Goal: Task Accomplishment & Management: Manage account settings

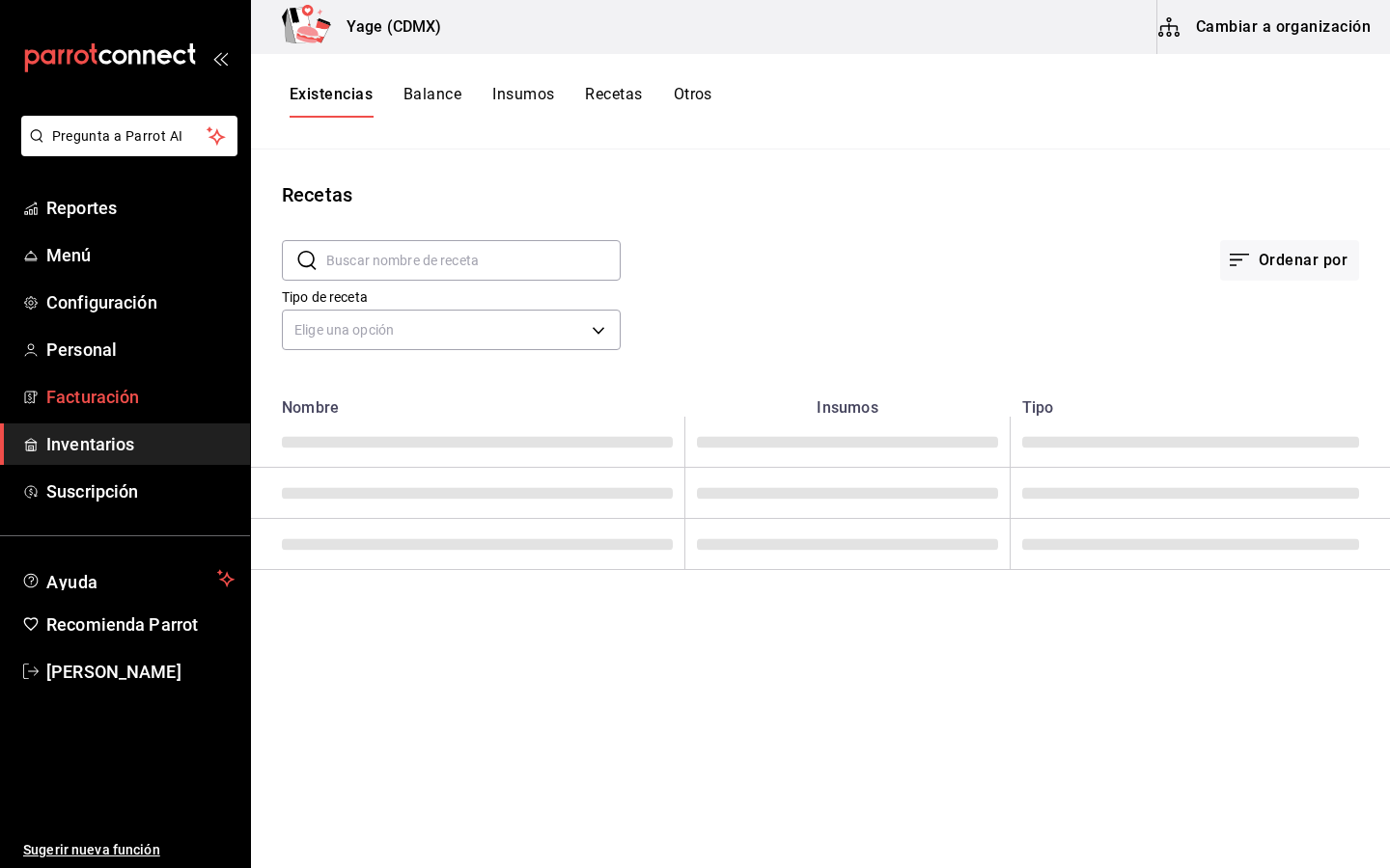
type input "Jugo de limón"
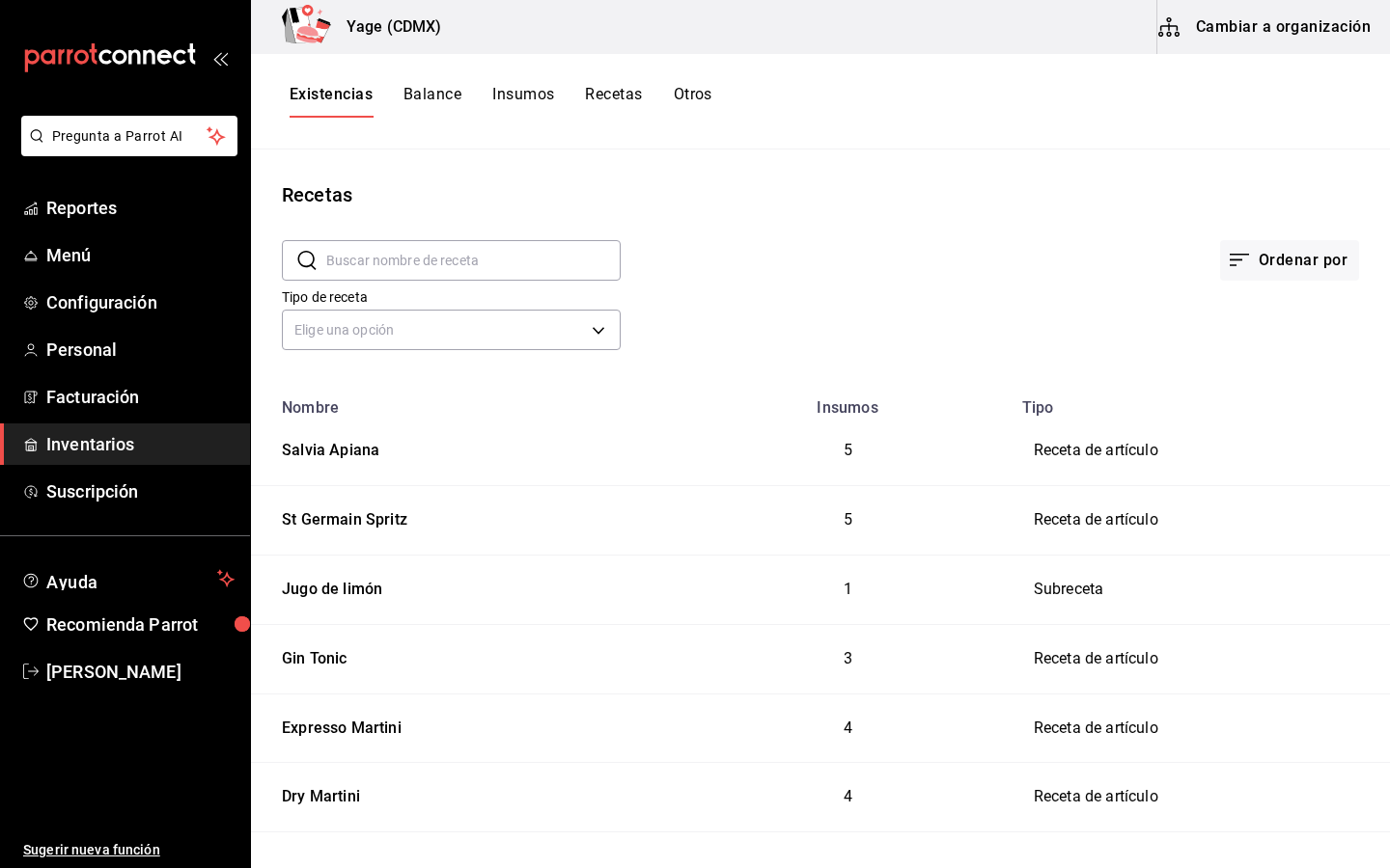
click at [103, 428] on link "Inventarios" at bounding box center [125, 445] width 249 height 42
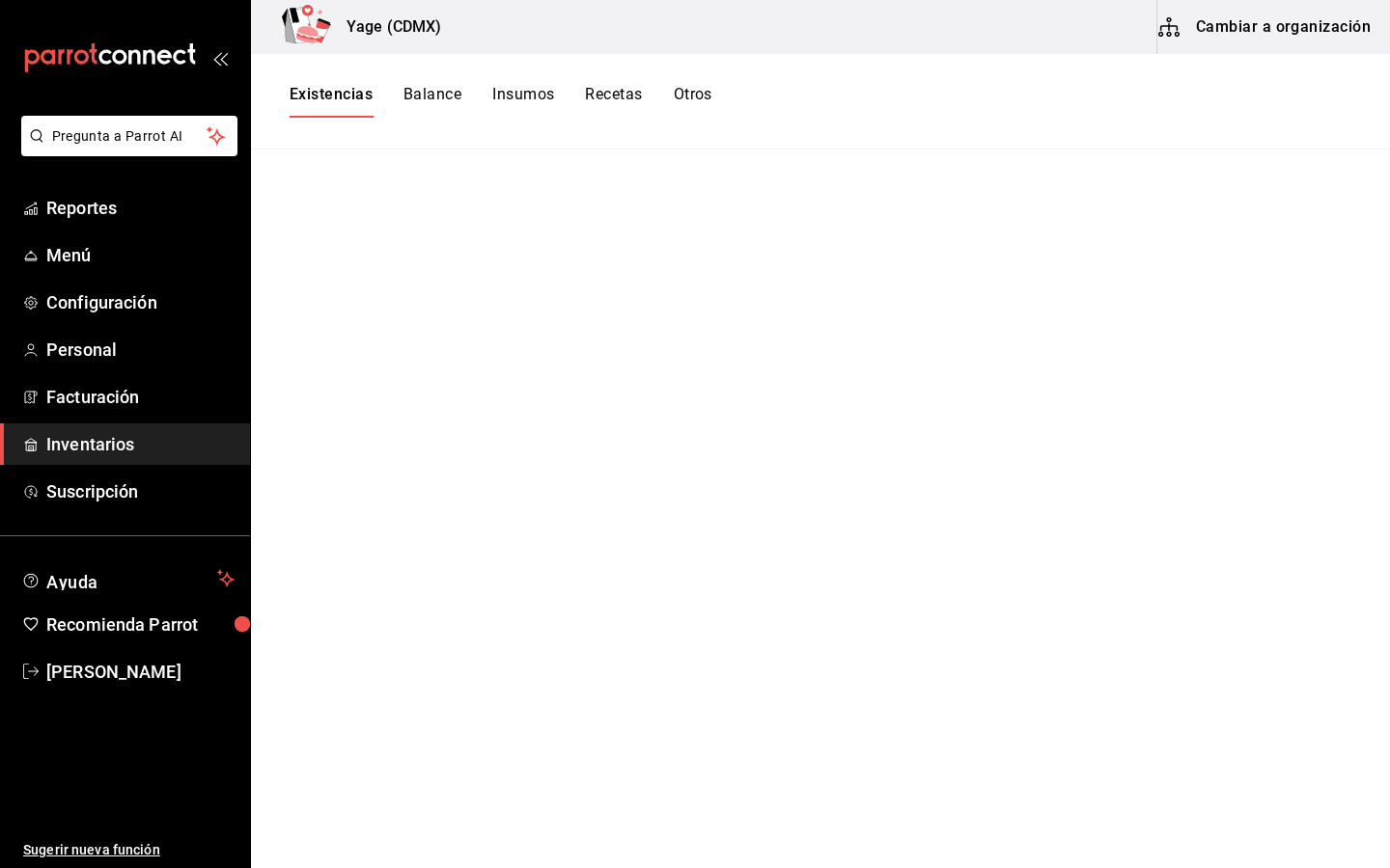
click at [506, 98] on button "Insumos" at bounding box center [523, 101] width 62 height 33
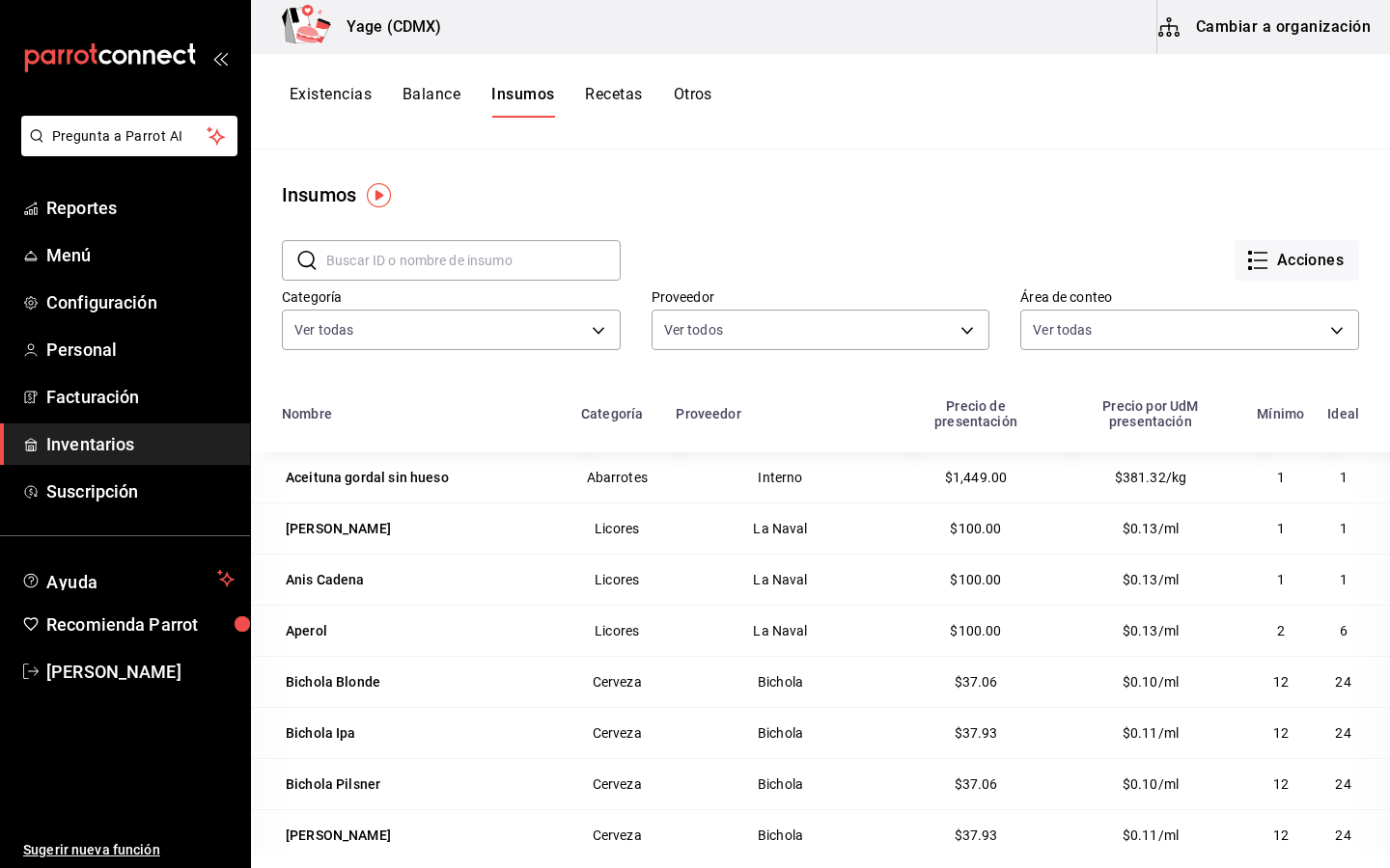
click at [1301, 24] on button "Cambiar a organización" at bounding box center [1266, 27] width 218 height 54
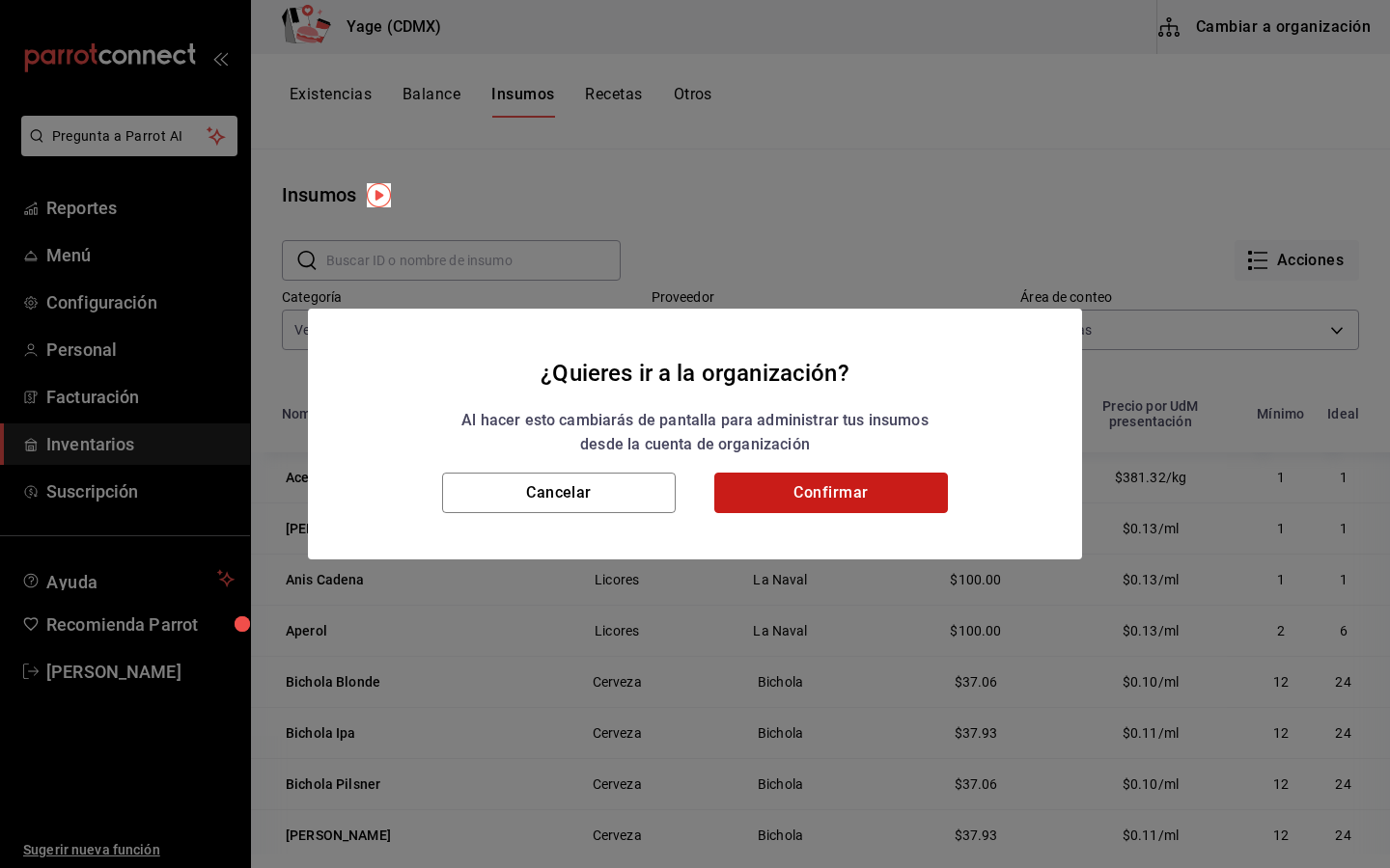
click at [855, 498] on button "Confirmar" at bounding box center [831, 493] width 233 height 41
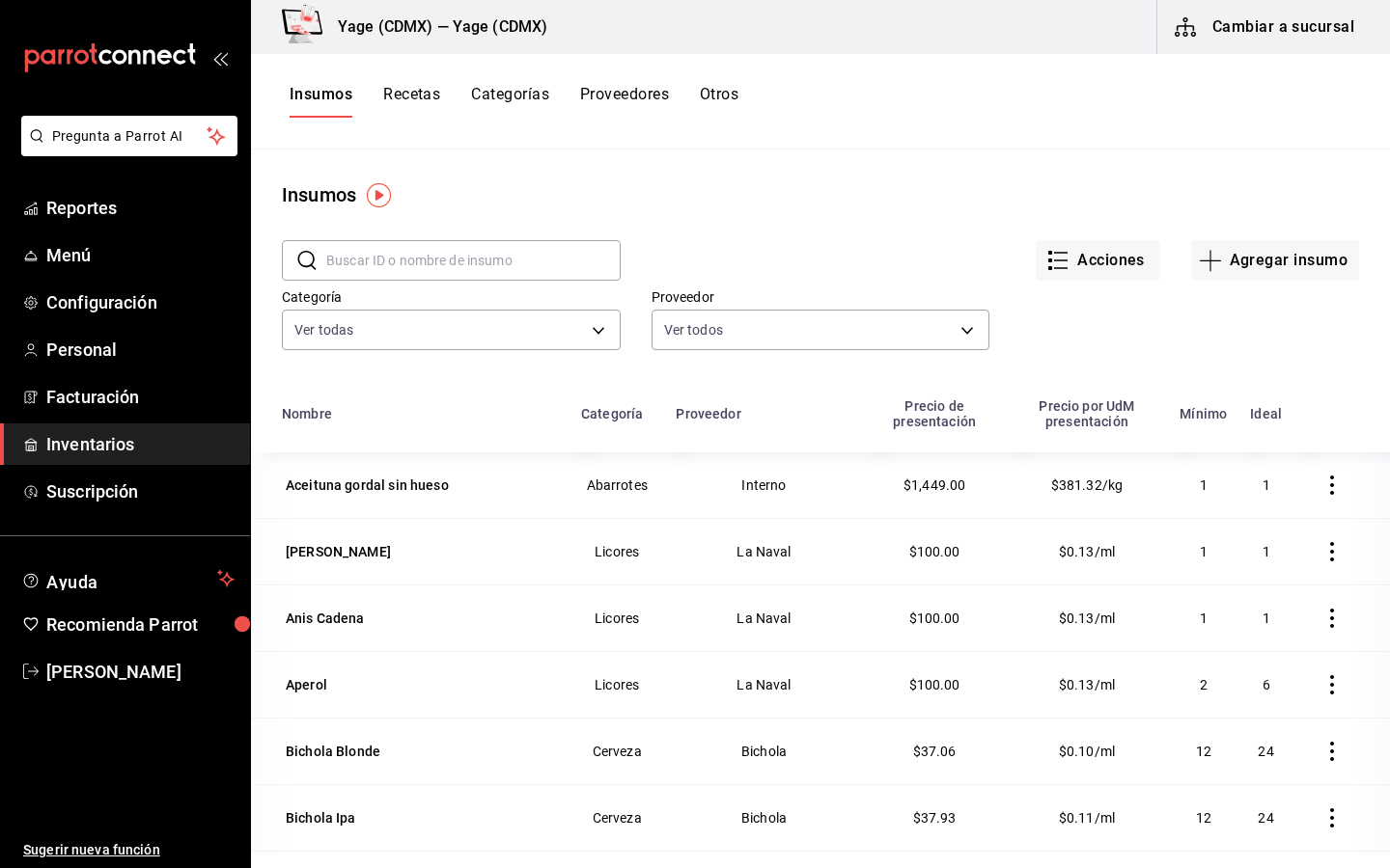
click at [486, 262] on input "text" at bounding box center [473, 260] width 294 height 39
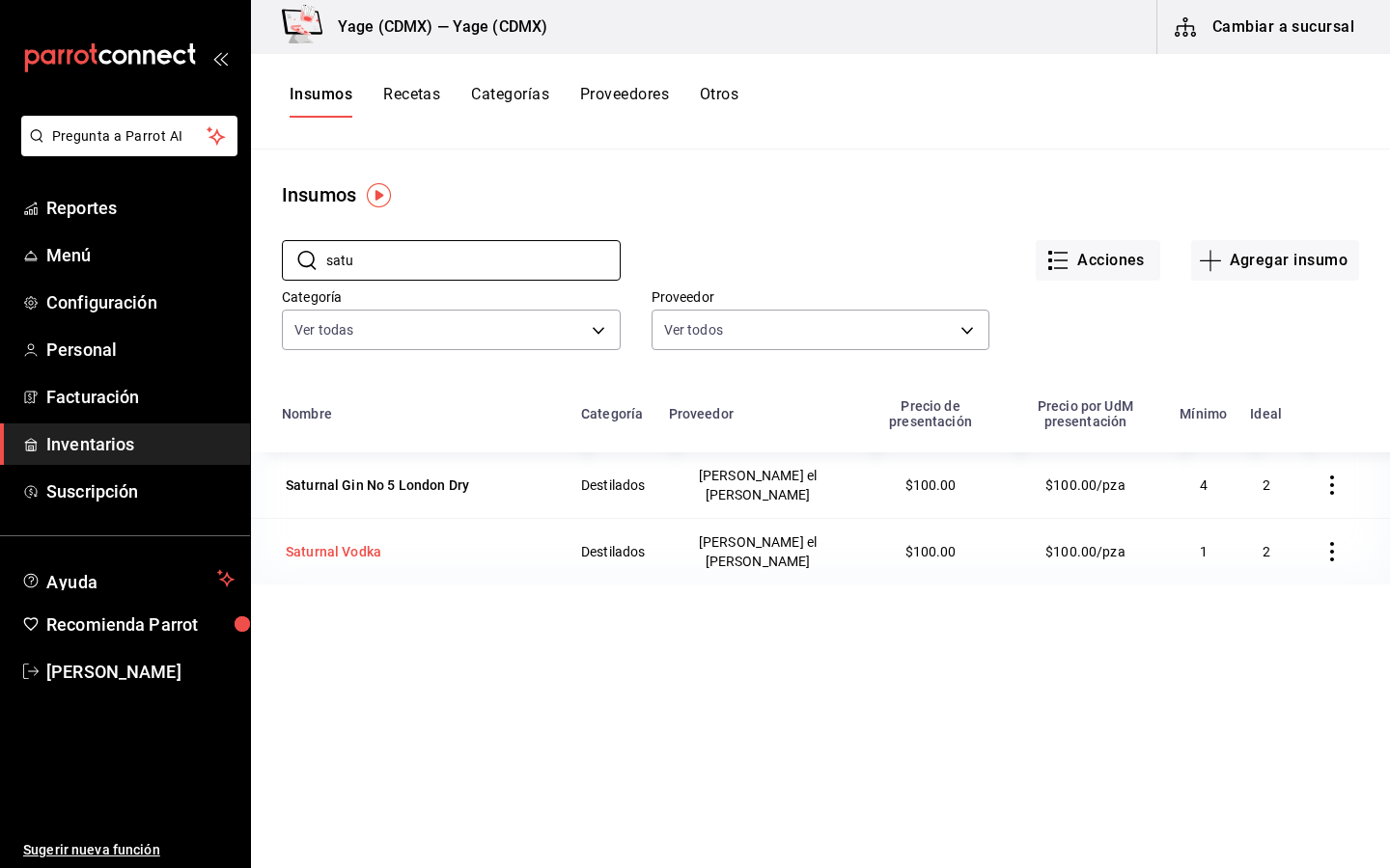
type input "satu"
click at [336, 542] on div "Saturnal Vodka" at bounding box center [333, 551] width 96 height 19
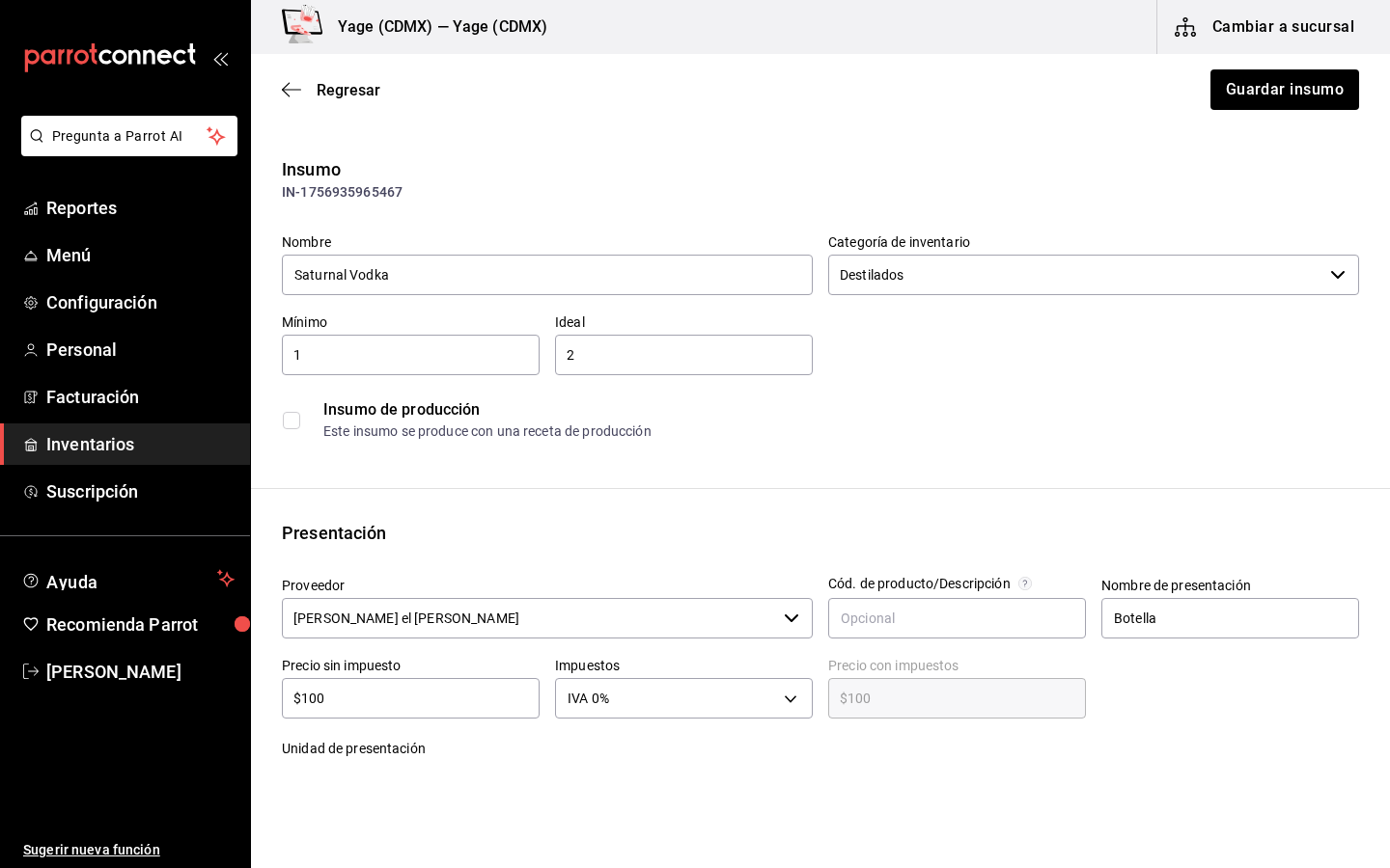
click at [434, 703] on input "$100" at bounding box center [410, 698] width 257 height 23
type input "$1"
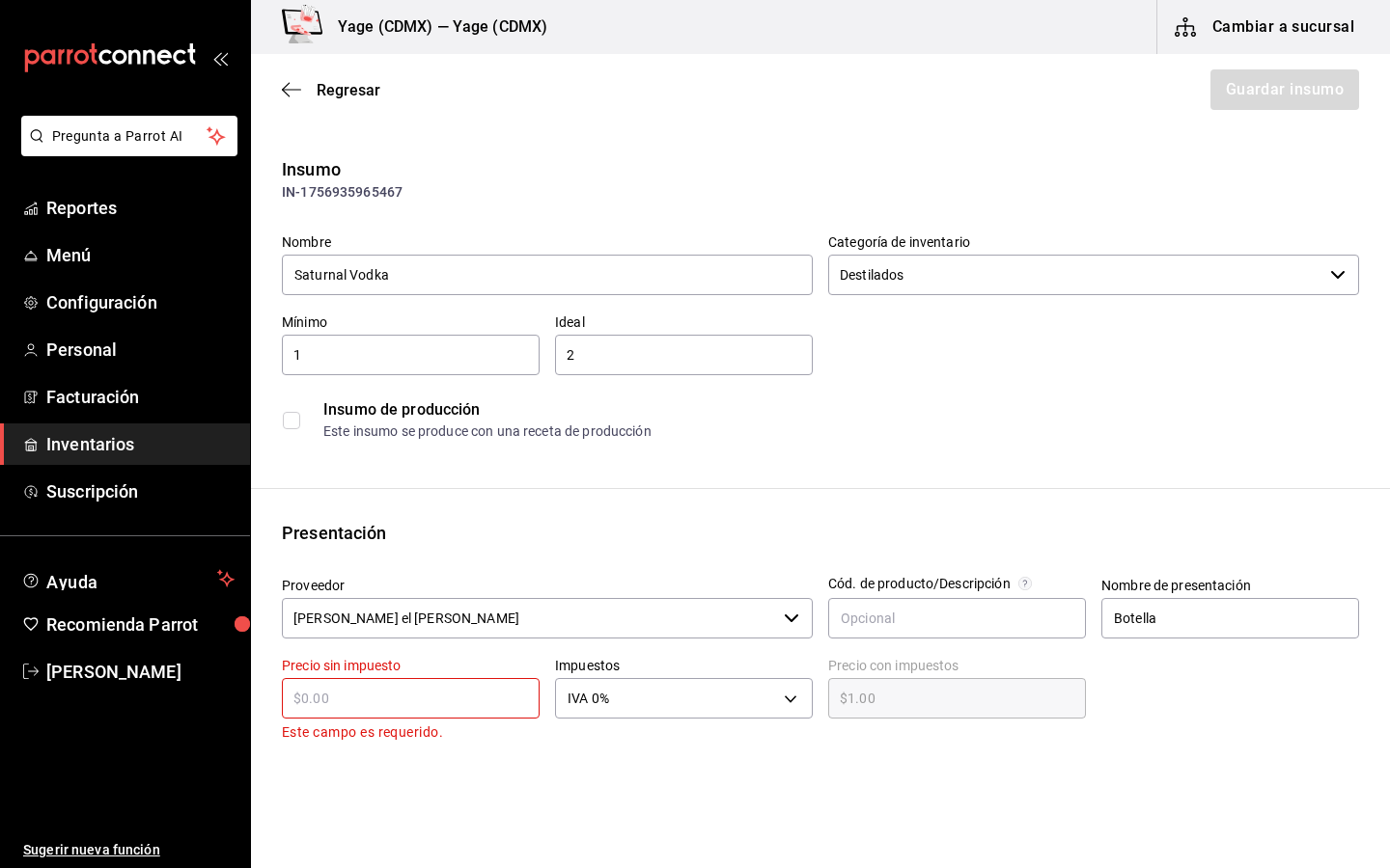
type input "$0.00"
type input "$2"
type input "$2.00"
type input "$23"
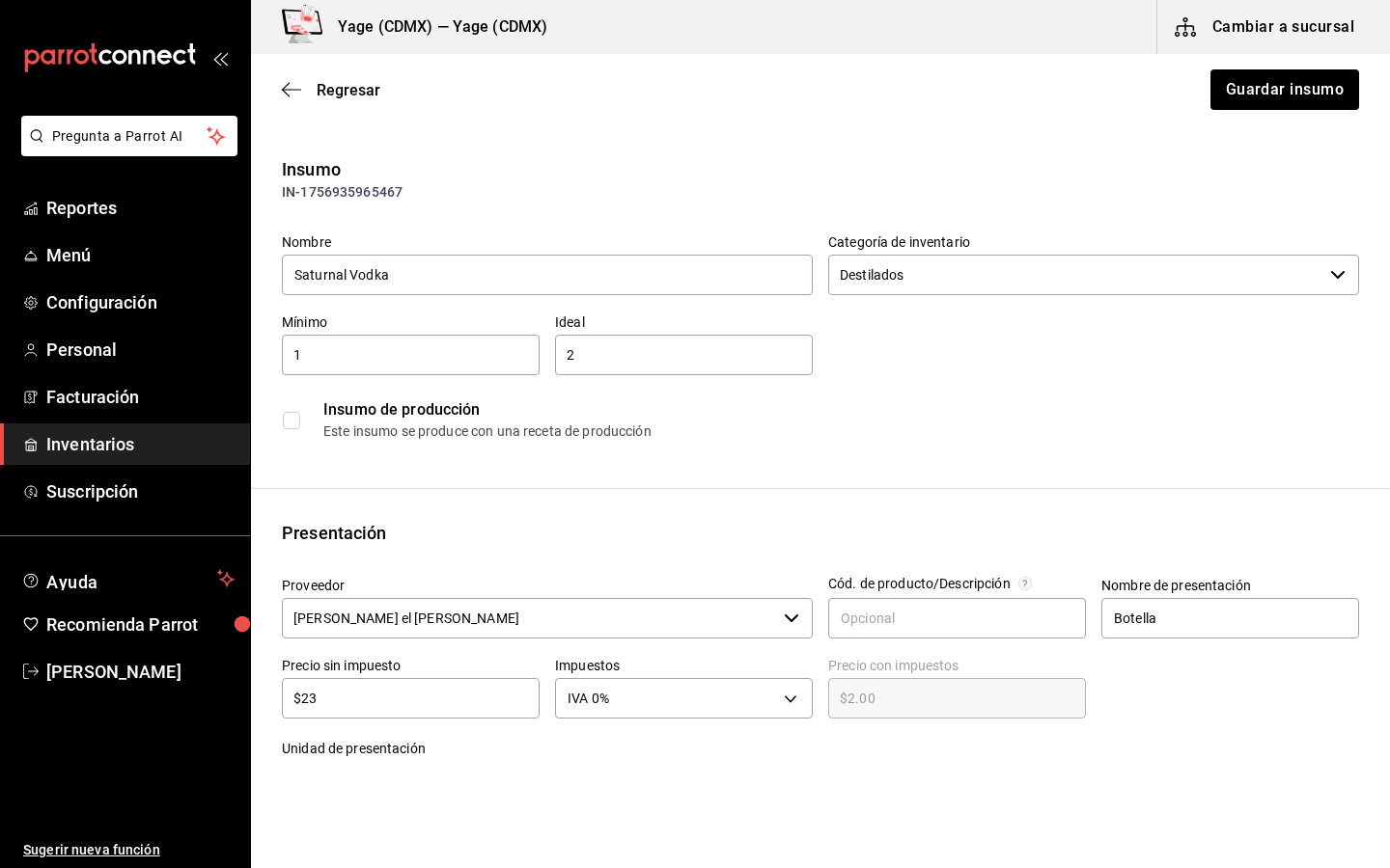
type input "$23.00"
type input "$239"
type input "$239.00"
type input "$239.4"
type input "$239.40"
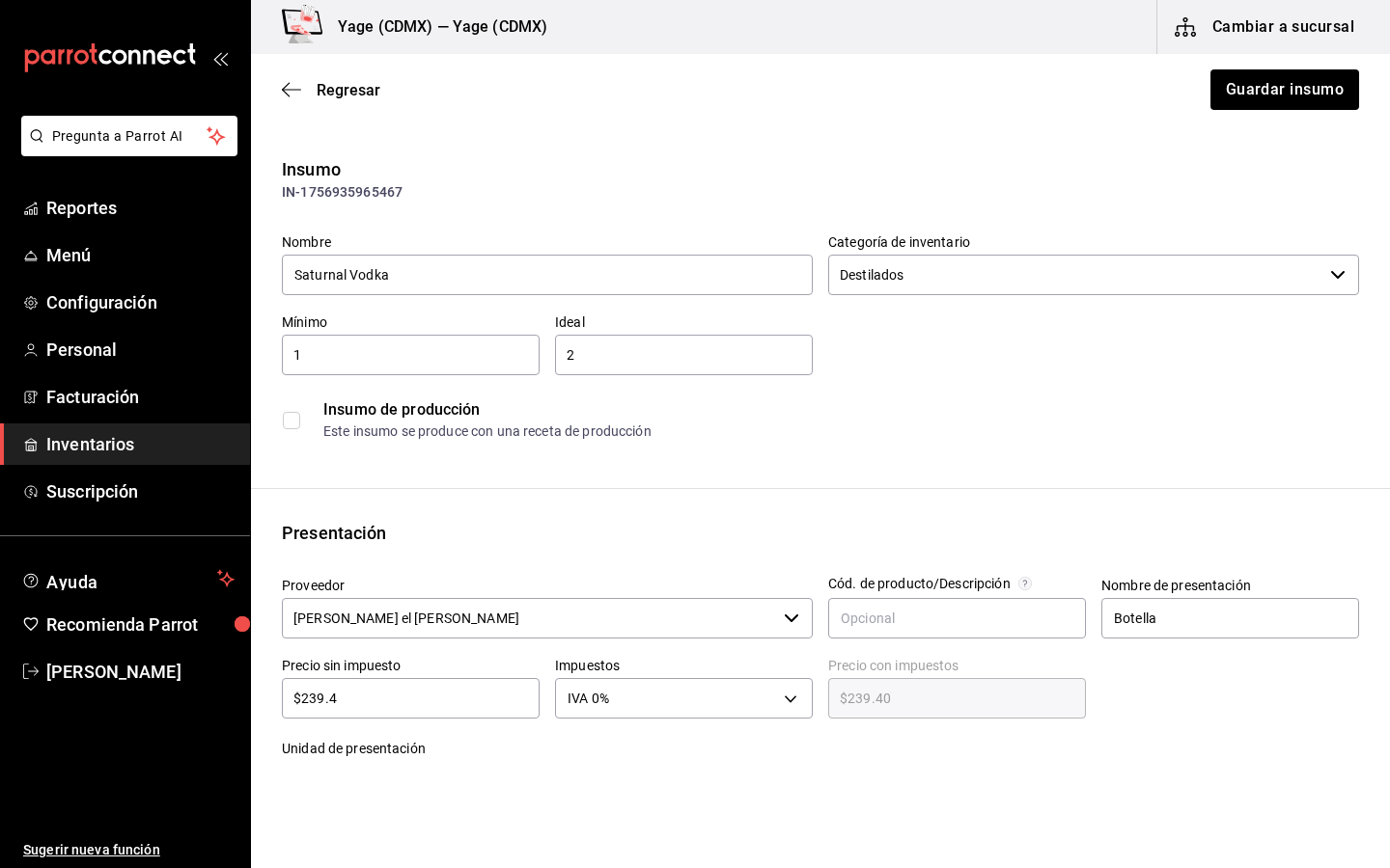
type input "$239.46"
click at [832, 428] on div "Este insumo se produce con una receta de producción" at bounding box center [840, 432] width 1035 height 20
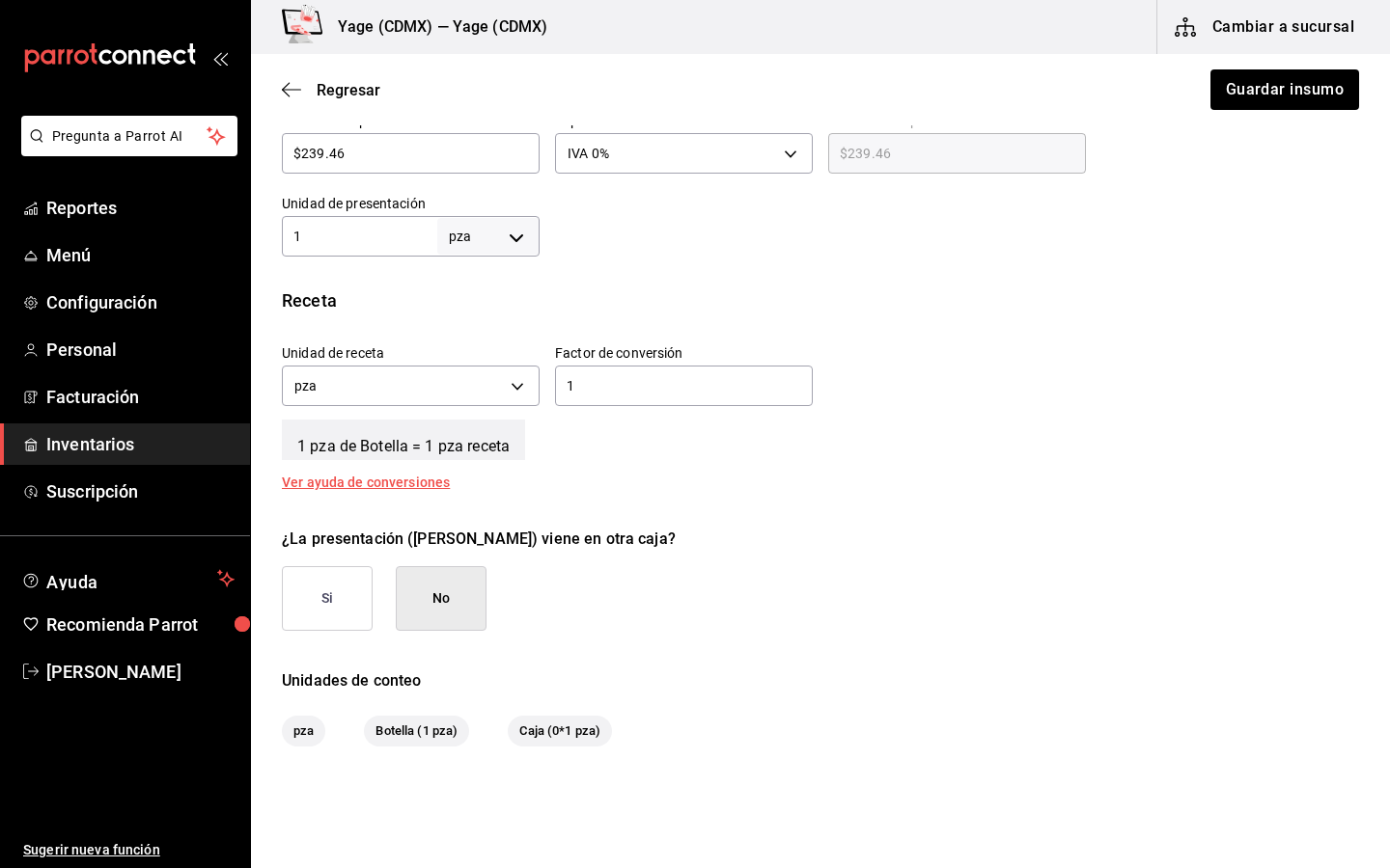
scroll to position [537, 0]
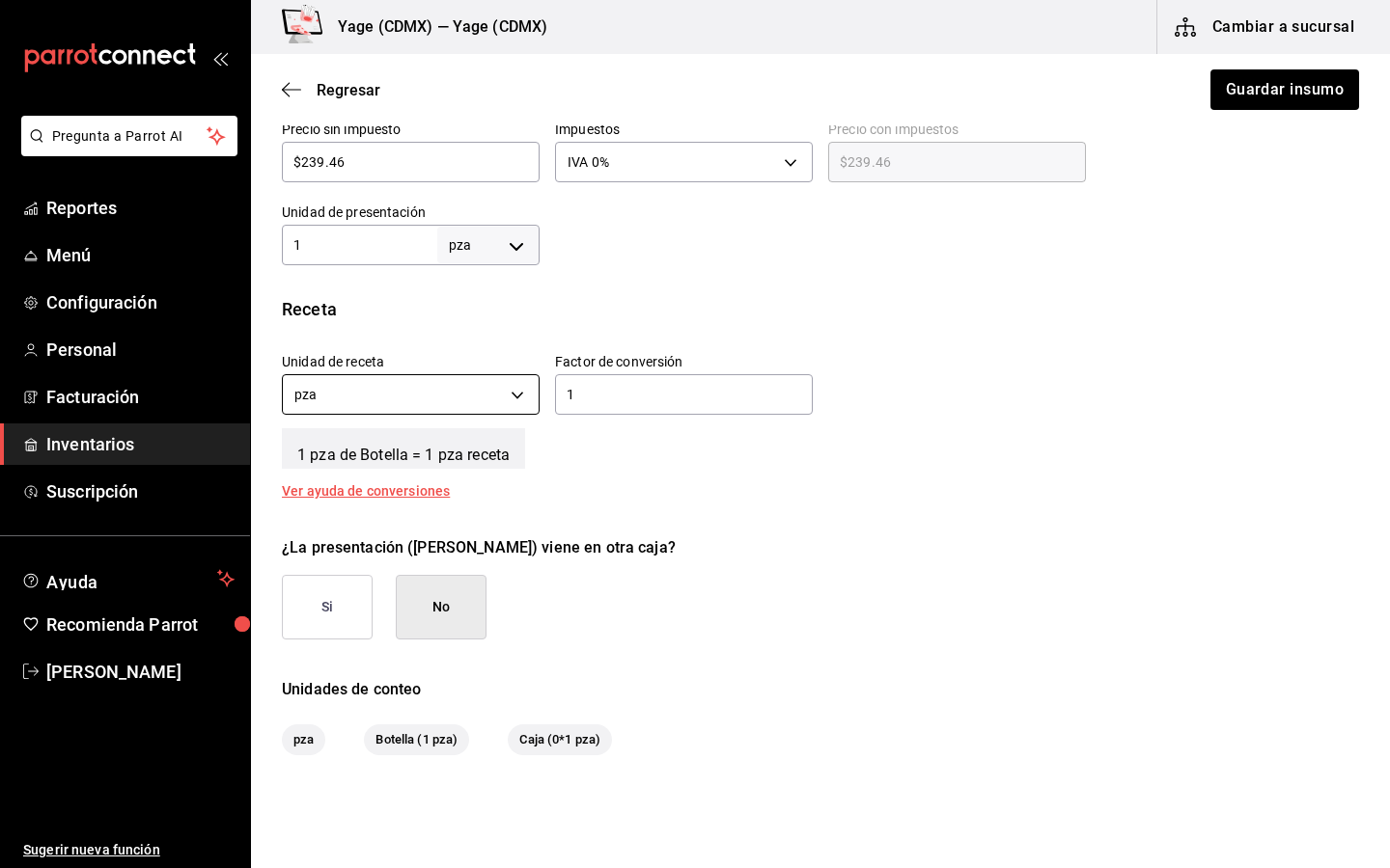
click at [522, 396] on body "Pregunta a Parrot AI Reportes Menú Configuración Personal Facturación Inventari…" at bounding box center [695, 379] width 1390 height 759
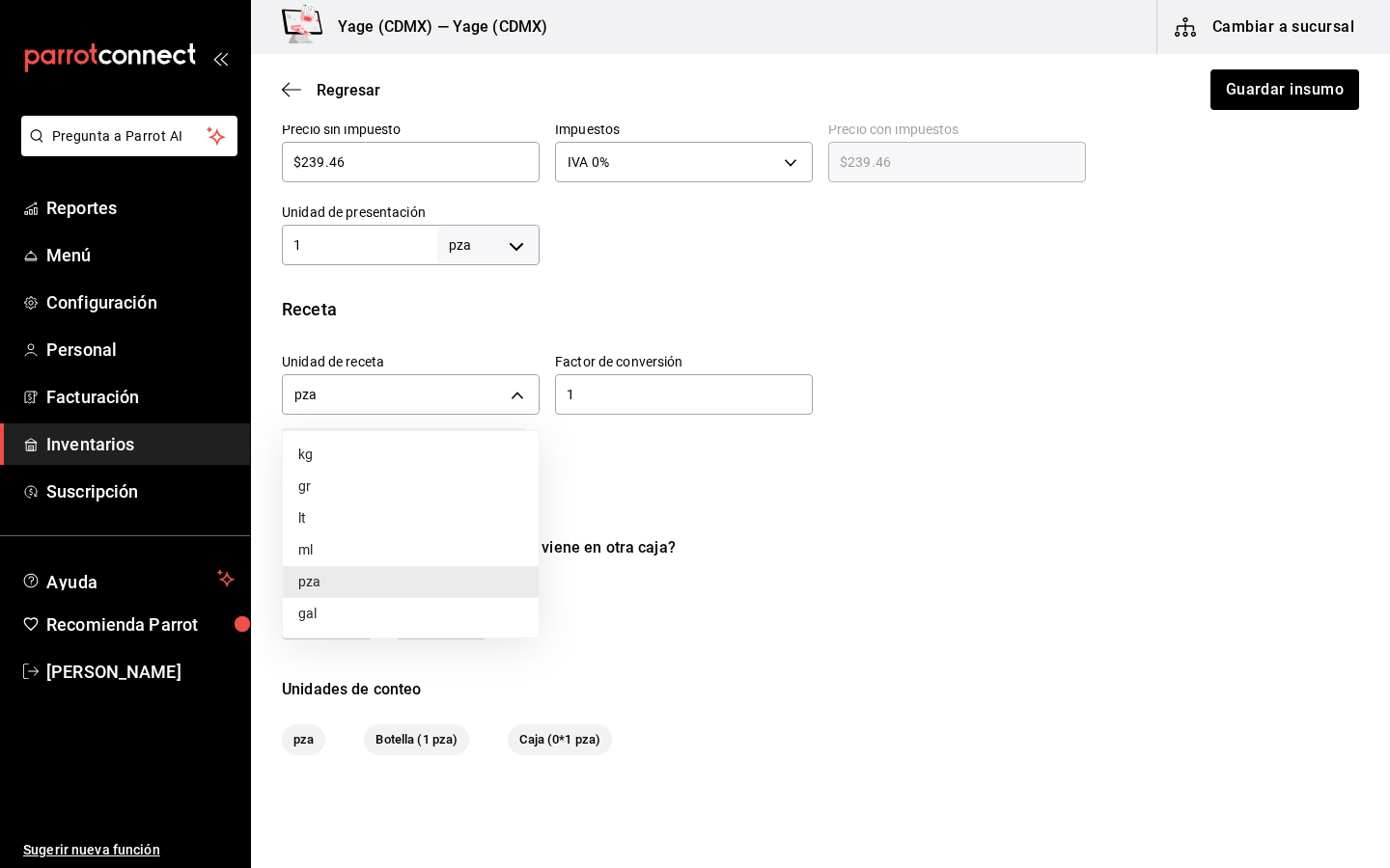
click at [431, 555] on li "ml" at bounding box center [410, 551] width 255 height 32
type input "MILLILITER"
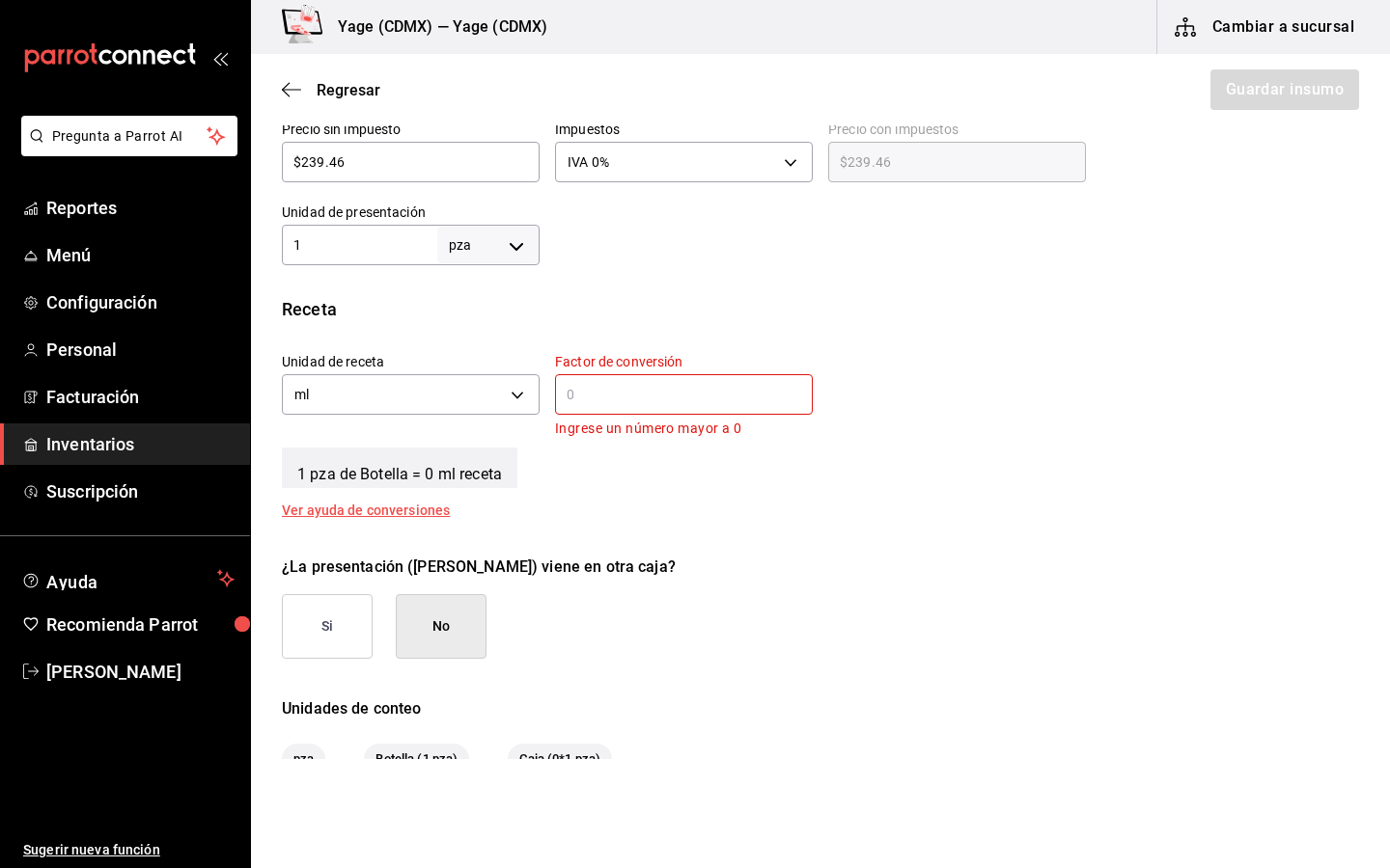
click at [405, 240] on input "1" at bounding box center [359, 244] width 156 height 23
click at [331, 243] on input "1" at bounding box center [359, 244] width 156 height 23
type input "750"
click at [473, 241] on body "Pregunta a Parrot AI Reportes Menú Configuración Personal Facturación Inventari…" at bounding box center [695, 379] width 1390 height 759
click at [461, 431] on li "ml" at bounding box center [488, 431] width 101 height 32
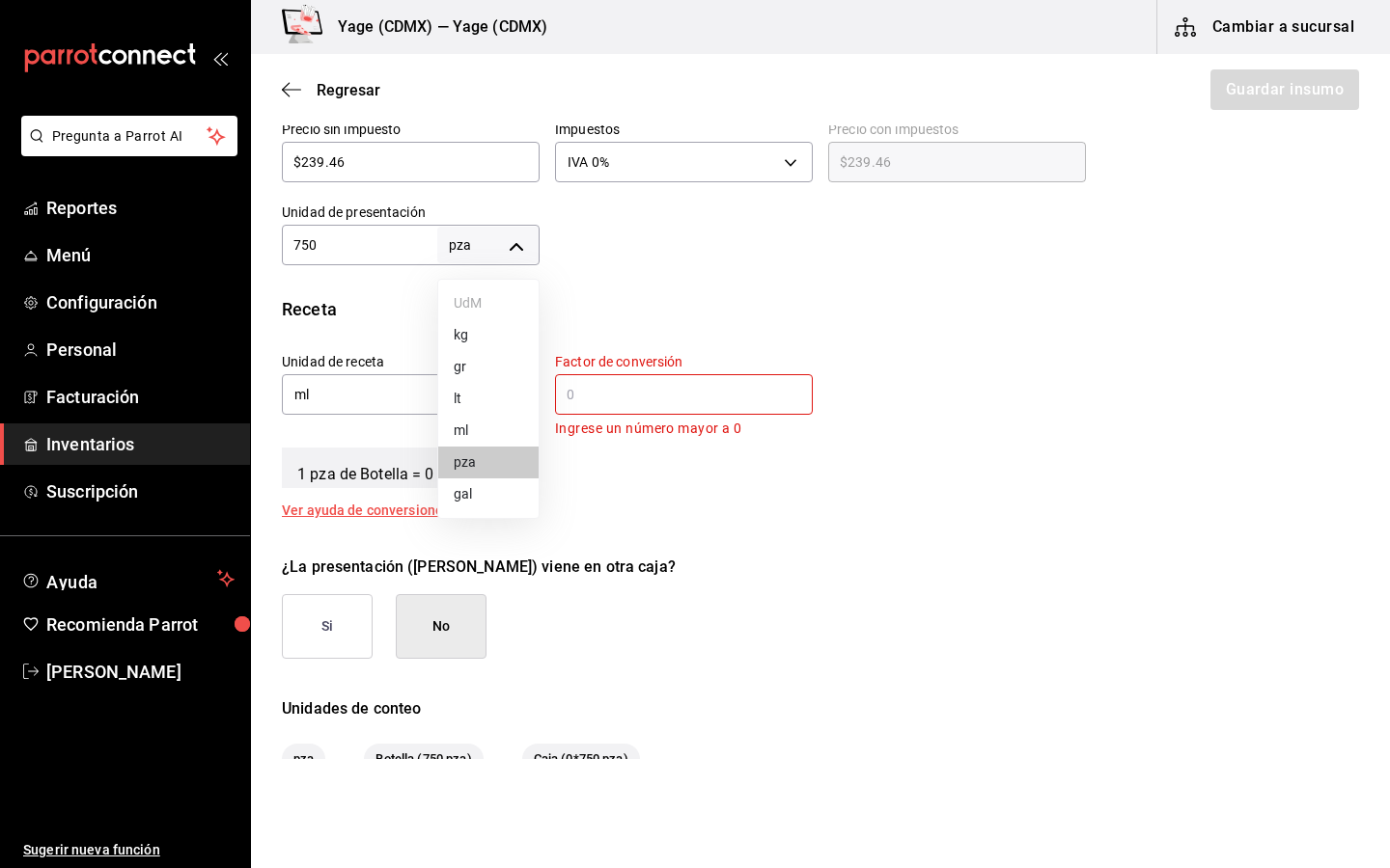
type input "MILLILITER"
type input "750"
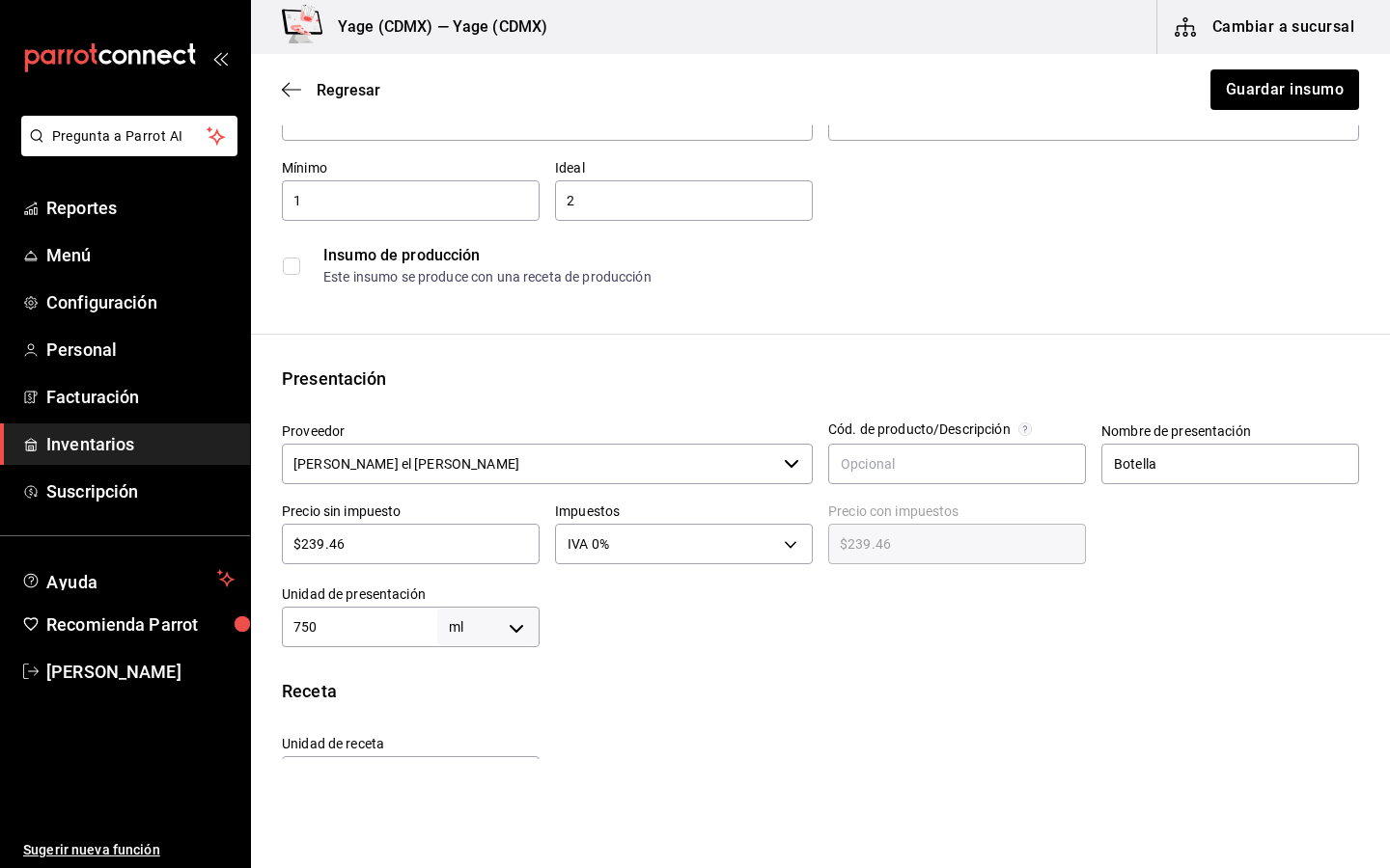
scroll to position [154, 0]
click at [1274, 100] on button "Guardar insumo" at bounding box center [1283, 90] width 151 height 41
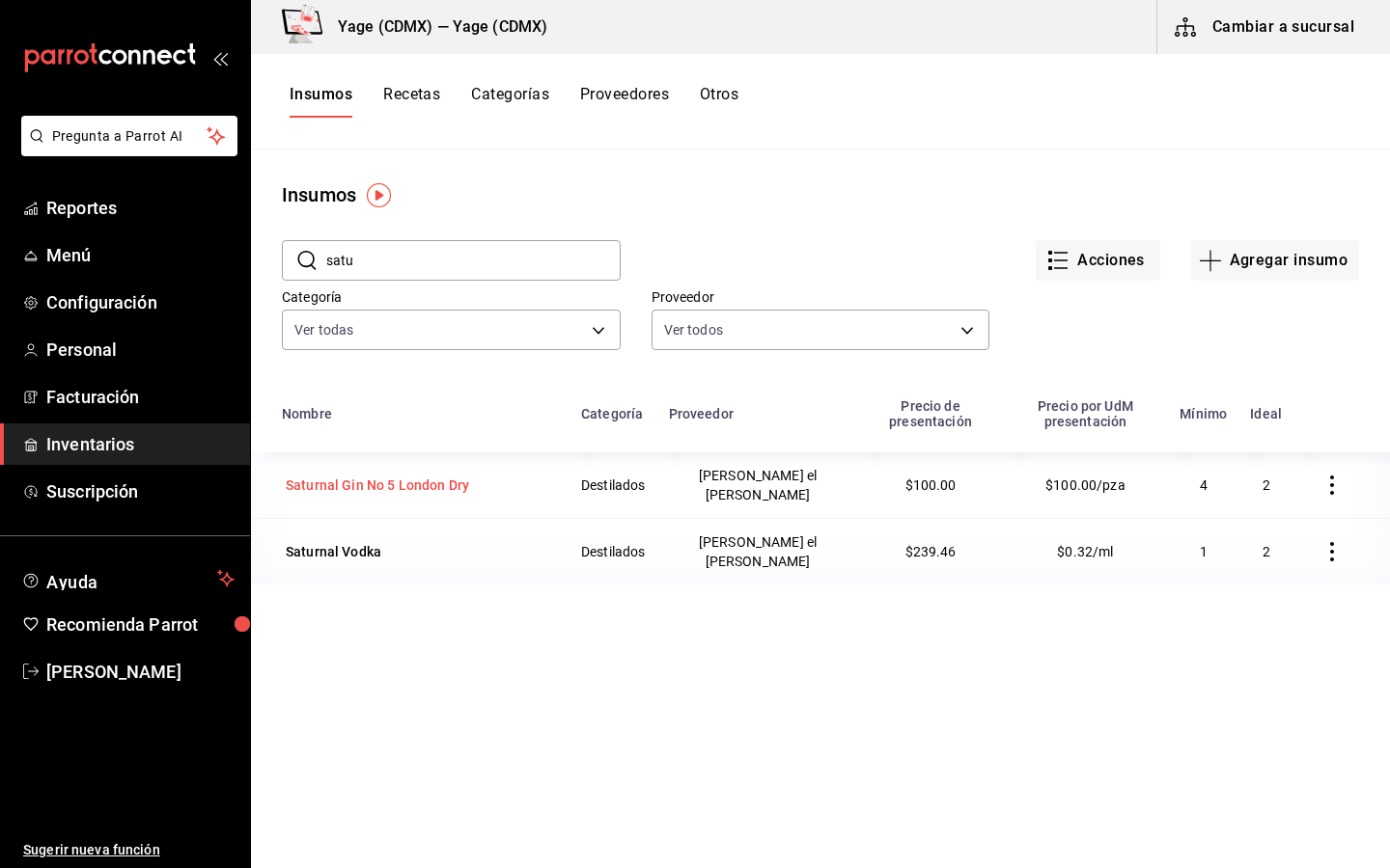
click at [403, 476] on div "Saturnal Gin No 5 London Dry" at bounding box center [377, 485] width 184 height 19
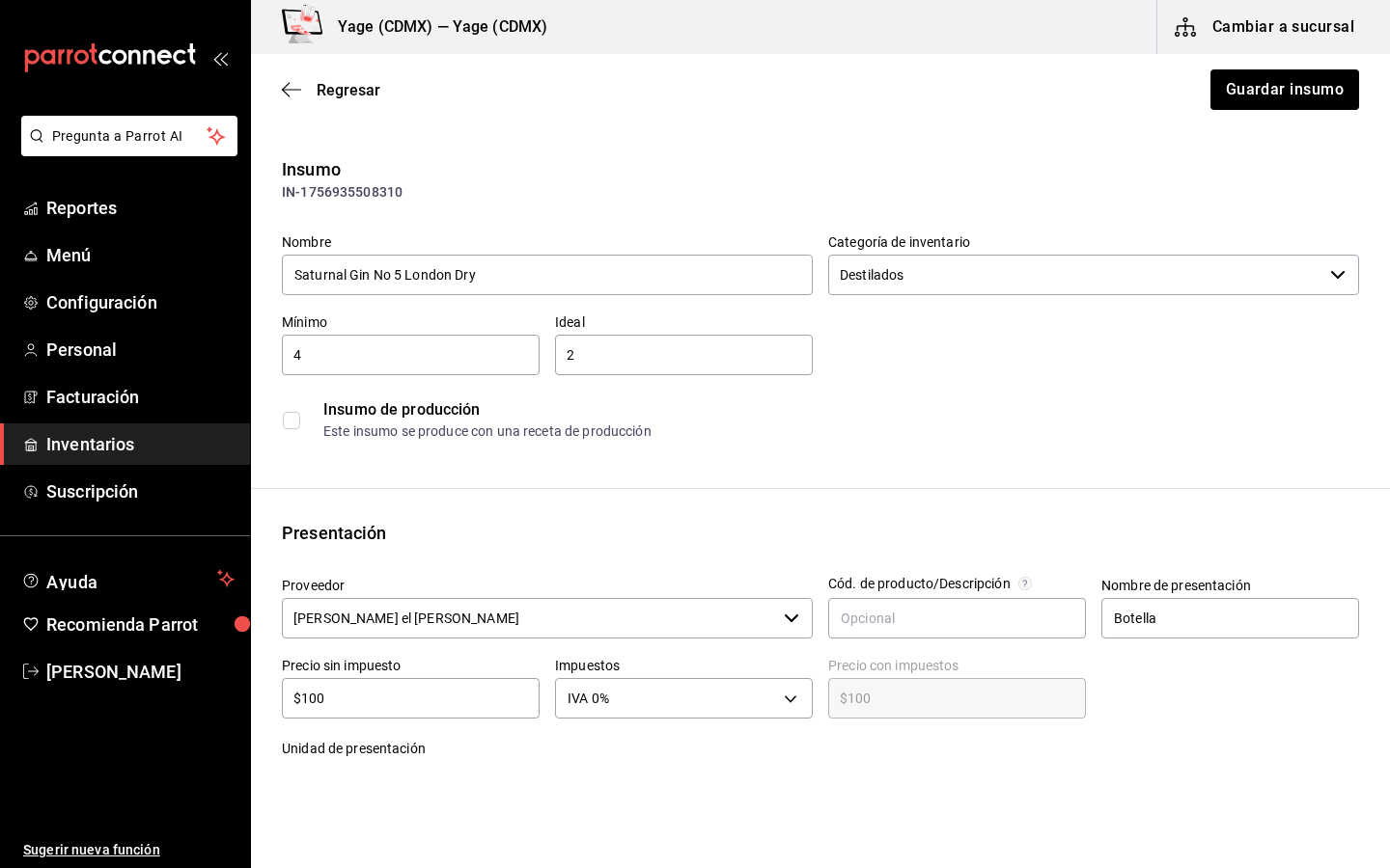
click at [422, 687] on input "$100" at bounding box center [410, 698] width 257 height 23
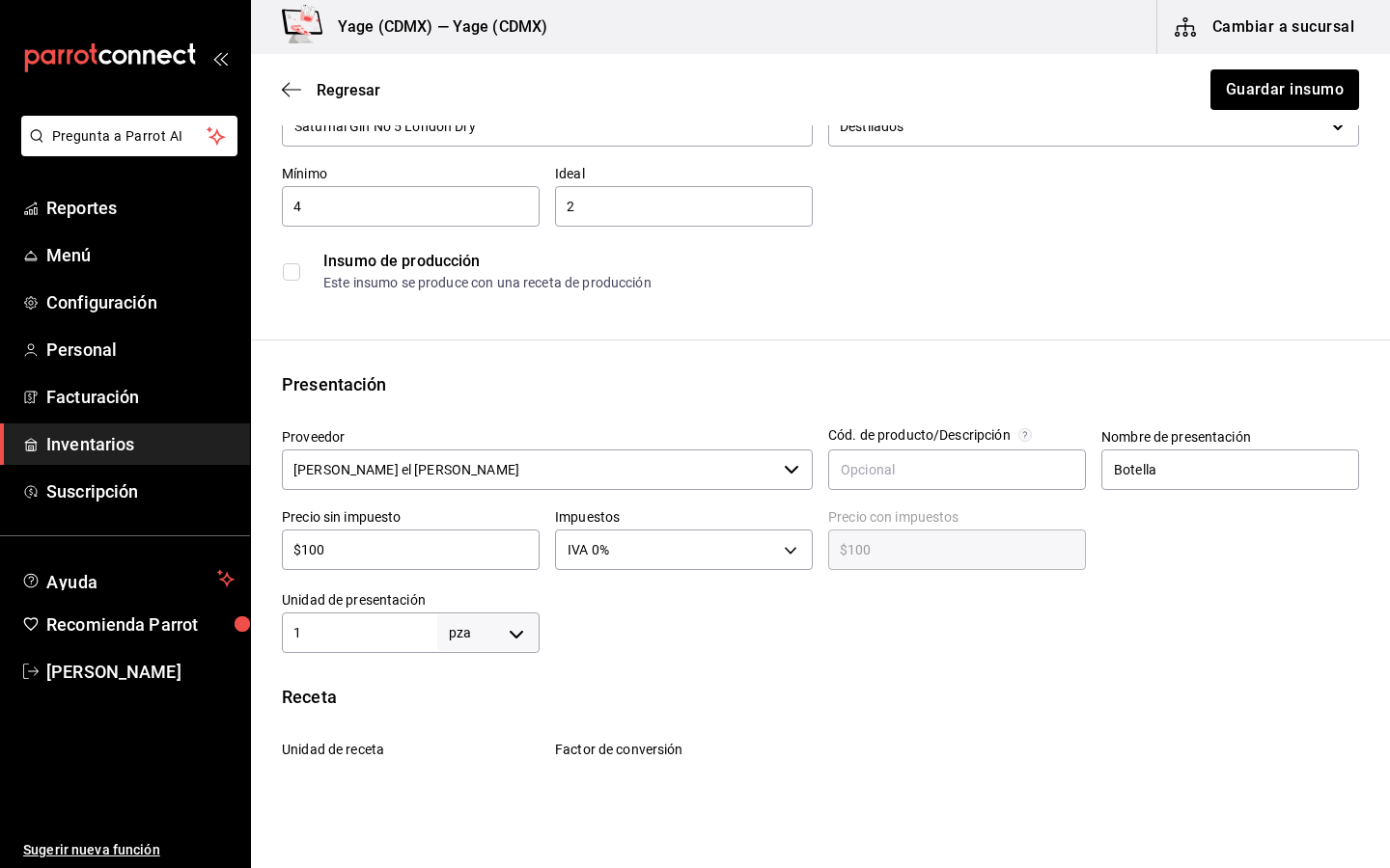
type input "$10"
type input "$10.00"
type input "$1"
type input "$1.00"
type input "$0.00"
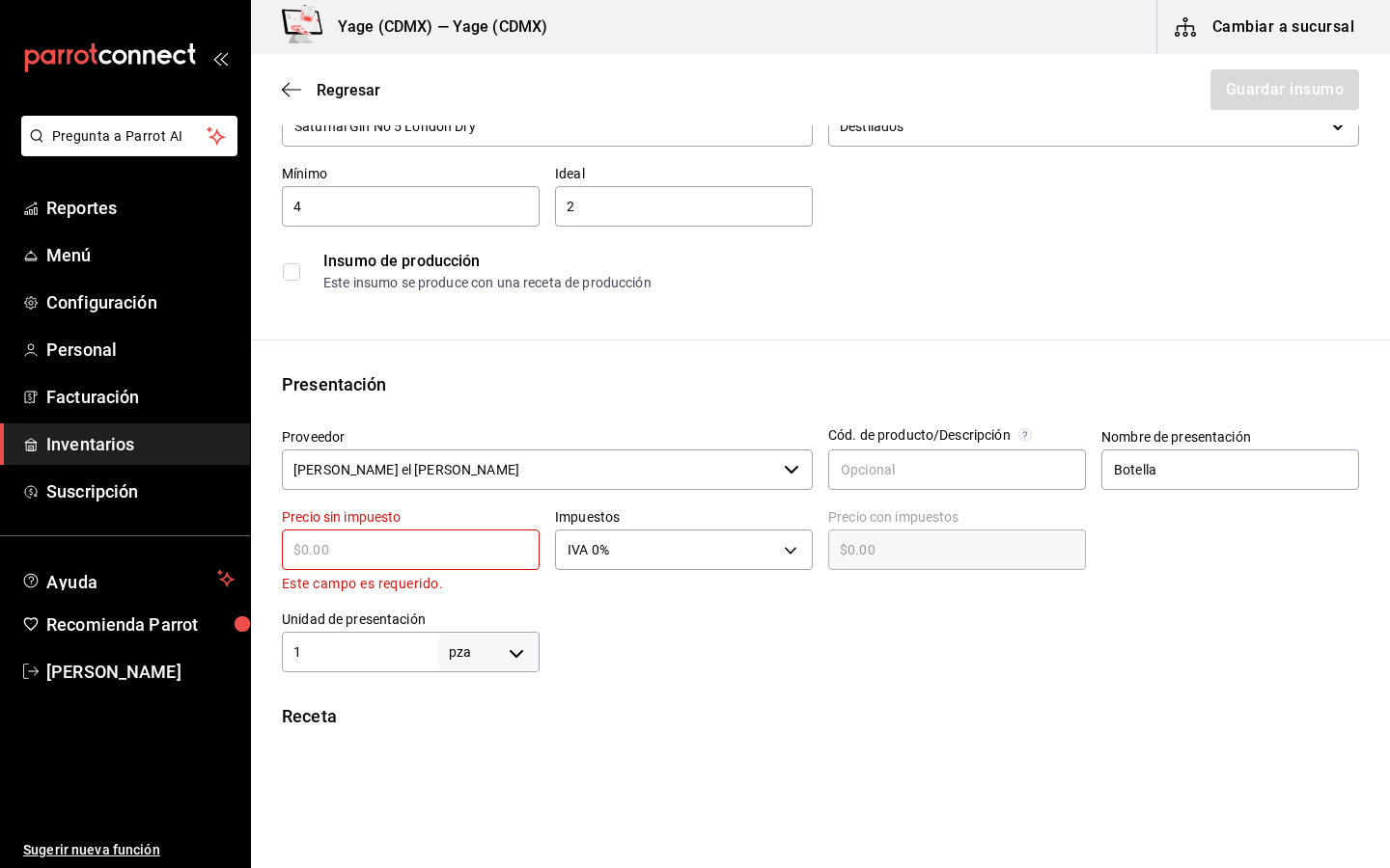
type input "$2"
type input "$2.00"
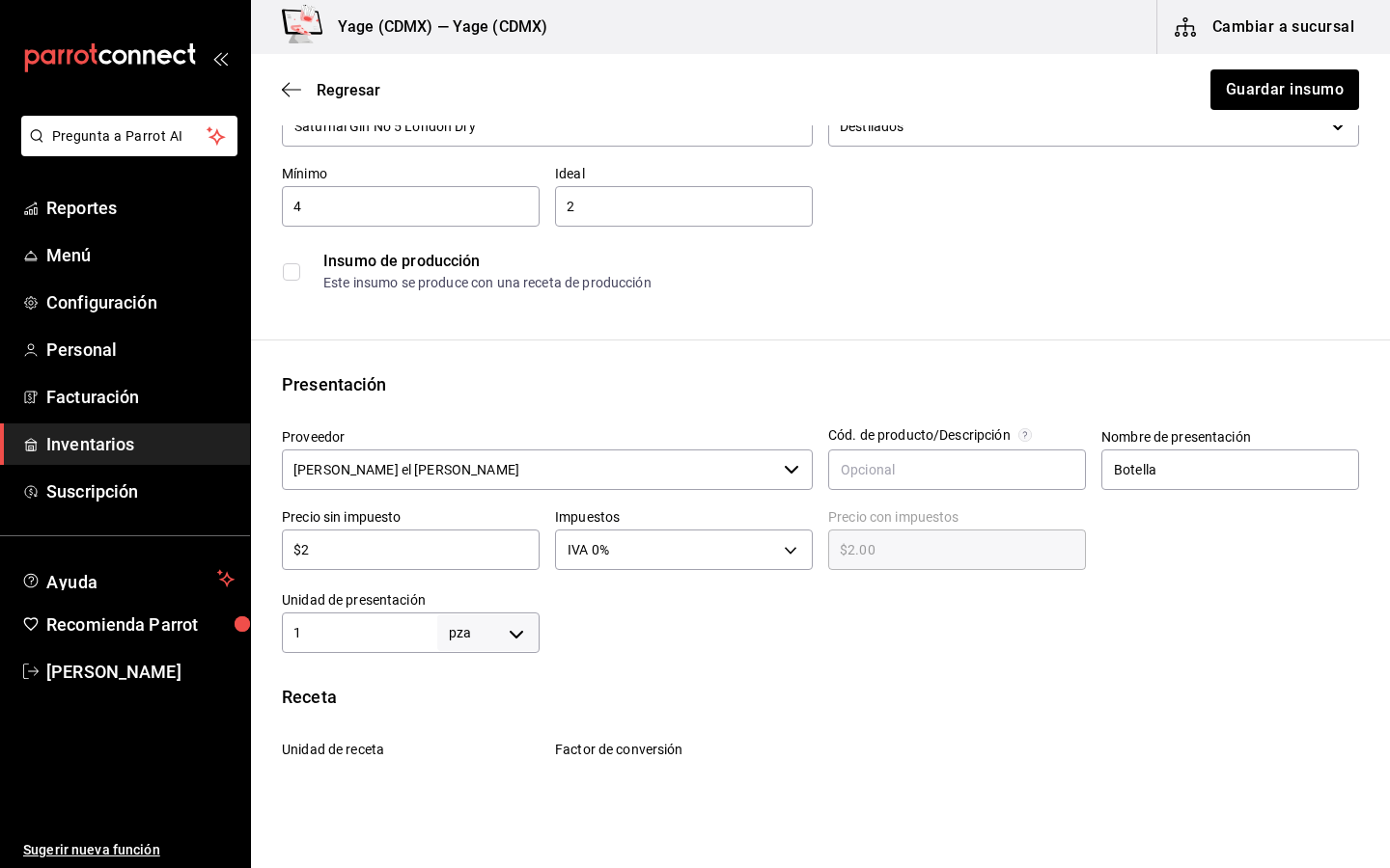
type input "$23"
type input "$23.00"
type input "$239"
type input "$239.00"
type input "$239.4"
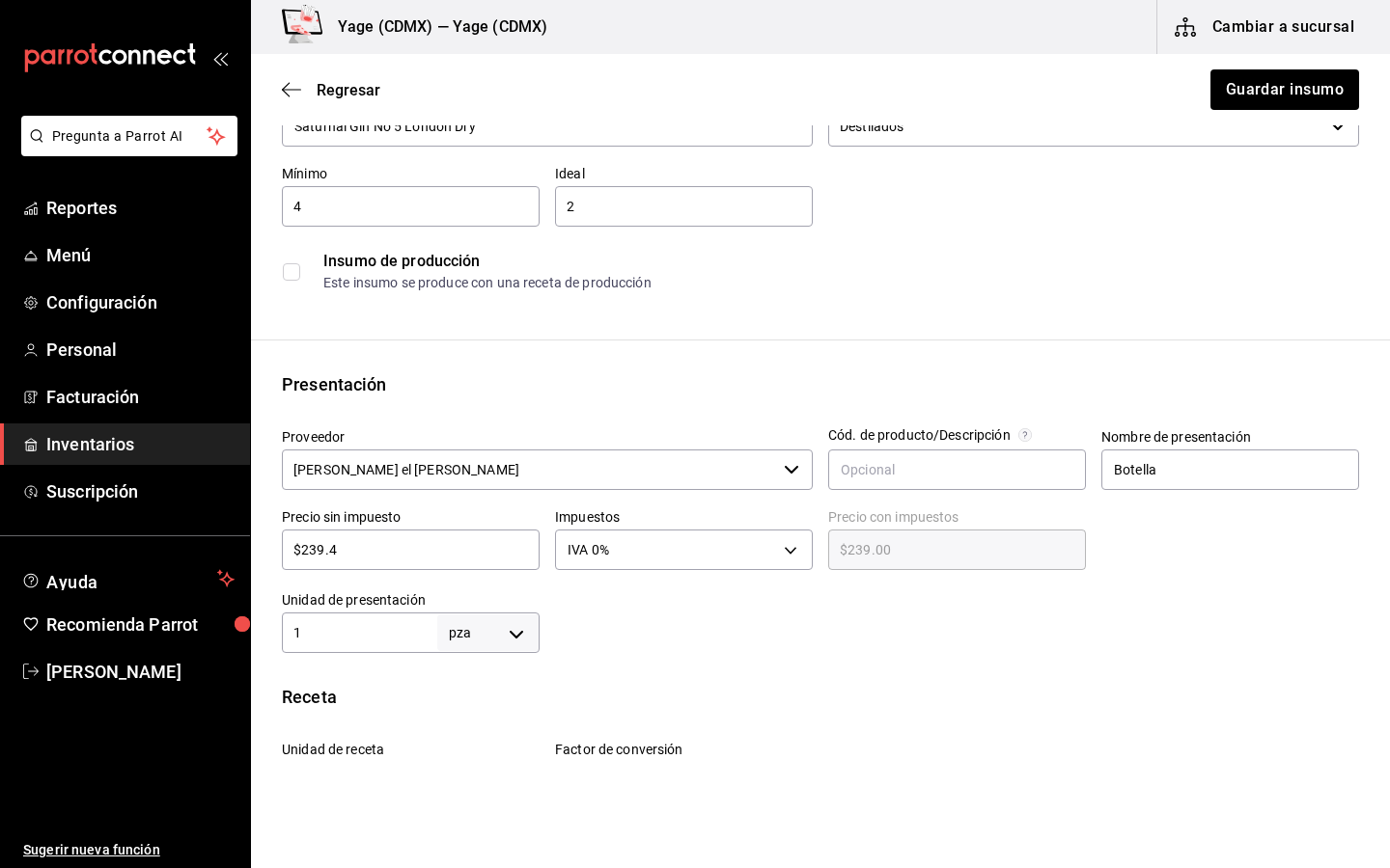
type input "$239.40"
type input "$239.46"
click at [511, 627] on body "Pregunta a Parrot AI Reportes Menú Configuración Personal Facturación Inventari…" at bounding box center [695, 379] width 1390 height 759
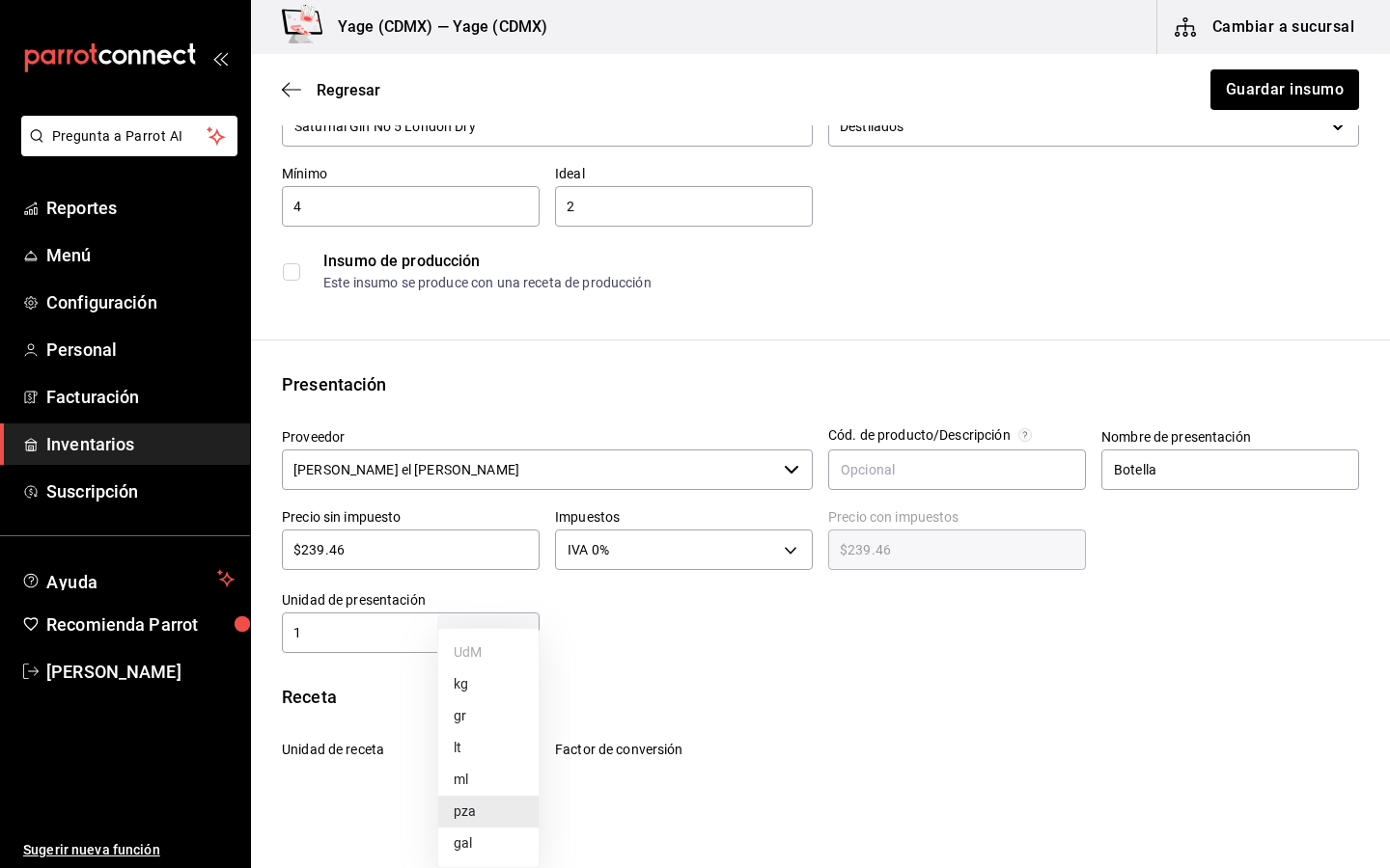
click at [496, 781] on li "ml" at bounding box center [488, 780] width 101 height 32
type input "MILLILITER"
click at [362, 635] on input "1" at bounding box center [359, 633] width 156 height 23
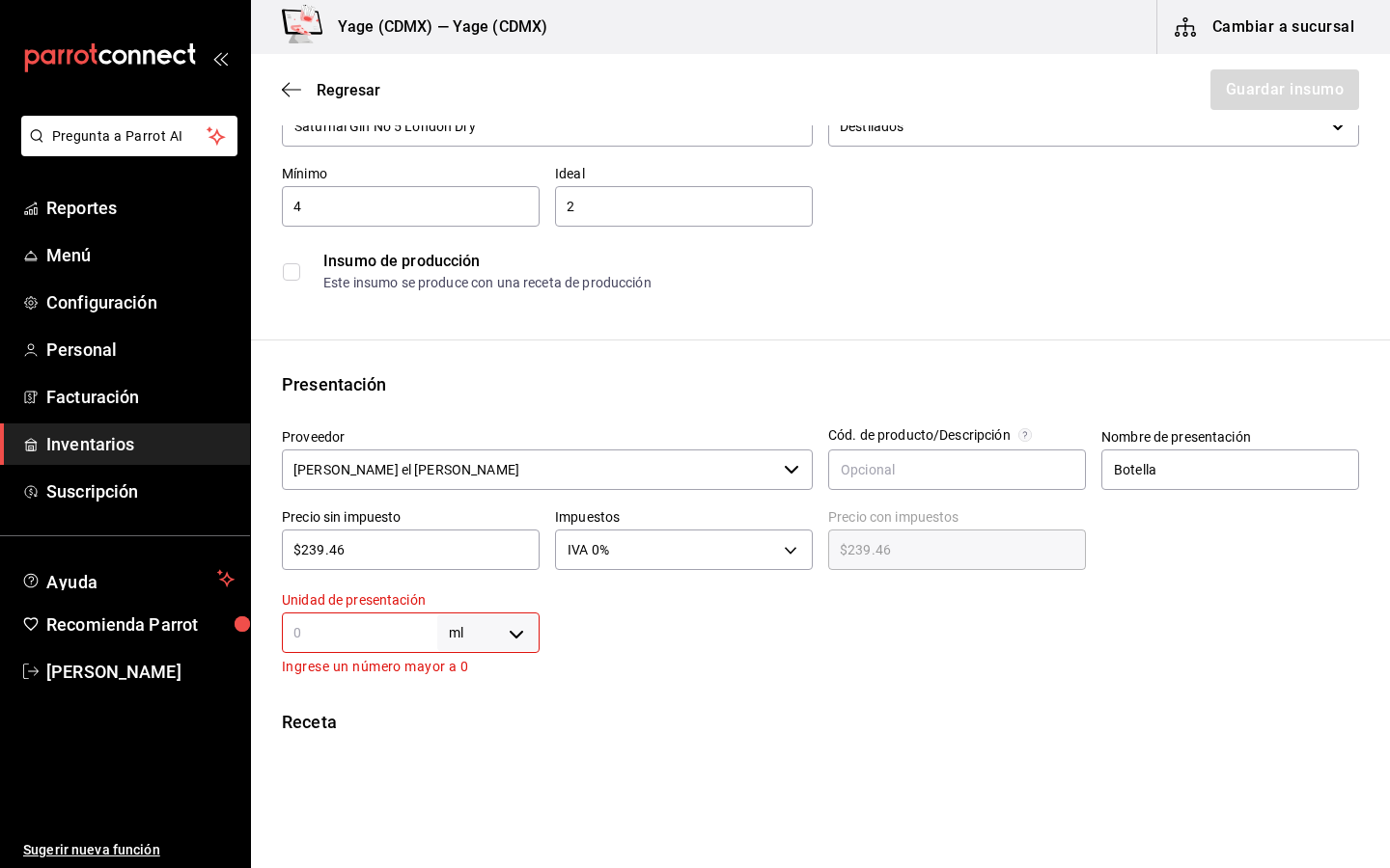
type input "7"
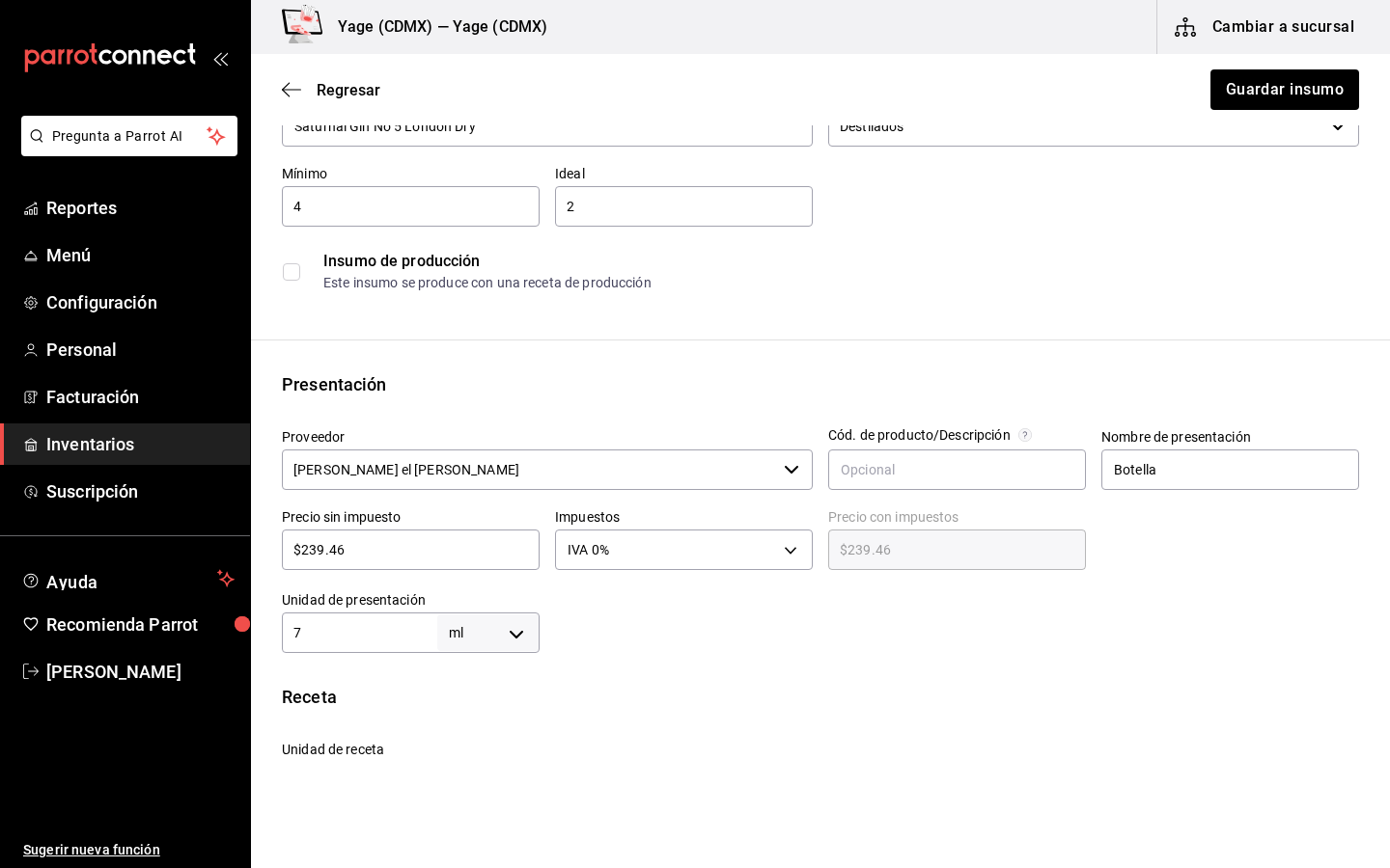
type input "75"
type input "750"
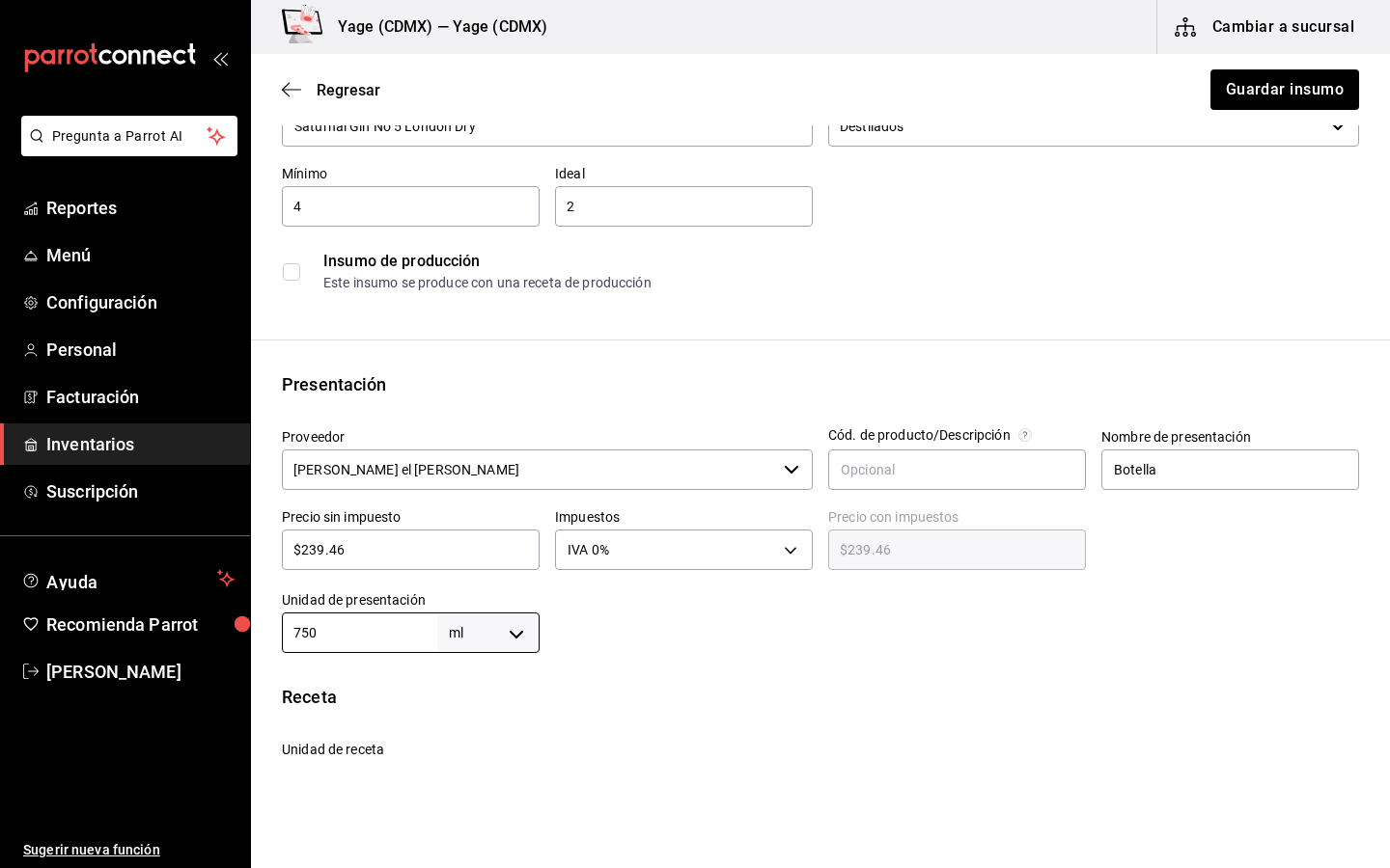
click at [632, 639] on div at bounding box center [949, 614] width 819 height 77
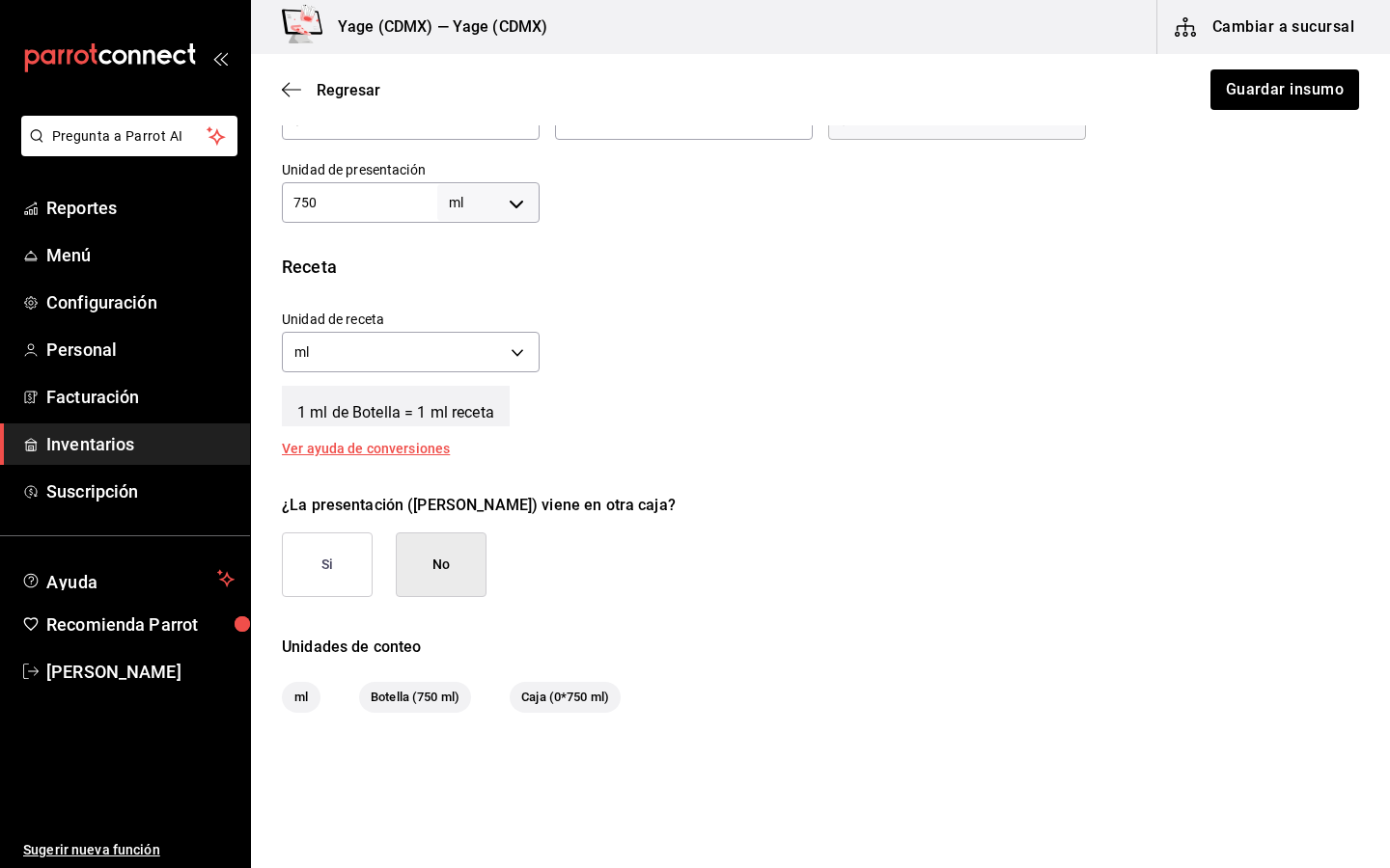
scroll to position [153, 0]
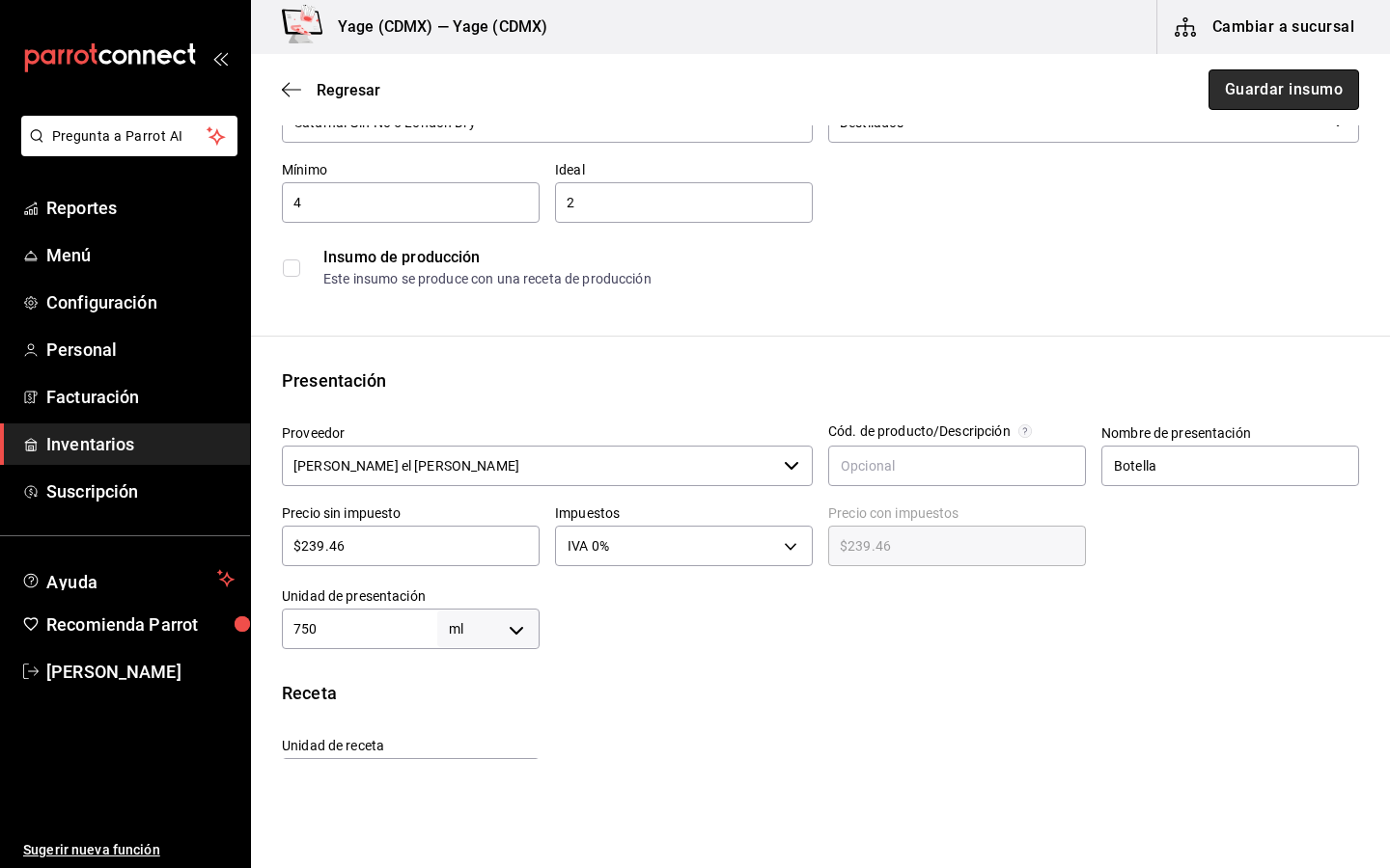
click at [1304, 93] on button "Guardar insumo" at bounding box center [1283, 90] width 151 height 41
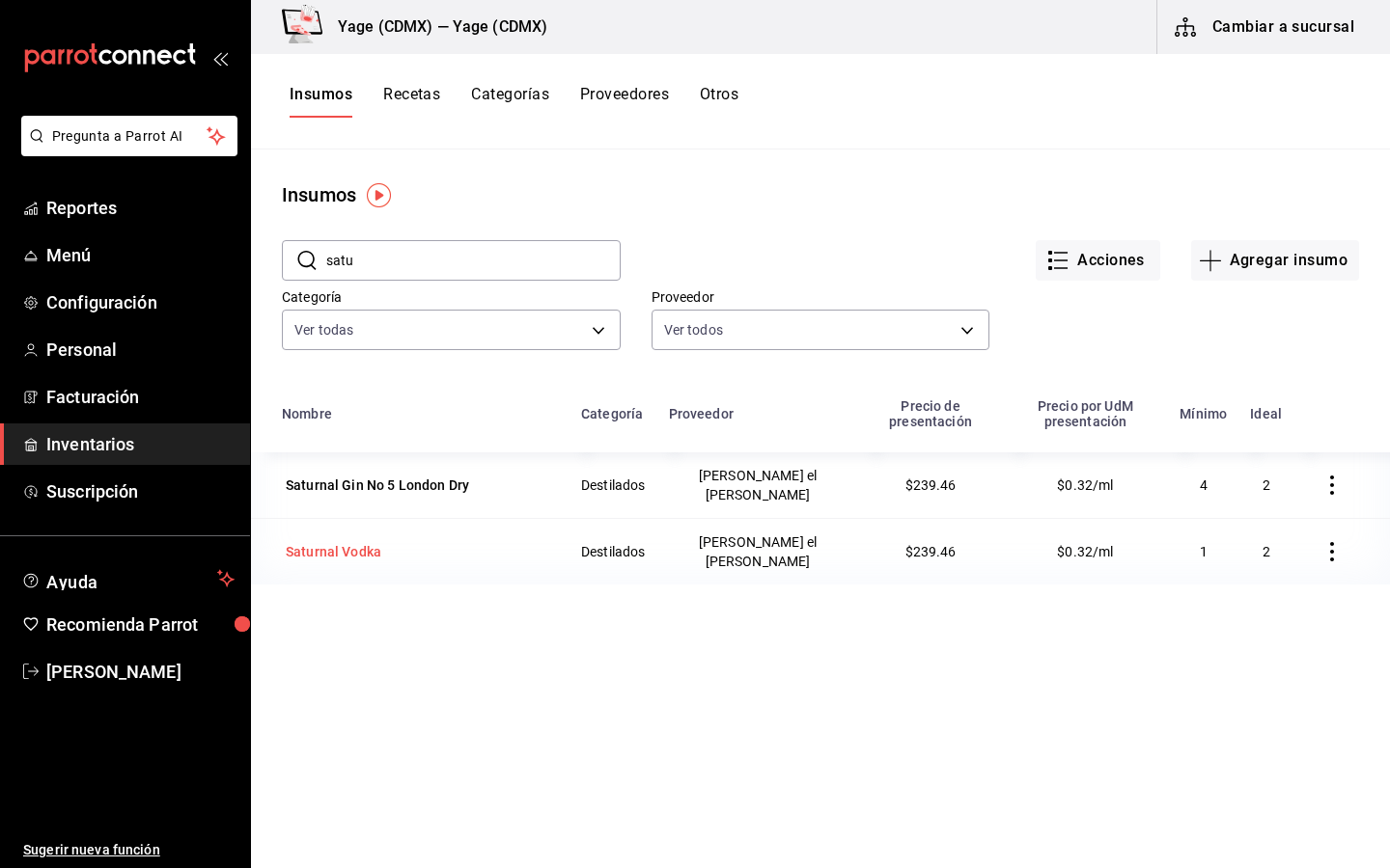
click at [335, 547] on div "Saturnal Vodka" at bounding box center [332, 552] width 103 height 27
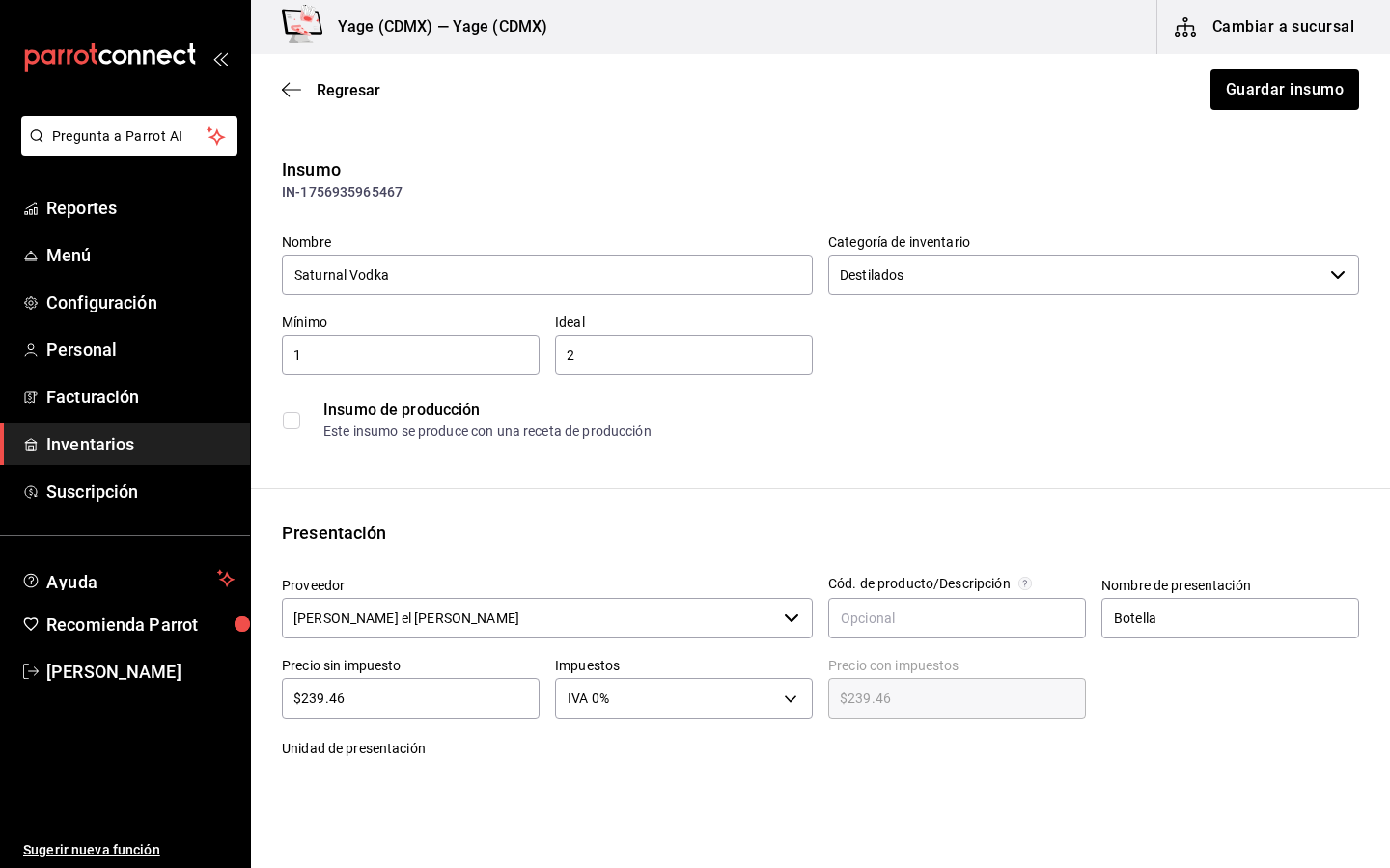
click at [421, 702] on input "$239.46" at bounding box center [410, 698] width 257 height 23
type input "$239.4"
type input "$239.40"
type input "$239."
type input "$239.00"
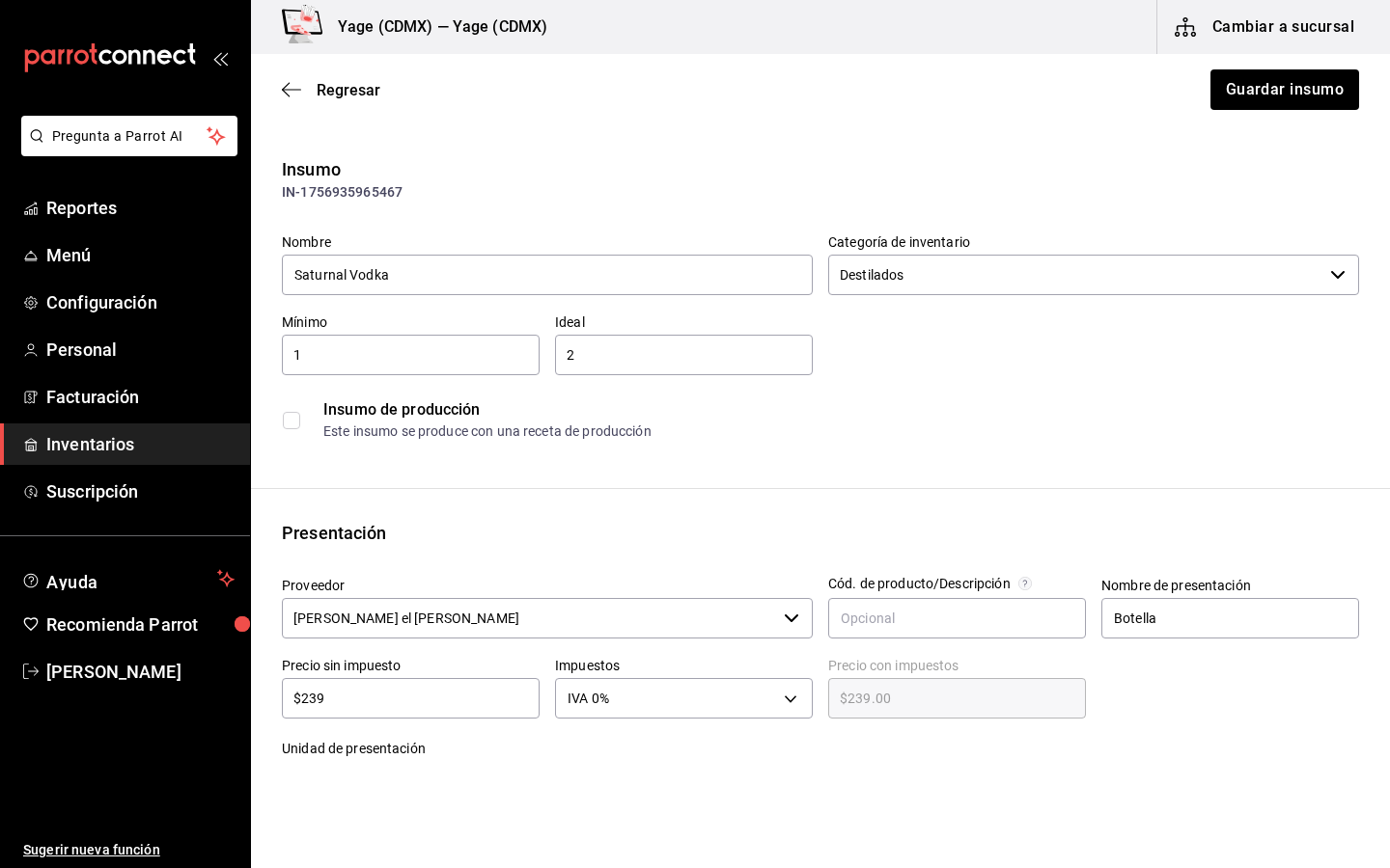
type input "$23"
type input "$23.00"
type input "$2"
type input "$2.00"
type input "$0.00"
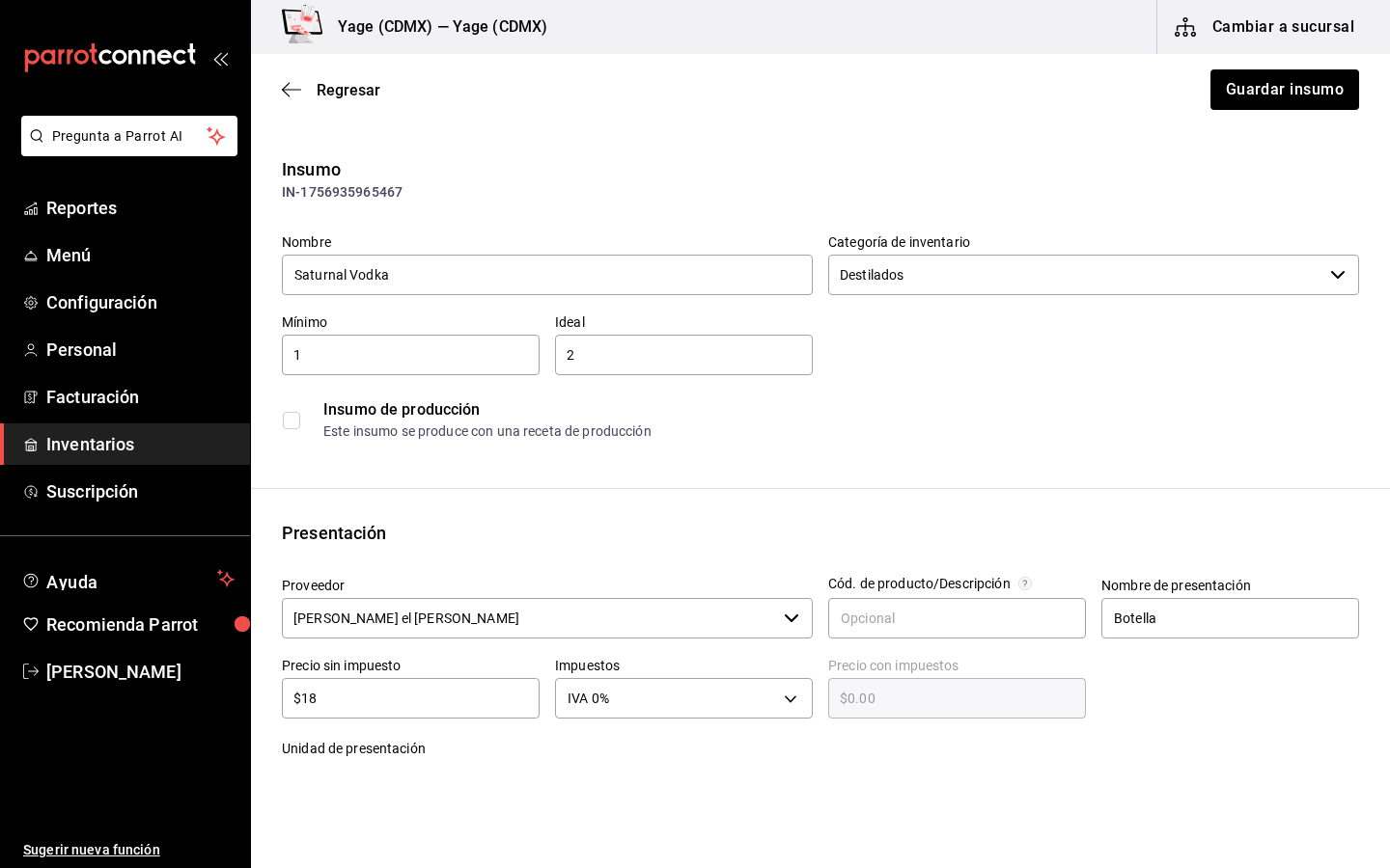
type input "$180"
type input "$1.00"
type input "$180."
type input "$180.00"
type input "$180.03"
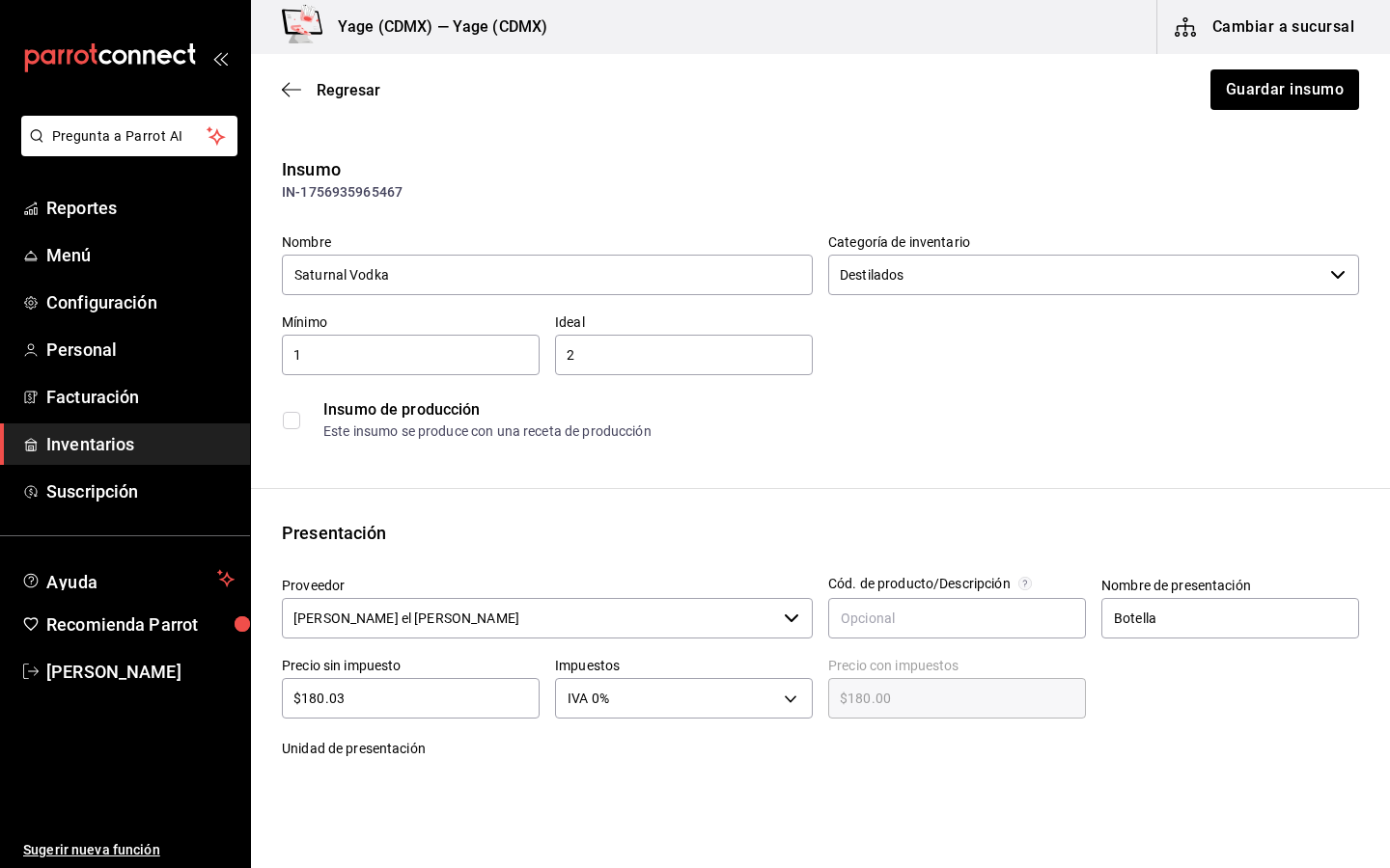
type input "$180.03"
type input "$180.0"
type input "$180.00"
type input "$180.3"
type input "$180.30"
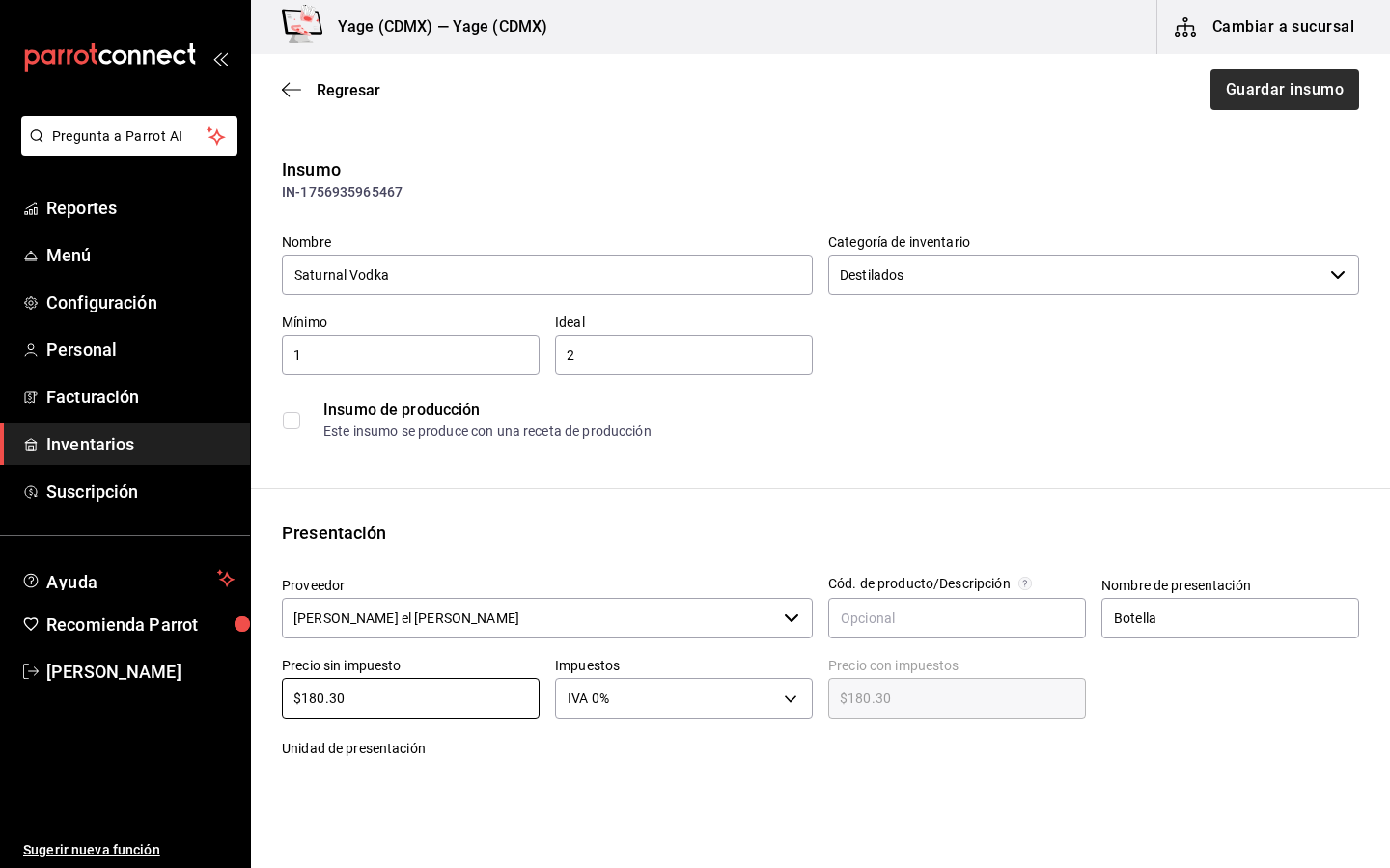
type input "$180.30"
click at [1317, 94] on button "Guardar insumo" at bounding box center [1283, 90] width 151 height 41
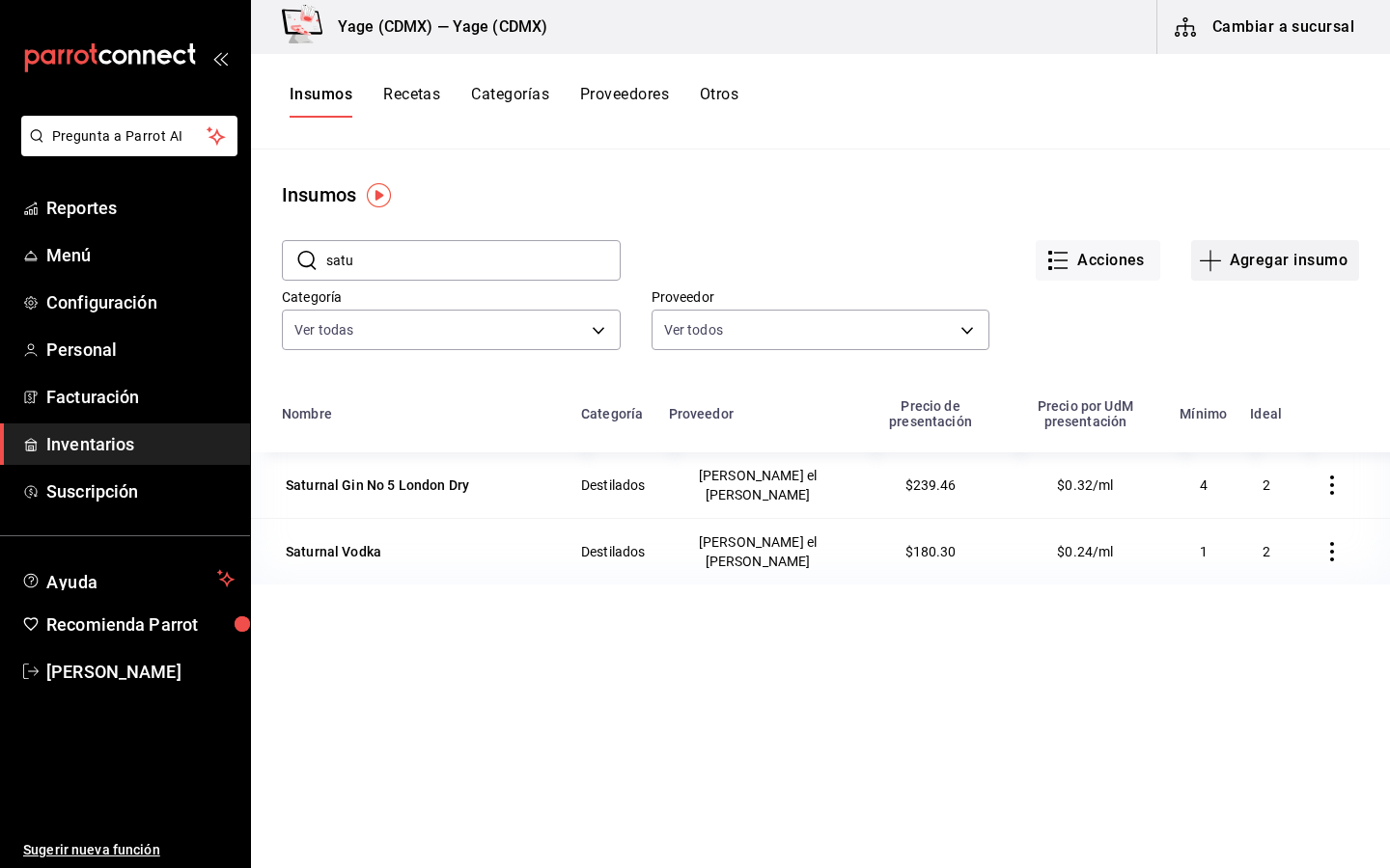
click at [1261, 265] on button "Agregar insumo" at bounding box center [1274, 260] width 168 height 41
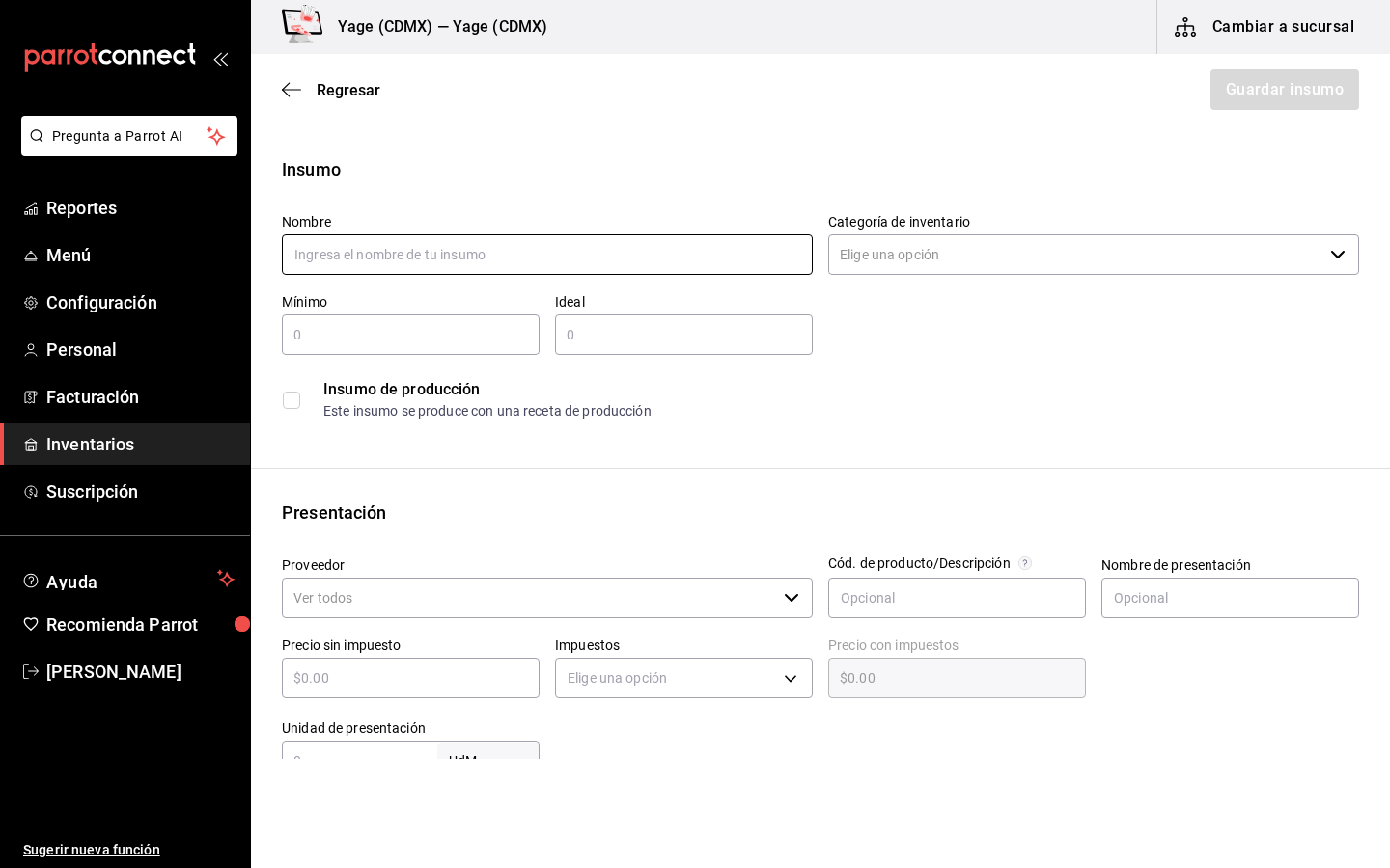
click at [744, 257] on input "text" at bounding box center [547, 254] width 531 height 41
type input "Saturnal Gin No. 4"
click at [922, 253] on input "Categoría de inventario" at bounding box center [1075, 254] width 494 height 41
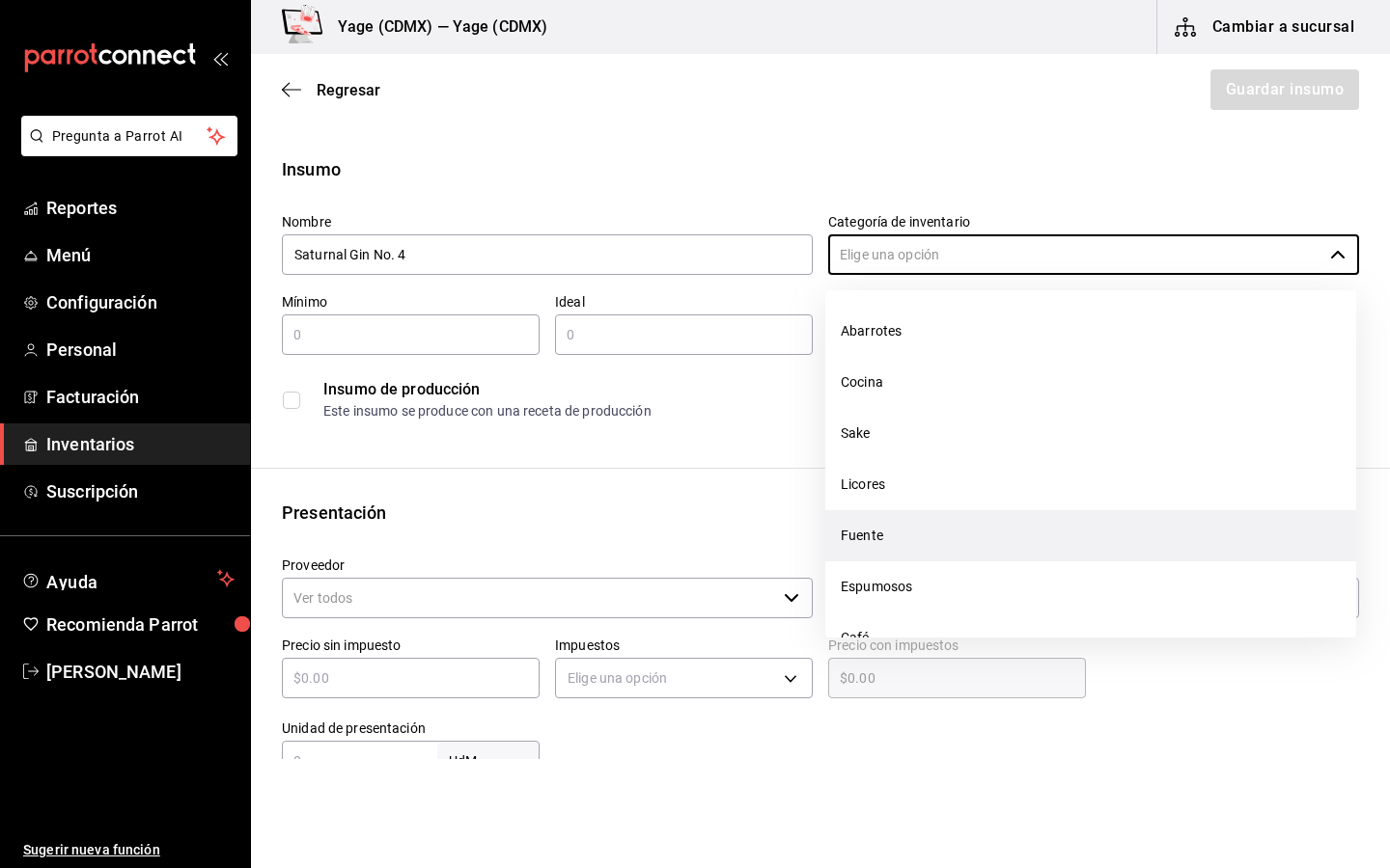
scroll to position [144, 0]
click at [897, 553] on li "Destilados" at bounding box center [1091, 545] width 531 height 51
type input "Destilados"
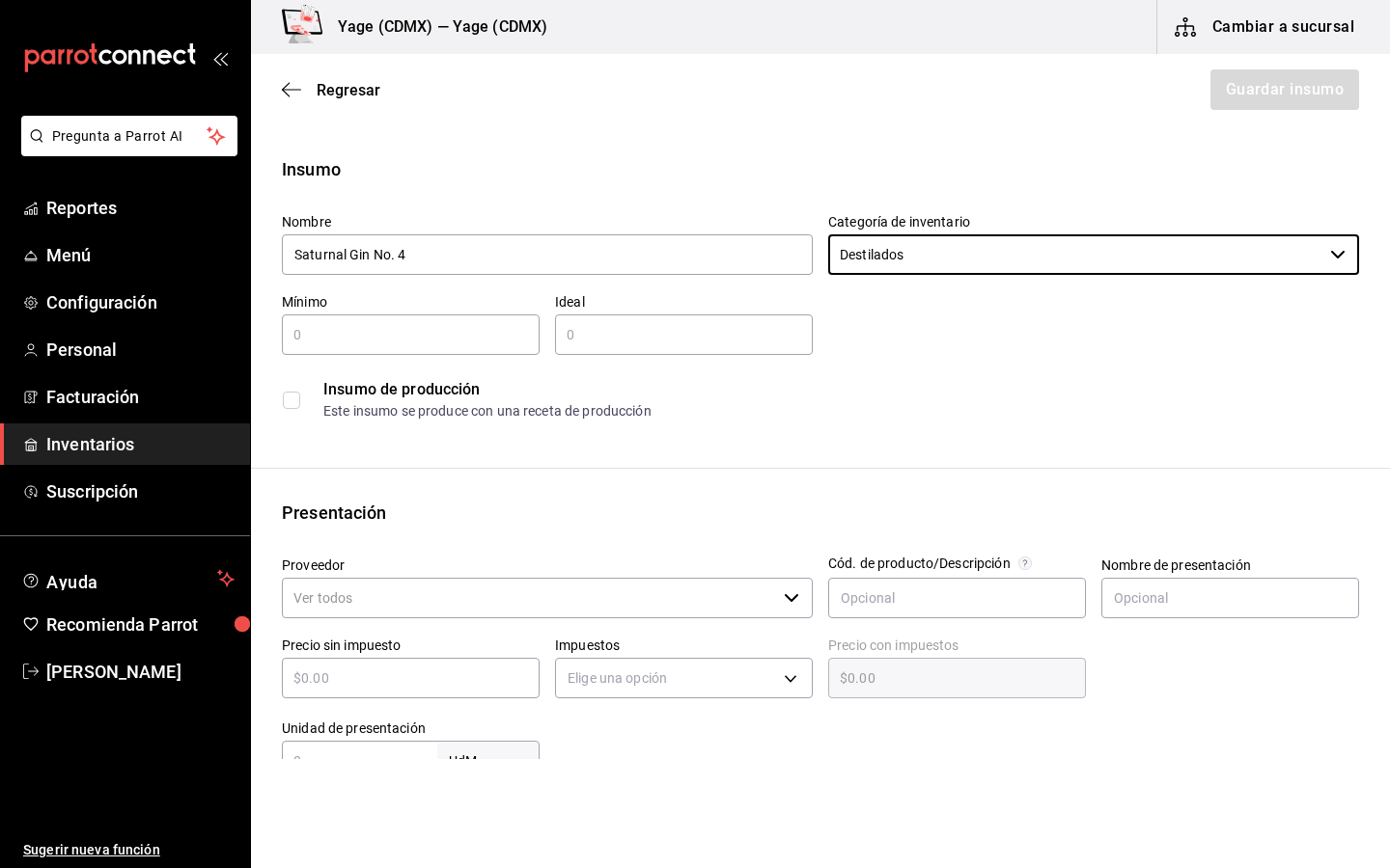
click at [424, 348] on div "​" at bounding box center [410, 334] width 257 height 41
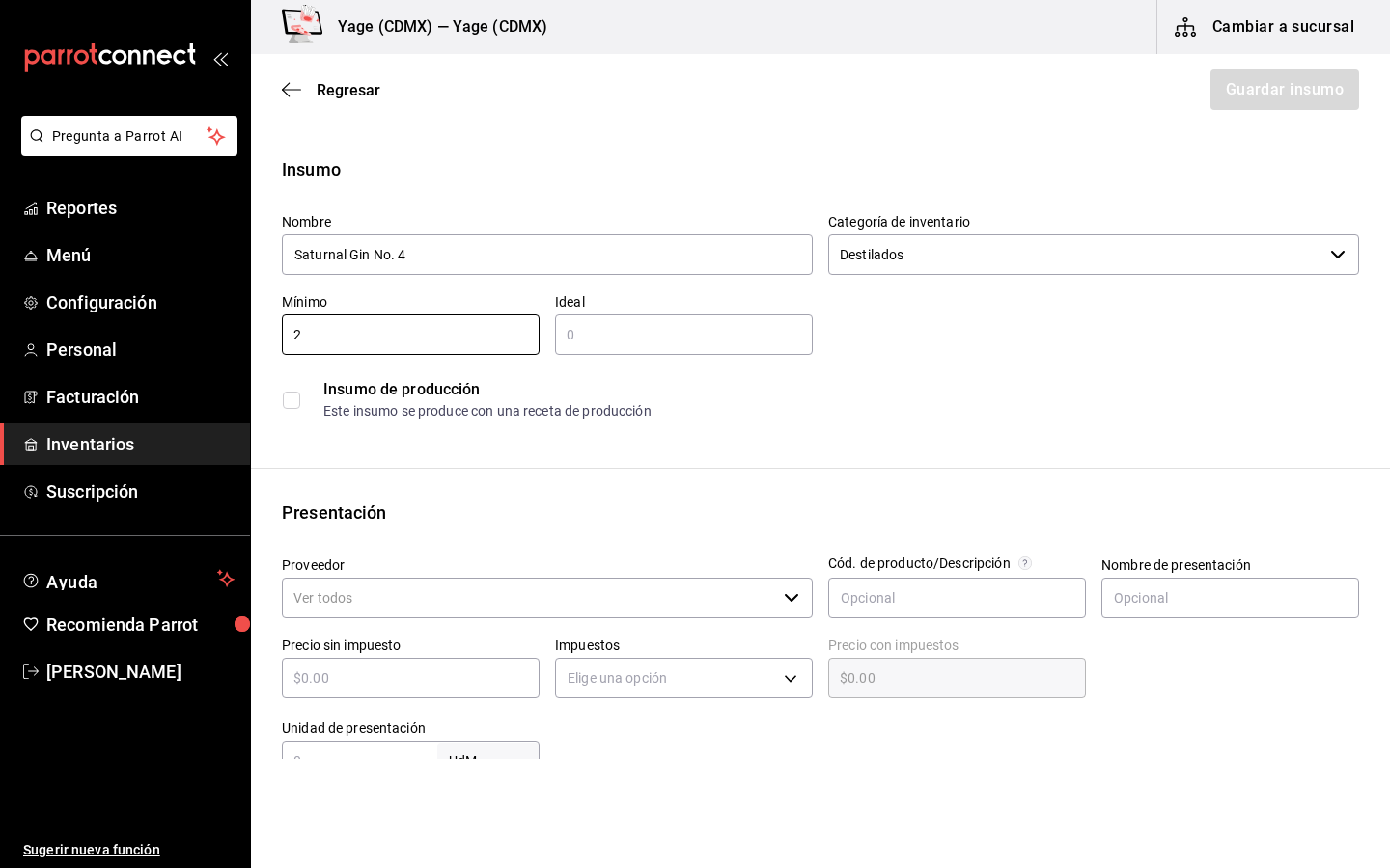
type input "2"
click at [601, 338] on input "text" at bounding box center [684, 334] width 257 height 23
type input "2"
click at [441, 525] on div "Presentación" at bounding box center [819, 513] width 1077 height 26
click at [426, 594] on input "Proveedor" at bounding box center [528, 598] width 494 height 41
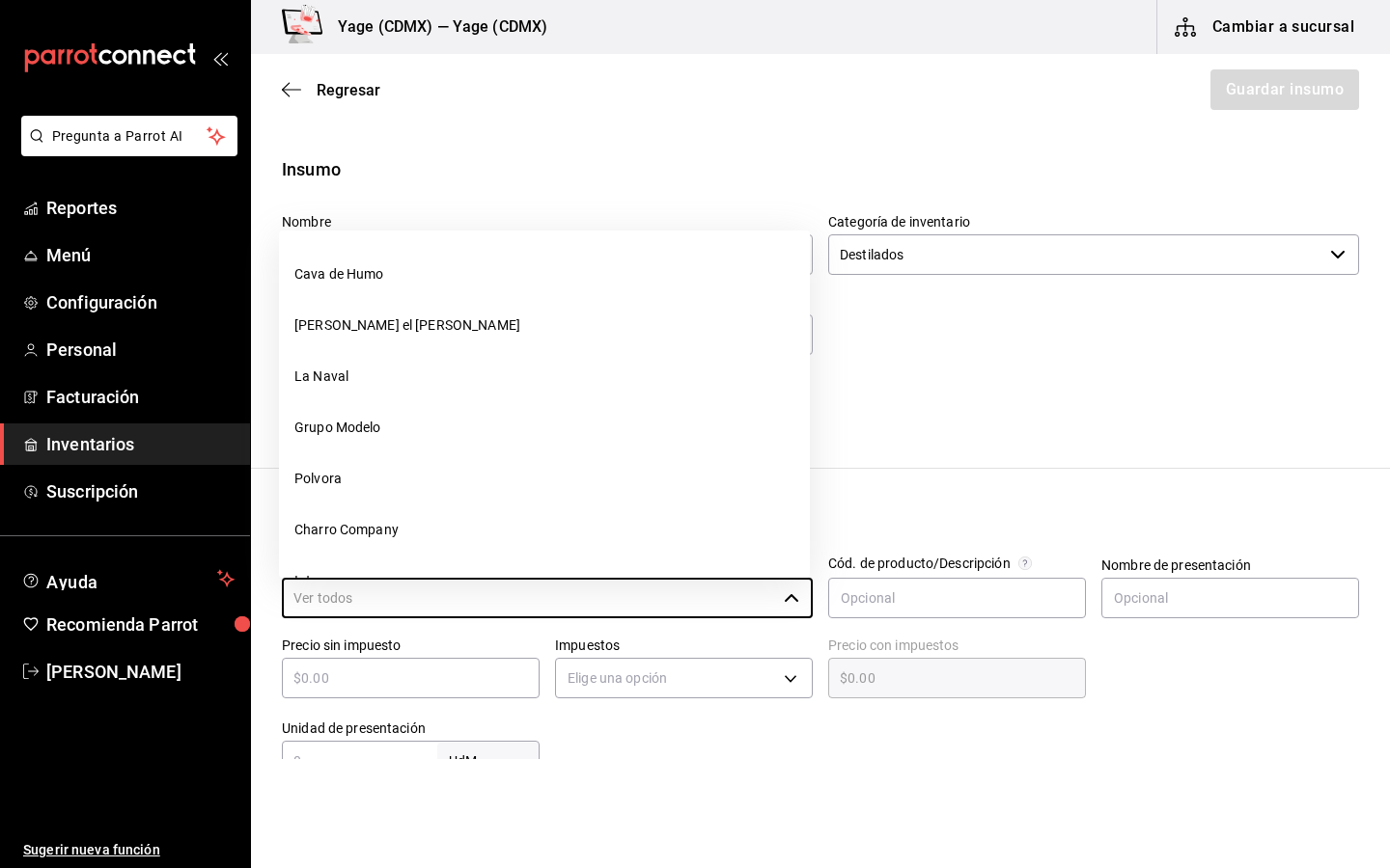
scroll to position [553, 0]
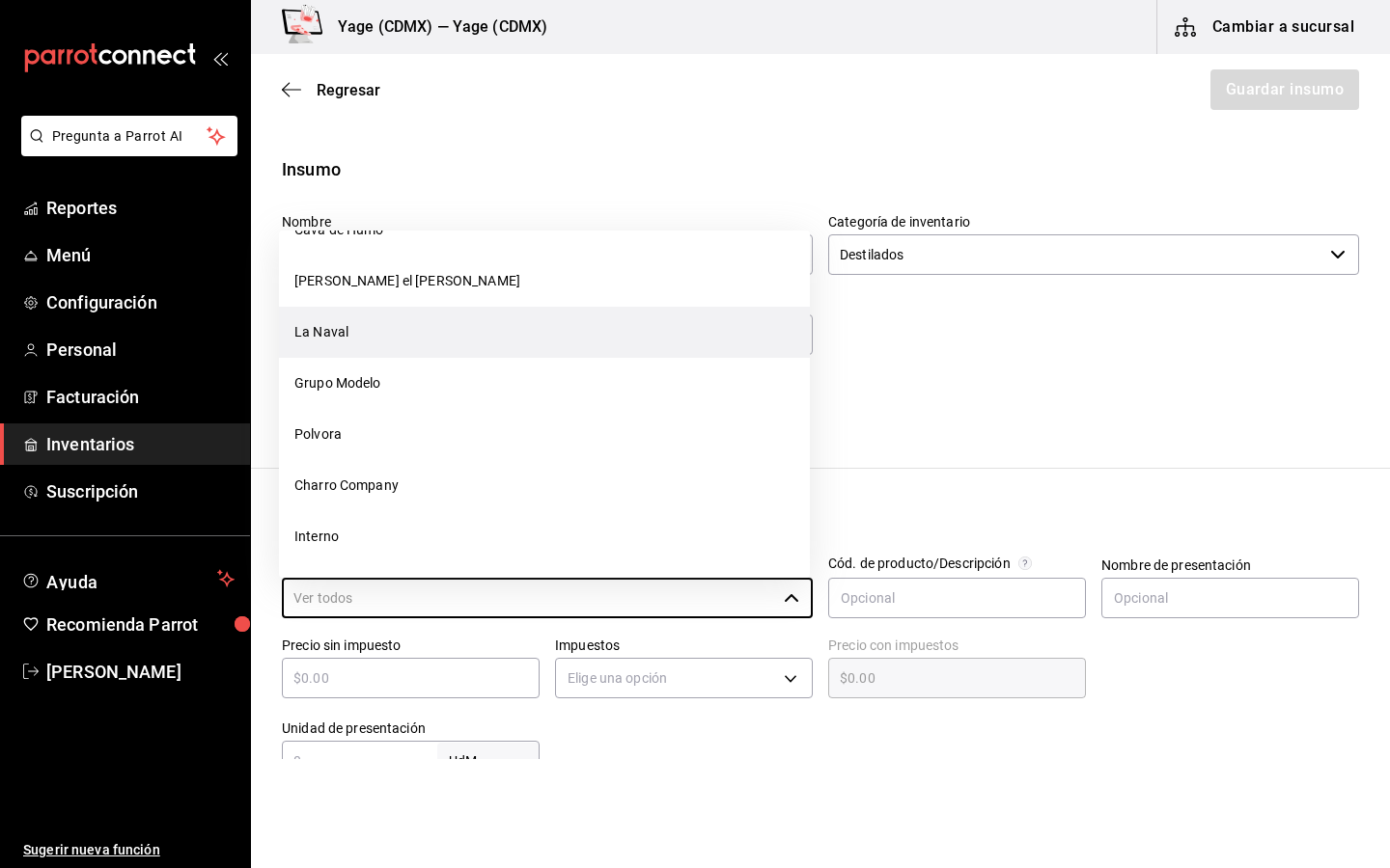
click at [613, 340] on li "La Naval" at bounding box center [544, 332] width 531 height 51
type input "La Naval"
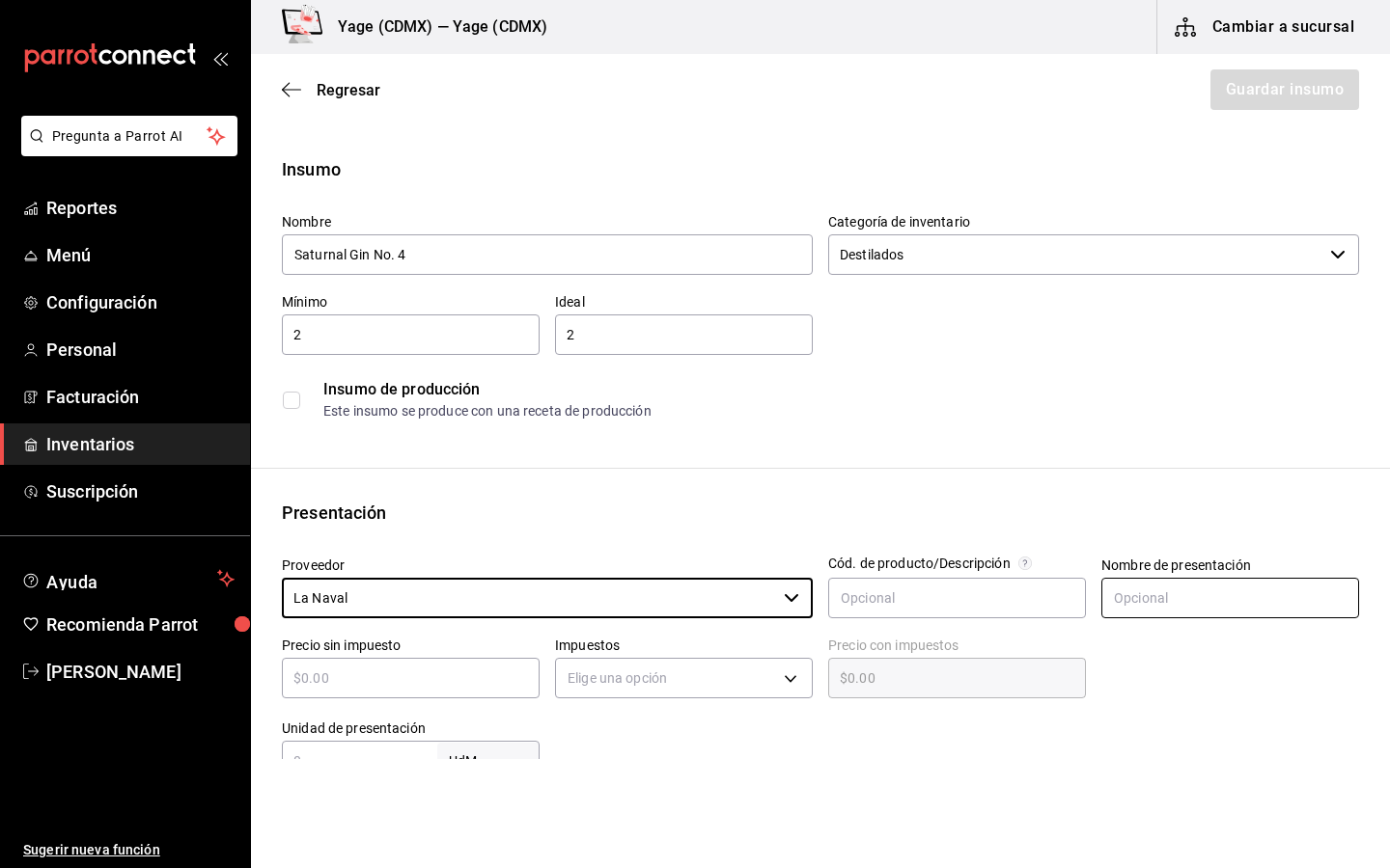
click at [1134, 599] on input "text" at bounding box center [1229, 598] width 257 height 41
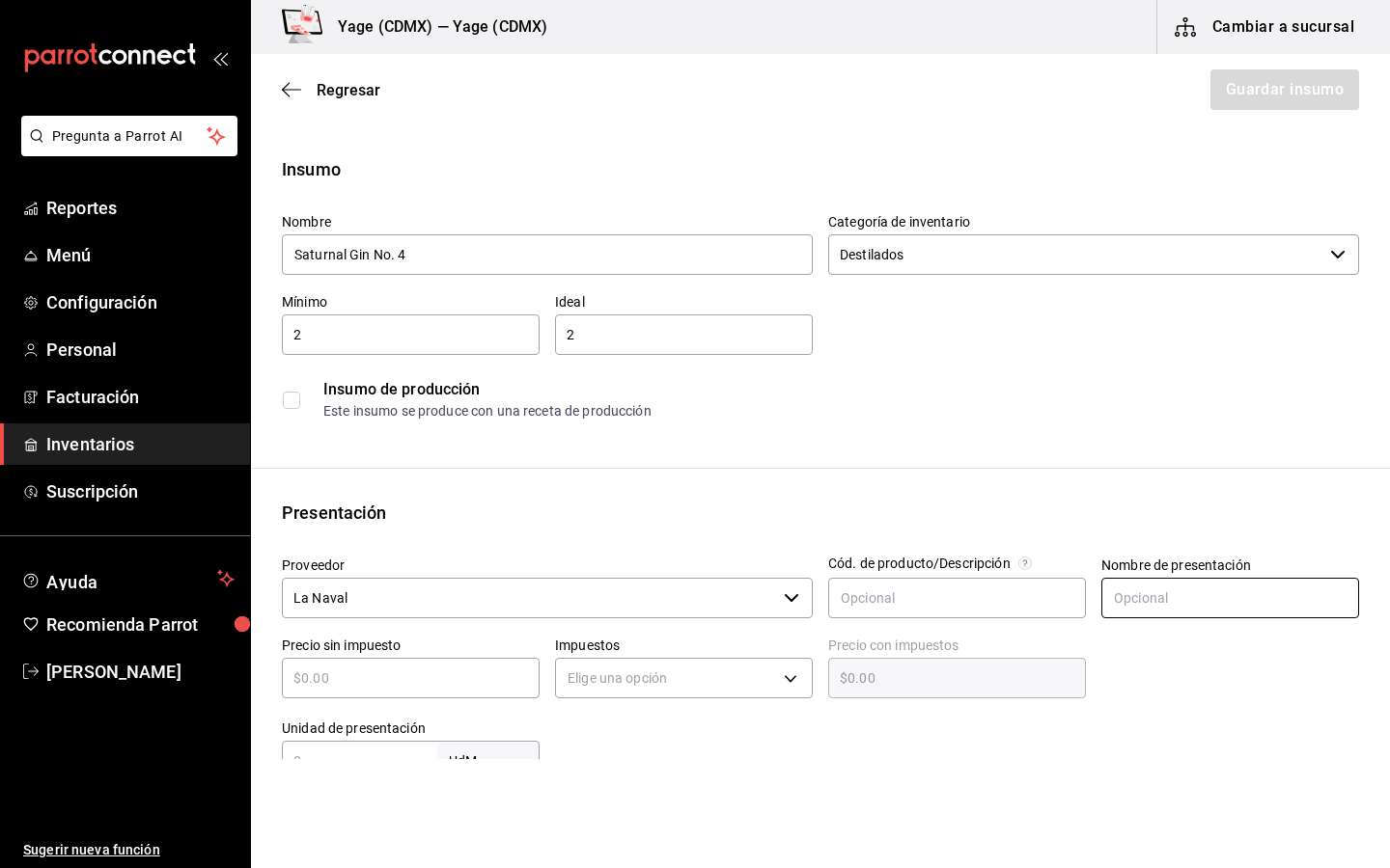
type input "Botella"
click at [470, 687] on input "text" at bounding box center [410, 677] width 257 height 23
type input "$2"
type input "$2.00"
type input "$23"
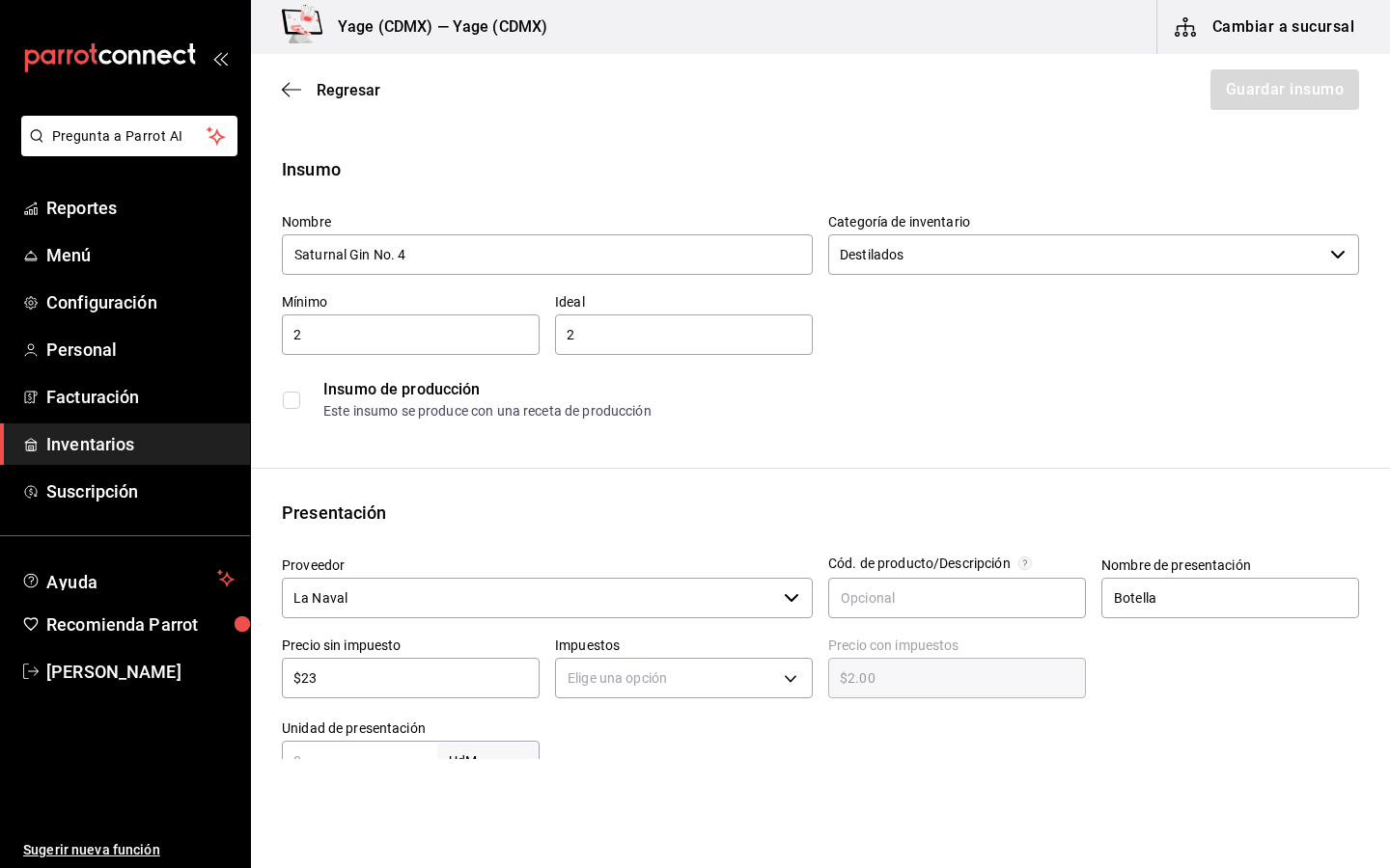
type input "$23.00"
type input "$239"
type input "$239.00"
type input "$239.4"
type input "$239.40"
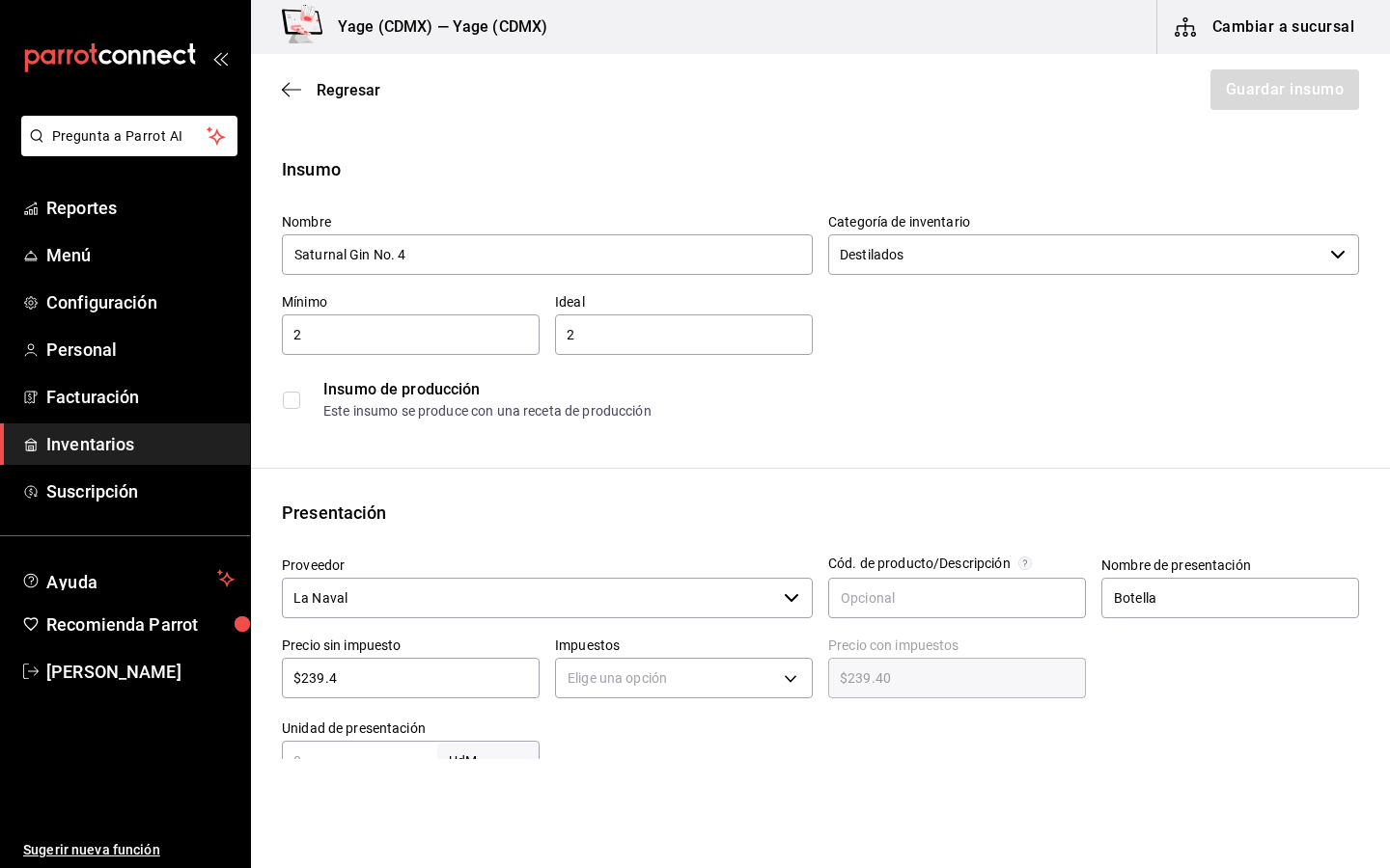
type input "$239.46"
click at [621, 675] on body "Pregunta a Parrot AI Reportes Menú Configuración Personal Facturación Inventari…" at bounding box center [695, 379] width 1390 height 759
click at [593, 735] on li "IVA 0%" at bounding box center [684, 738] width 255 height 32
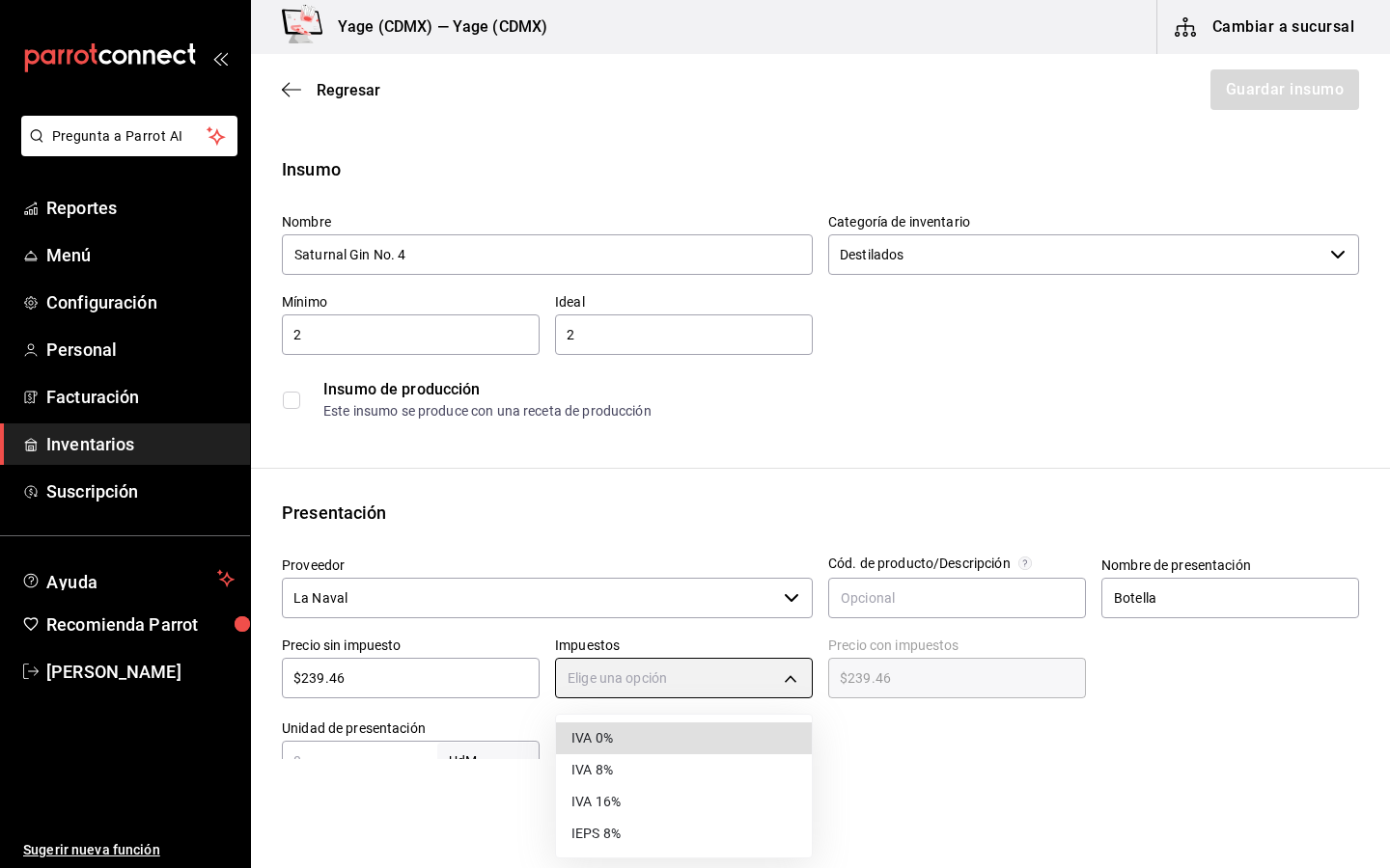
type input "IVA_0"
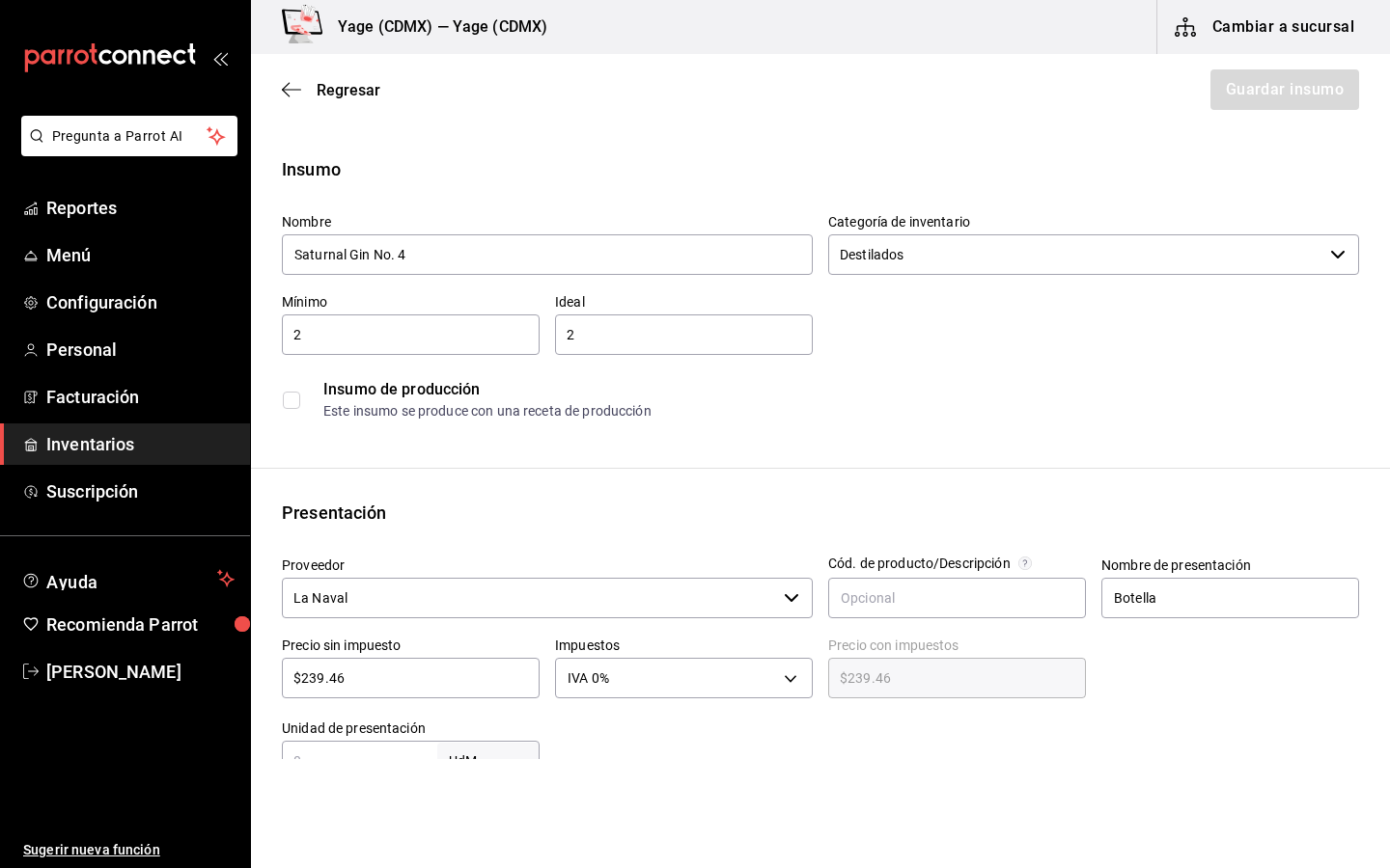
click at [630, 521] on div "Presentación" at bounding box center [819, 513] width 1077 height 26
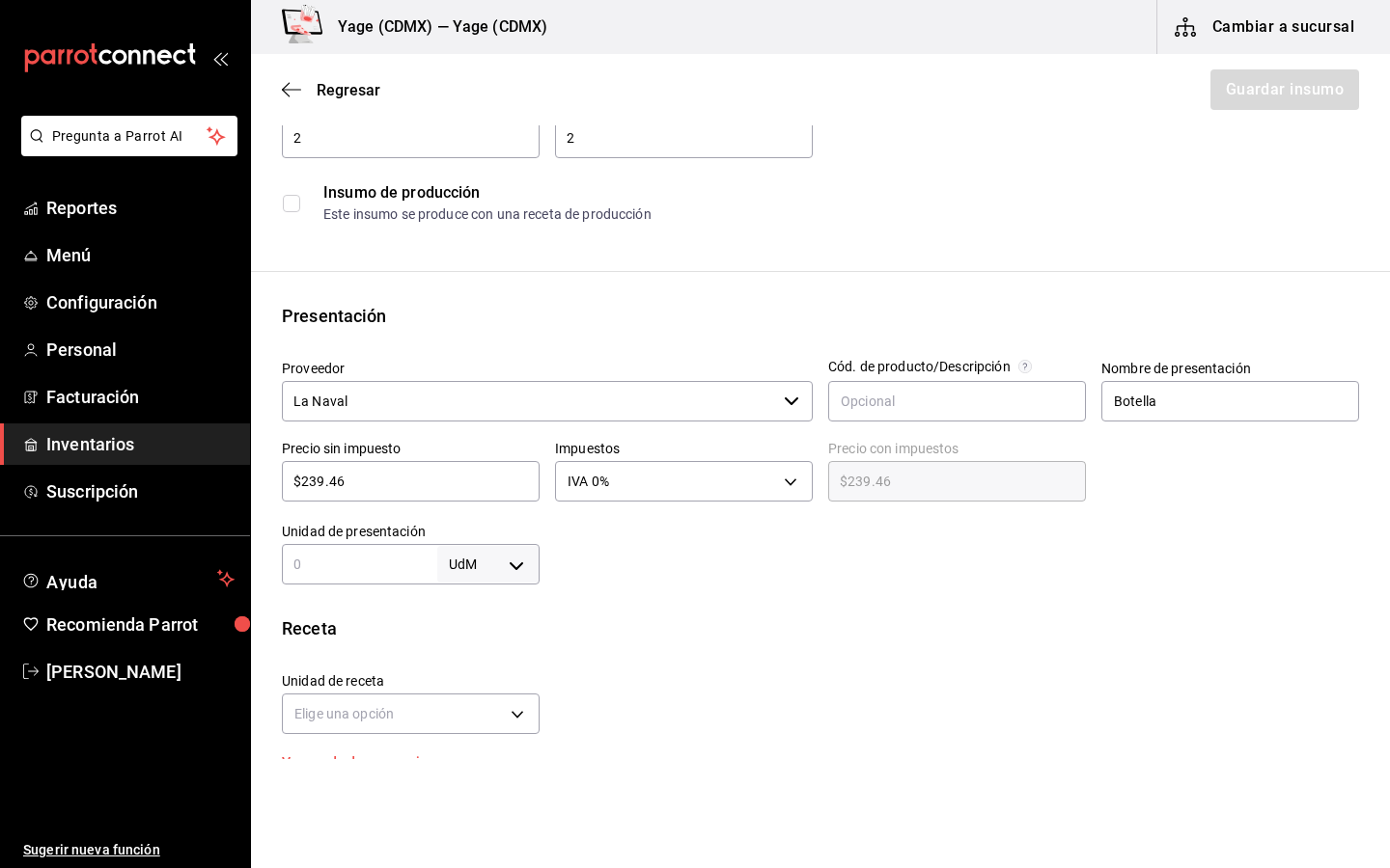
scroll to position [204, 0]
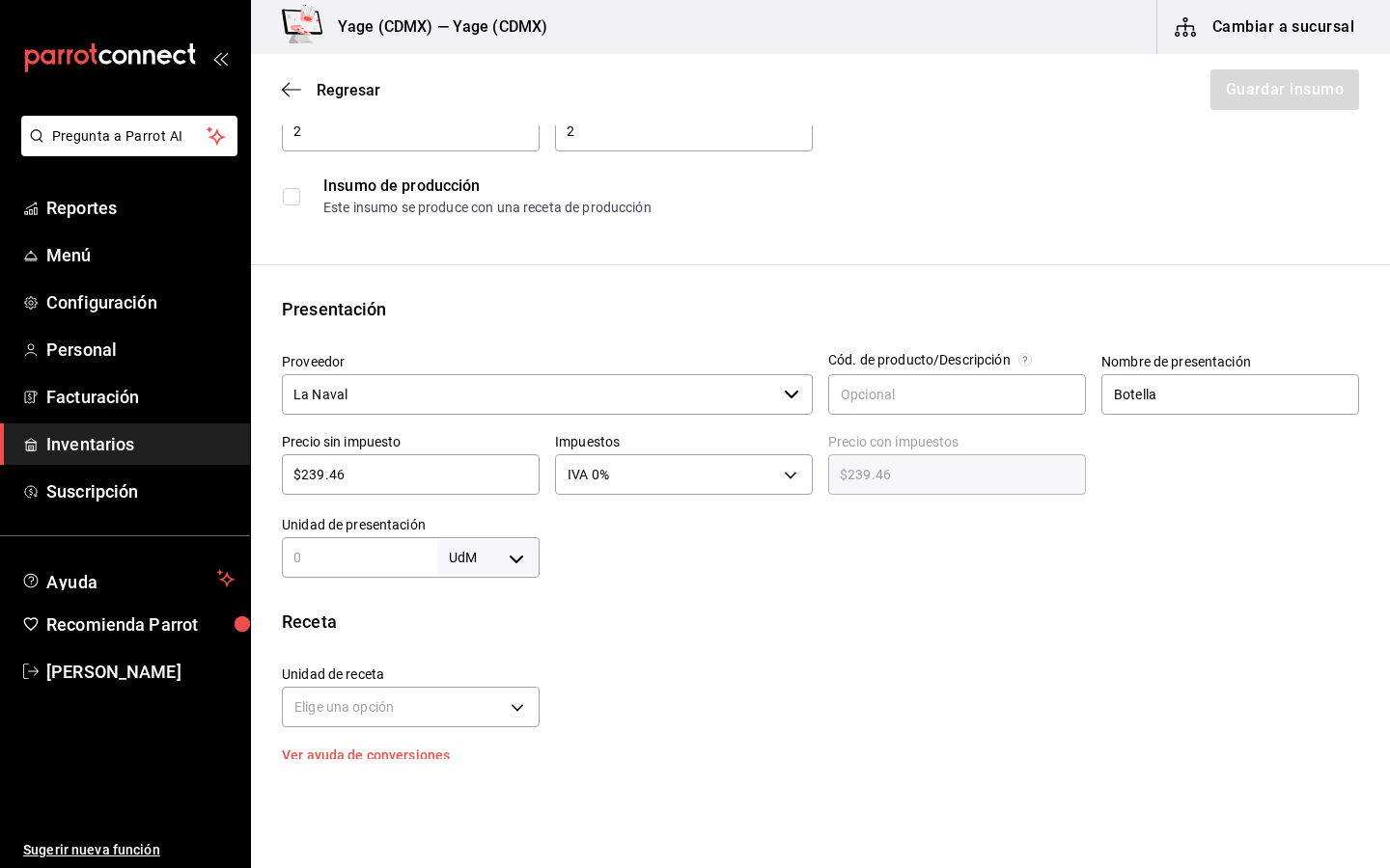
click at [362, 558] on input "text" at bounding box center [359, 557] width 156 height 23
type input "750"
click at [515, 565] on body "Pregunta a Parrot AI Reportes Menú Configuración Personal Facturación Inventari…" at bounding box center [695, 379] width 1390 height 759
click at [468, 753] on li "ml" at bounding box center [488, 743] width 101 height 32
type input "MILLILITER"
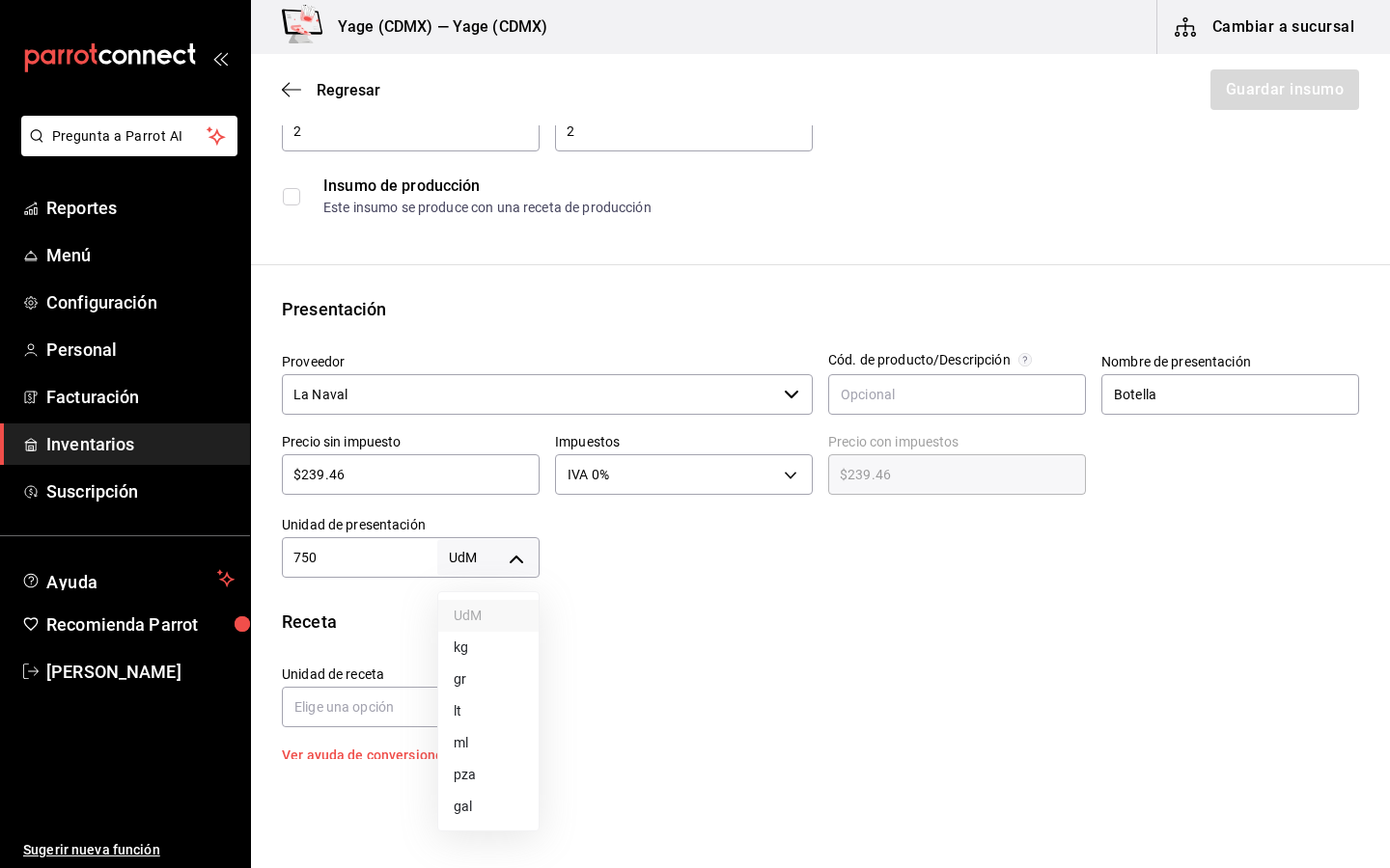
type input "MILLILITER"
type input "750"
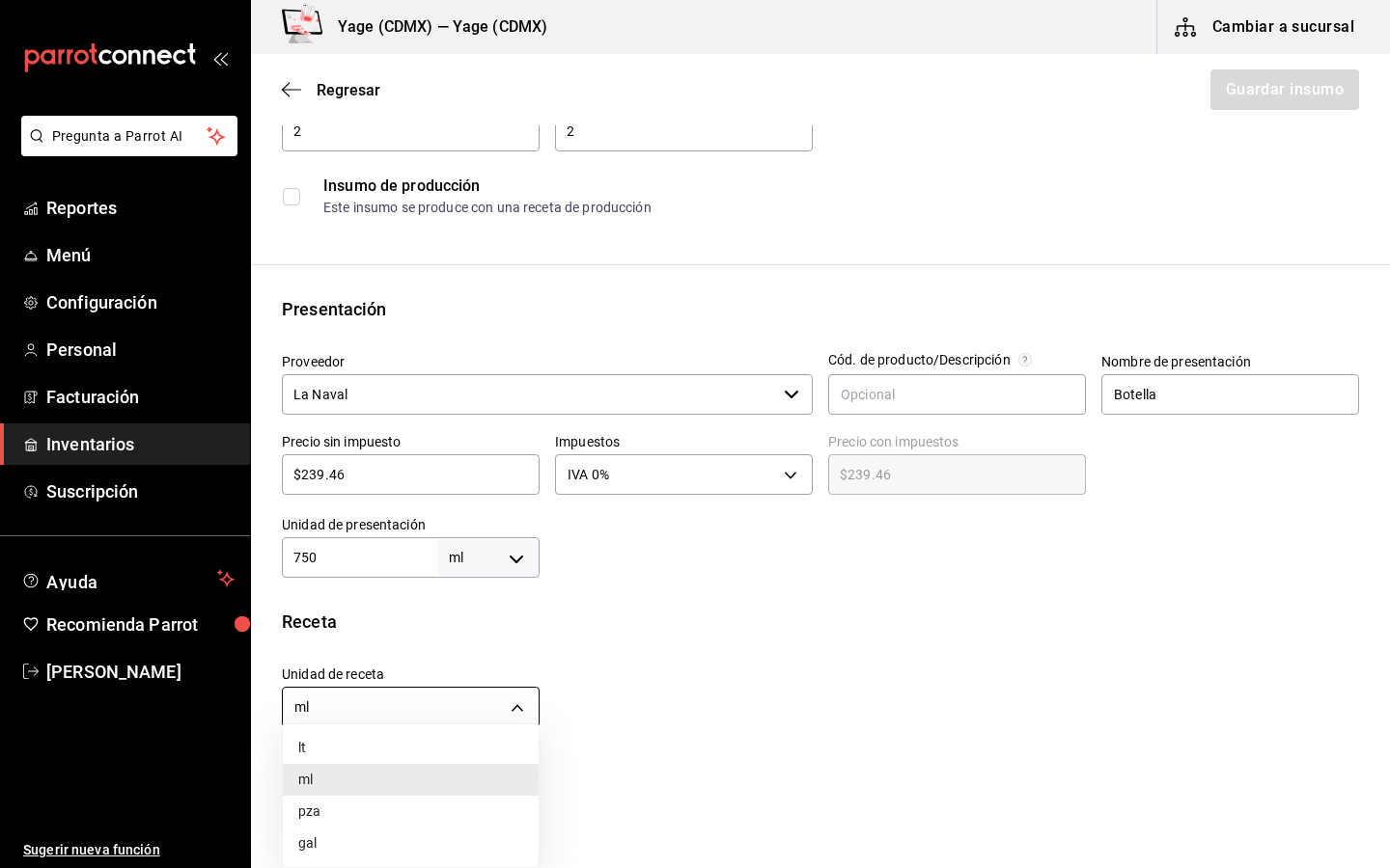
click at [453, 714] on body "Pregunta a Parrot AI Reportes Menú Configuración Personal Facturación Inventari…" at bounding box center [695, 379] width 1390 height 759
click at [695, 608] on div at bounding box center [695, 434] width 1390 height 868
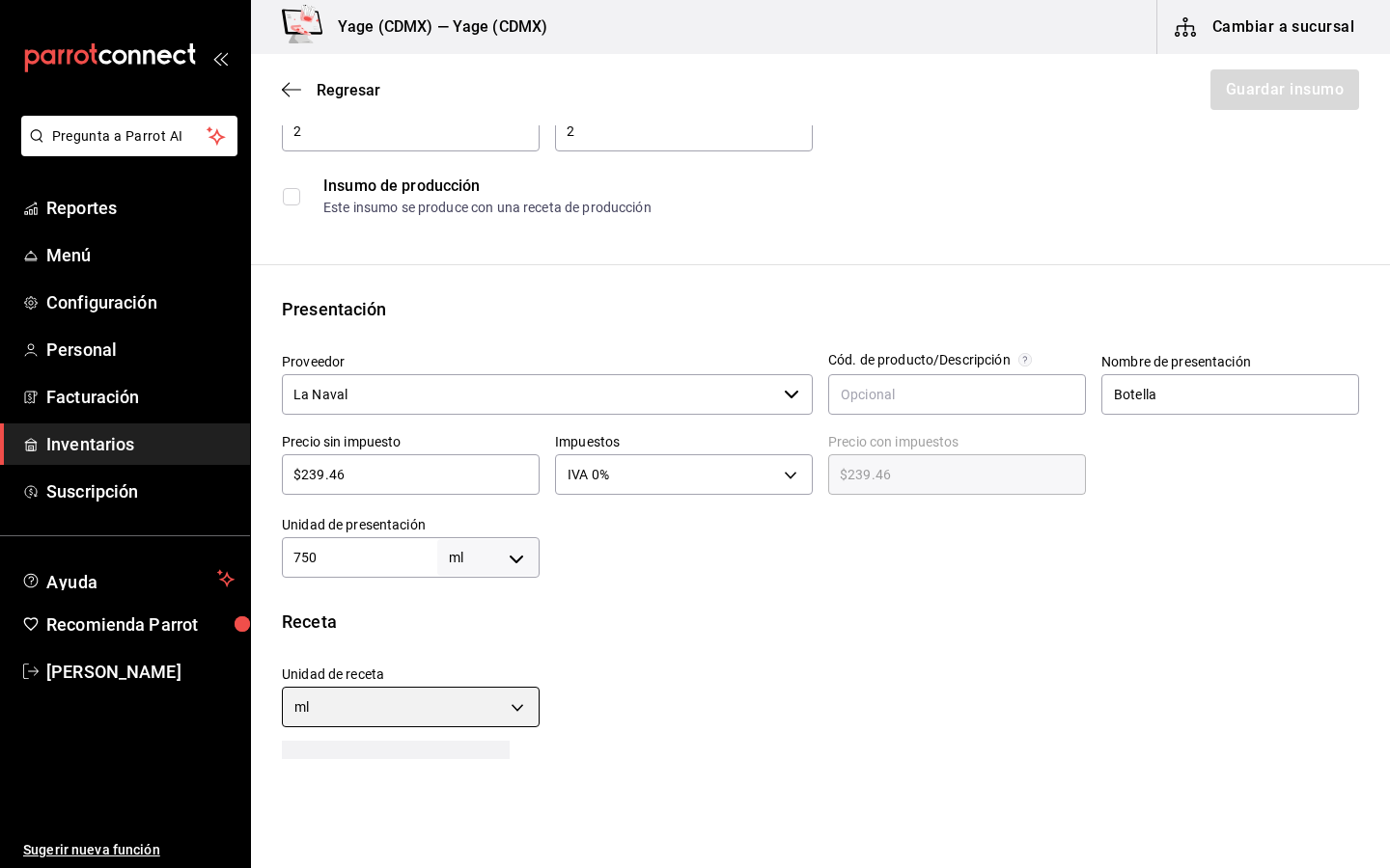
scroll to position [683, 0]
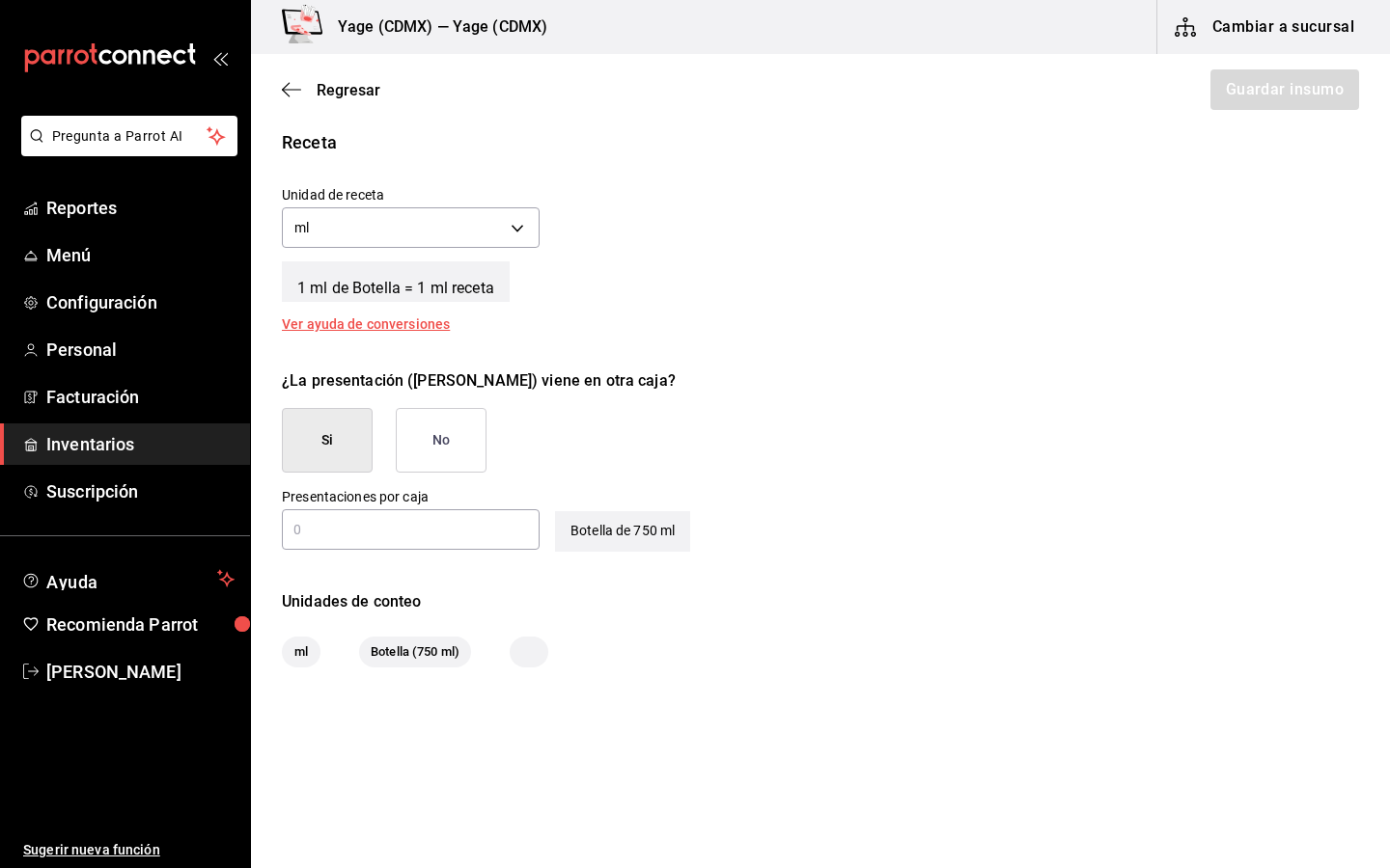
click at [404, 435] on button "No" at bounding box center [441, 440] width 91 height 65
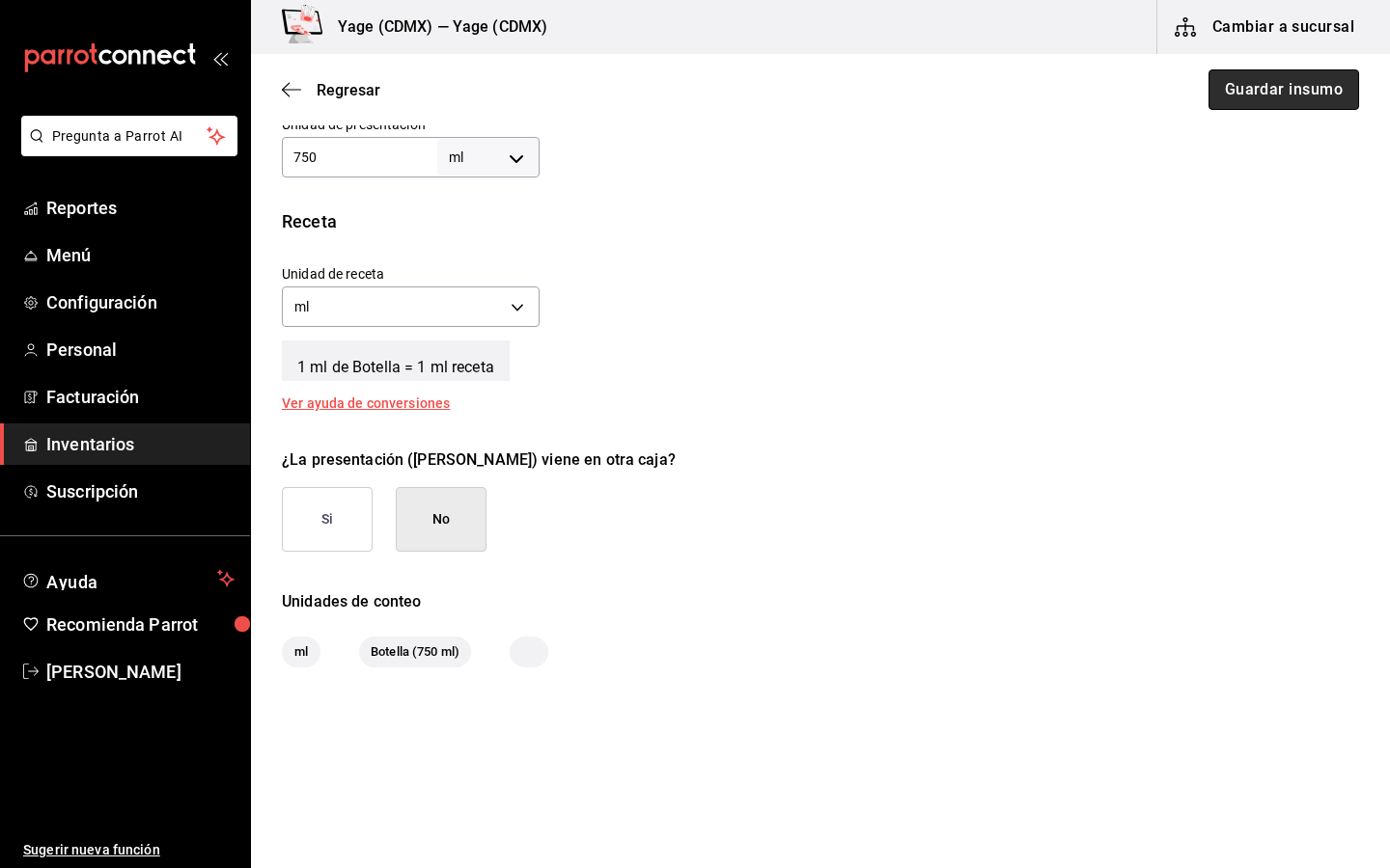
click at [1281, 93] on button "Guardar insumo" at bounding box center [1283, 90] width 151 height 41
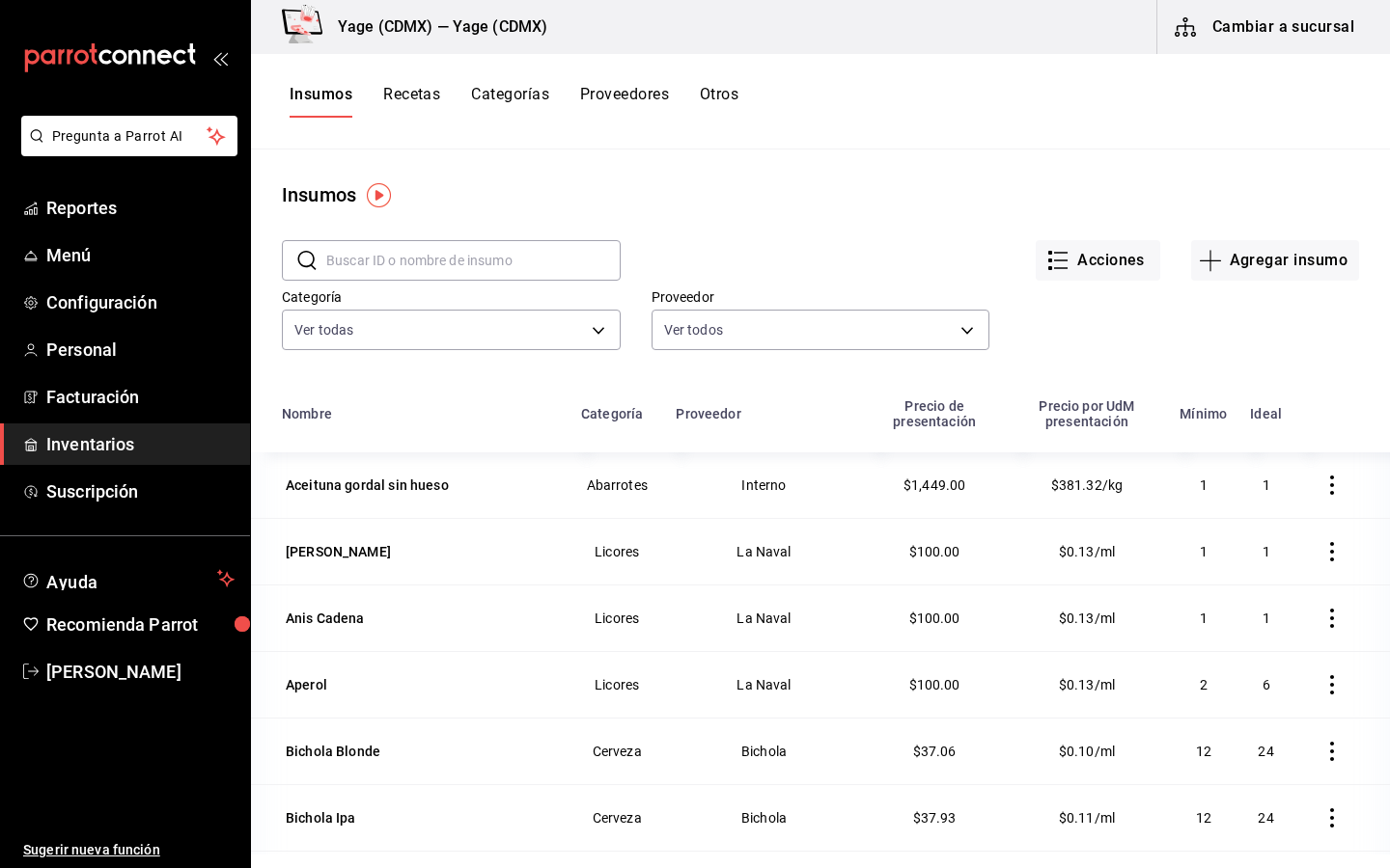
click at [558, 257] on input "text" at bounding box center [473, 260] width 294 height 39
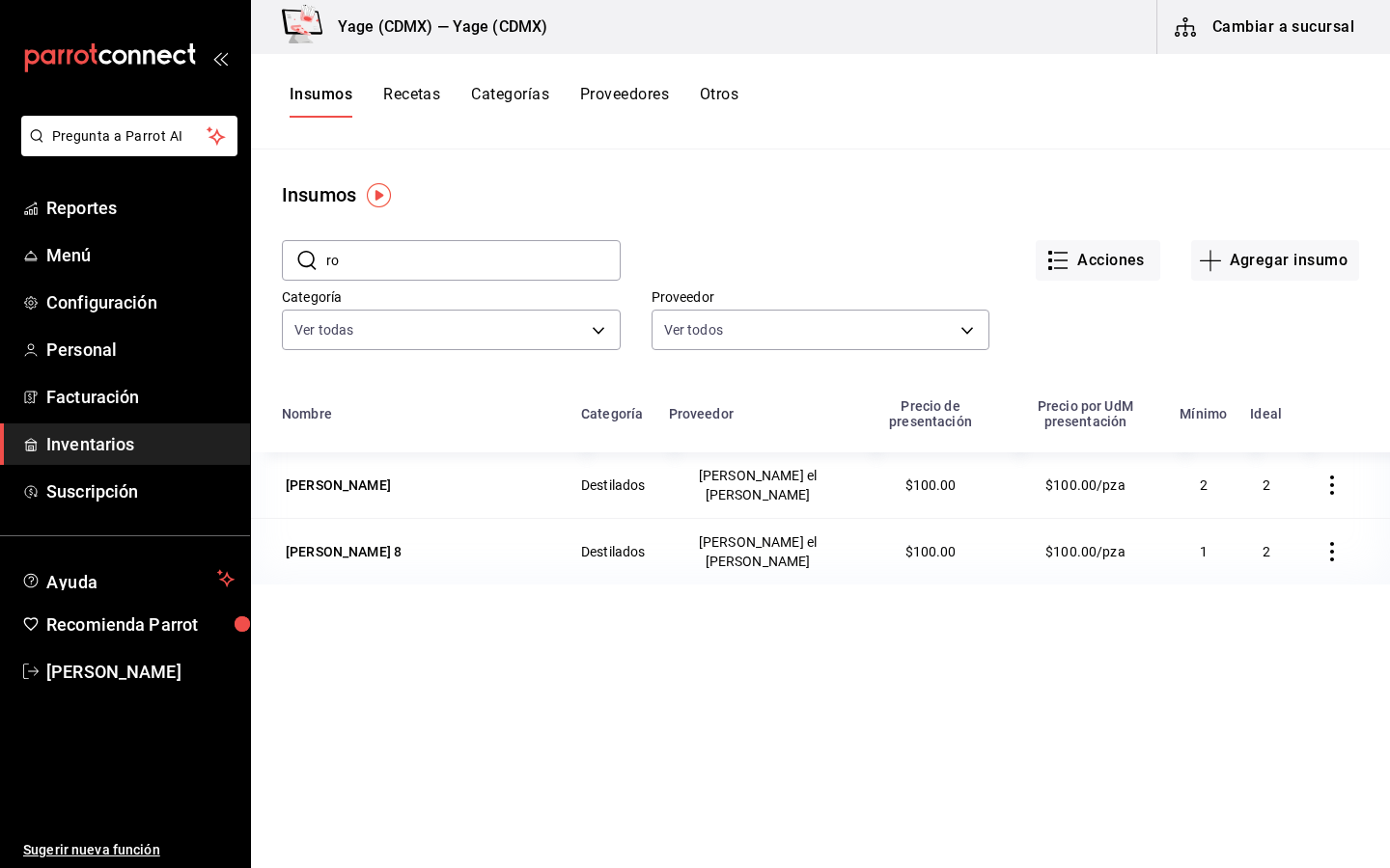
type input "r"
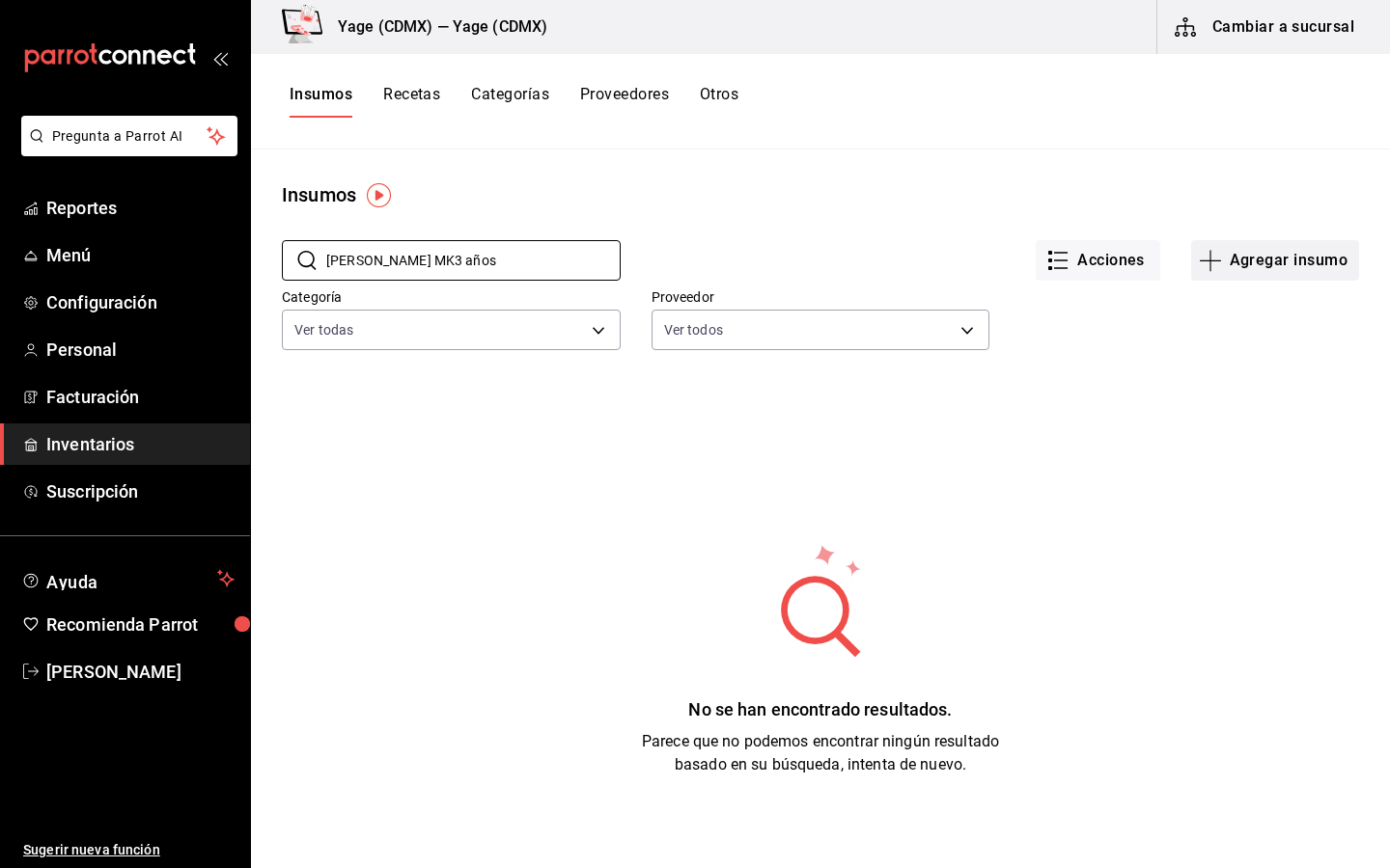
type input "[PERSON_NAME] MK3 años"
click at [1327, 258] on button "Agregar insumo" at bounding box center [1274, 260] width 168 height 41
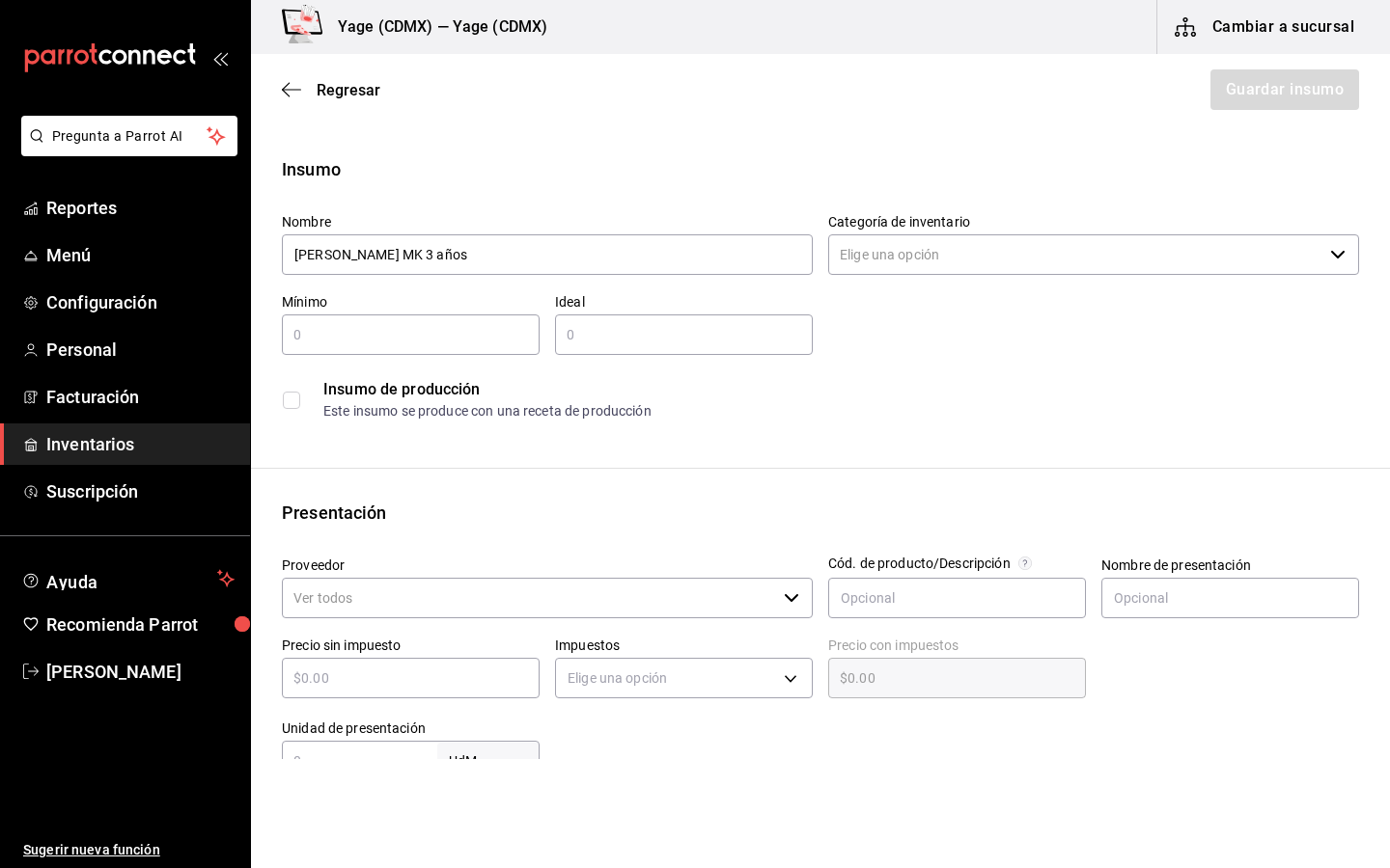
type input "[PERSON_NAME] MK 3 años"
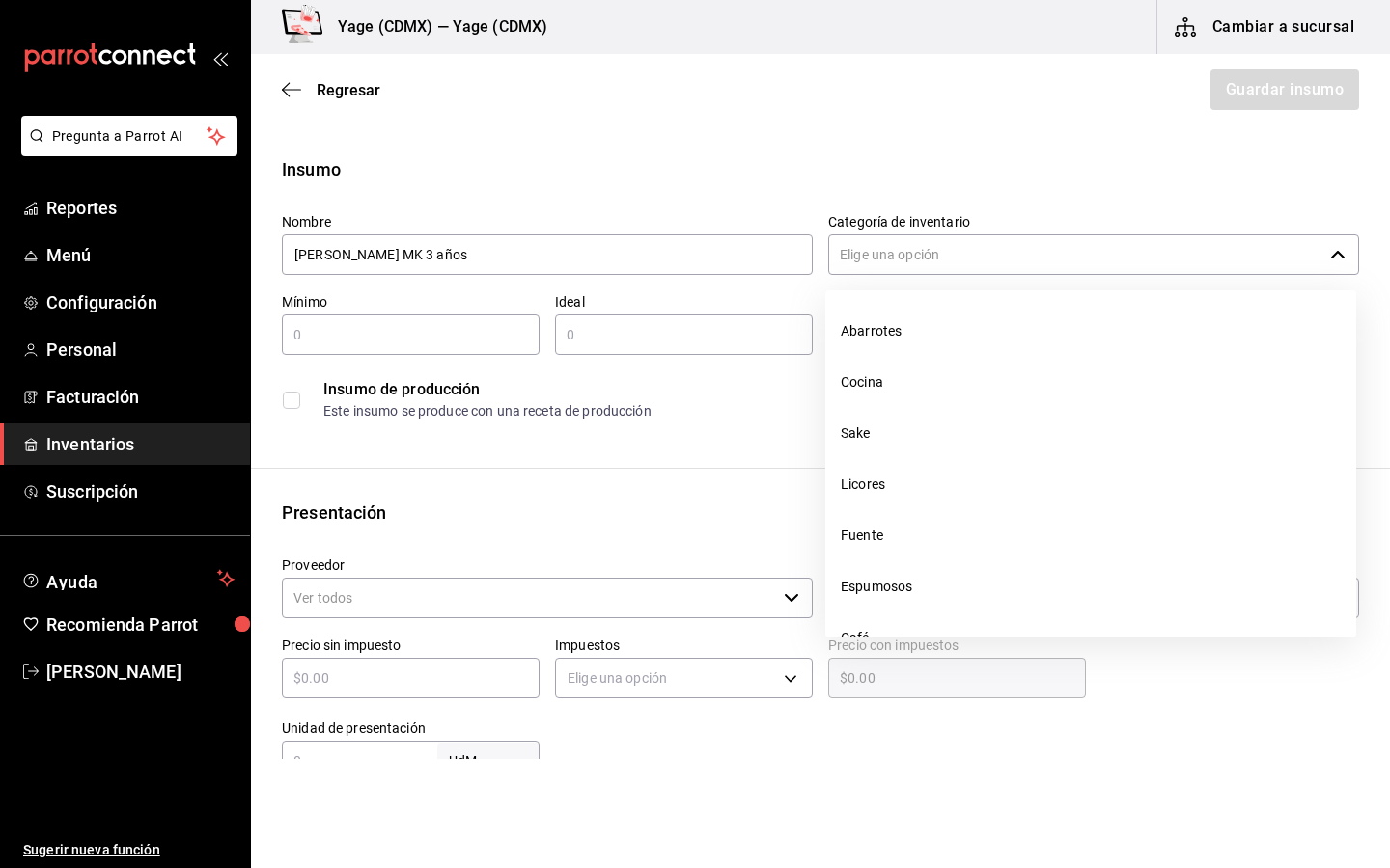
click at [1014, 250] on input "Categoría de inventario" at bounding box center [1075, 254] width 494 height 41
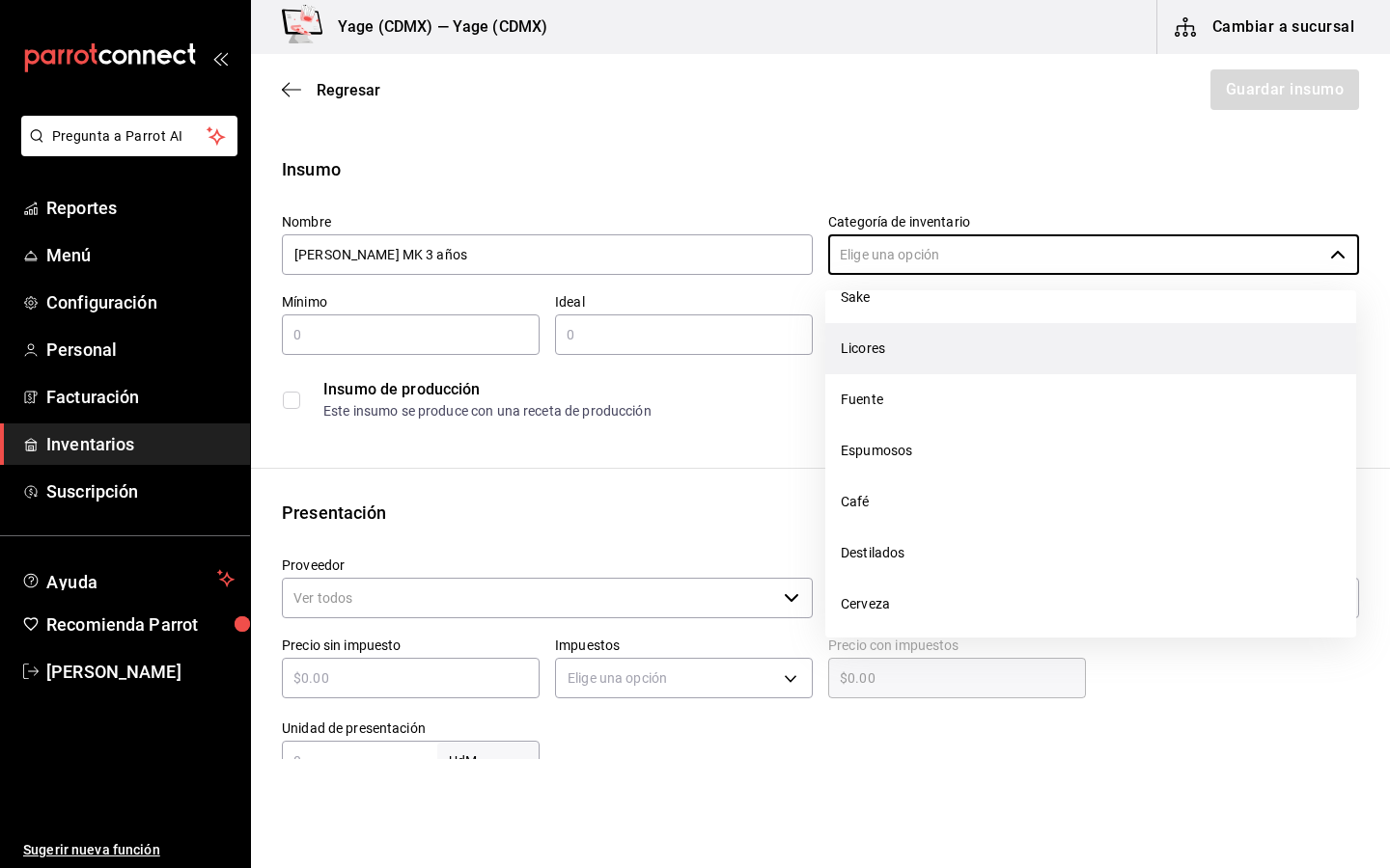
scroll to position [144, 0]
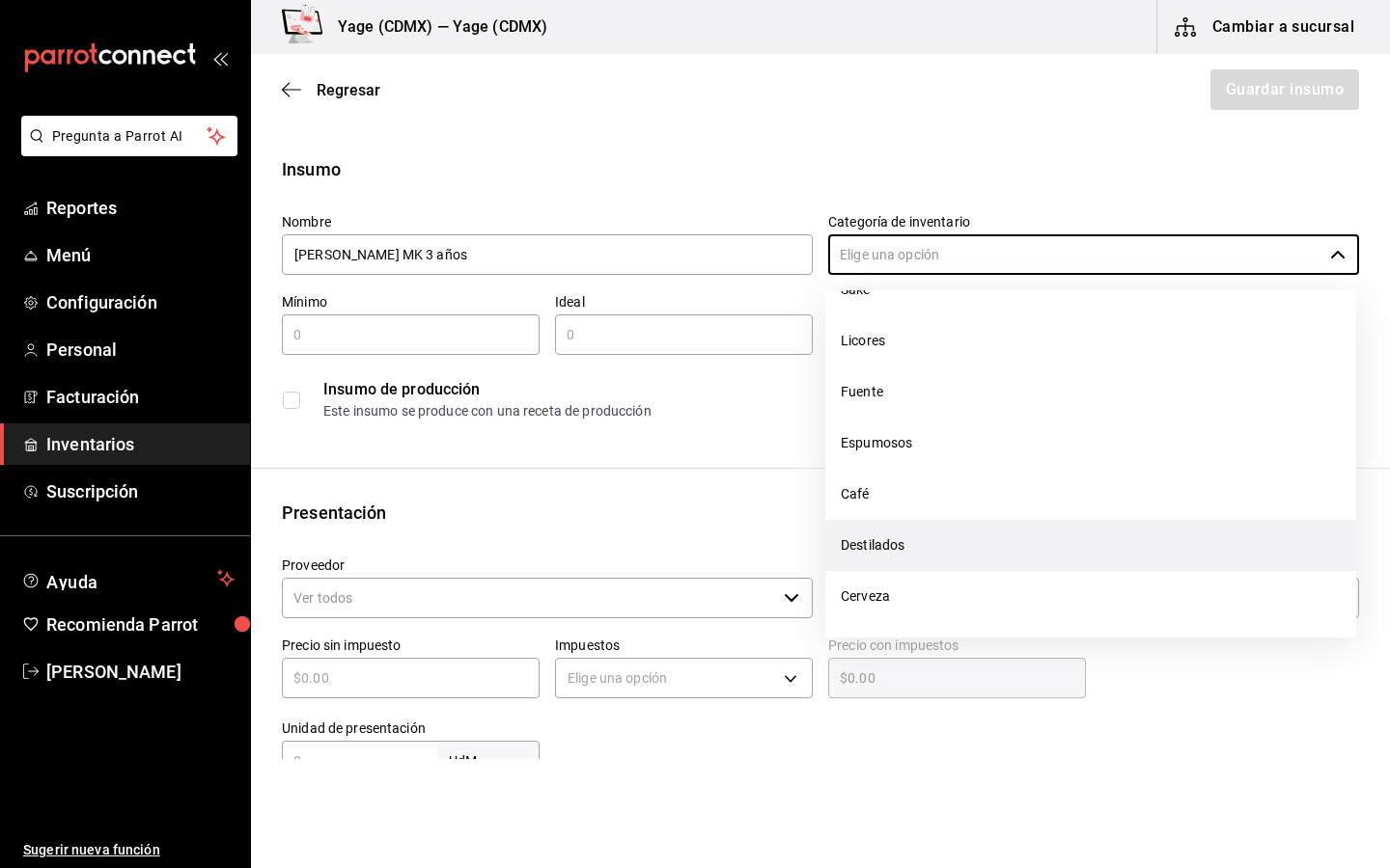
click at [910, 530] on li "Destilados" at bounding box center [1091, 545] width 531 height 51
type input "Destilados"
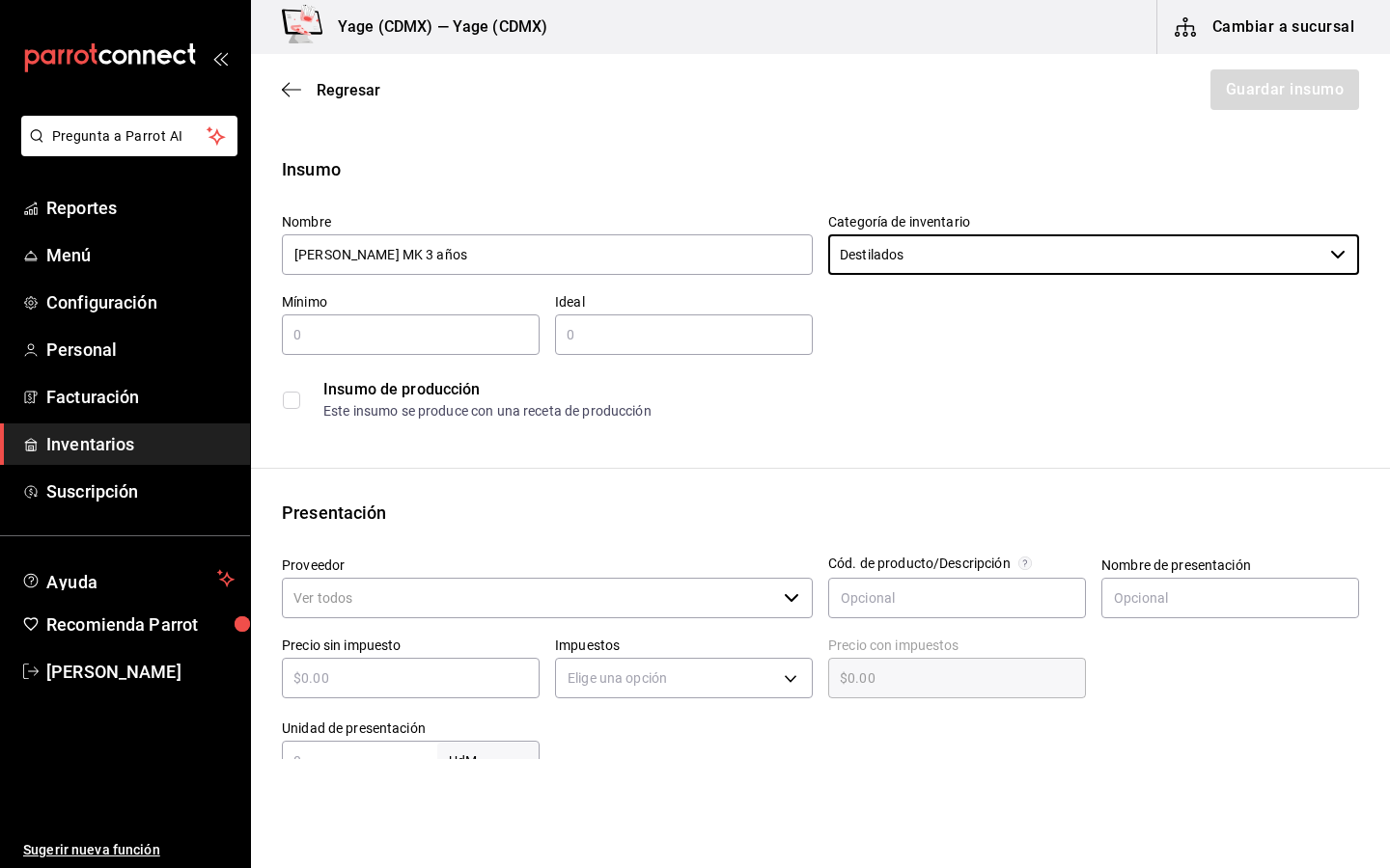
click at [435, 324] on input "text" at bounding box center [410, 334] width 257 height 23
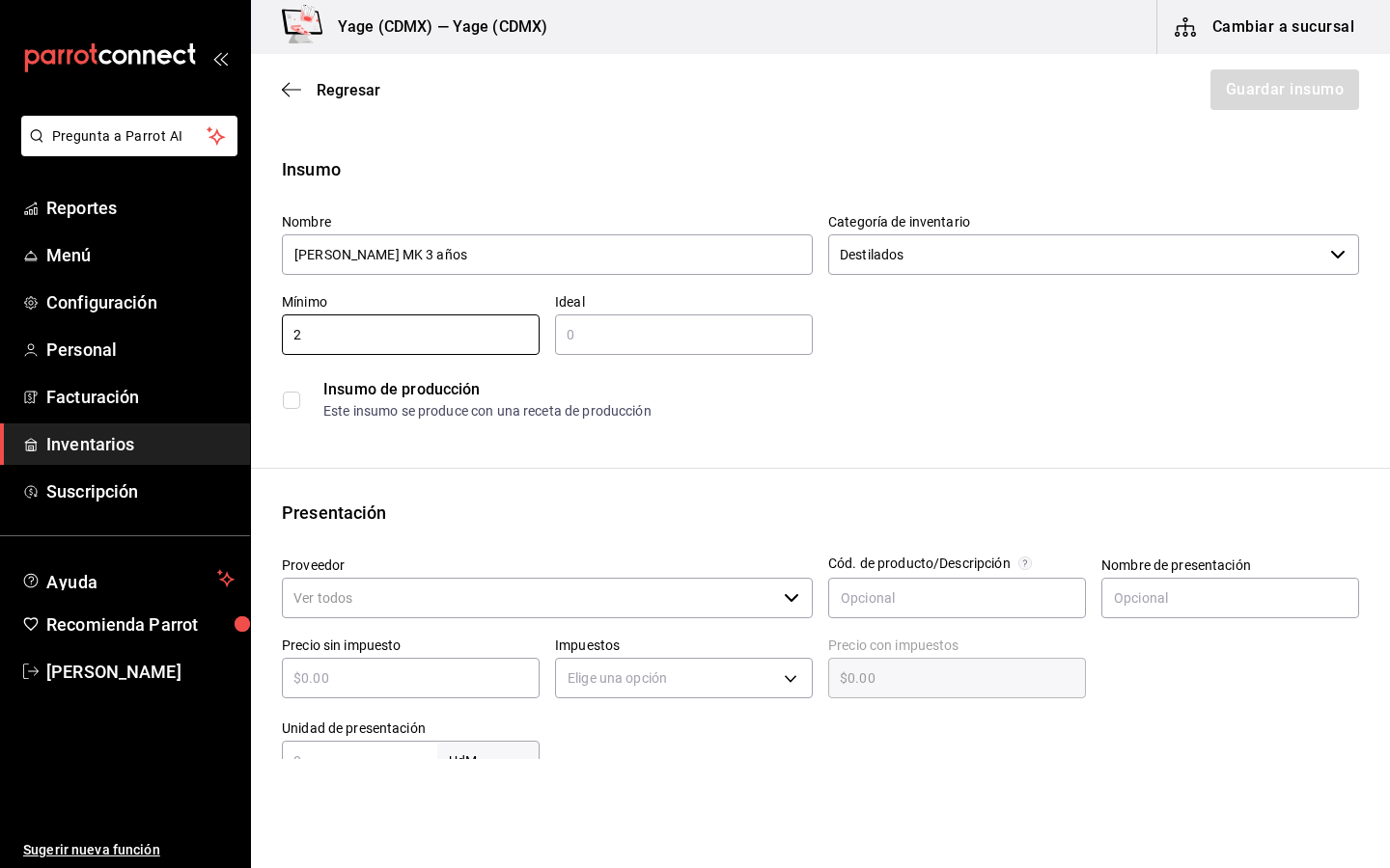
type input "2"
click at [663, 319] on div "​" at bounding box center [684, 334] width 257 height 41
type input "2"
click at [553, 602] on input "Proveedor" at bounding box center [528, 598] width 494 height 41
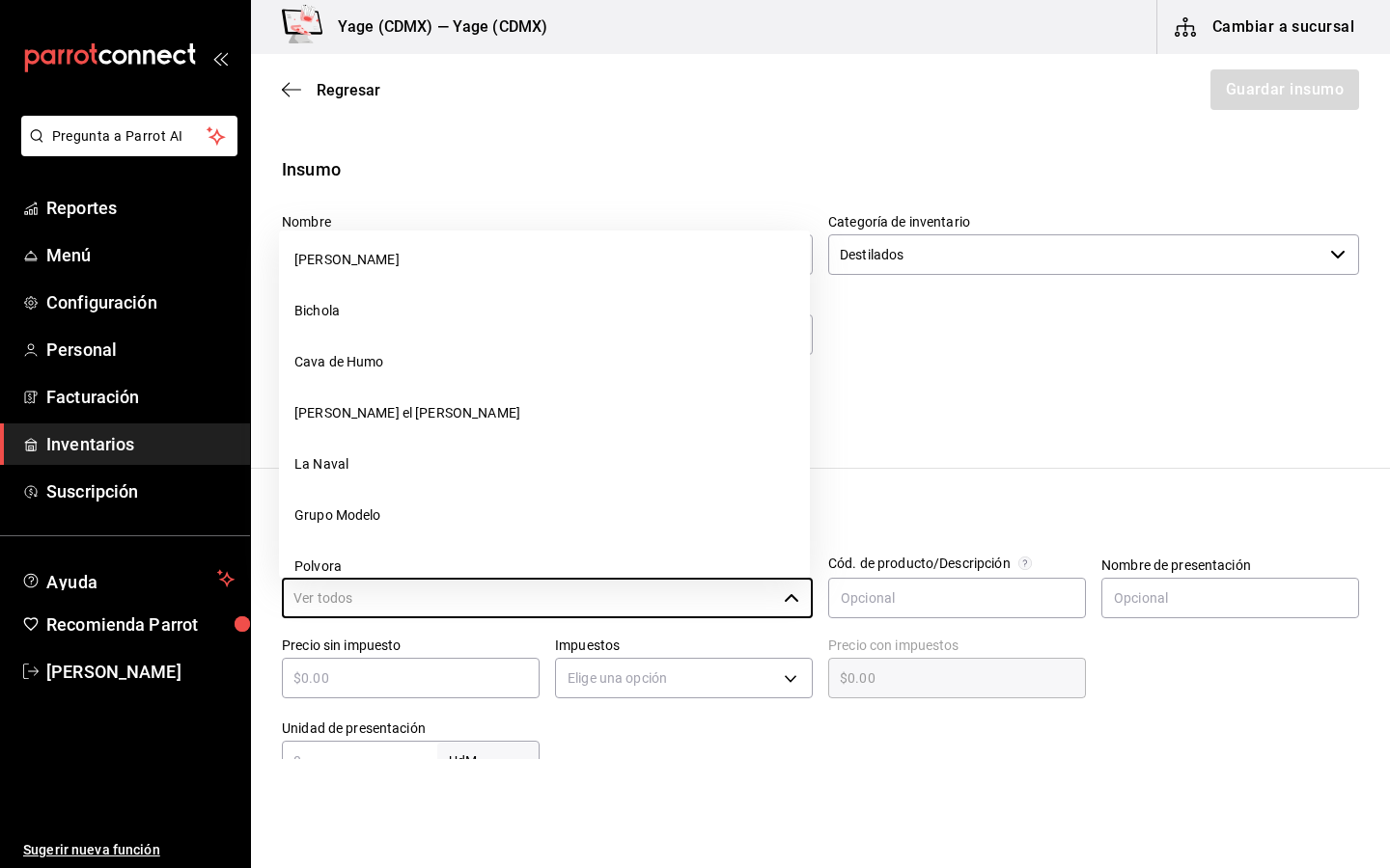
scroll to position [422, 0]
click at [516, 485] on li "La Naval" at bounding box center [544, 463] width 531 height 51
type input "La Naval"
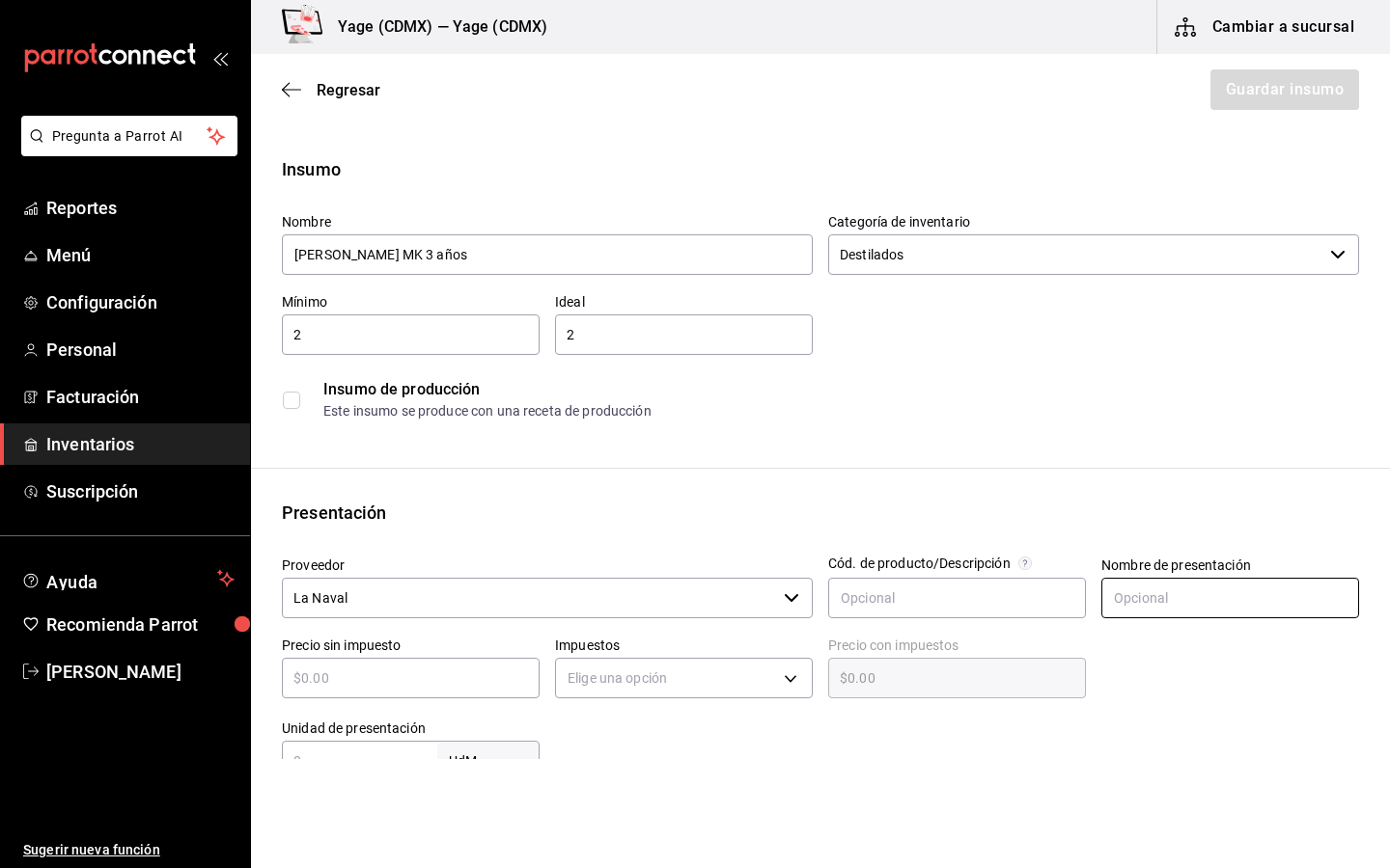
click at [1139, 594] on input "text" at bounding box center [1229, 598] width 257 height 41
type input "Botella"
click at [427, 676] on input "text" at bounding box center [410, 677] width 257 height 23
type input "$3"
type input "$3.00"
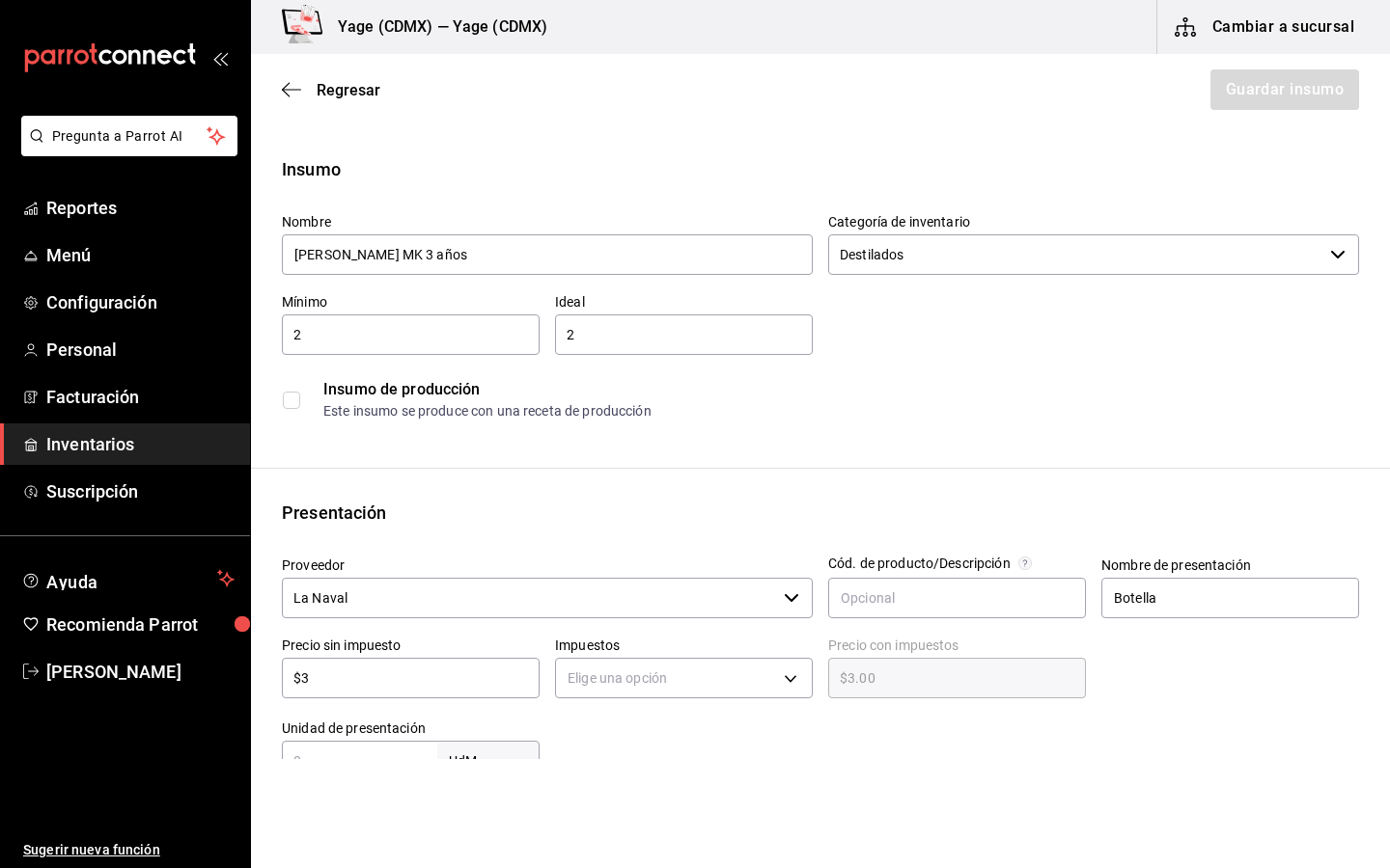
type input "$36"
type input "$36.00"
type input "$366"
type input "$366.00"
type input "$366.2"
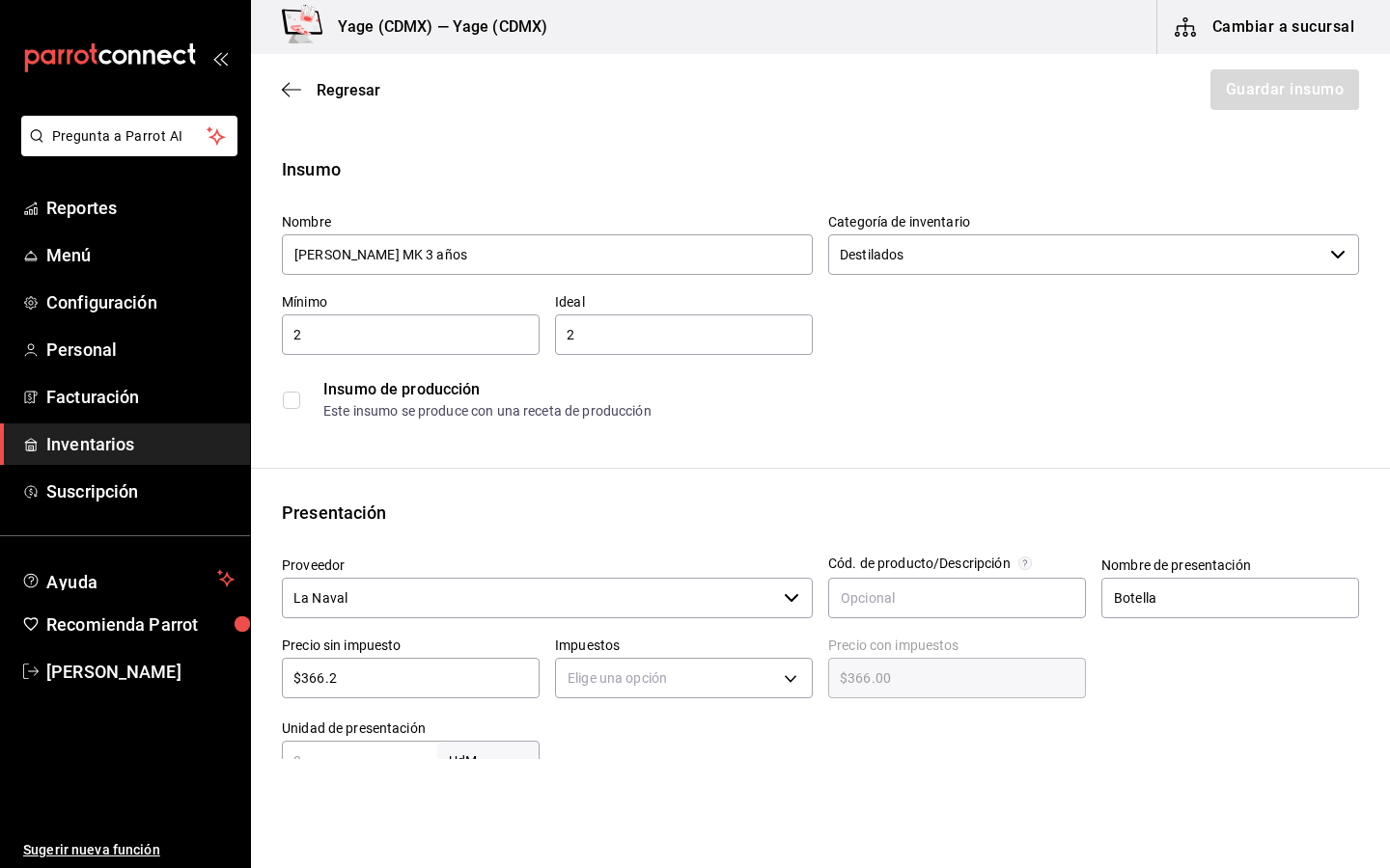
type input "$366.20"
type input "$366.24"
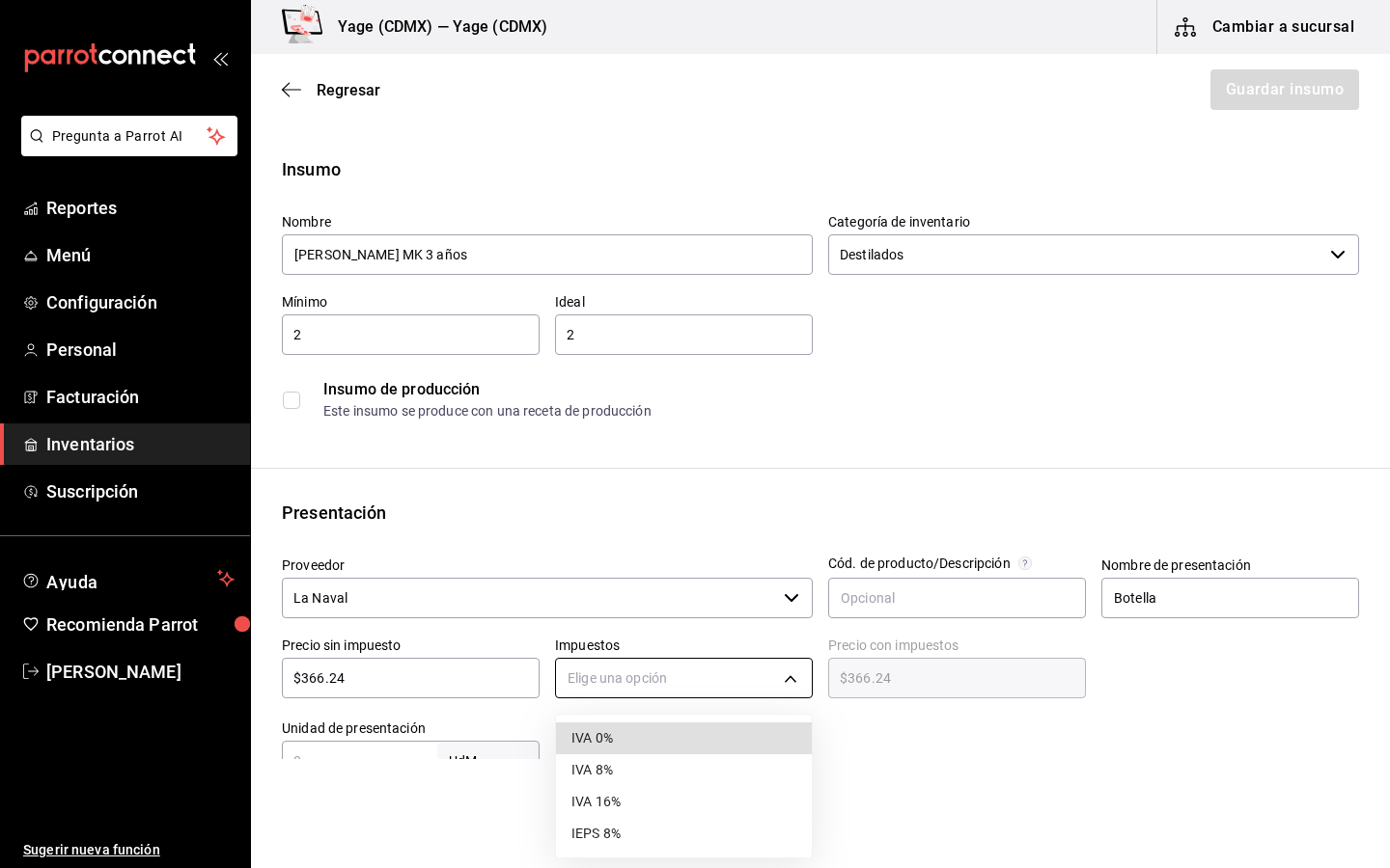
click at [661, 677] on body "Pregunta a Parrot AI Reportes Menú Configuración Personal Facturación Inventari…" at bounding box center [695, 379] width 1390 height 759
click at [608, 736] on li "IVA 0%" at bounding box center [684, 738] width 255 height 32
type input "IVA_0"
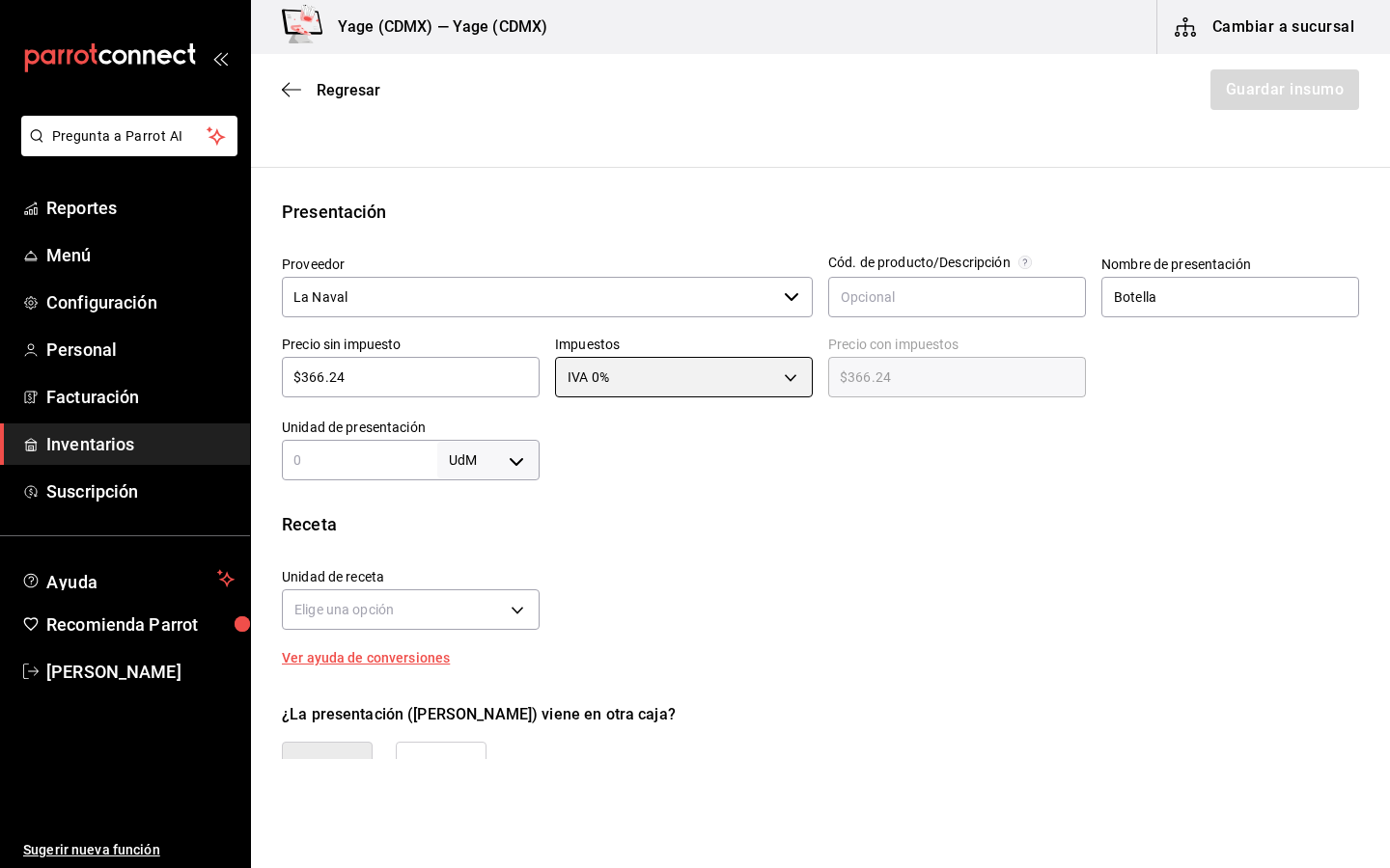
scroll to position [306, 0]
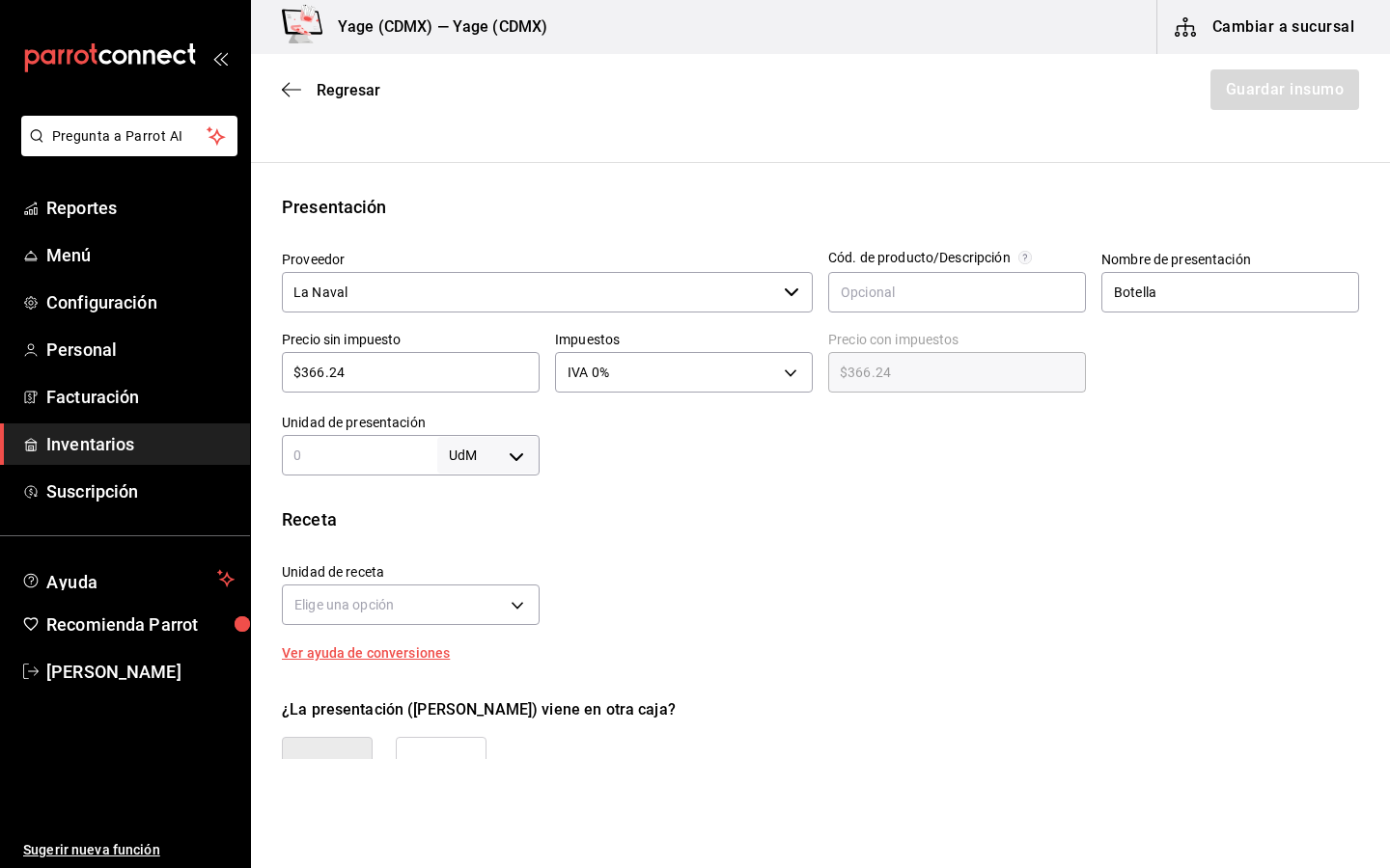
click at [521, 460] on body "Pregunta a Parrot AI Reportes Menú Configuración Personal Facturación Inventari…" at bounding box center [695, 379] width 1390 height 759
click at [479, 632] on li "ml" at bounding box center [488, 642] width 101 height 32
type input "MILLILITER"
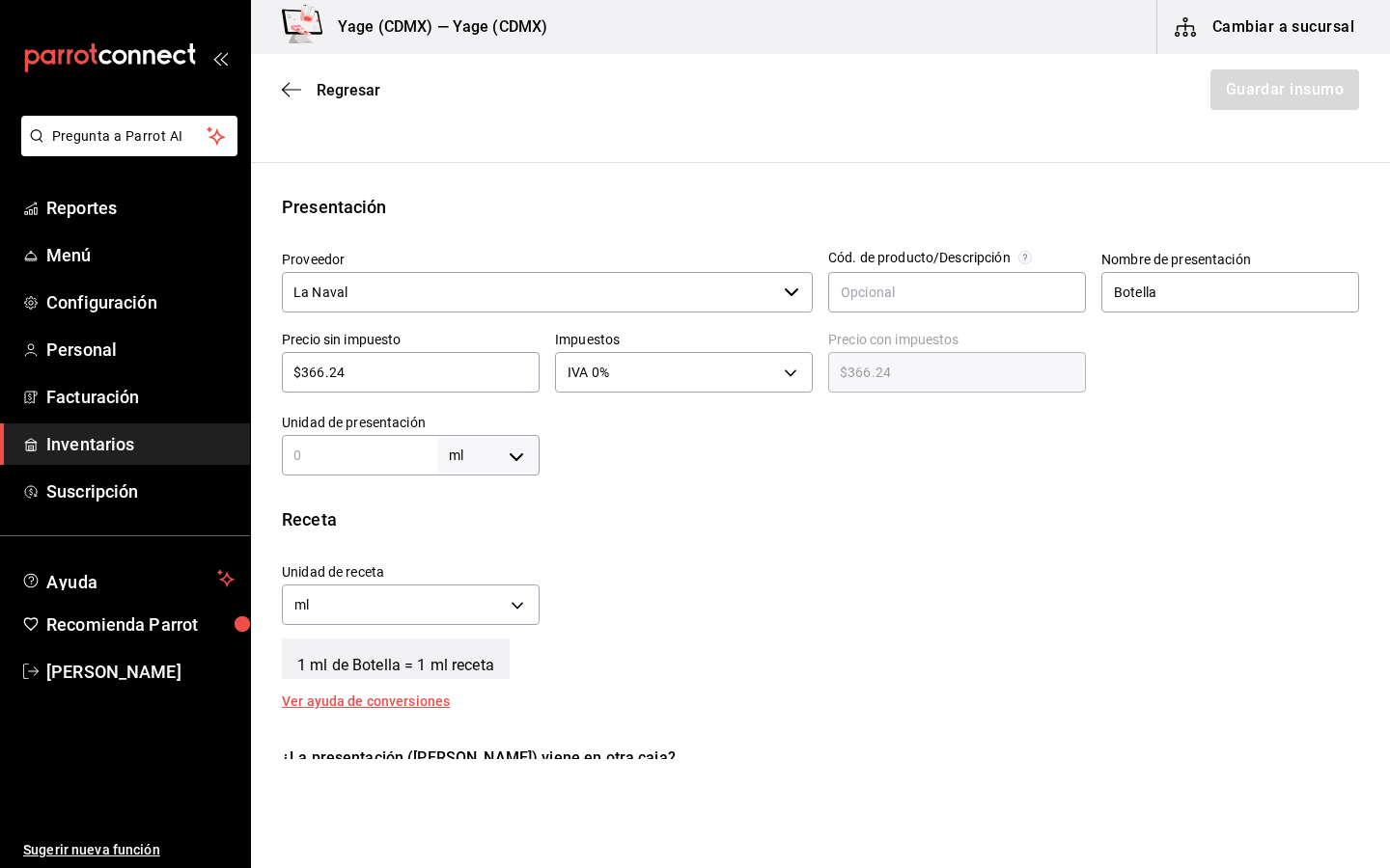
click at [351, 456] on input "text" at bounding box center [359, 455] width 156 height 23
type input "7"
type input "75"
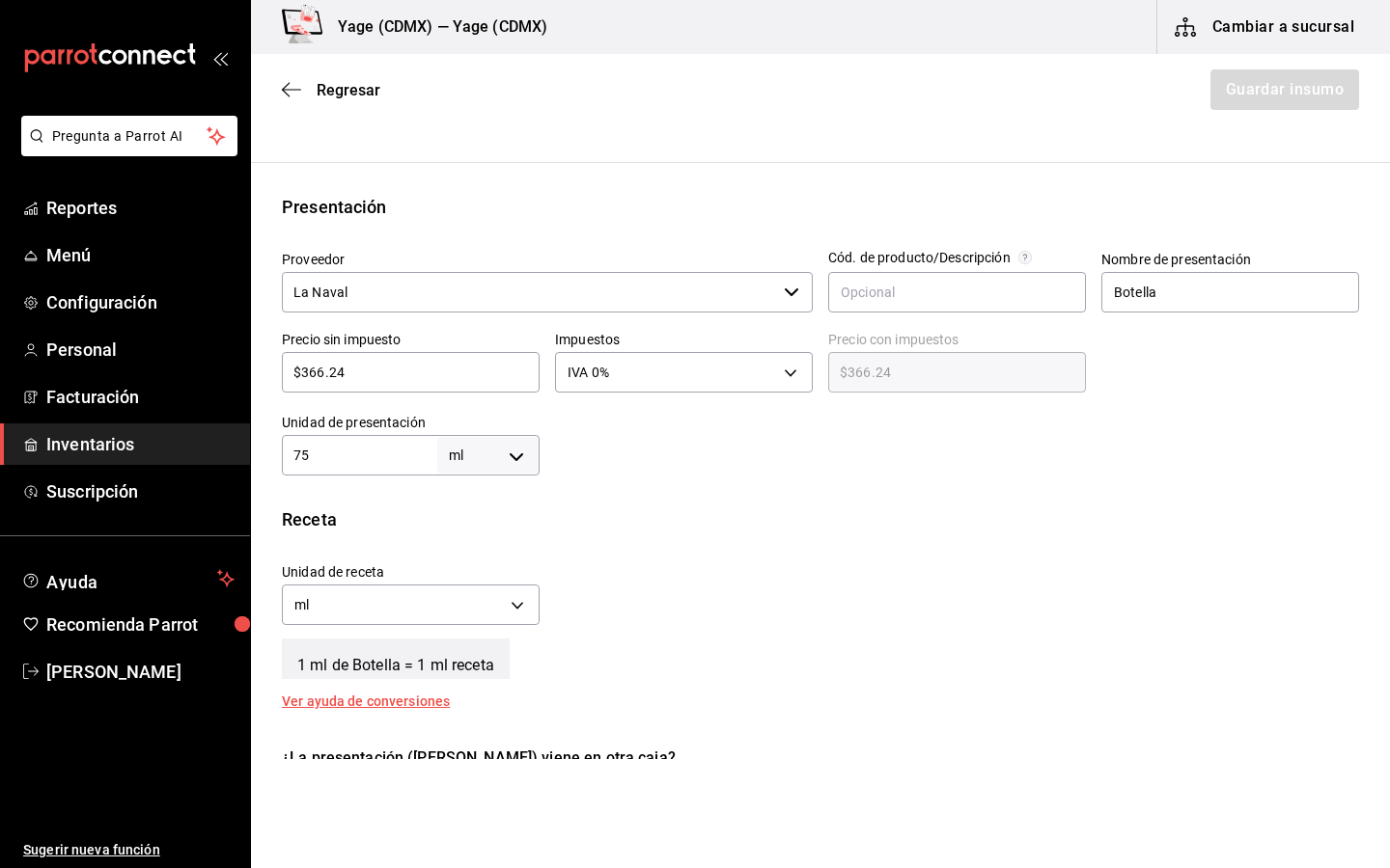
type input "750"
click at [564, 527] on div "Receta" at bounding box center [819, 520] width 1077 height 26
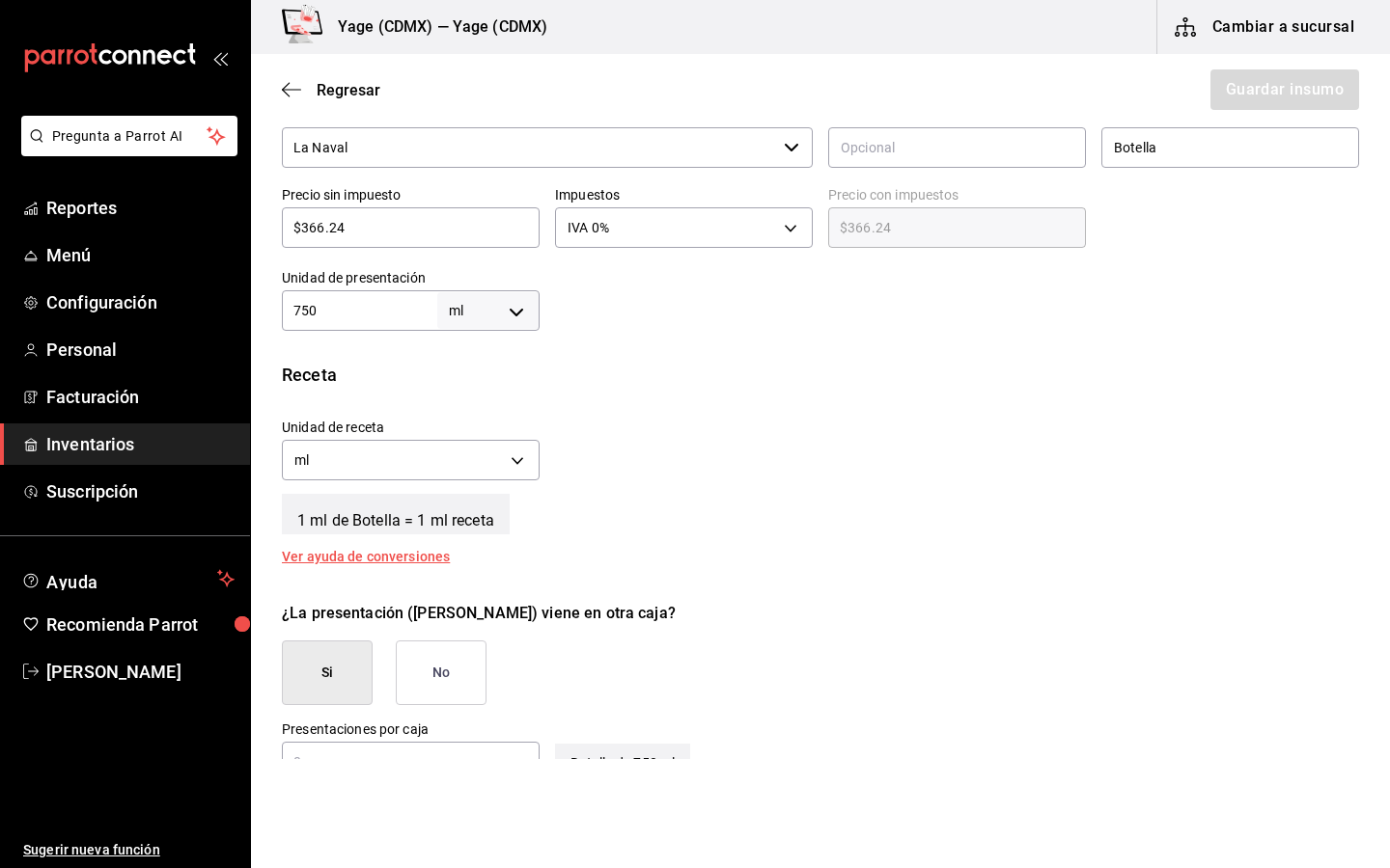
scroll to position [683, 0]
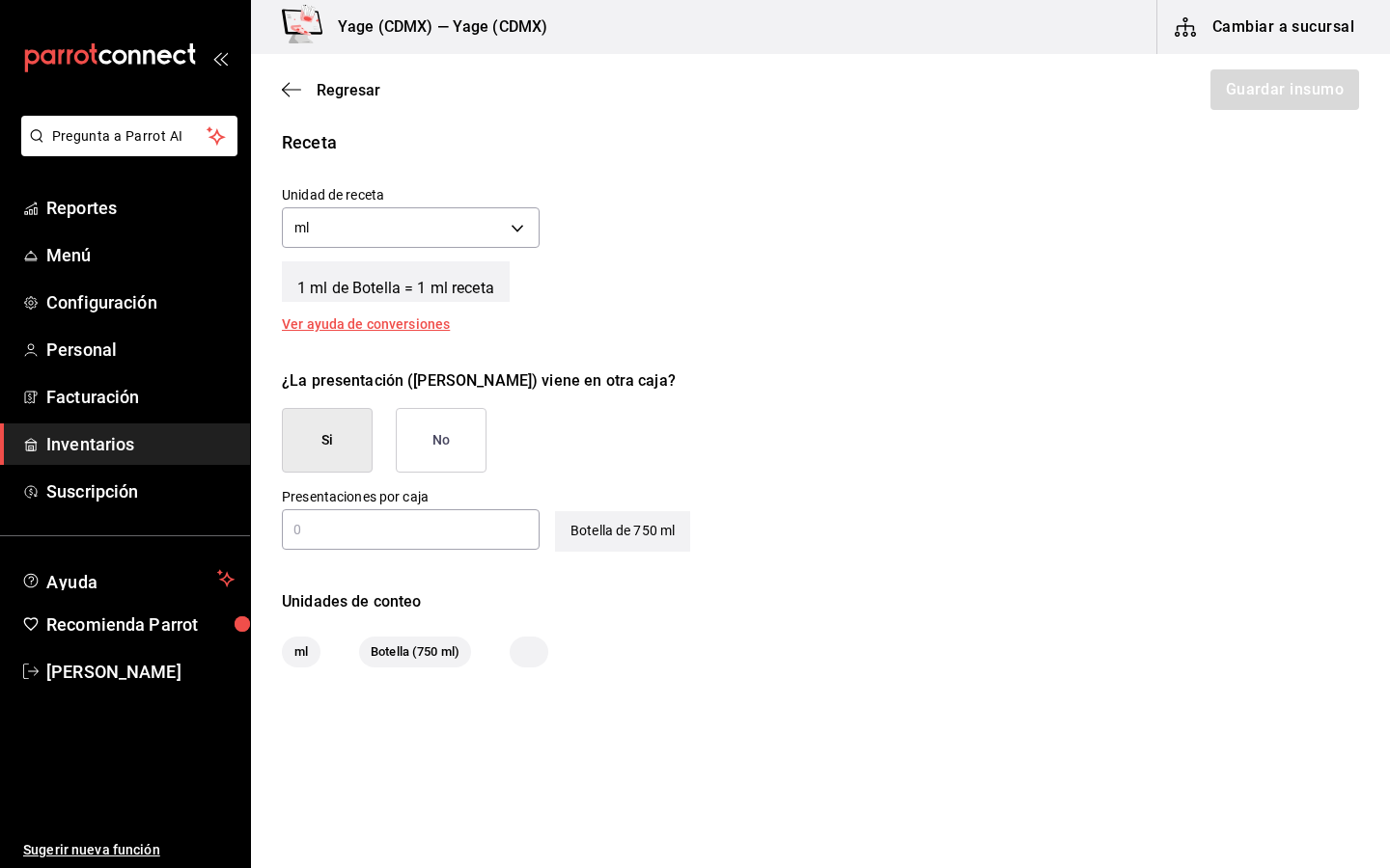
click at [440, 484] on div "Presentaciones por caja ​" at bounding box center [403, 512] width 273 height 79
click at [440, 426] on button "No" at bounding box center [441, 440] width 91 height 65
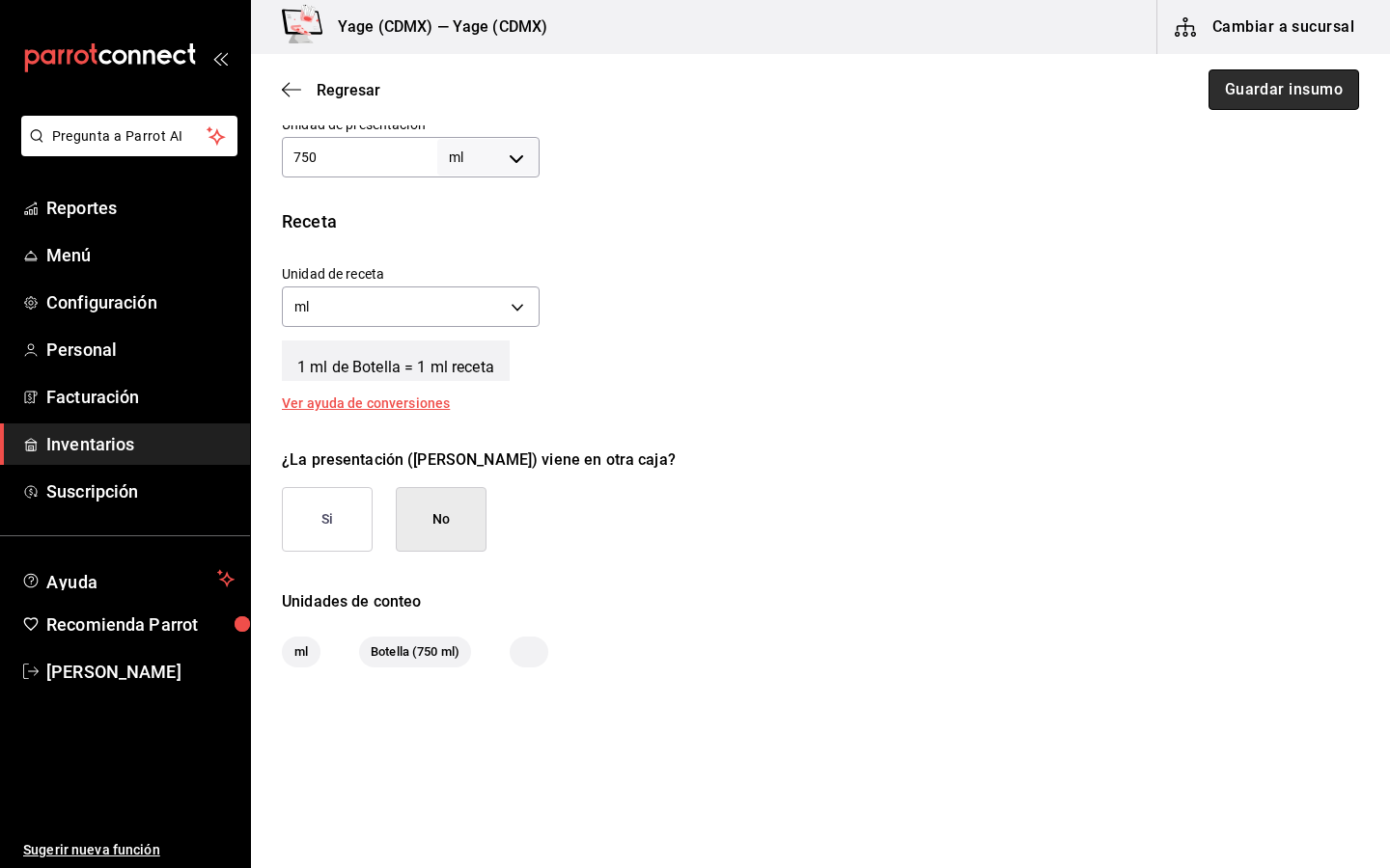
click at [1299, 98] on button "Guardar insumo" at bounding box center [1283, 90] width 151 height 41
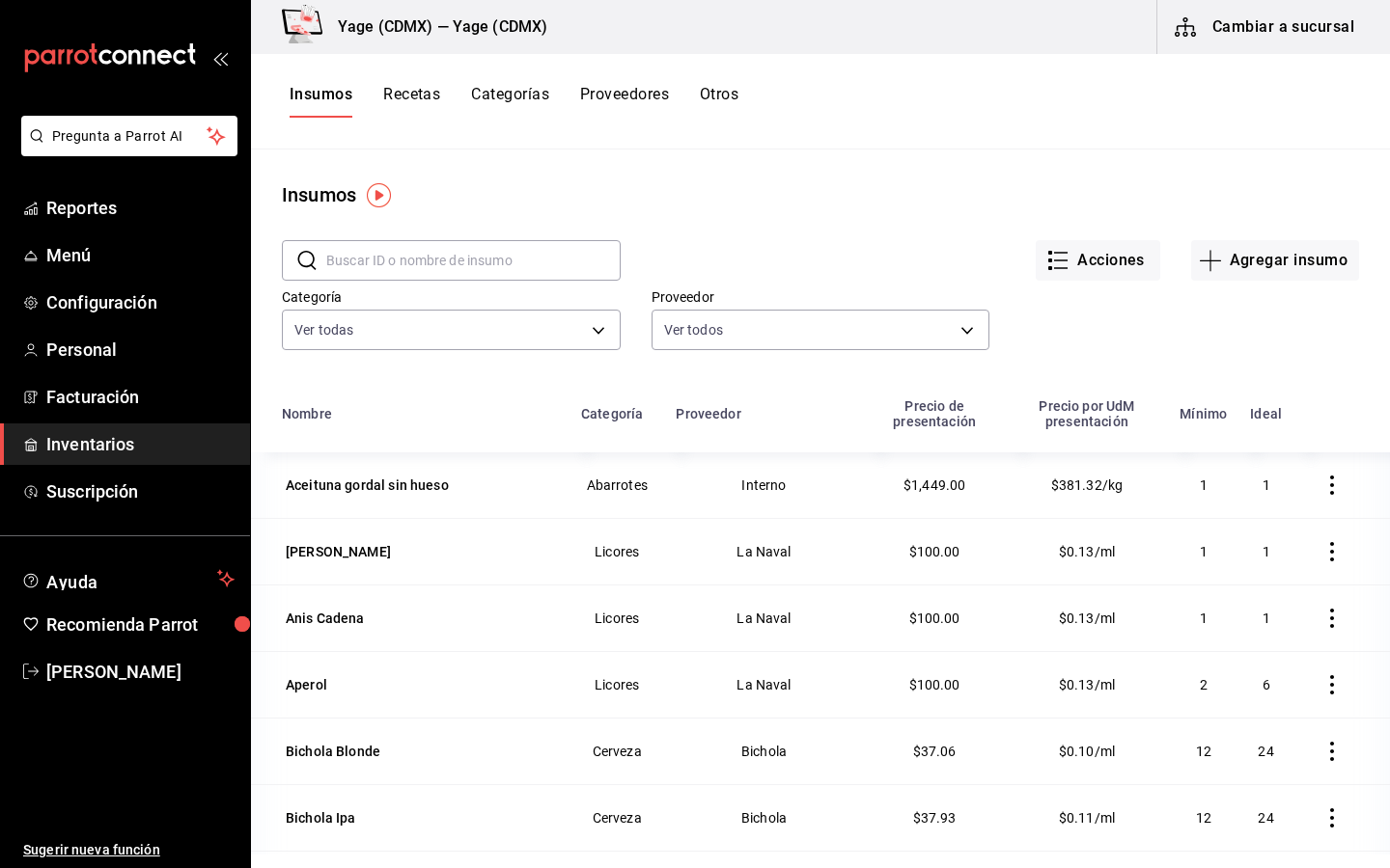
click at [504, 276] on input "text" at bounding box center [473, 260] width 294 height 39
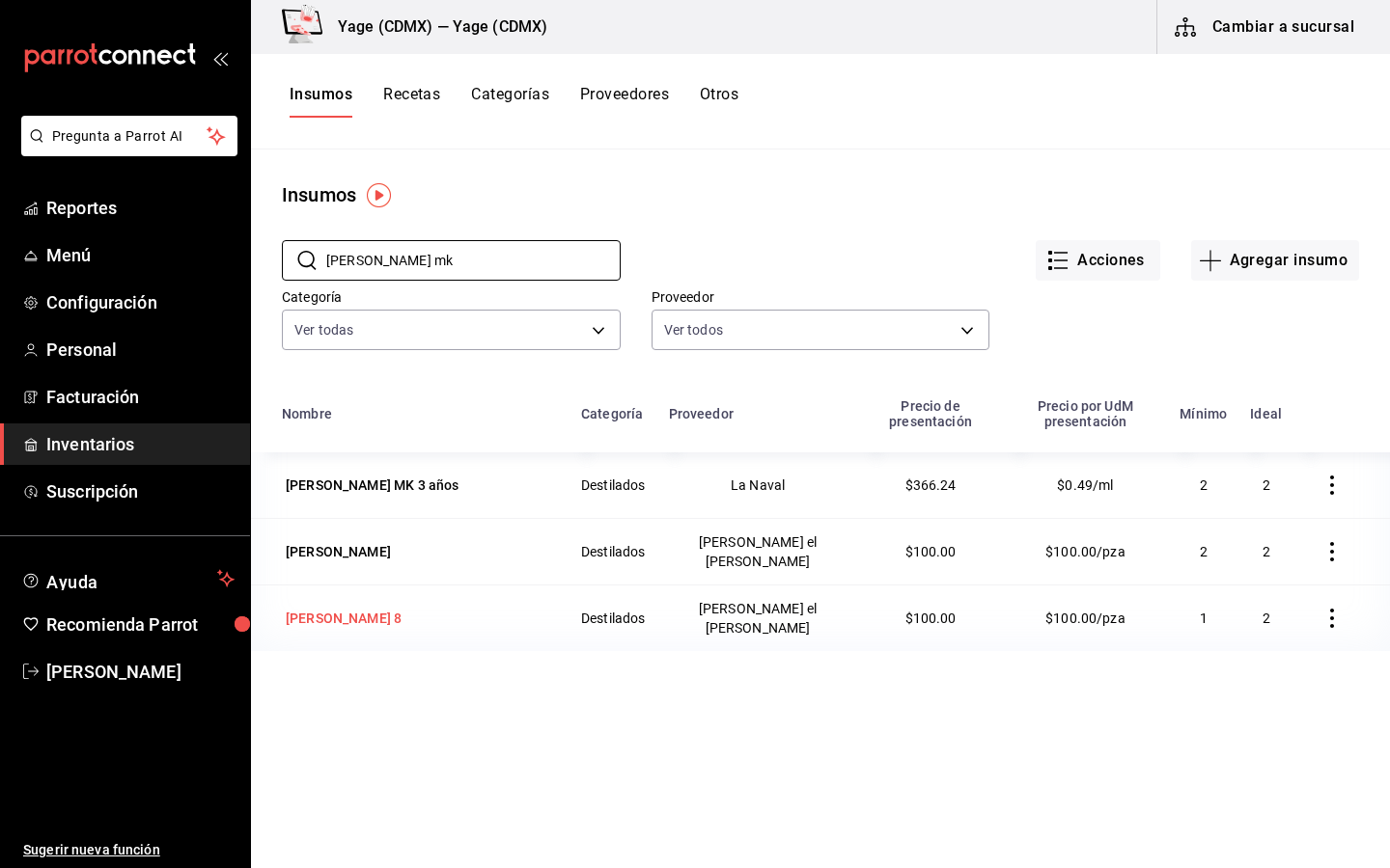
type input "[PERSON_NAME] mk"
click at [357, 609] on div "[PERSON_NAME] 8" at bounding box center [343, 618] width 116 height 19
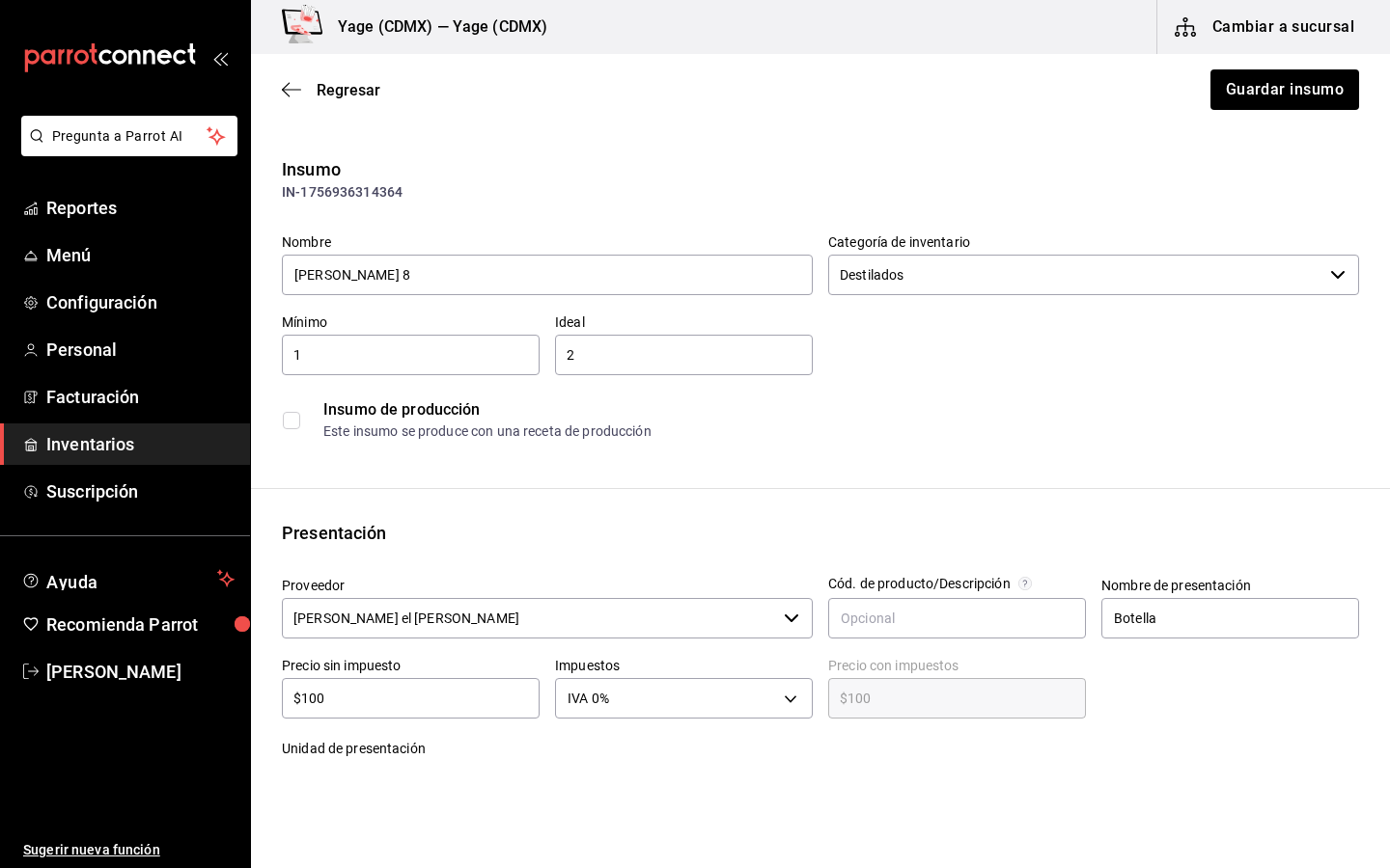
click at [563, 612] on input "[PERSON_NAME] el [PERSON_NAME]" at bounding box center [528, 619] width 494 height 41
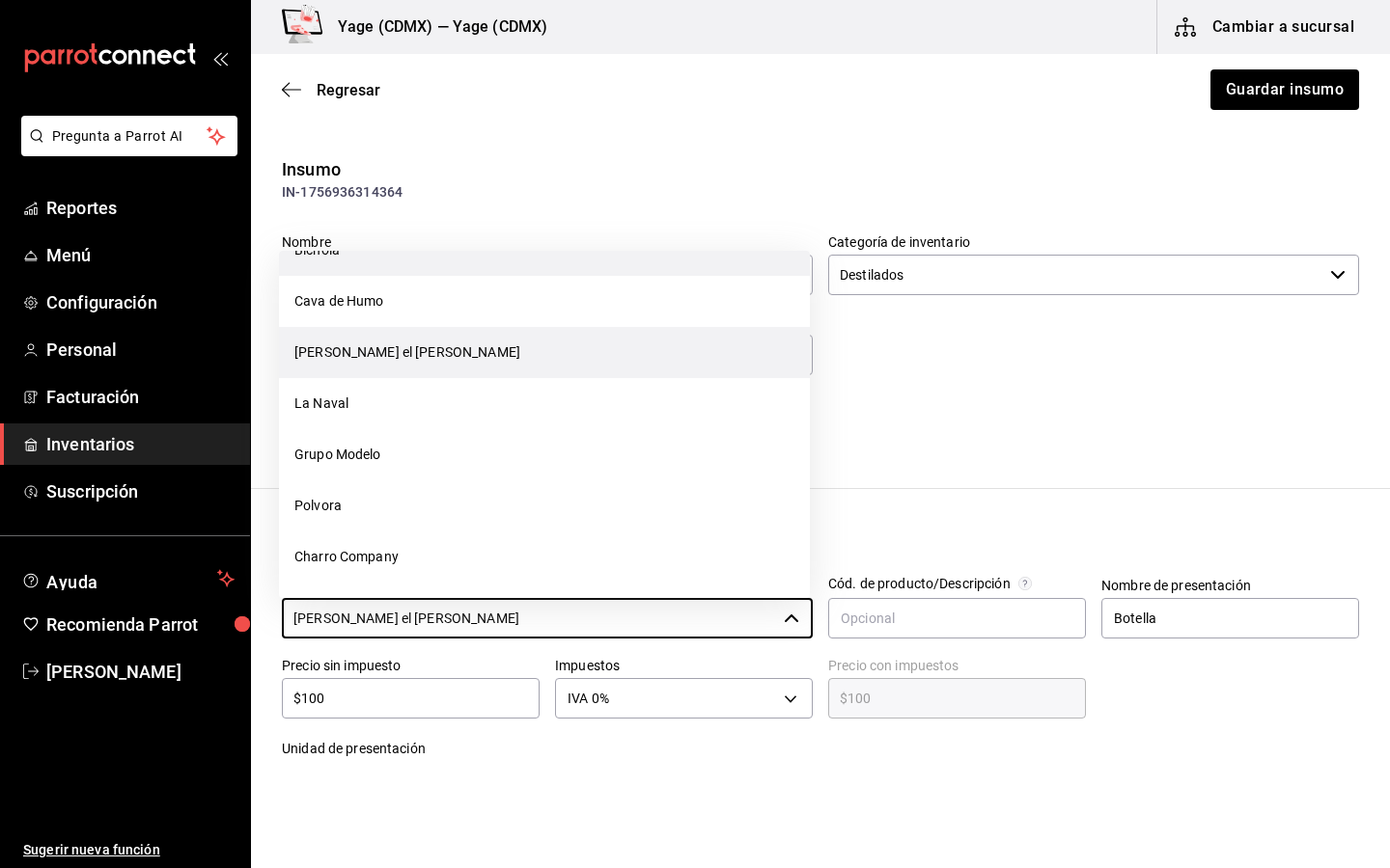
scroll to position [553, 0]
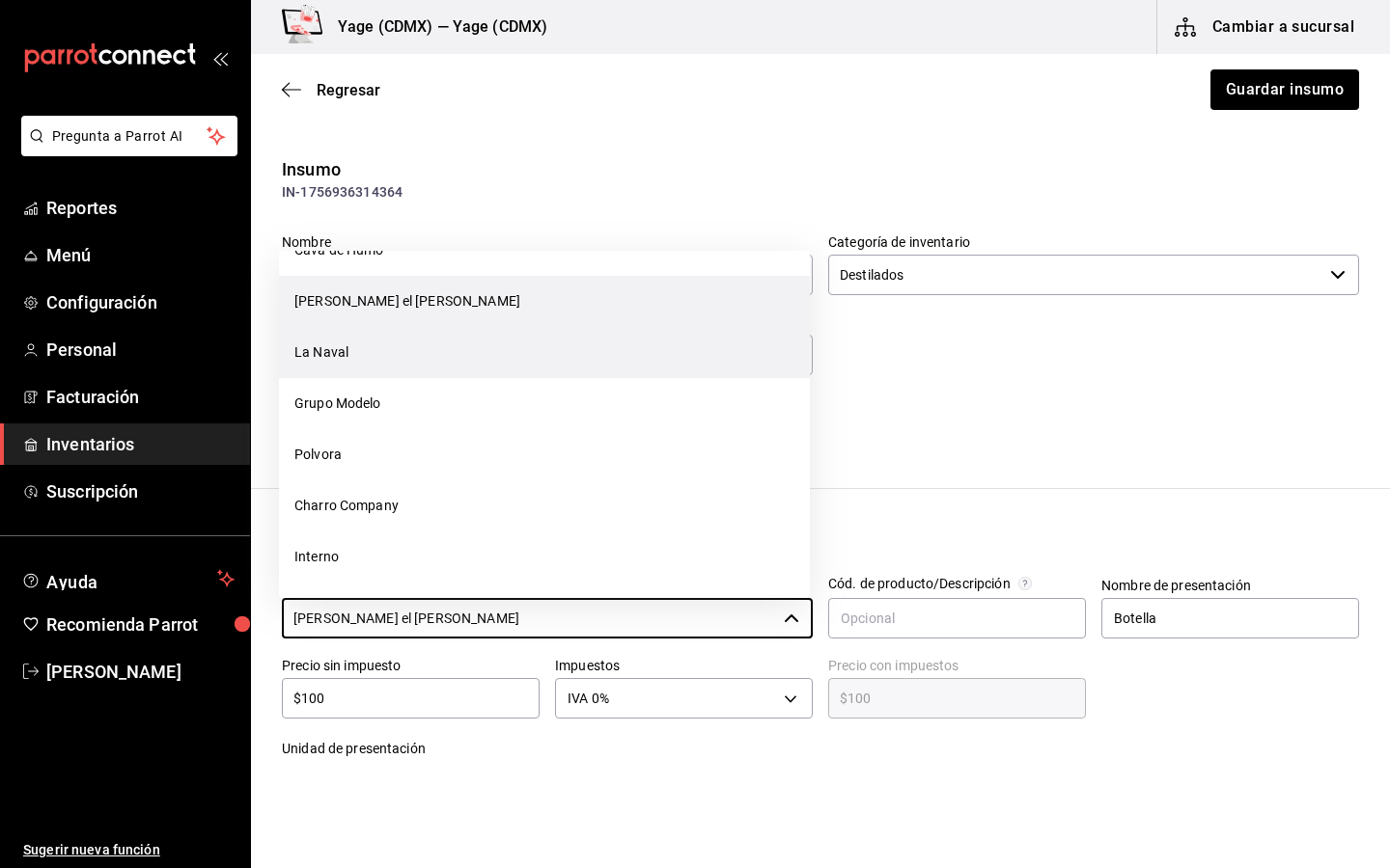
click at [584, 366] on li "La Naval" at bounding box center [544, 352] width 531 height 51
type input "La Naval"
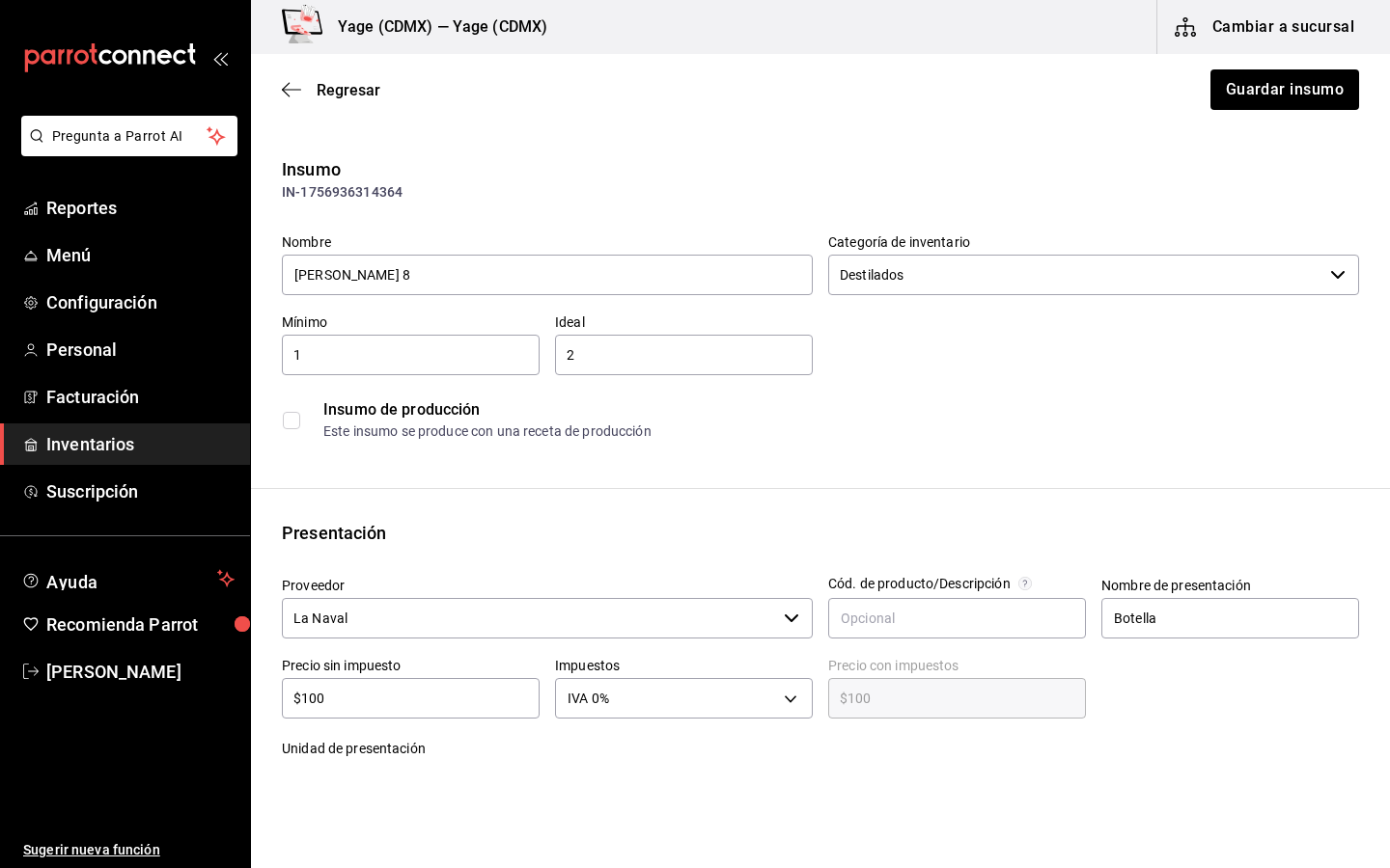
click at [425, 703] on input "$100" at bounding box center [410, 698] width 257 height 23
type input "$10"
type input "$10.00"
type input "$1"
type input "$1.00"
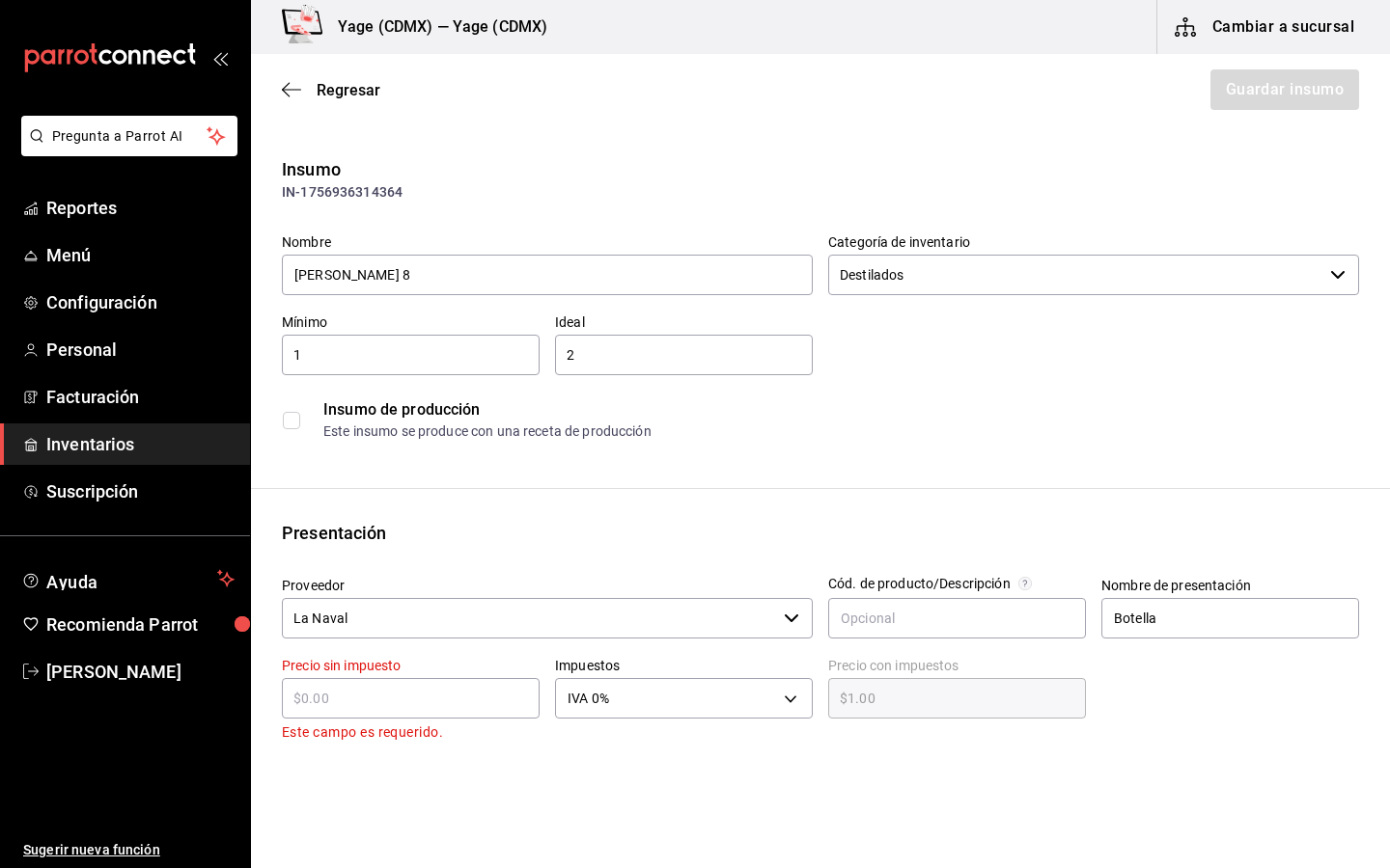
type input "$0.00"
type input "$5"
type input "$5.00"
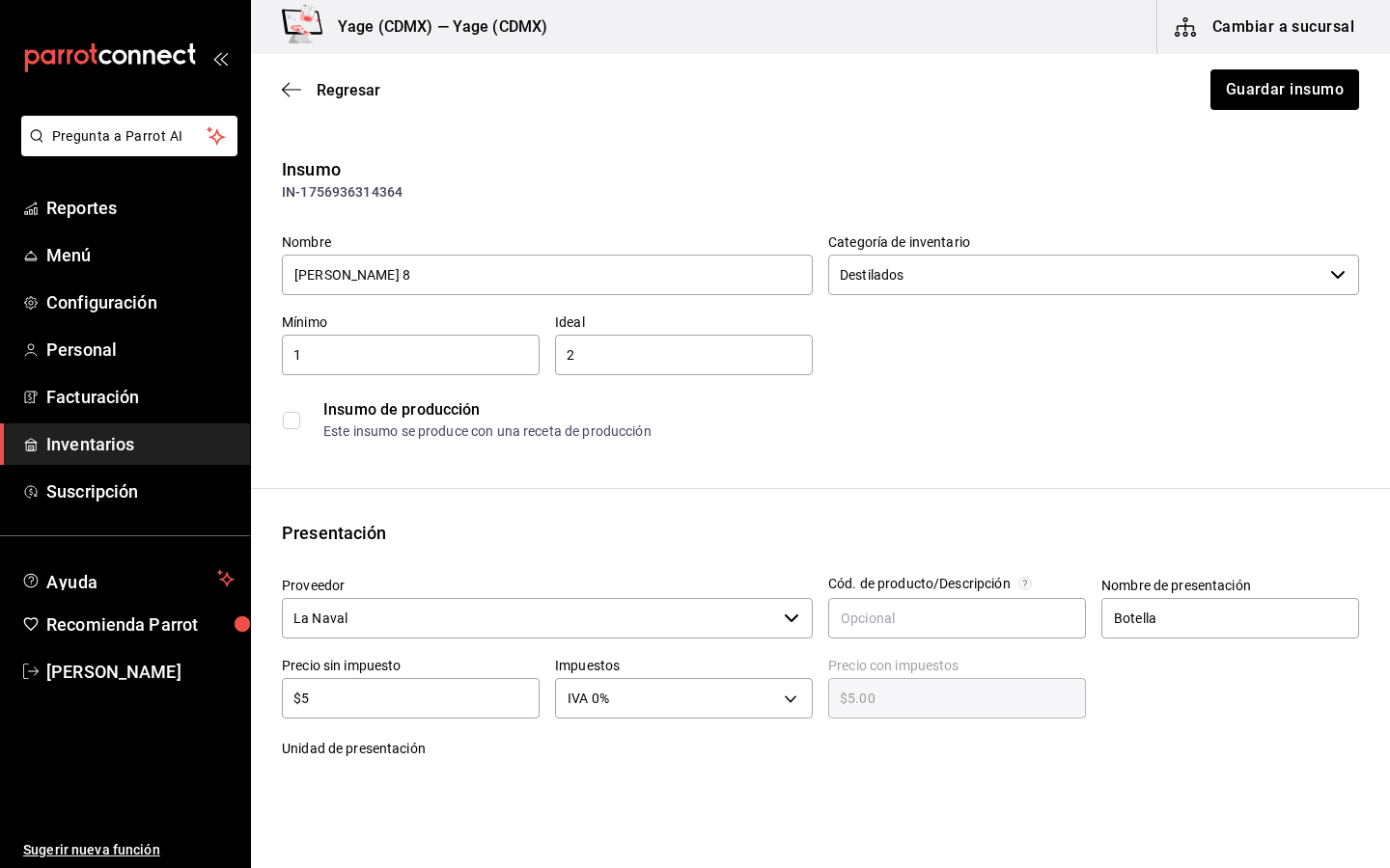
type input "$52"
type input "$52.00"
type input "$529"
type input "$529.00"
type input "$529.4"
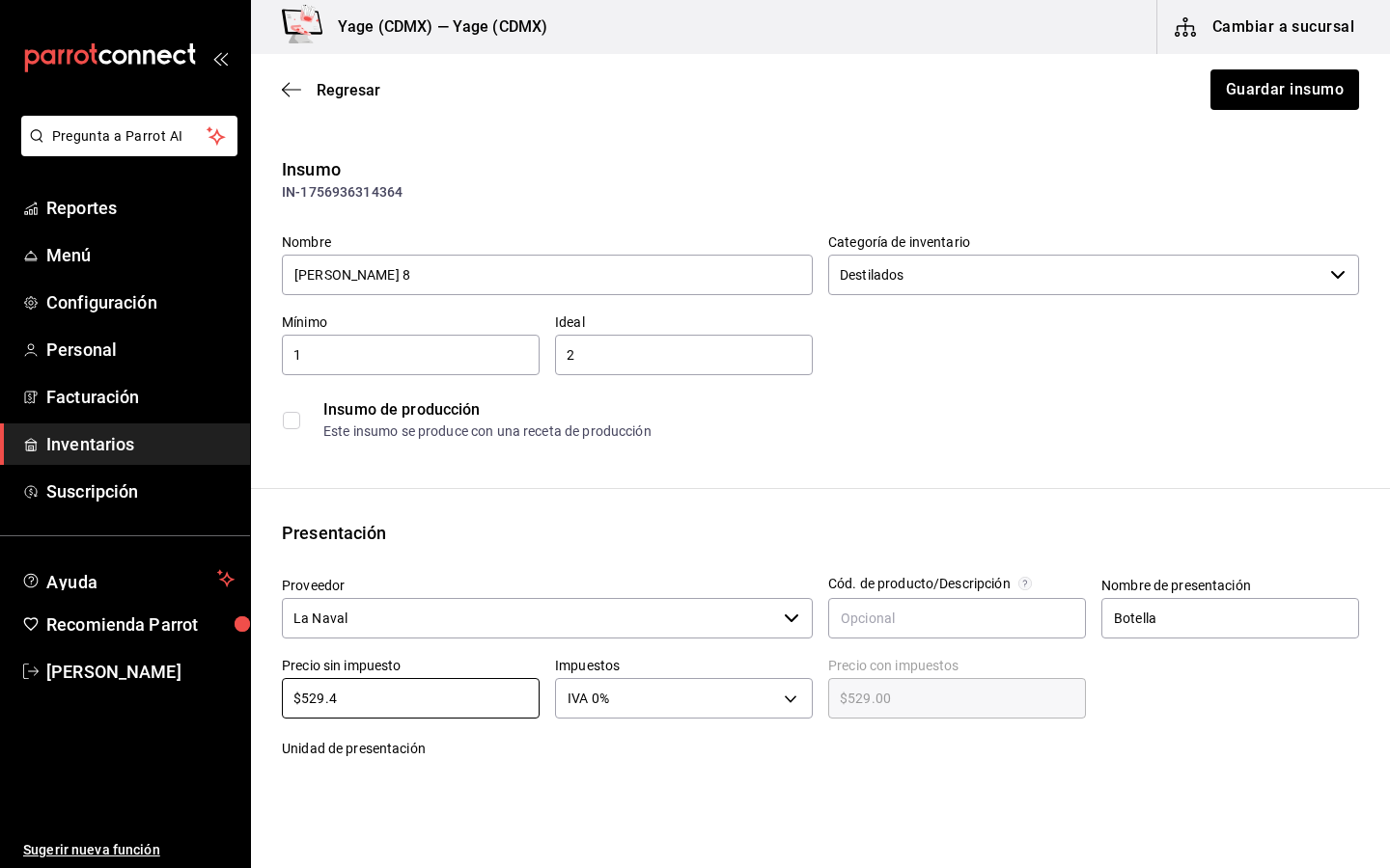
type input "$529.40"
type input "$529.44"
click at [750, 759] on html "Pregunta a Parrot AI Reportes Menú Configuración Personal Facturación Inventari…" at bounding box center [695, 379] width 1390 height 759
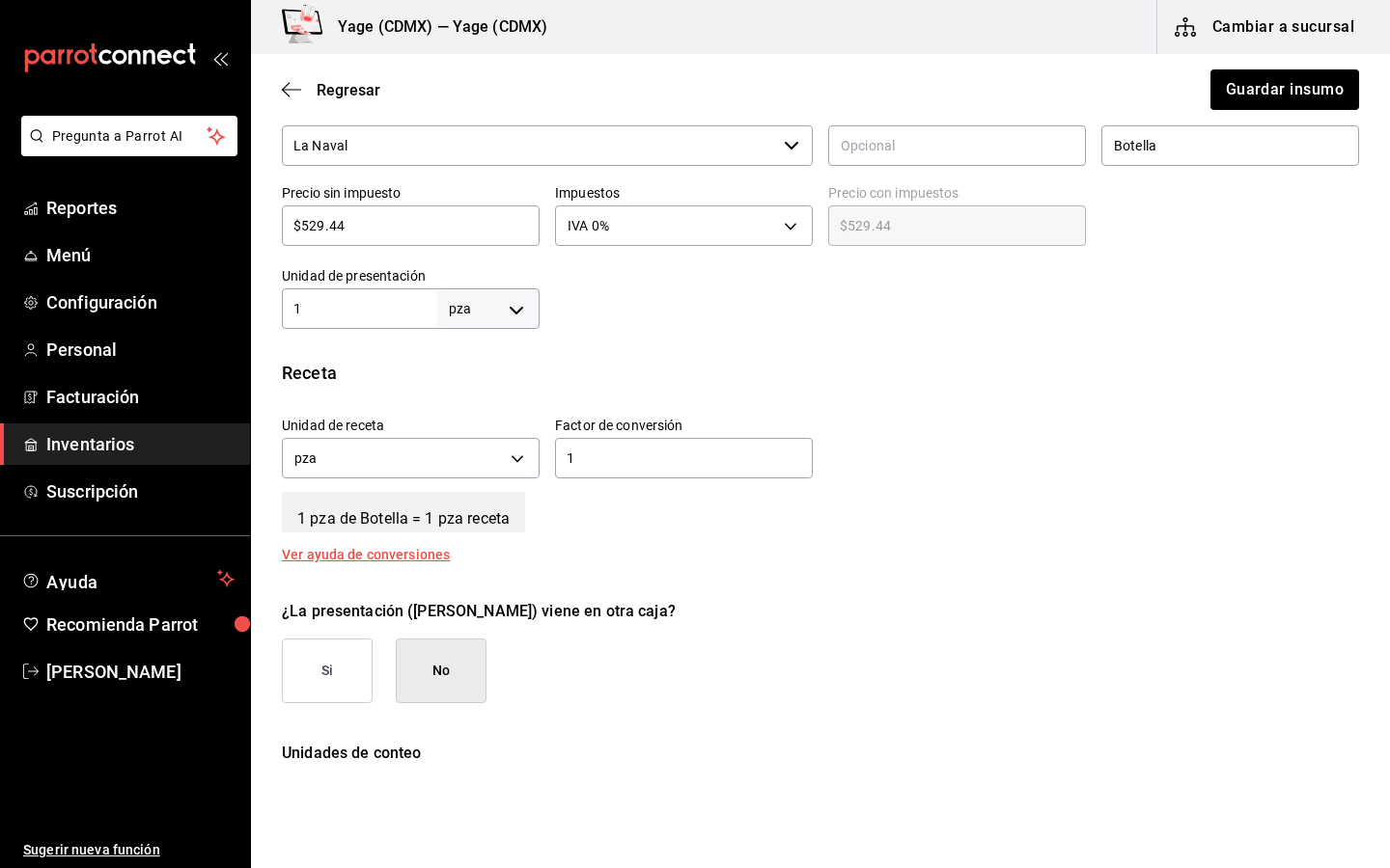
scroll to position [562, 0]
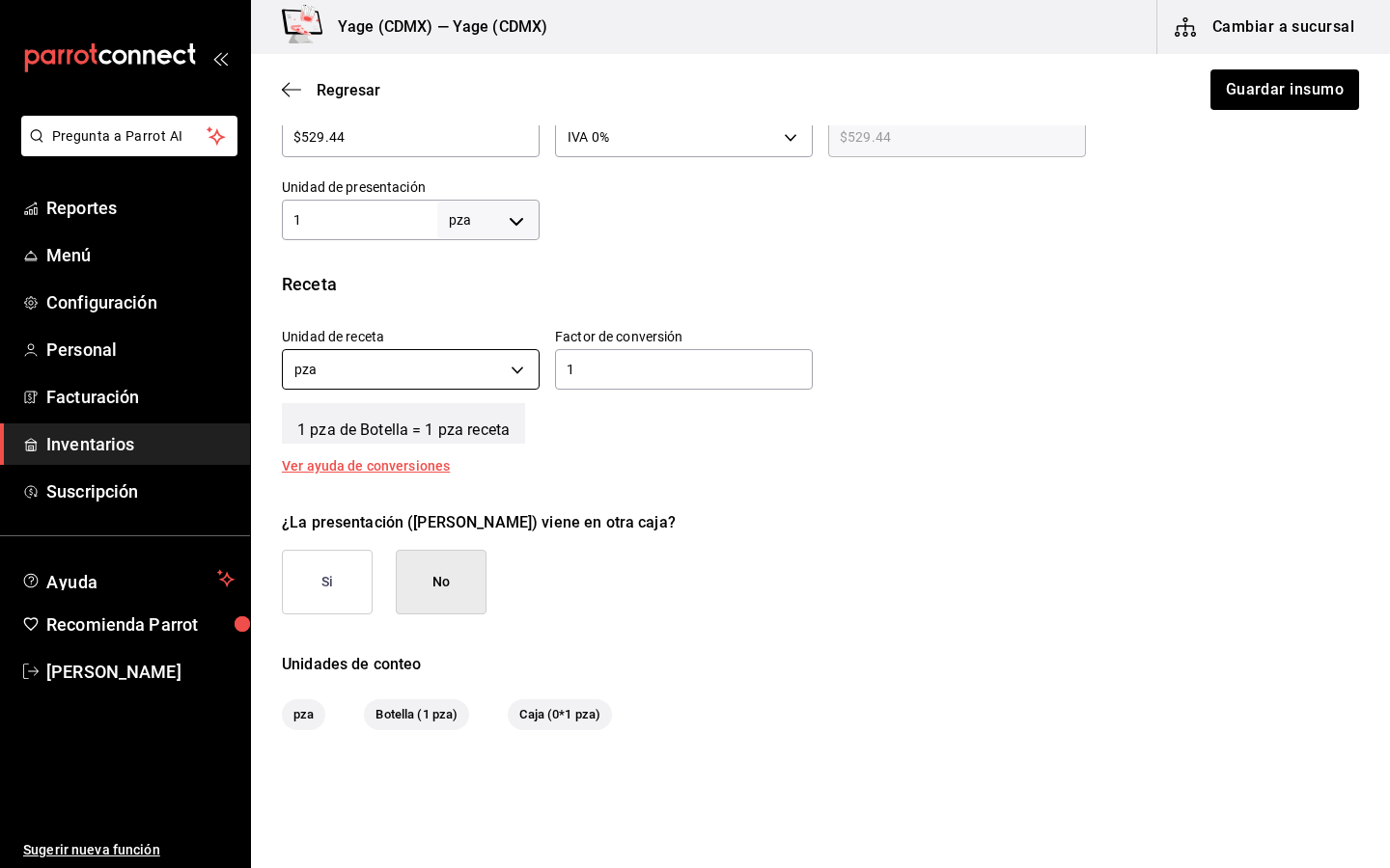
click at [518, 374] on body "Pregunta a Parrot AI Reportes Menú Configuración Personal Facturación Inventari…" at bounding box center [695, 379] width 1390 height 759
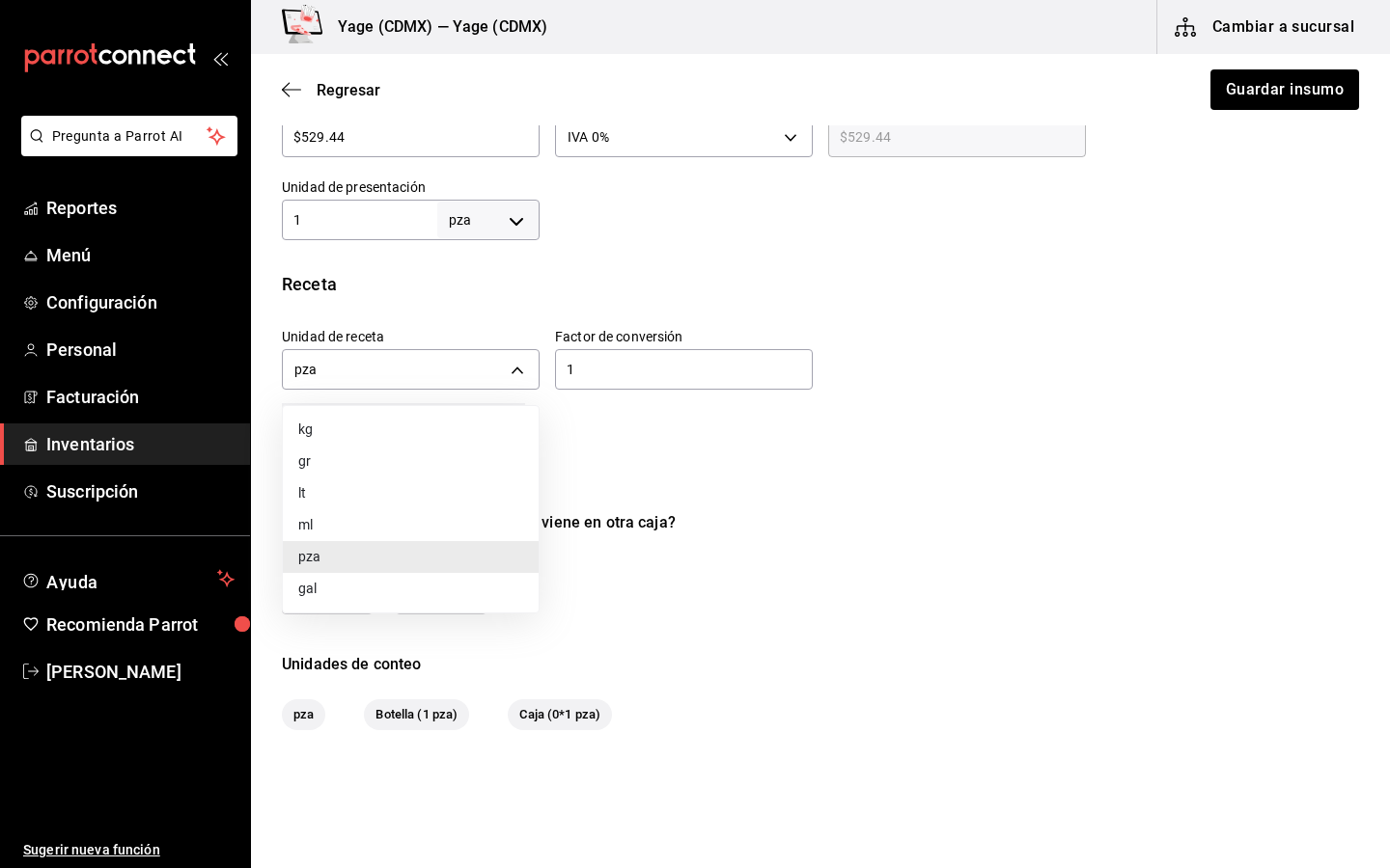
click at [414, 523] on li "ml" at bounding box center [410, 526] width 255 height 32
type input "MILLILITER"
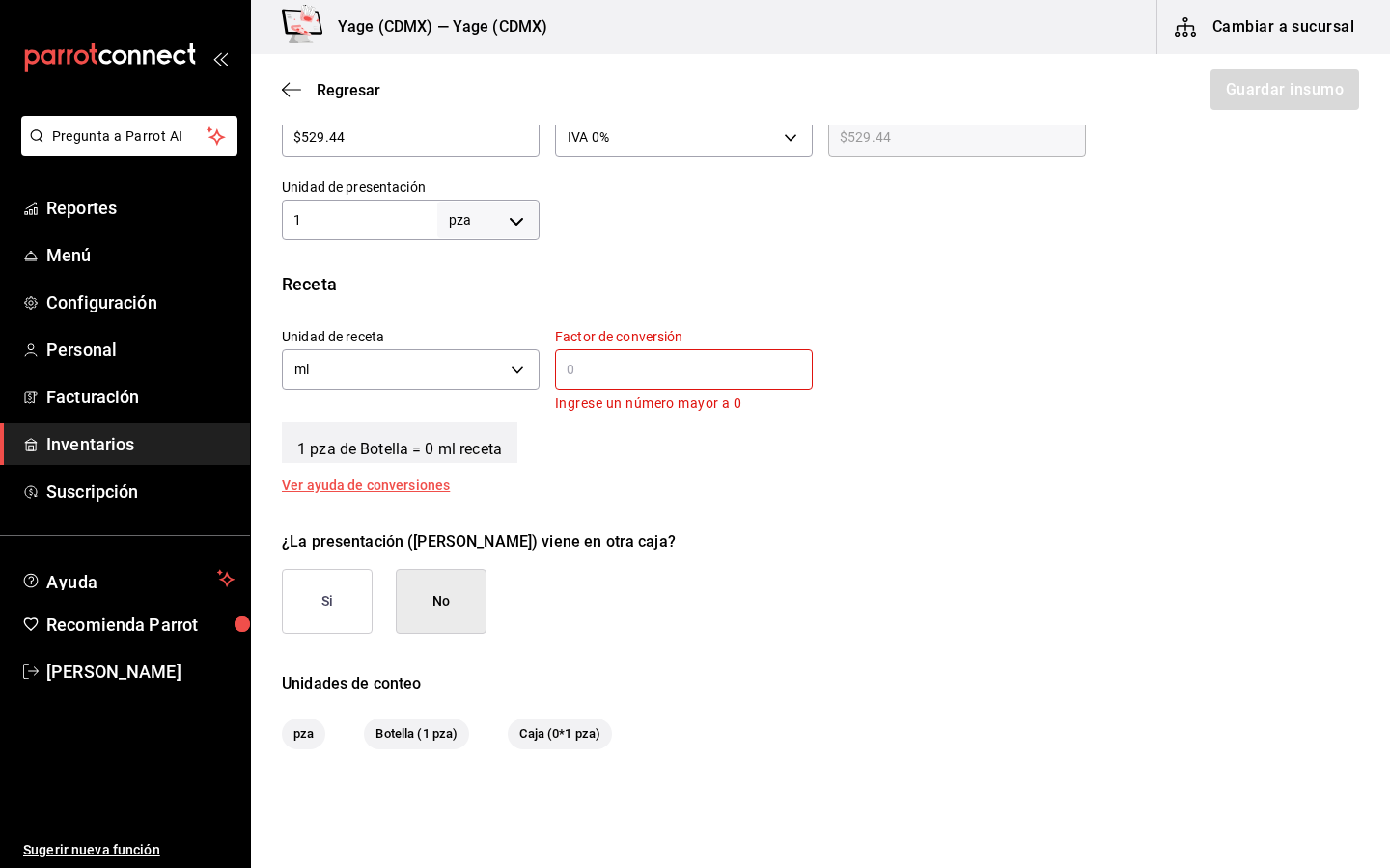
click at [430, 603] on button "No" at bounding box center [441, 602] width 91 height 65
click at [606, 373] on input "text" at bounding box center [684, 369] width 257 height 23
type input "1"
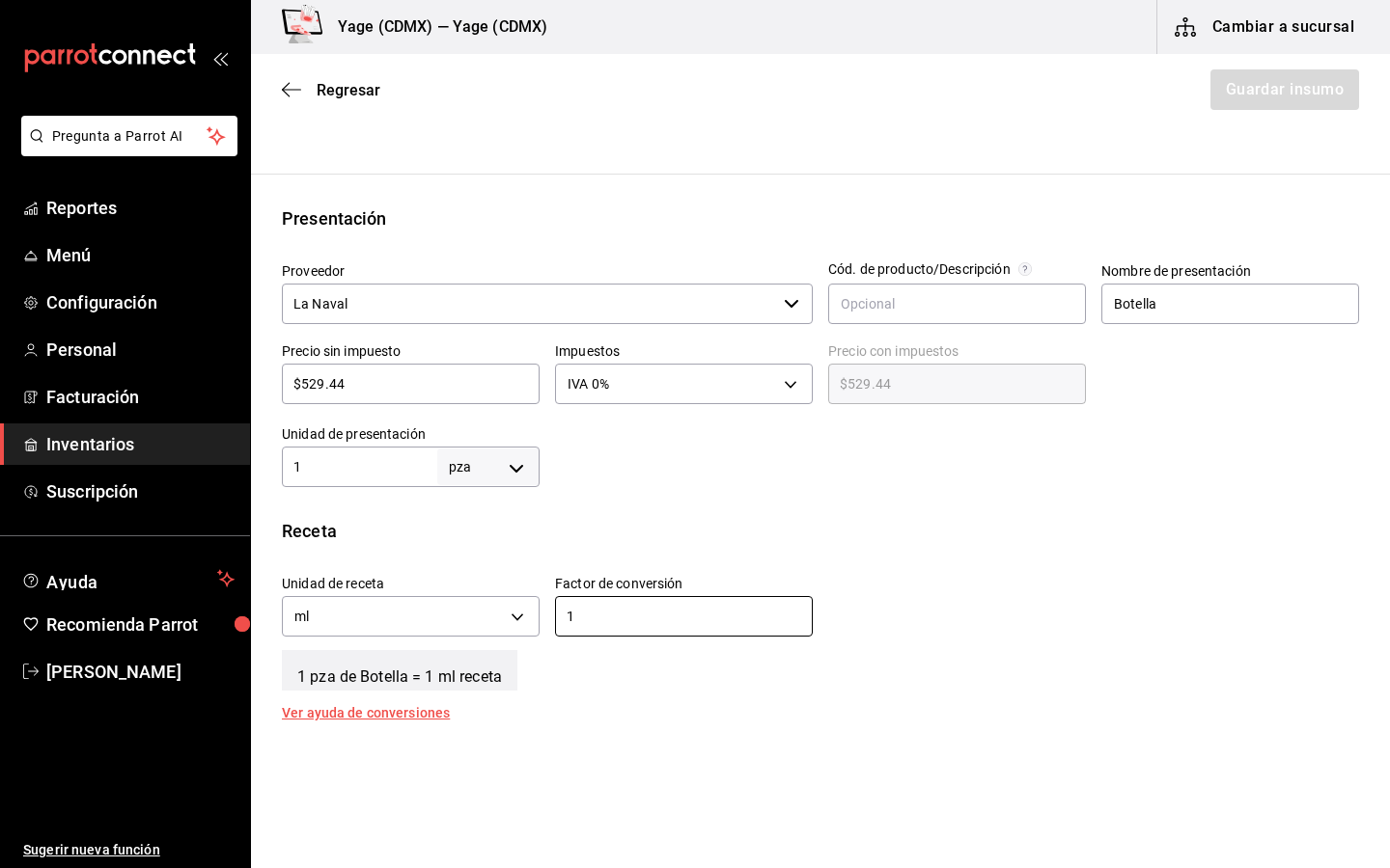
scroll to position [284, 0]
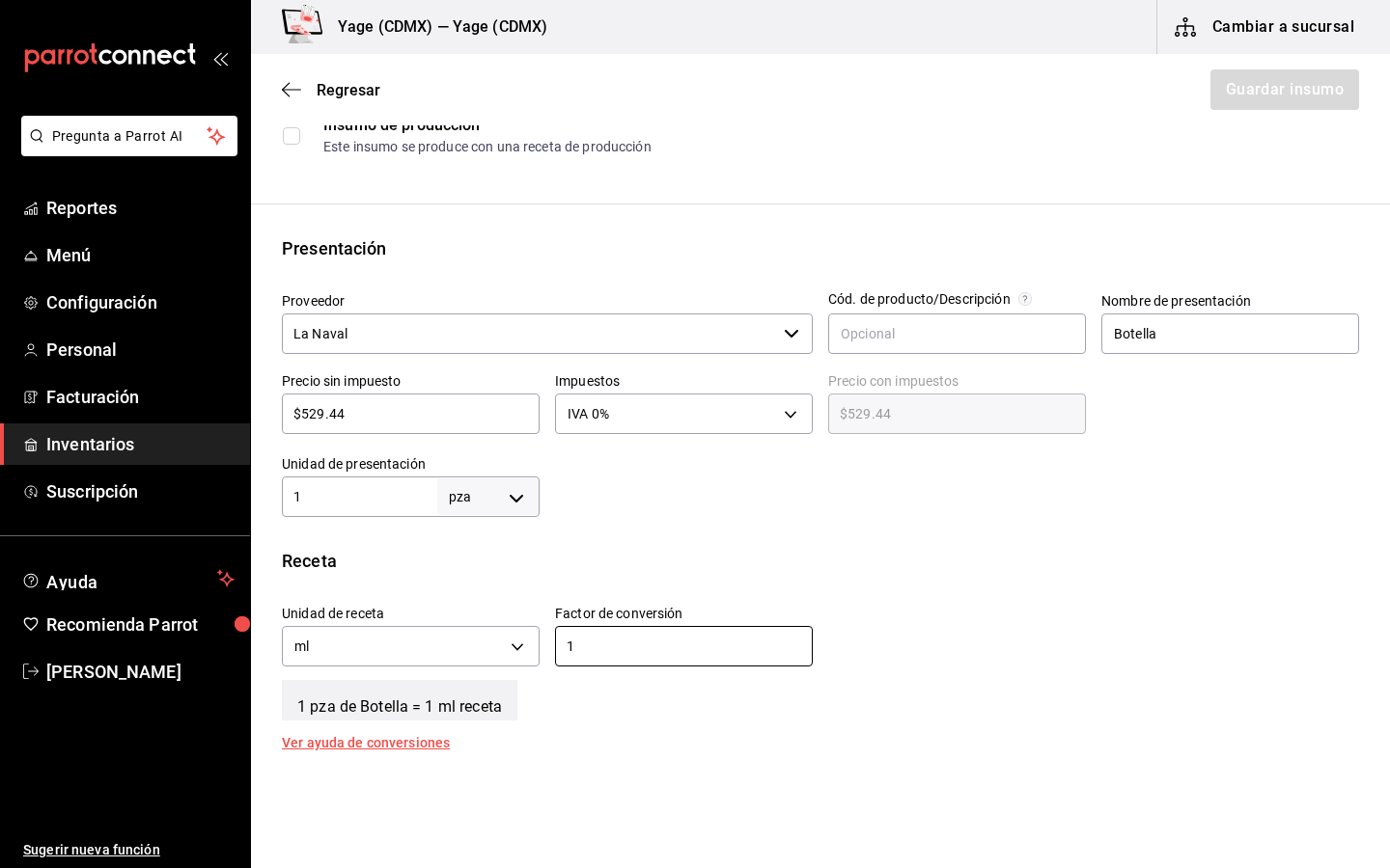
click at [521, 490] on body "Pregunta a Parrot AI Reportes Menú Configuración Personal Facturación Inventari…" at bounding box center [695, 379] width 1390 height 759
click at [461, 668] on li "ml" at bounding box center [488, 682] width 101 height 32
type input "MILLILITER"
click at [389, 494] on input "1" at bounding box center [359, 496] width 156 height 23
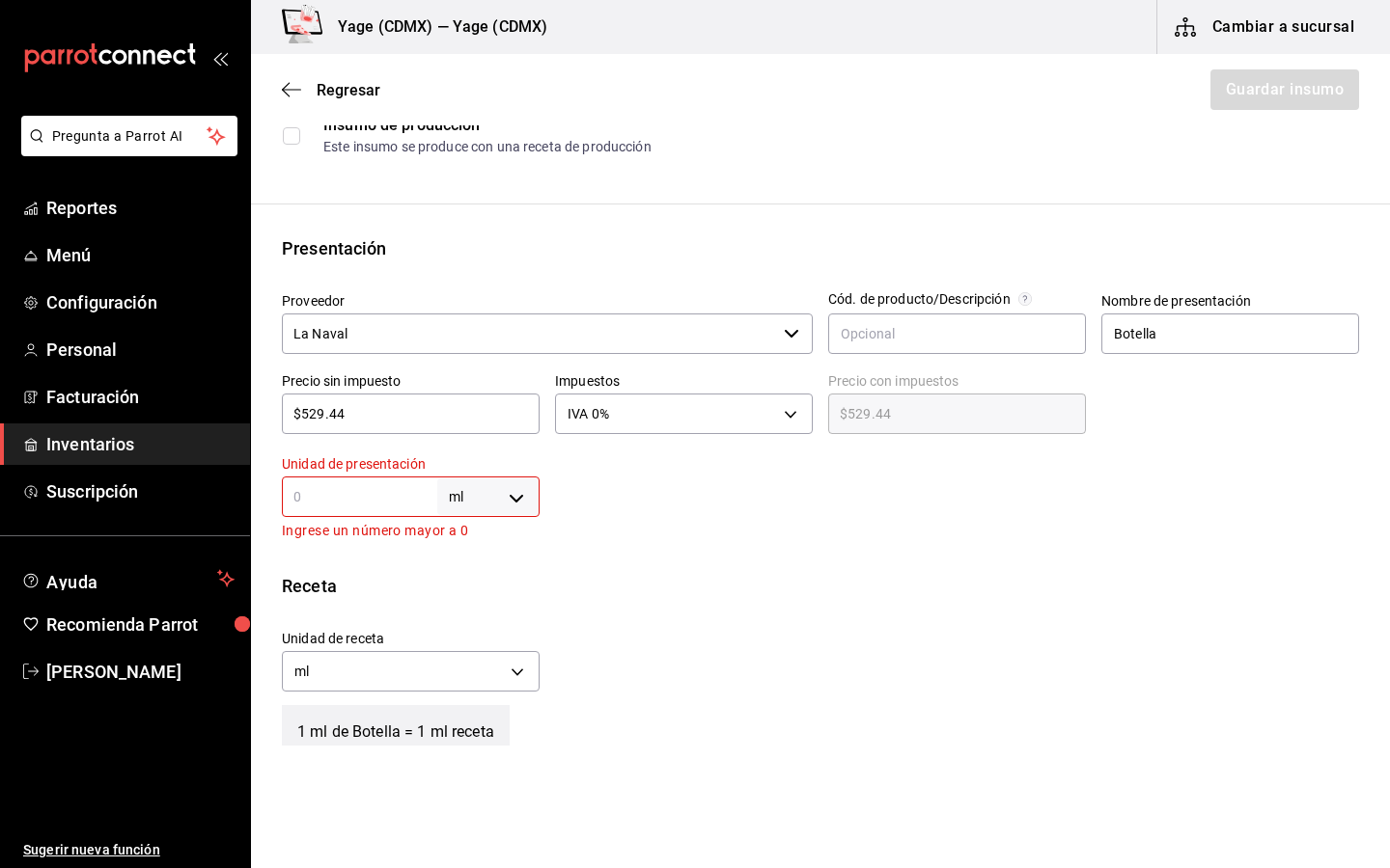
type input "7"
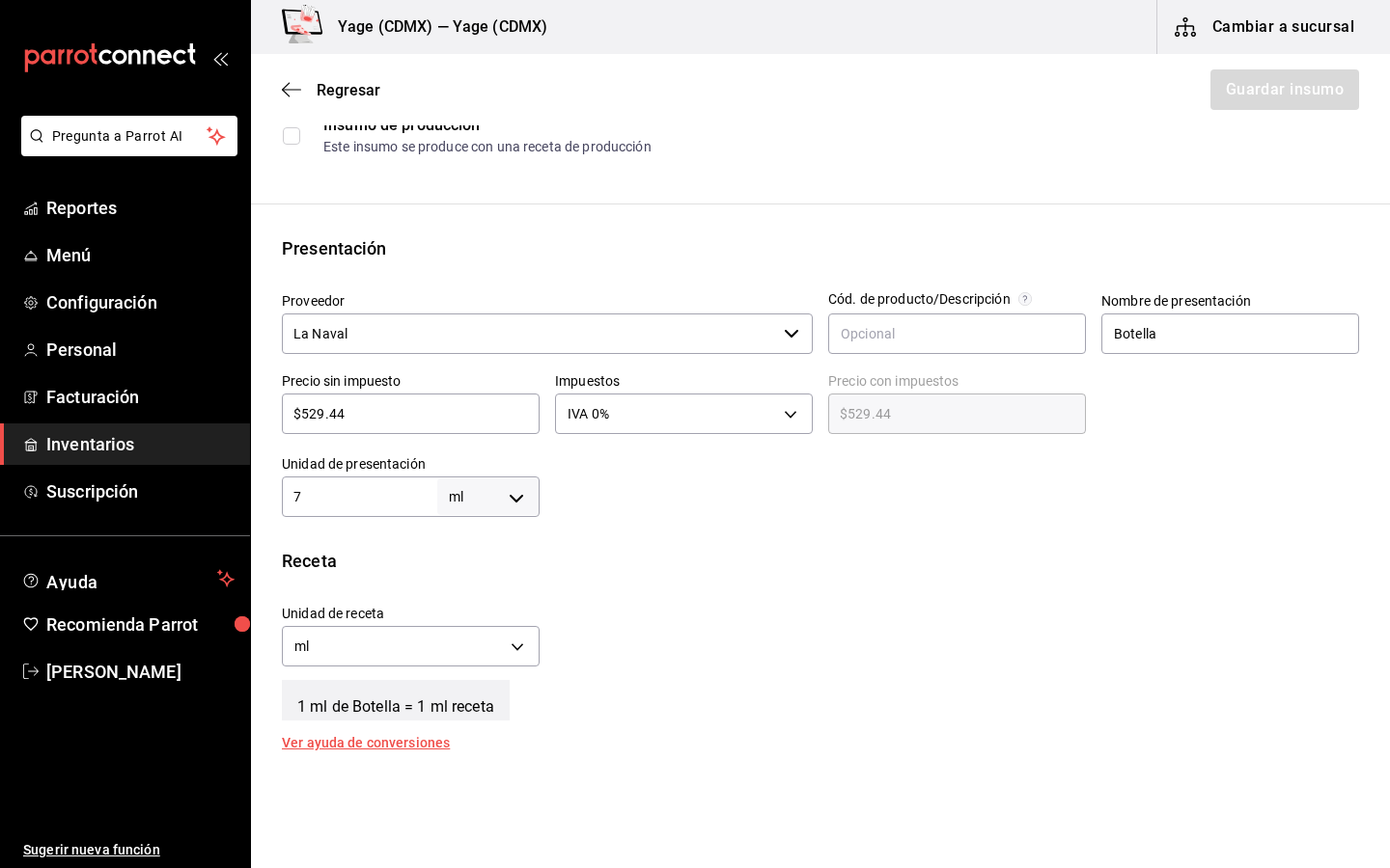
type input "75"
type input "750"
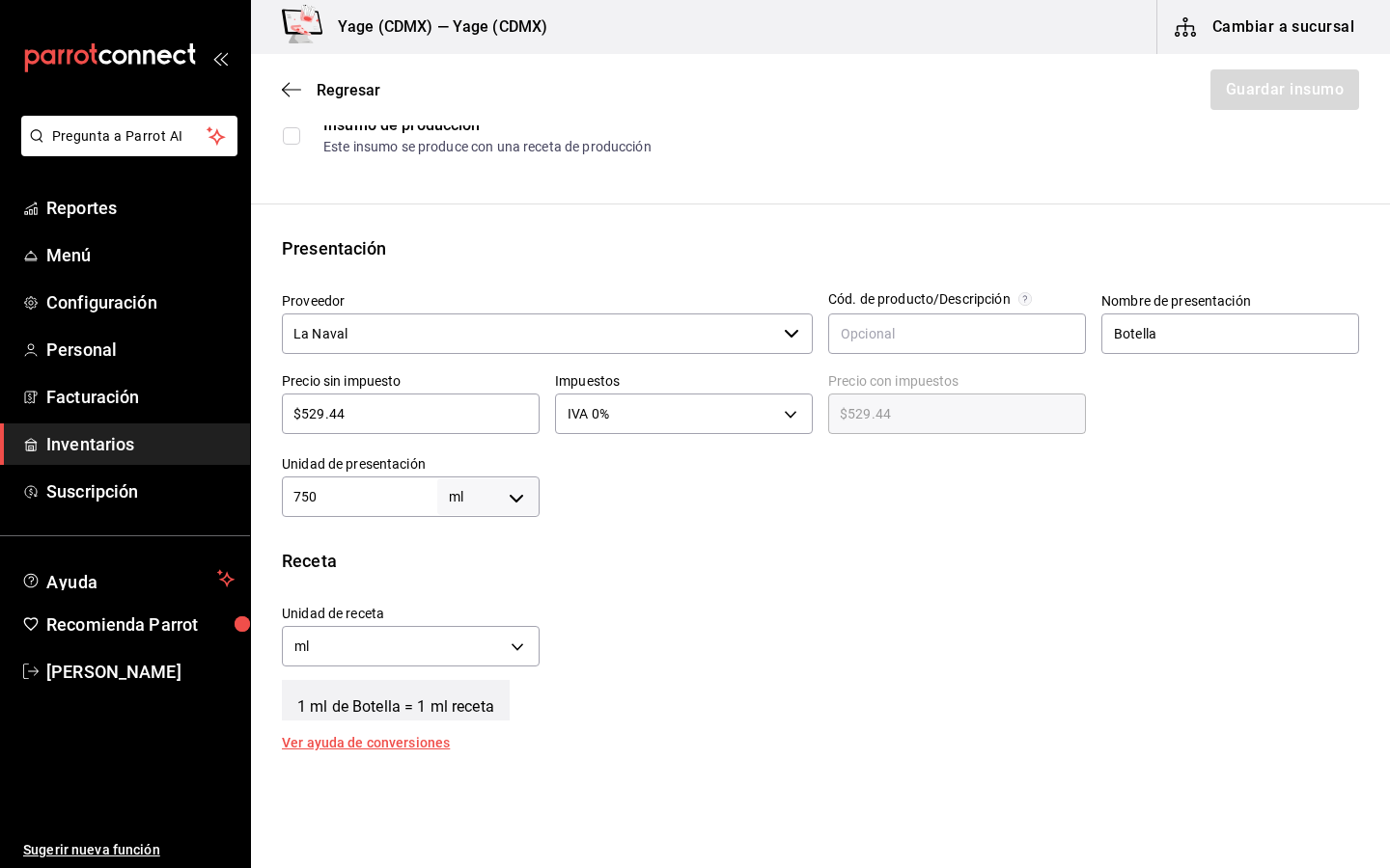
click at [625, 557] on div "Receta" at bounding box center [819, 561] width 1077 height 26
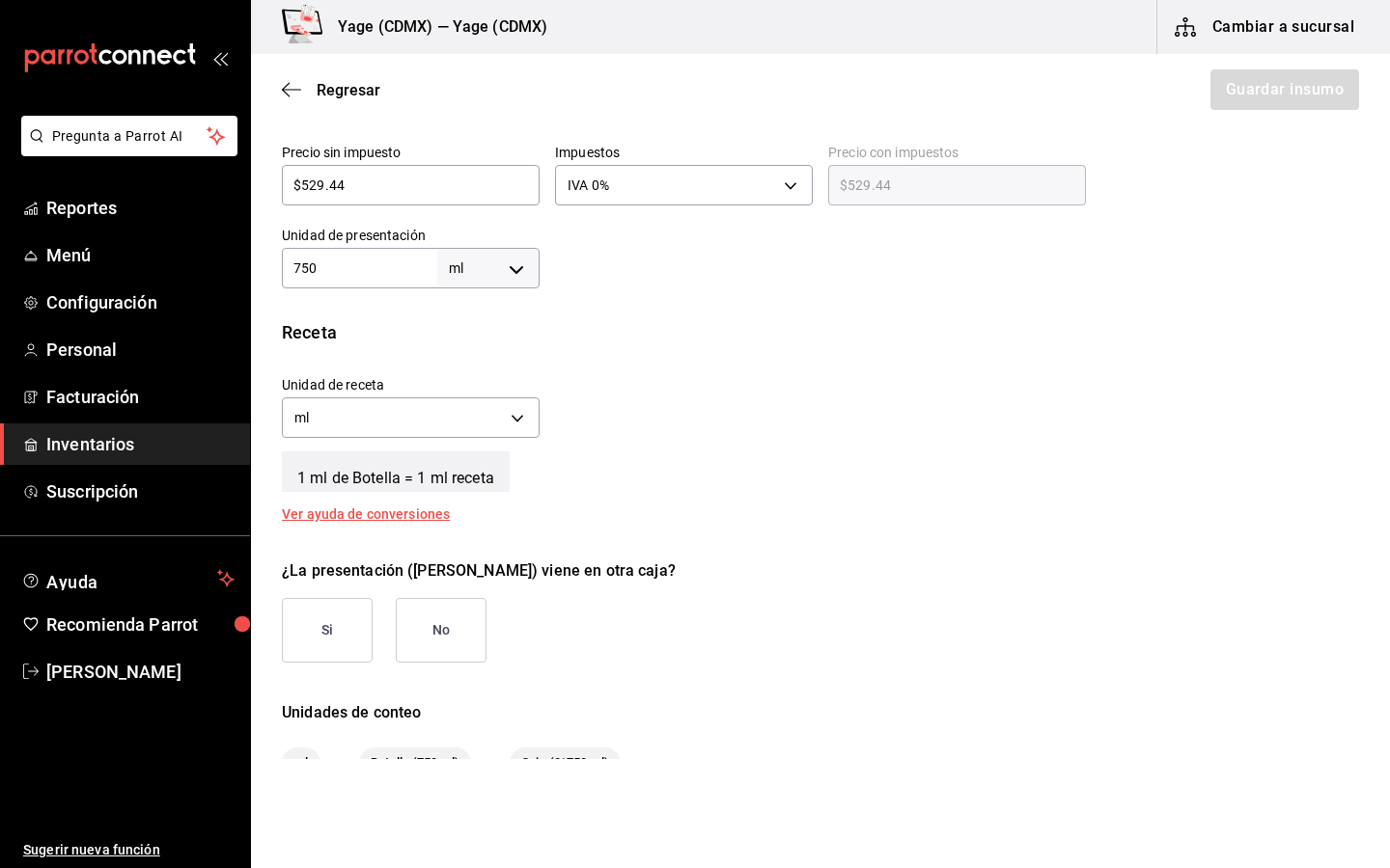
scroll to position [517, 0]
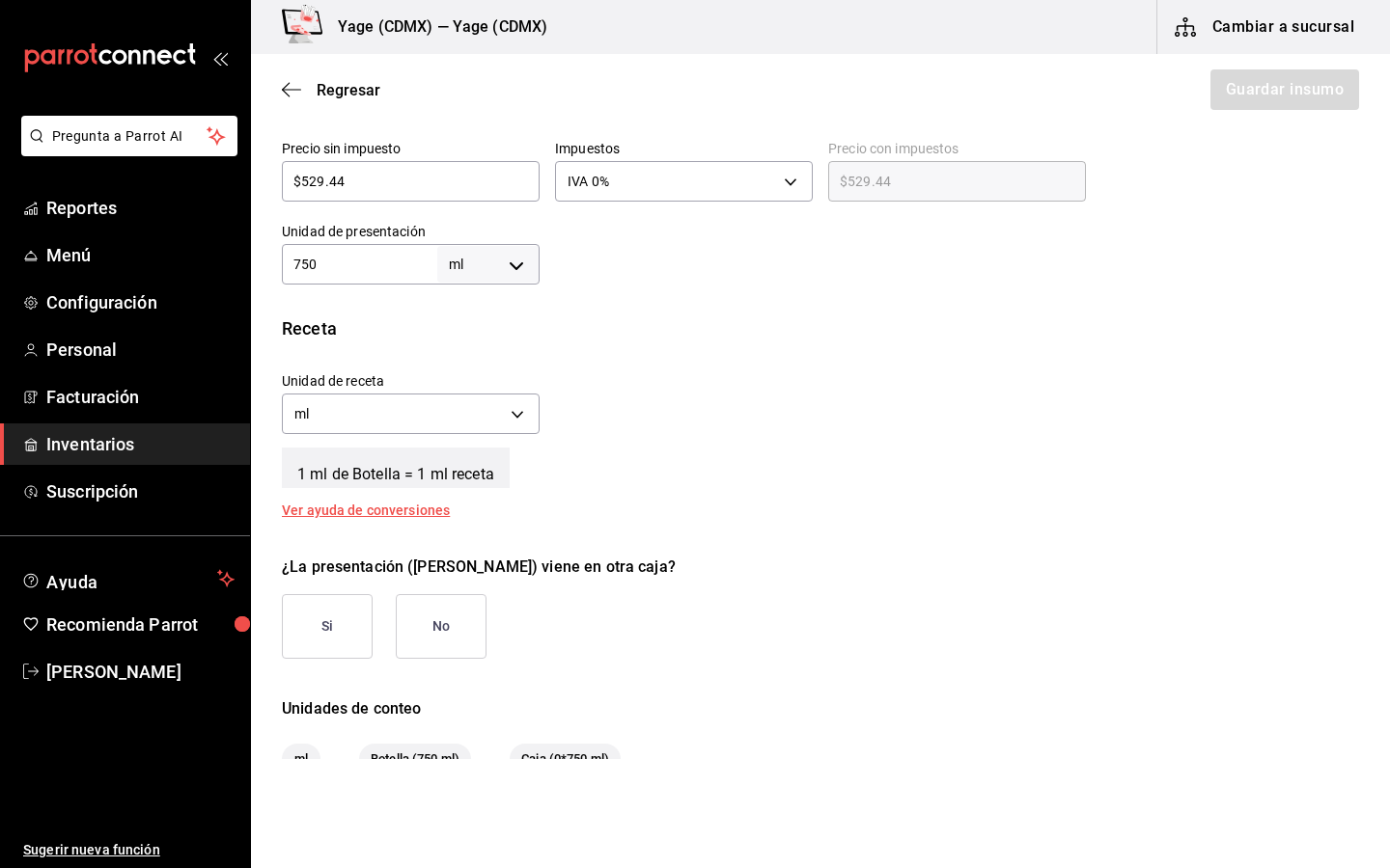
click at [419, 623] on button "No" at bounding box center [441, 627] width 91 height 65
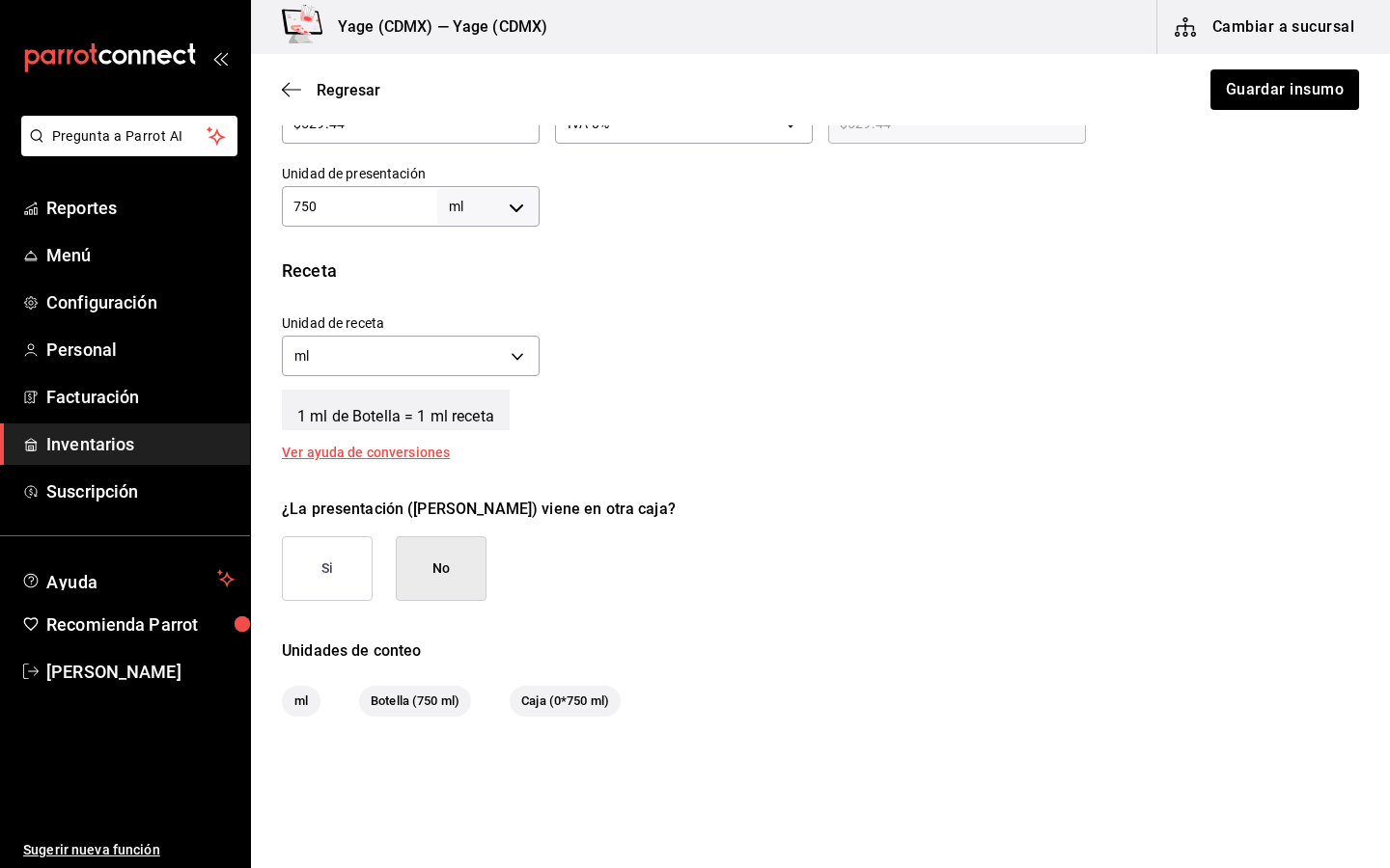
scroll to position [645, 0]
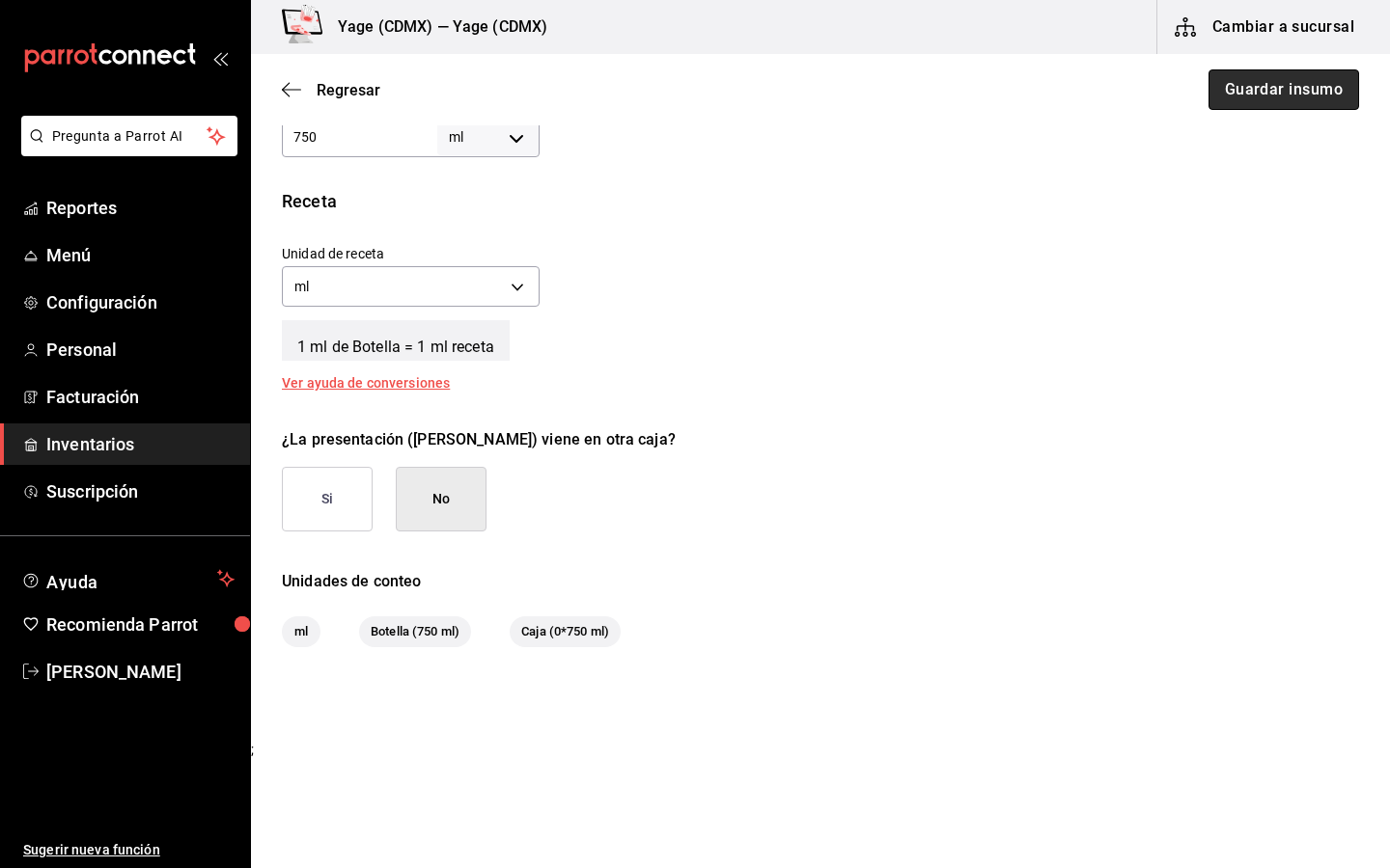
click at [1230, 95] on button "Guardar insumo" at bounding box center [1283, 90] width 151 height 41
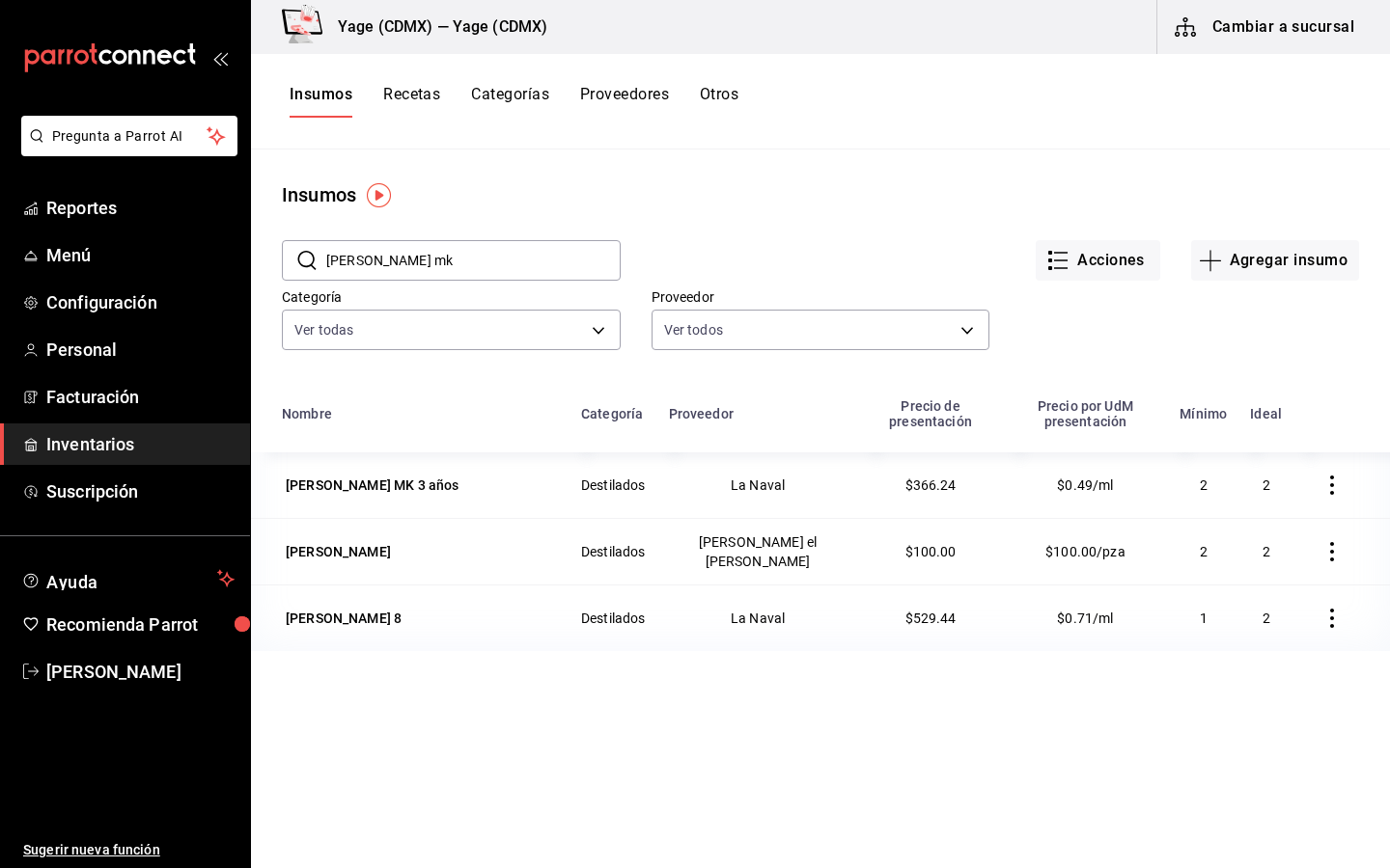
click at [525, 256] on input "[PERSON_NAME] mk" at bounding box center [473, 260] width 294 height 39
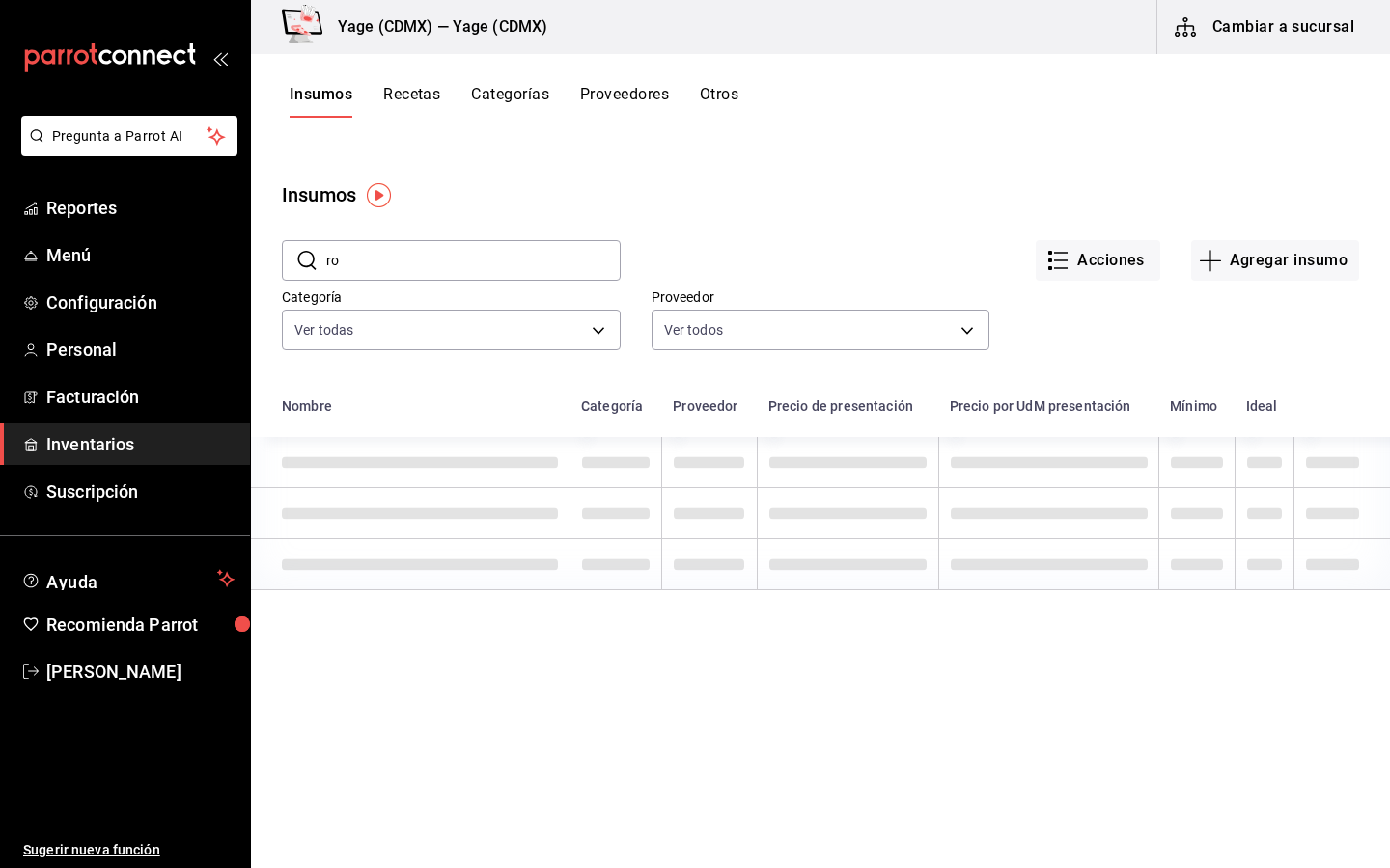
type input "r"
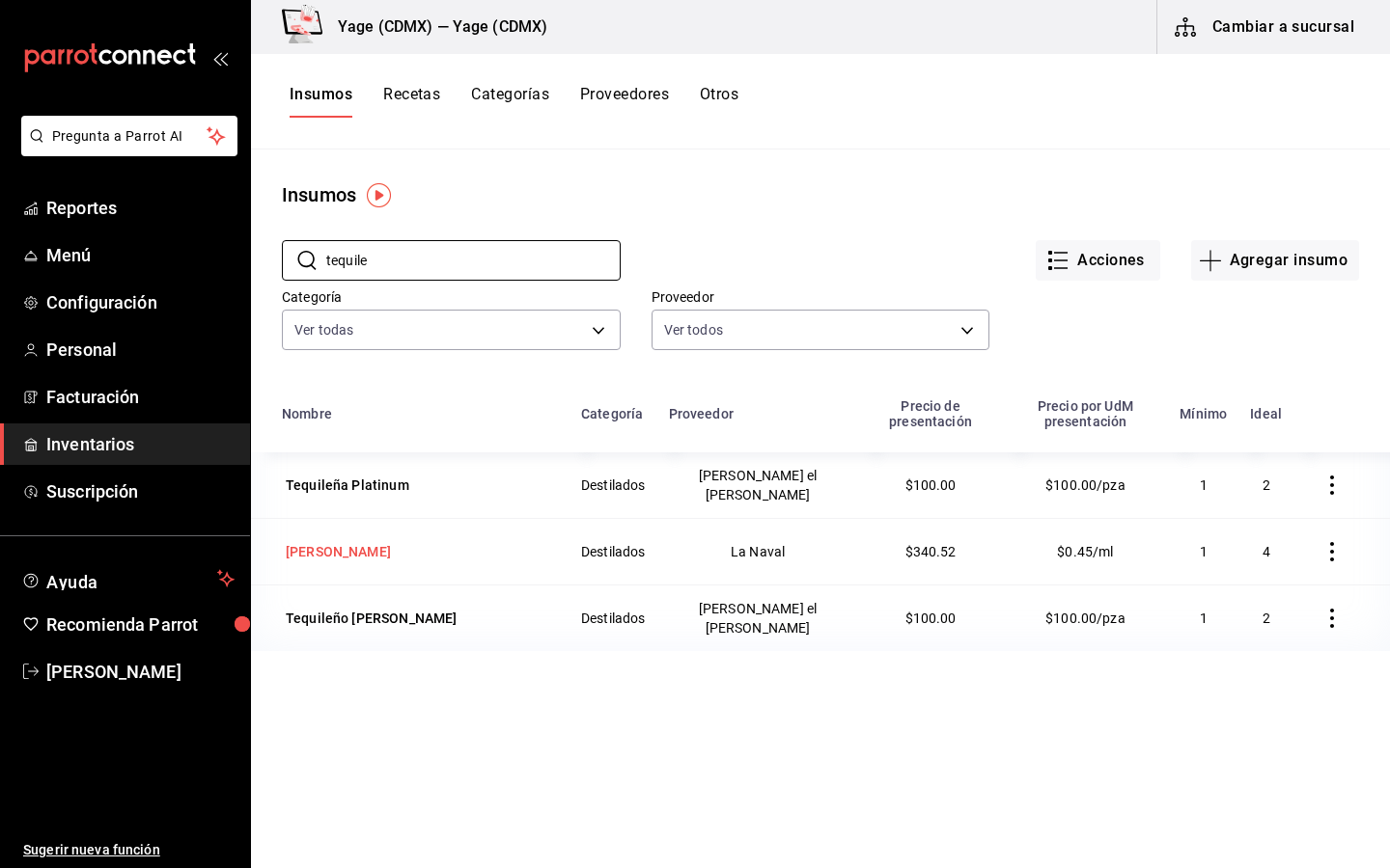
type input "tequile"
click at [375, 542] on div "[PERSON_NAME]" at bounding box center [337, 551] width 105 height 19
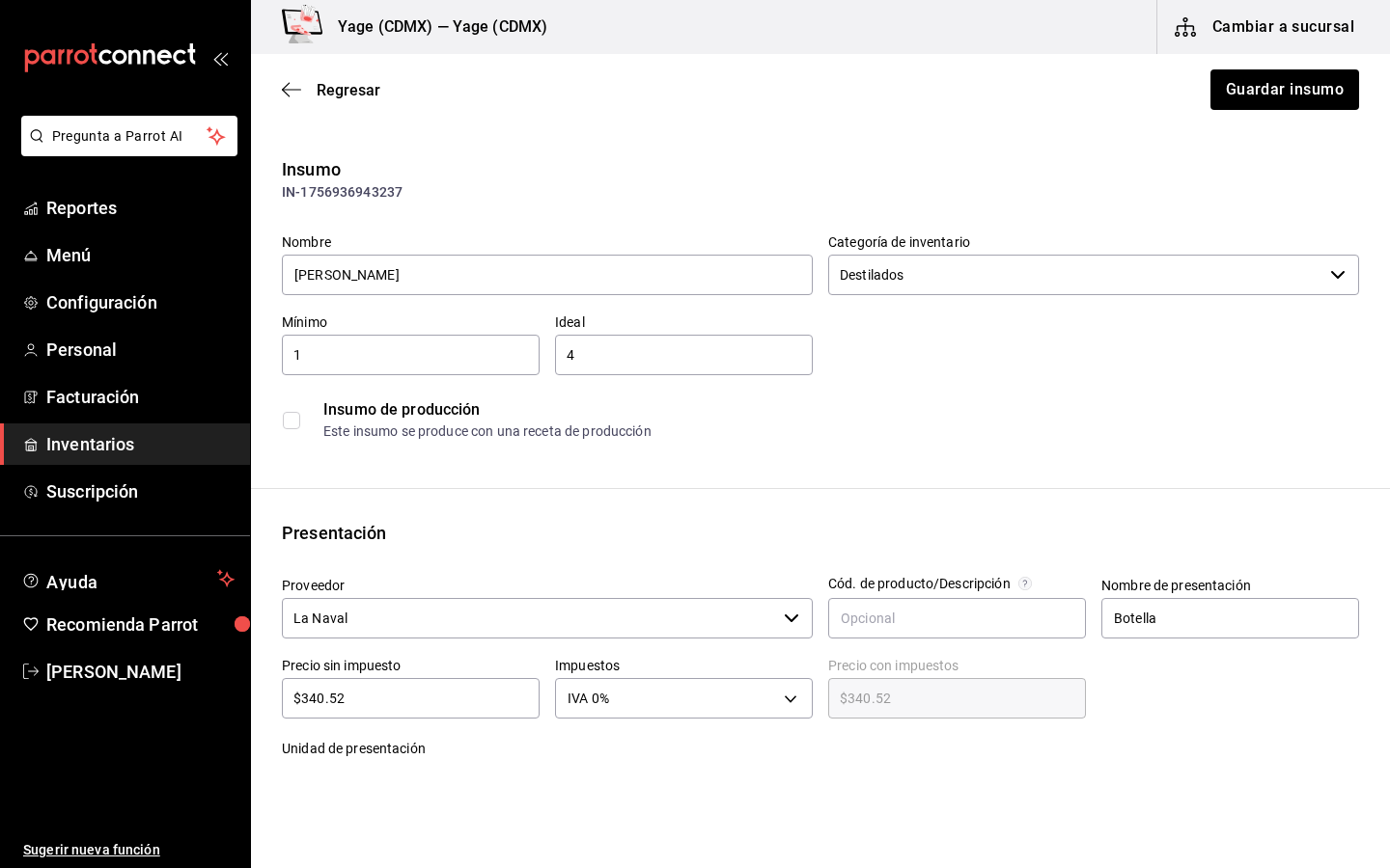
click at [438, 698] on input "$340.52" at bounding box center [410, 698] width 257 height 23
type input "$0.00"
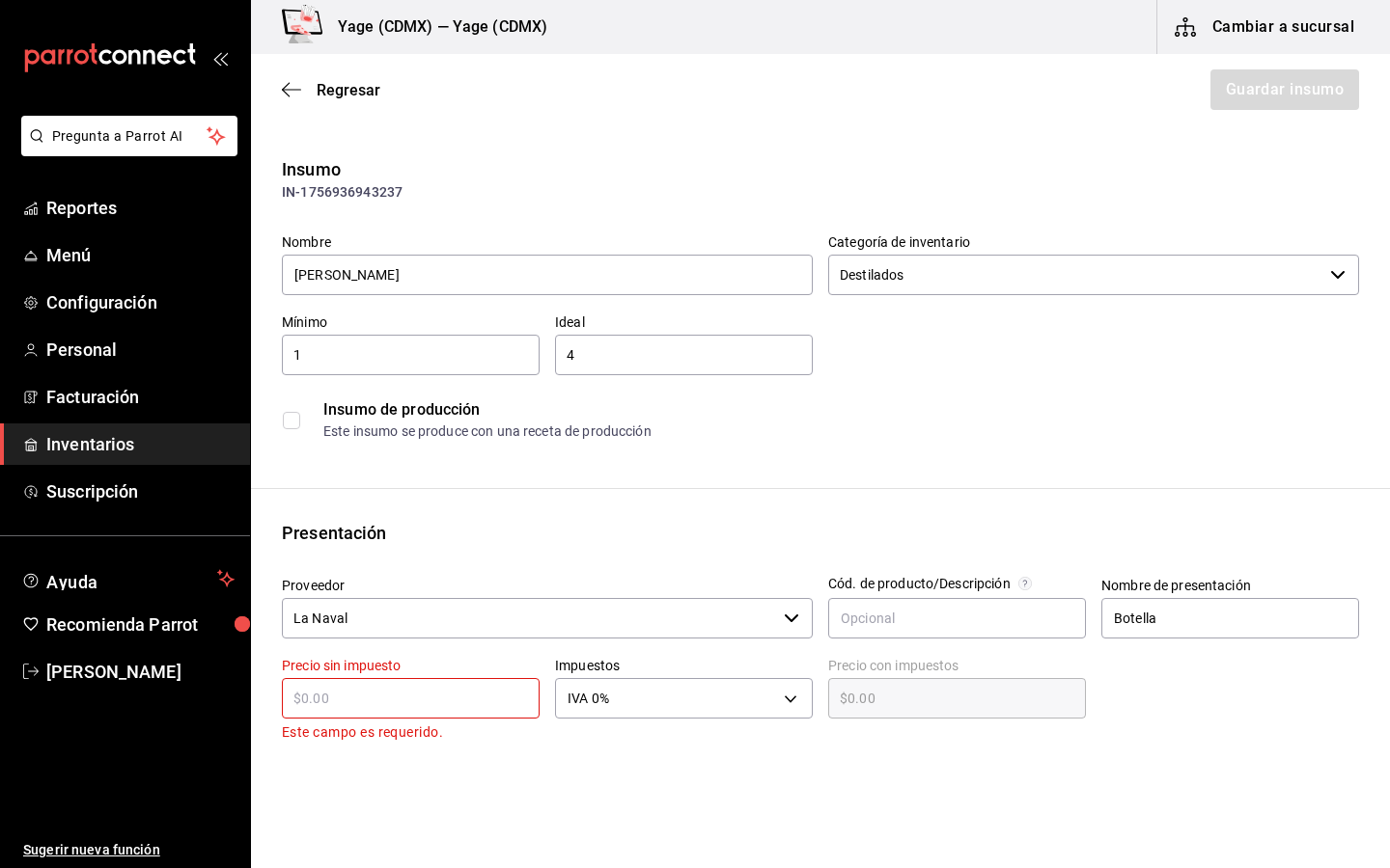
type input "$1"
type input "$1.00"
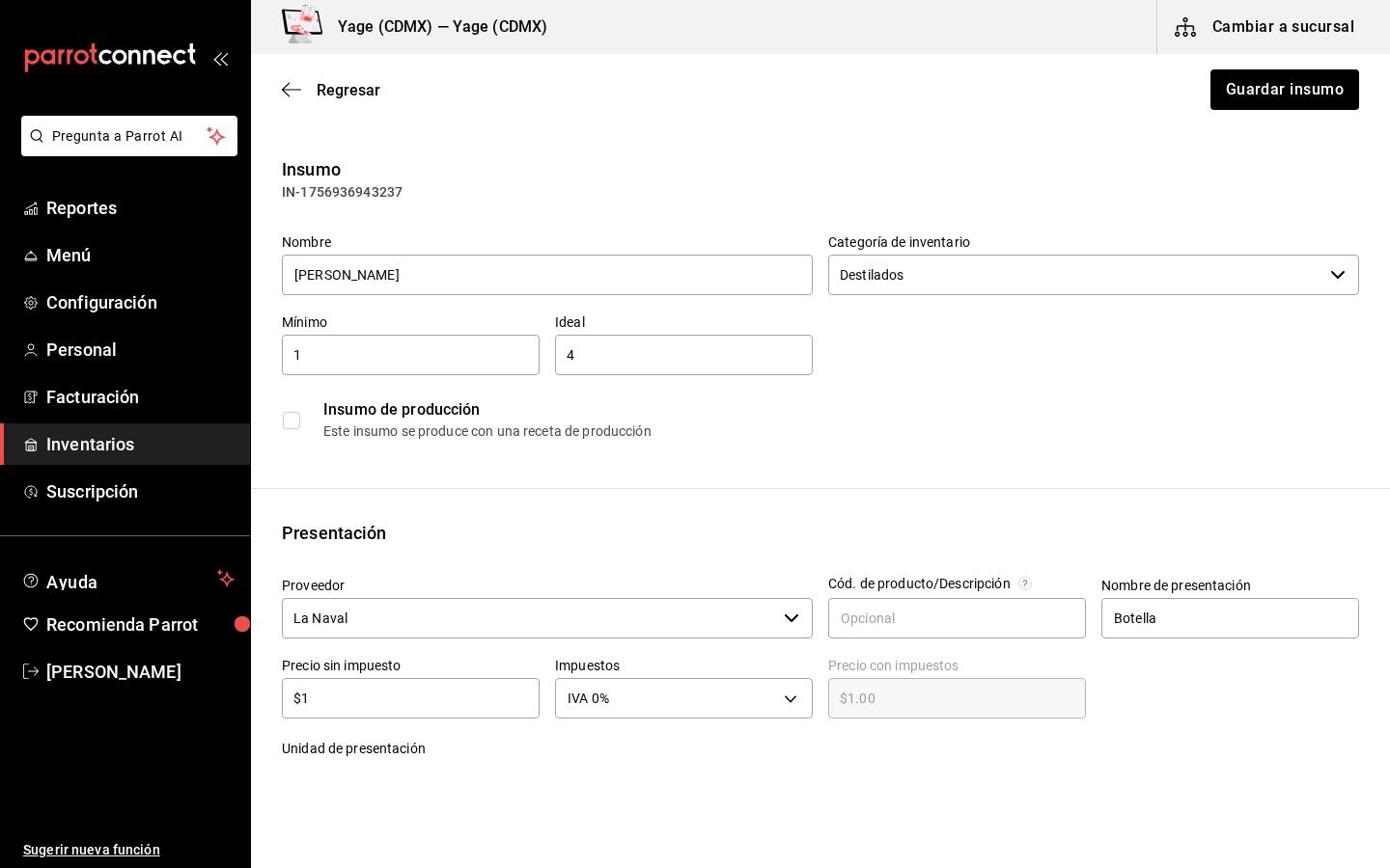
type input "$18"
type input "$18.00"
type input "$188"
type input "$188.00"
type input "$188.7"
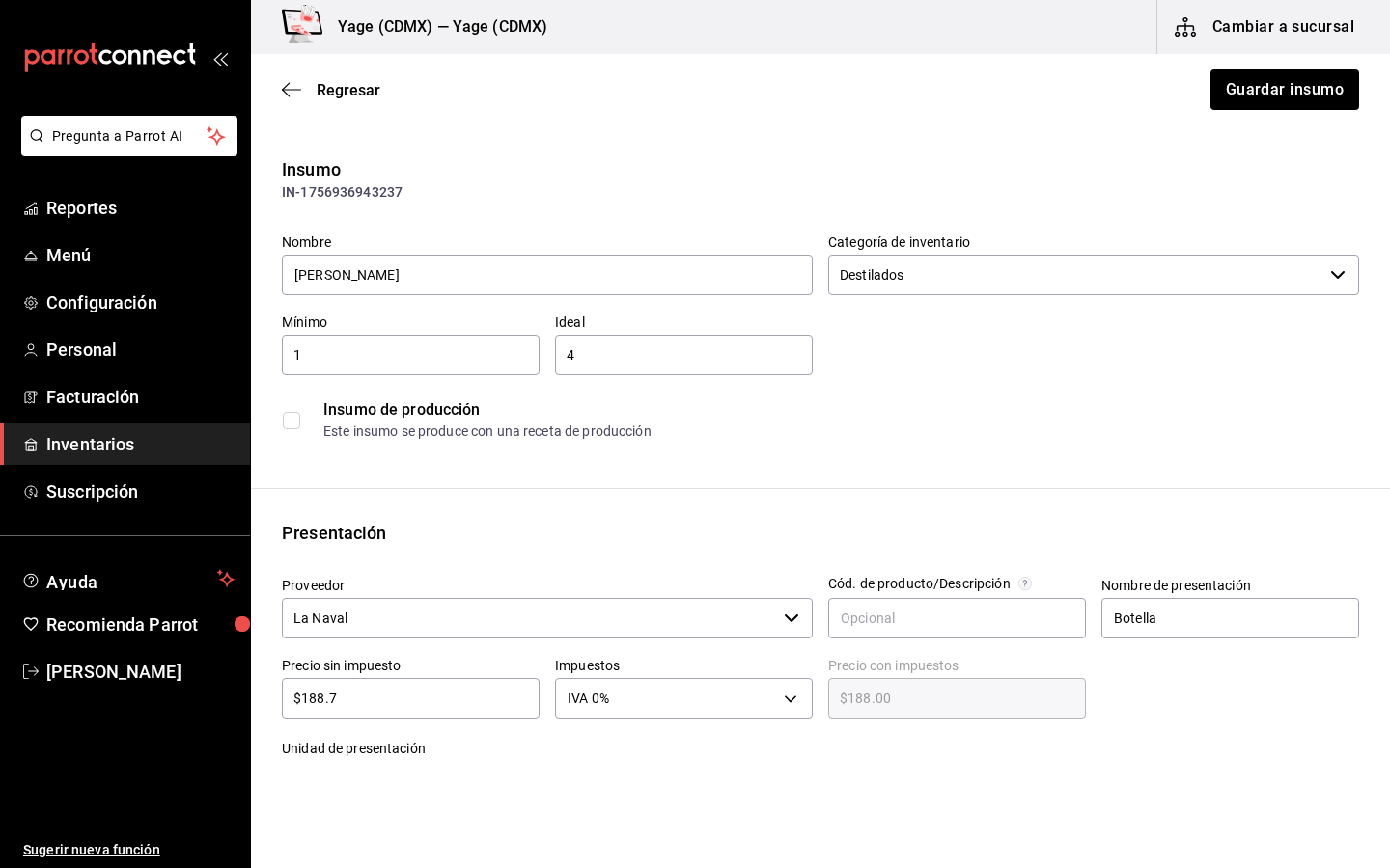
type input "$188.70"
type input "$188.75"
click at [1008, 759] on html "Pregunta a Parrot AI Reportes Menú Configuración Personal Facturación Inventari…" at bounding box center [695, 379] width 1390 height 759
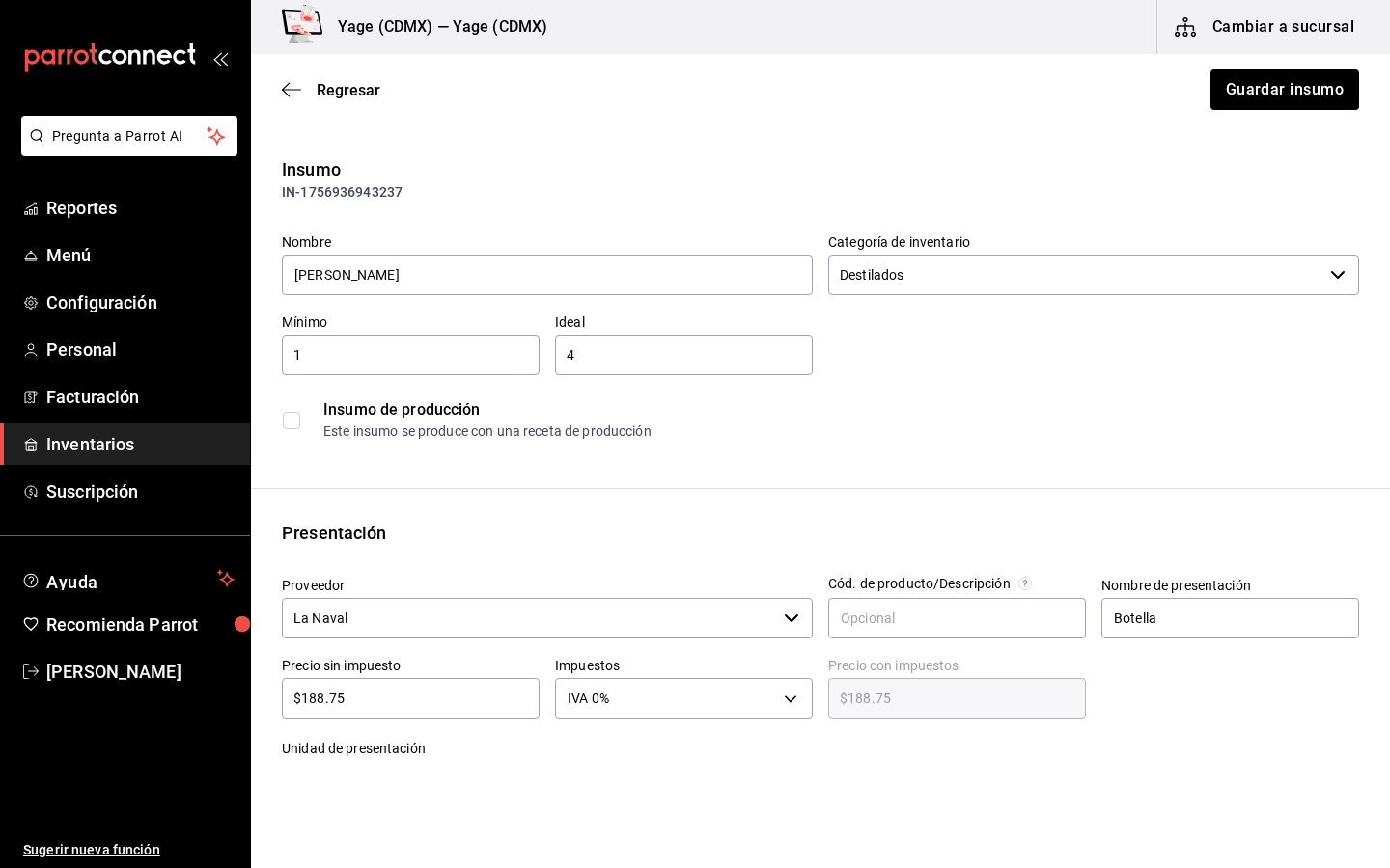
click at [1083, 492] on div "Insumo IN-1756936943237 Nombre Tequileño Blanco Categoría de inventario Destila…" at bounding box center [819, 724] width 1139 height 1135
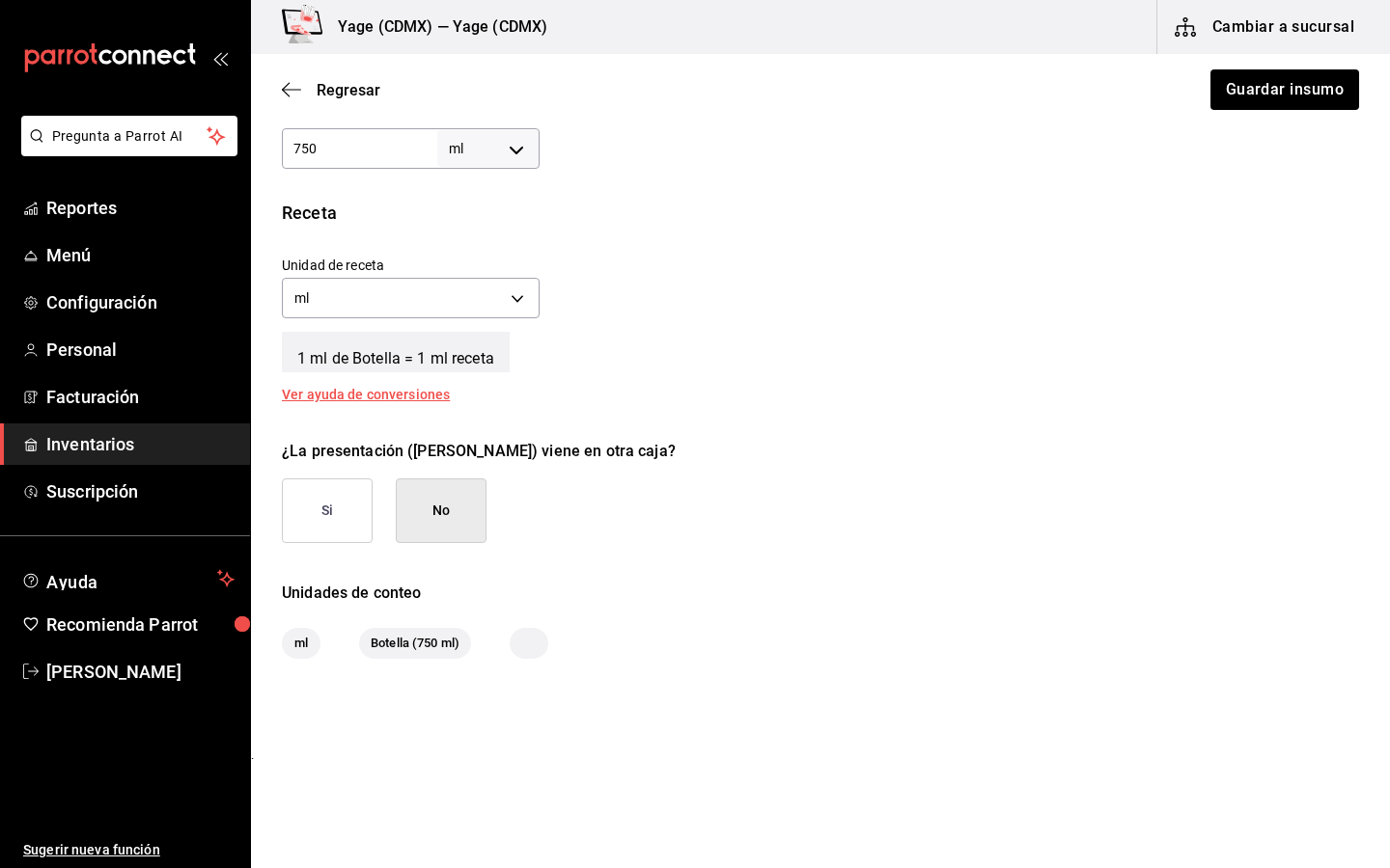
scroll to position [645, 0]
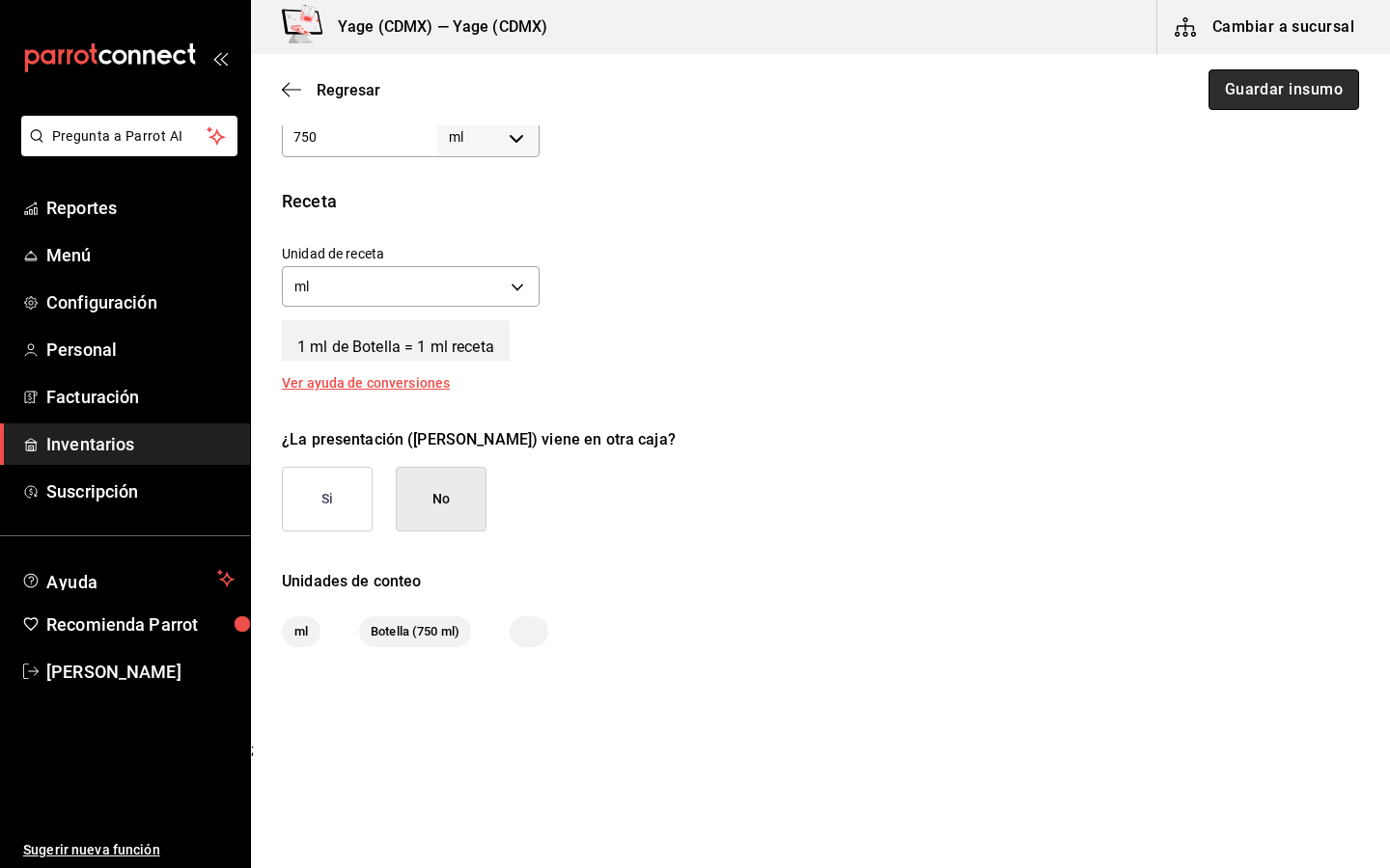
click at [1275, 91] on button "Guardar insumo" at bounding box center [1283, 90] width 151 height 41
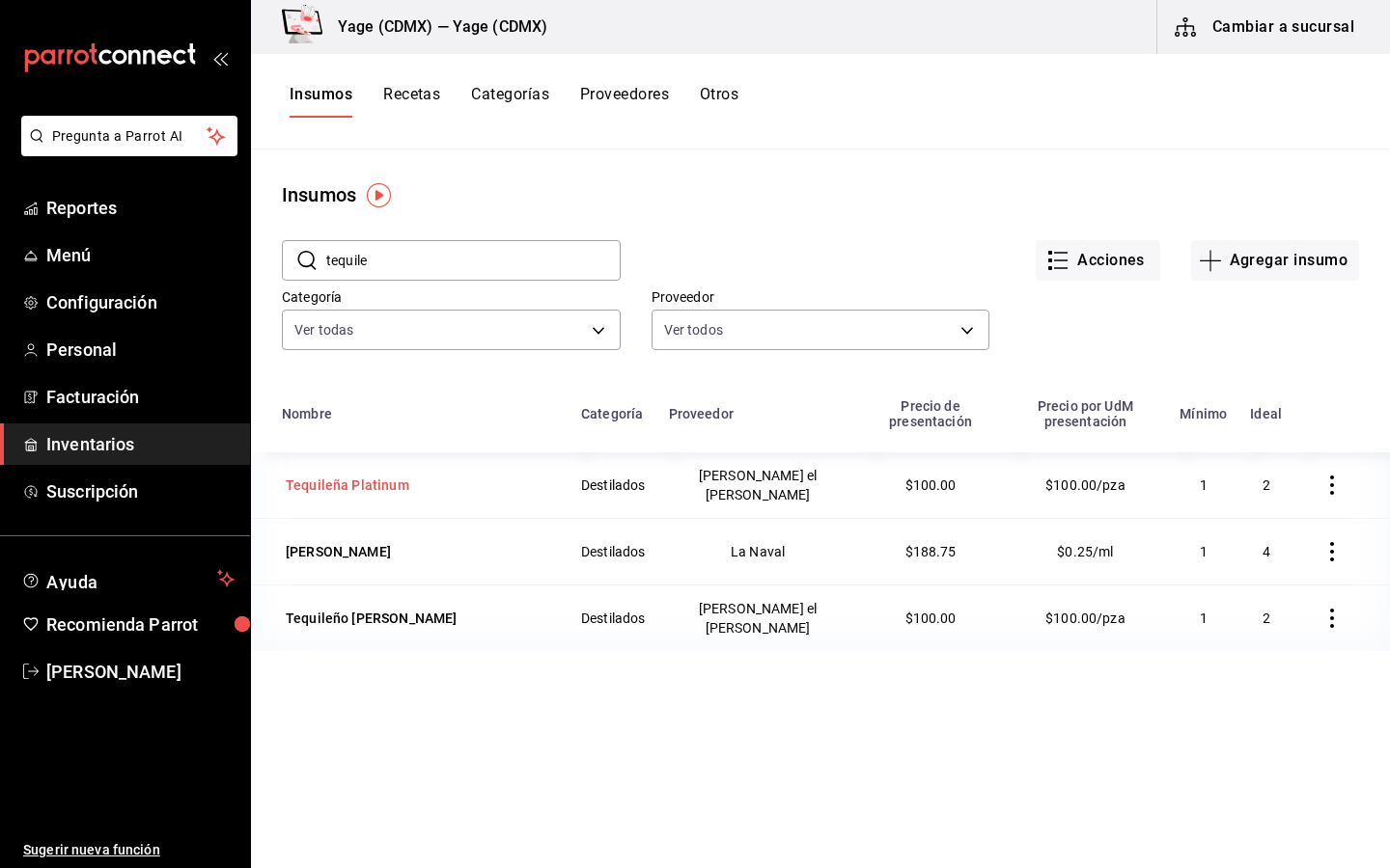
click at [353, 476] on div "Tequileña Platinum" at bounding box center [347, 485] width 124 height 19
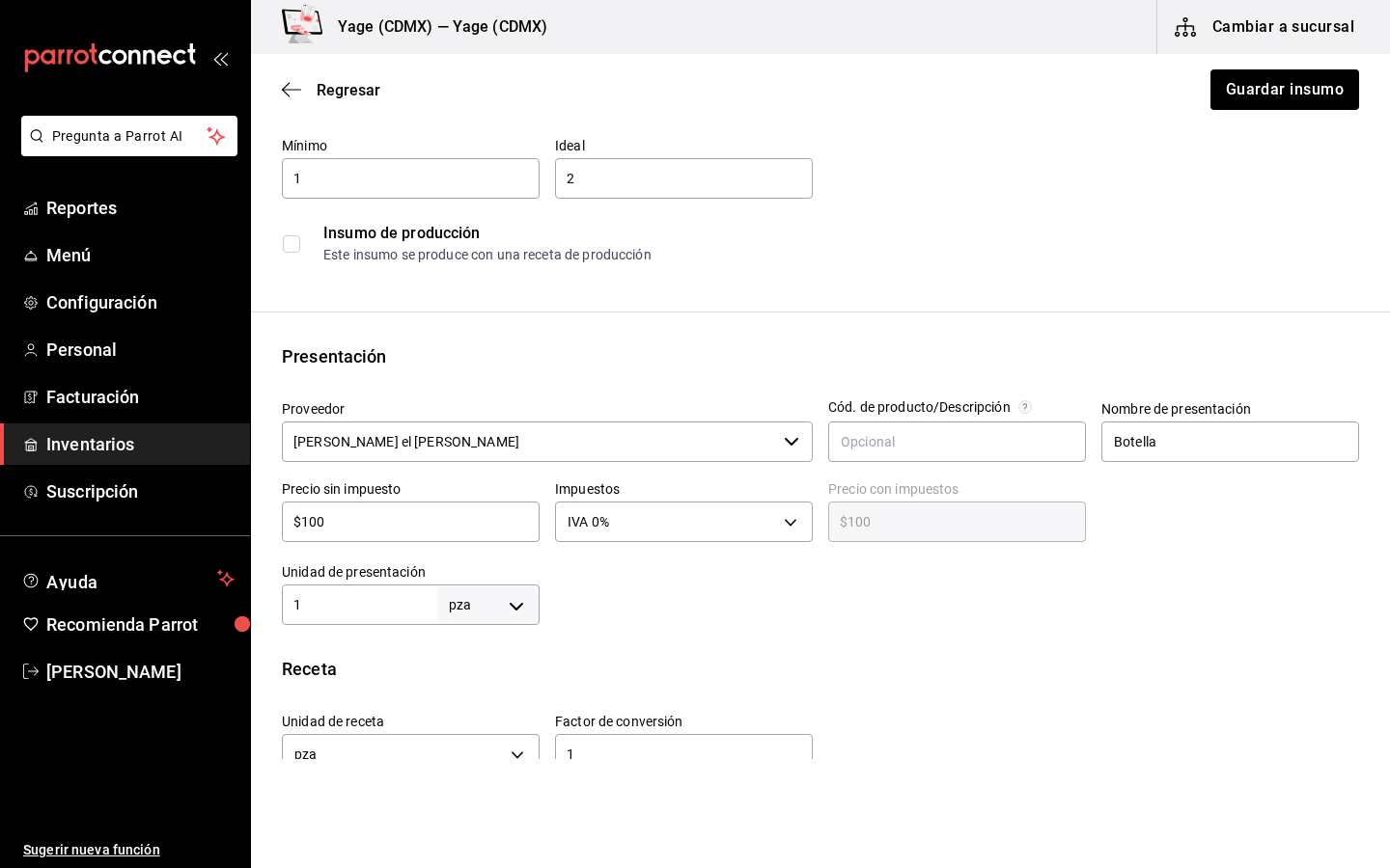
scroll to position [213, 0]
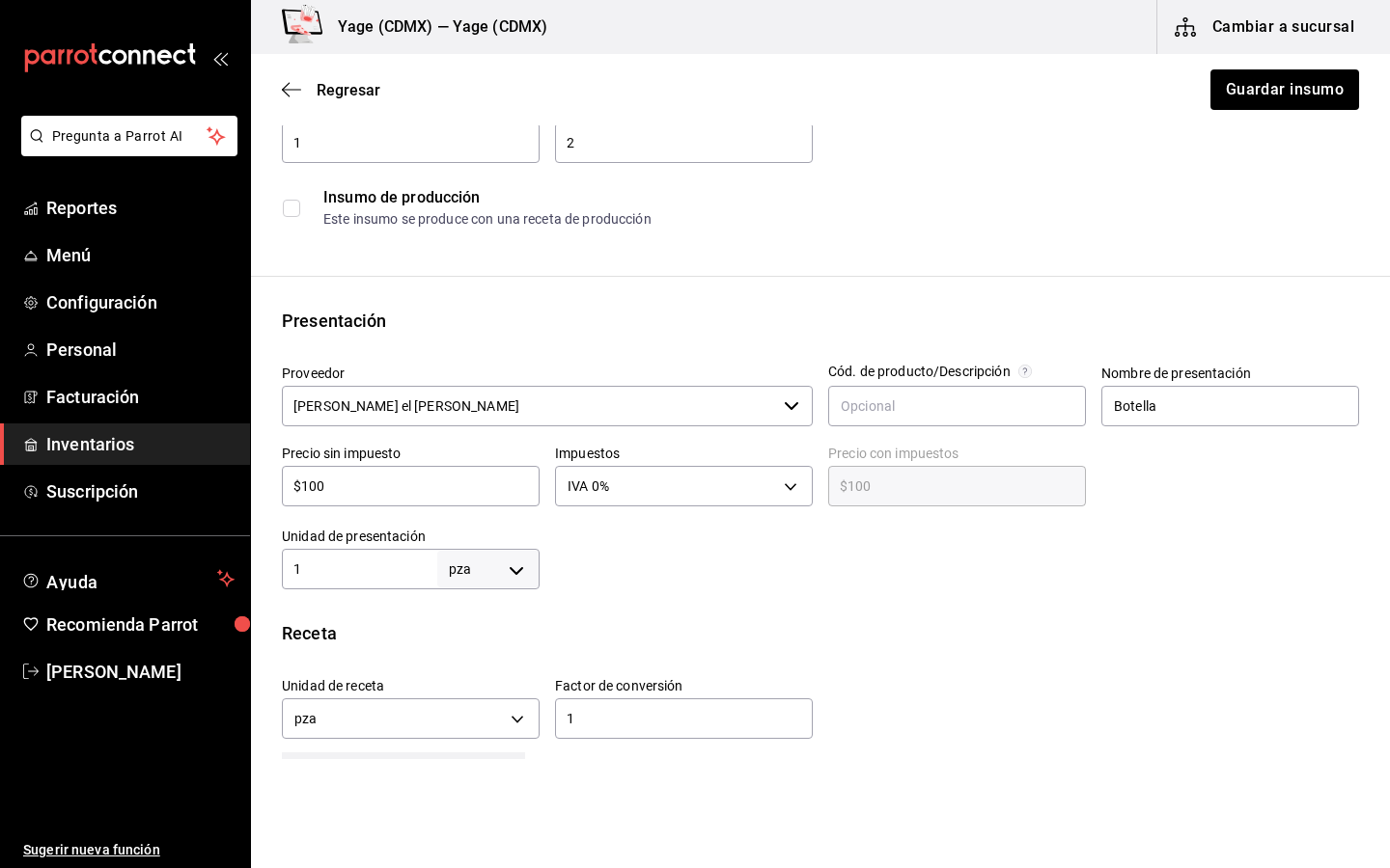
click at [399, 499] on div "$100 ​" at bounding box center [410, 486] width 257 height 41
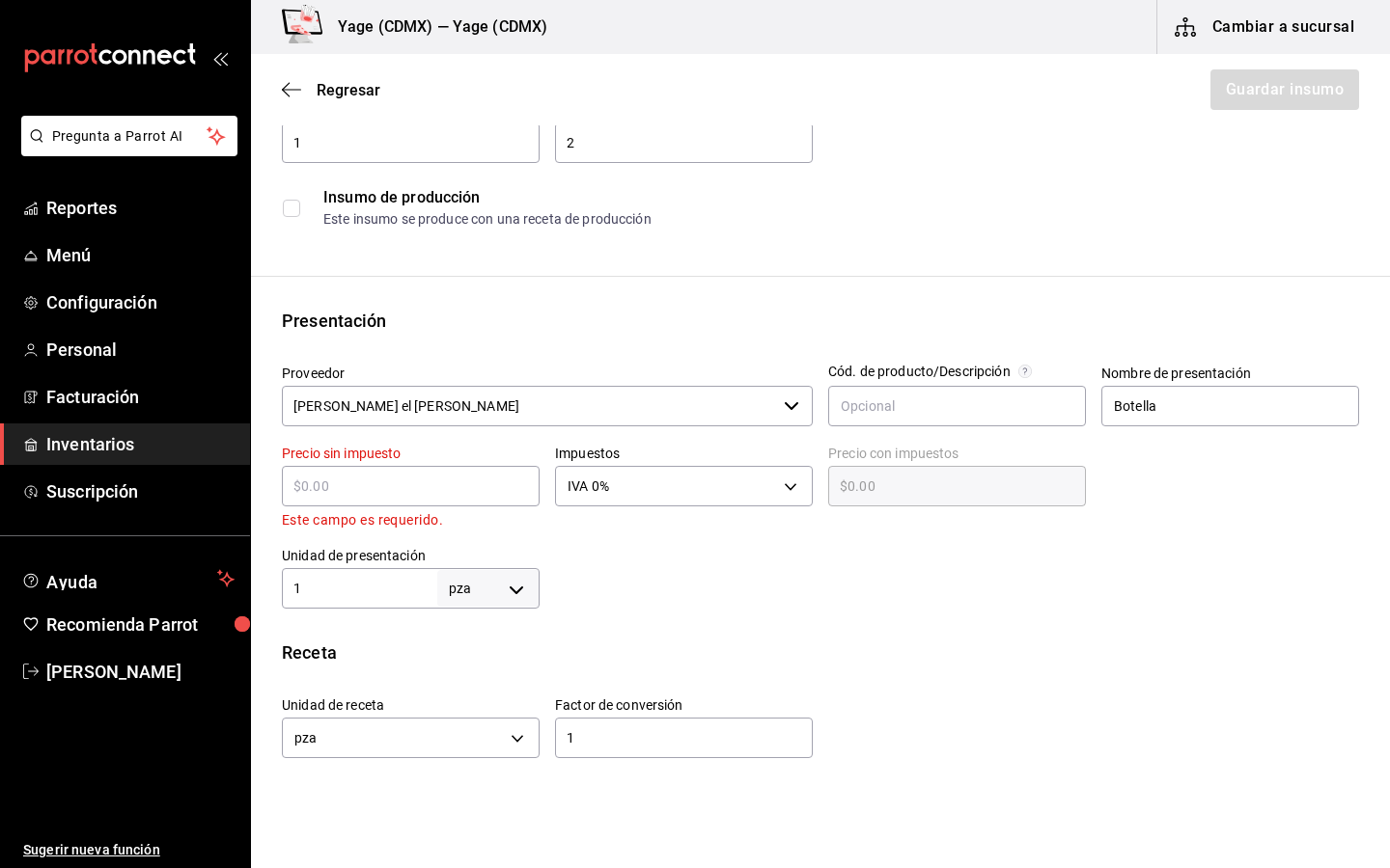
type input "$0.00"
type input "$3"
type input "$3.00"
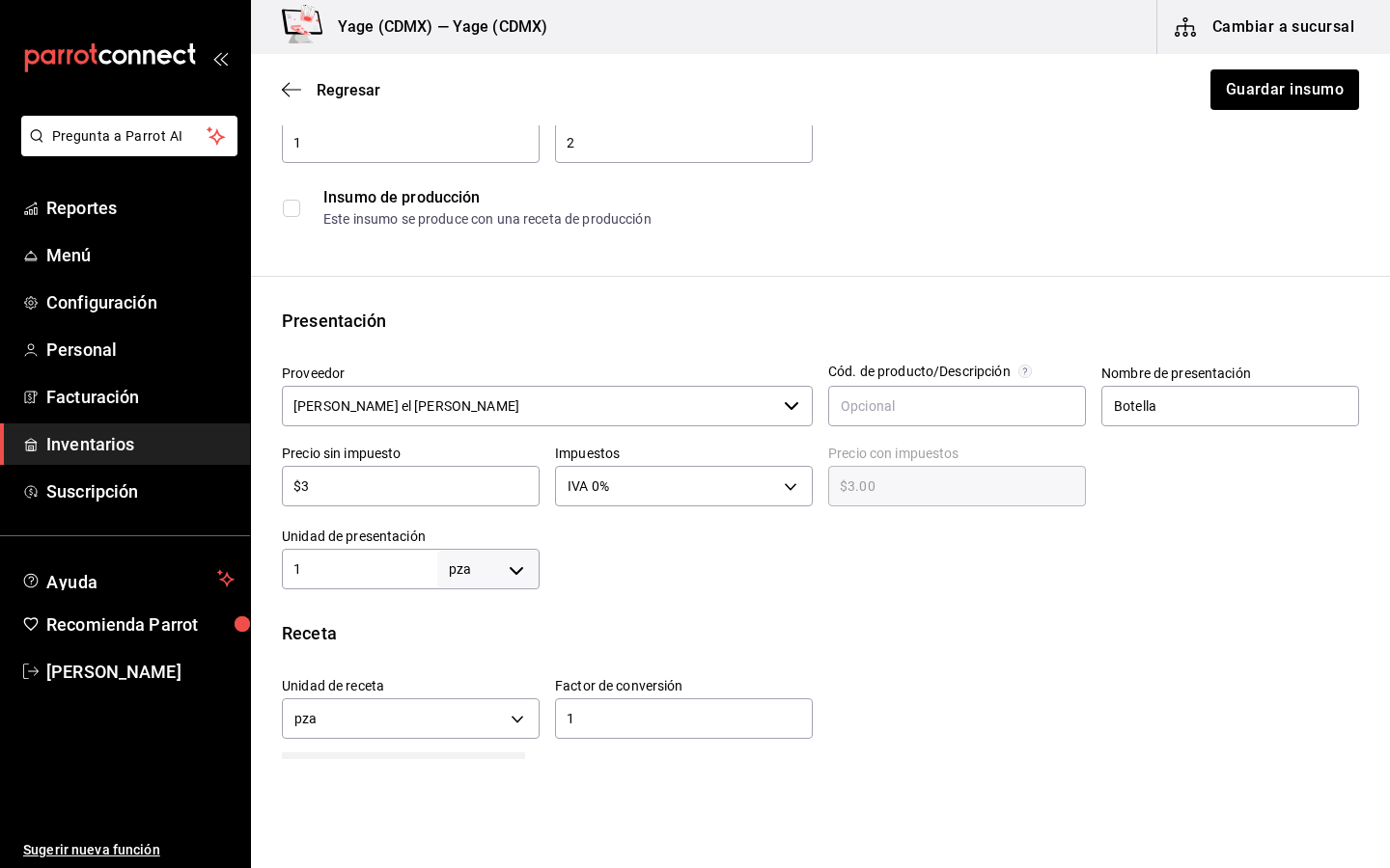
type input "$30"
type input "$30.00"
type input "$308"
type input "$308.00"
type input "$30"
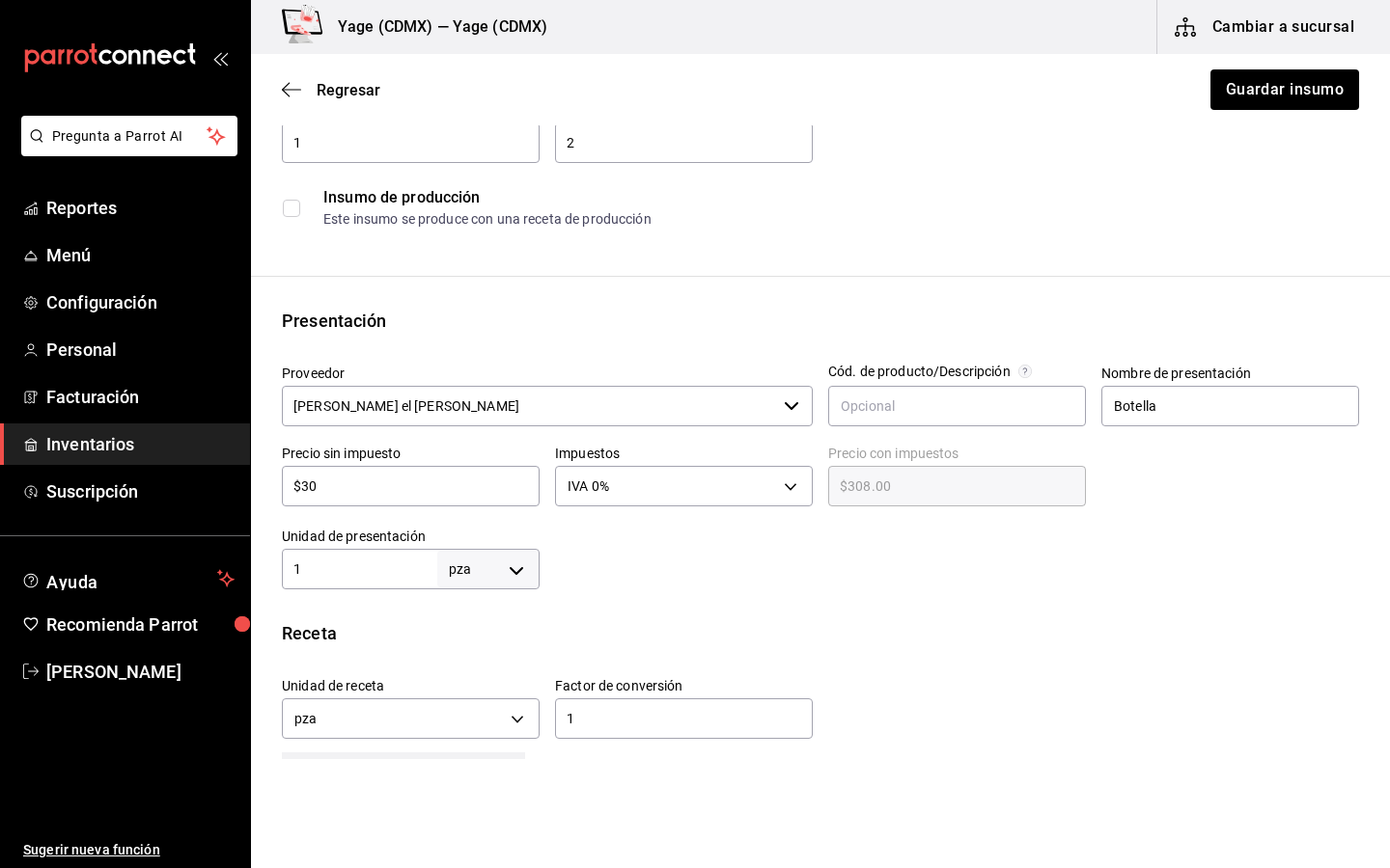
type input "$30.00"
type input "$309"
type input "$309.00"
type input "$309.8"
type input "$309.80"
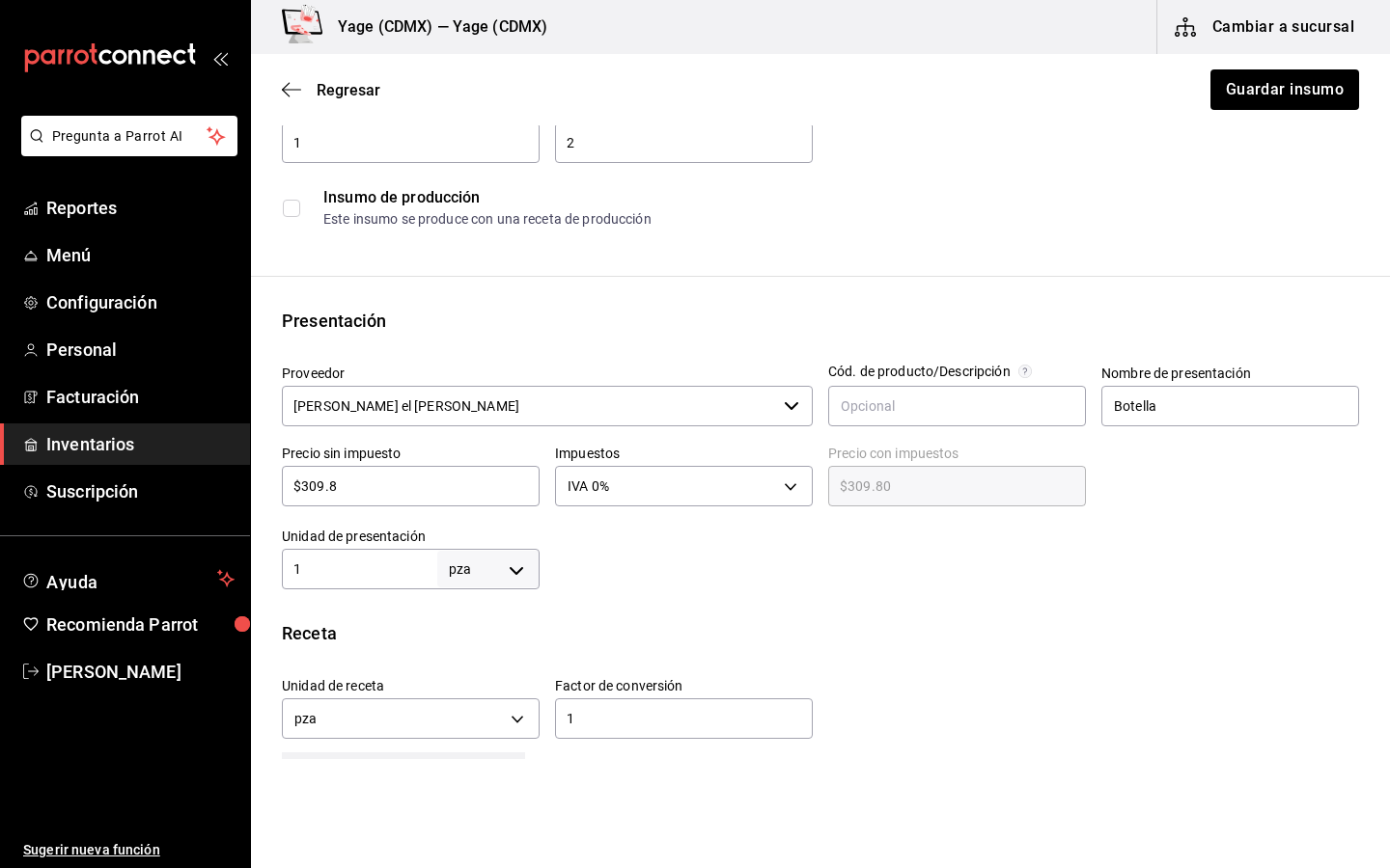
type input "$309.89"
click at [812, 594] on div "Insumo IN-1756937026765 Nombre Tequileña Platinum Categoría de inventario Desti…" at bounding box center [819, 512] width 1139 height 1135
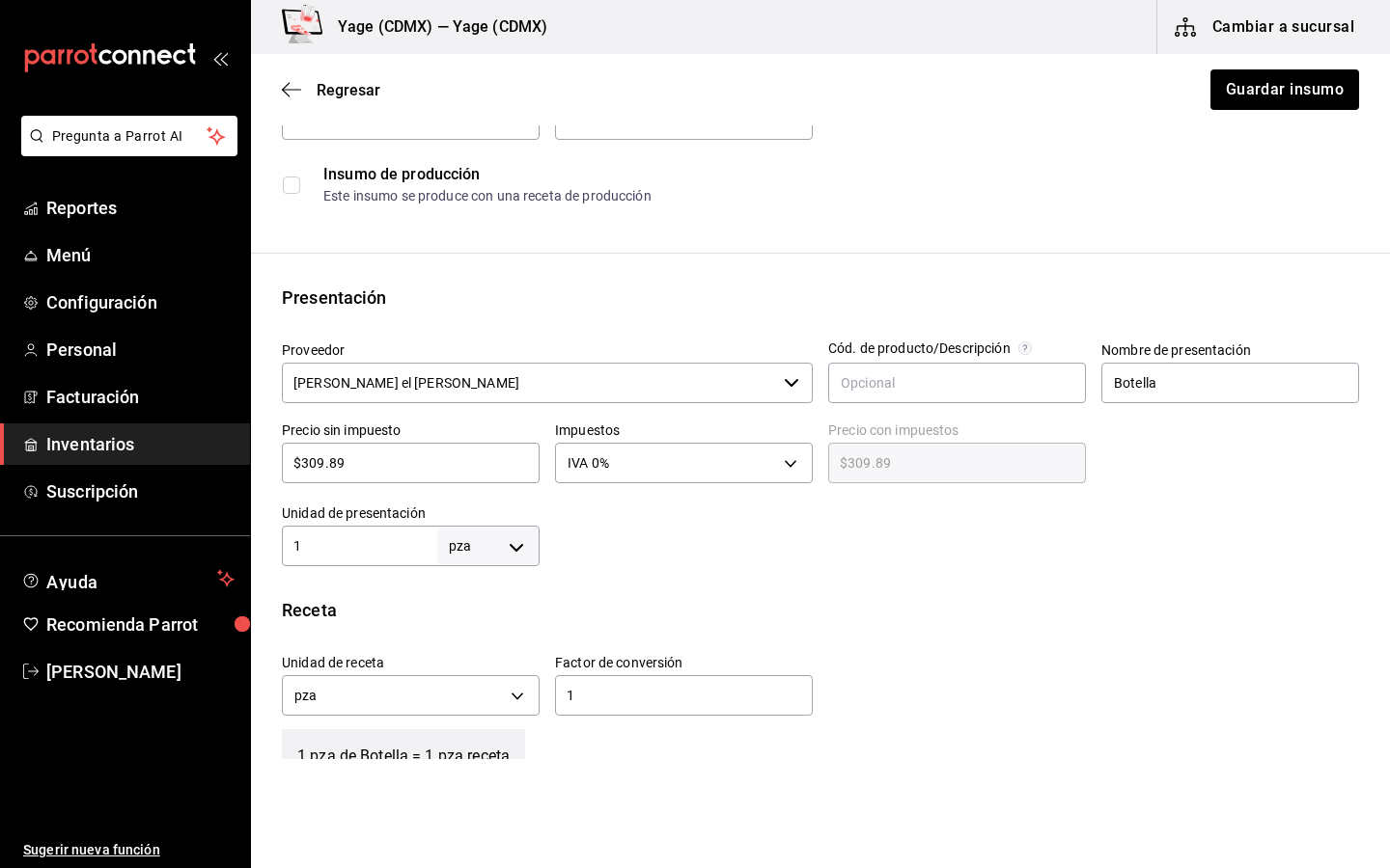
scroll to position [249, 0]
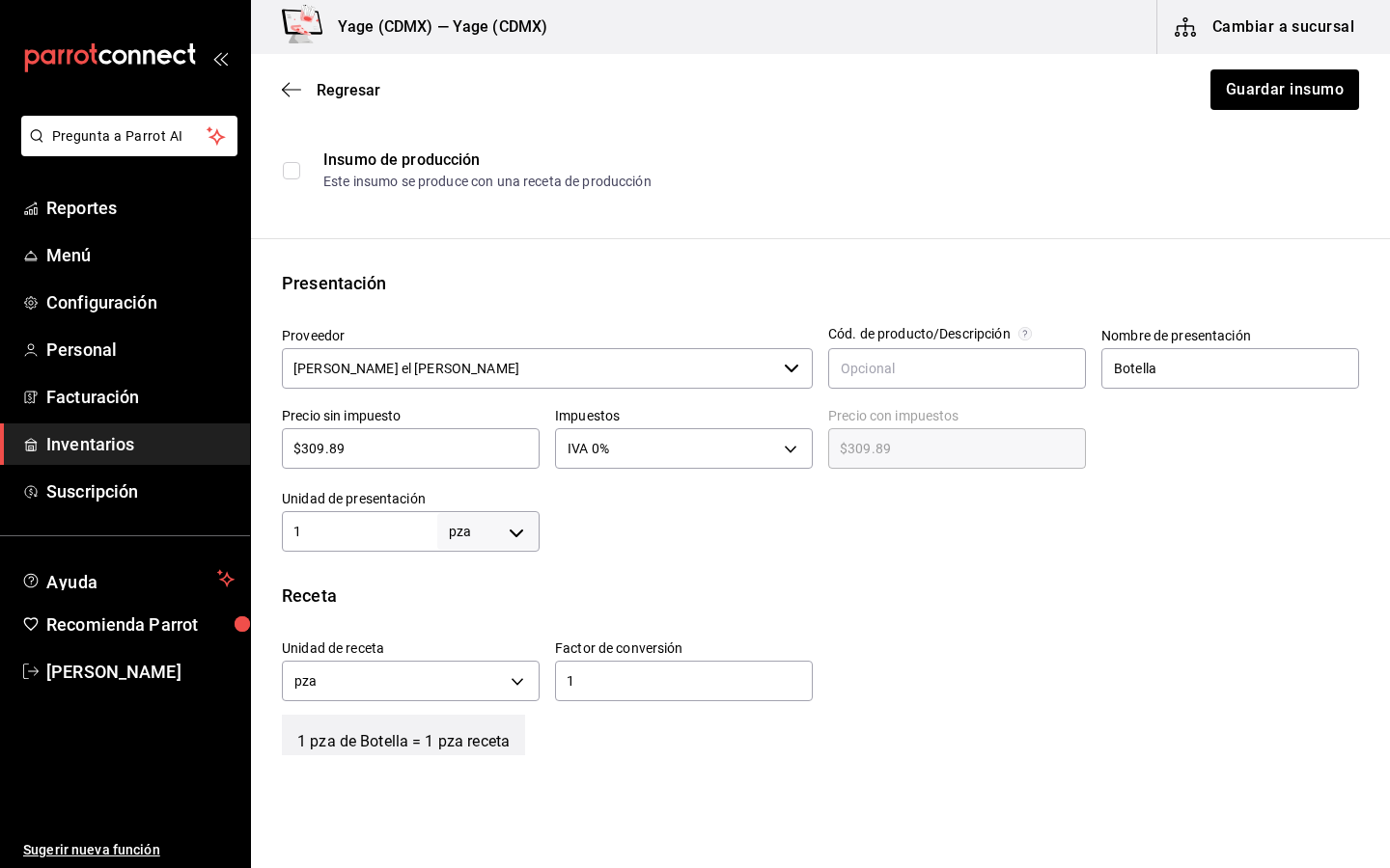
click at [517, 534] on body "Pregunta a Parrot AI Reportes Menú Configuración Personal Facturación Inventari…" at bounding box center [695, 379] width 1390 height 759
click at [457, 715] on li "ml" at bounding box center [488, 717] width 101 height 32
type input "MILLILITER"
click at [383, 529] on input "1" at bounding box center [359, 531] width 156 height 23
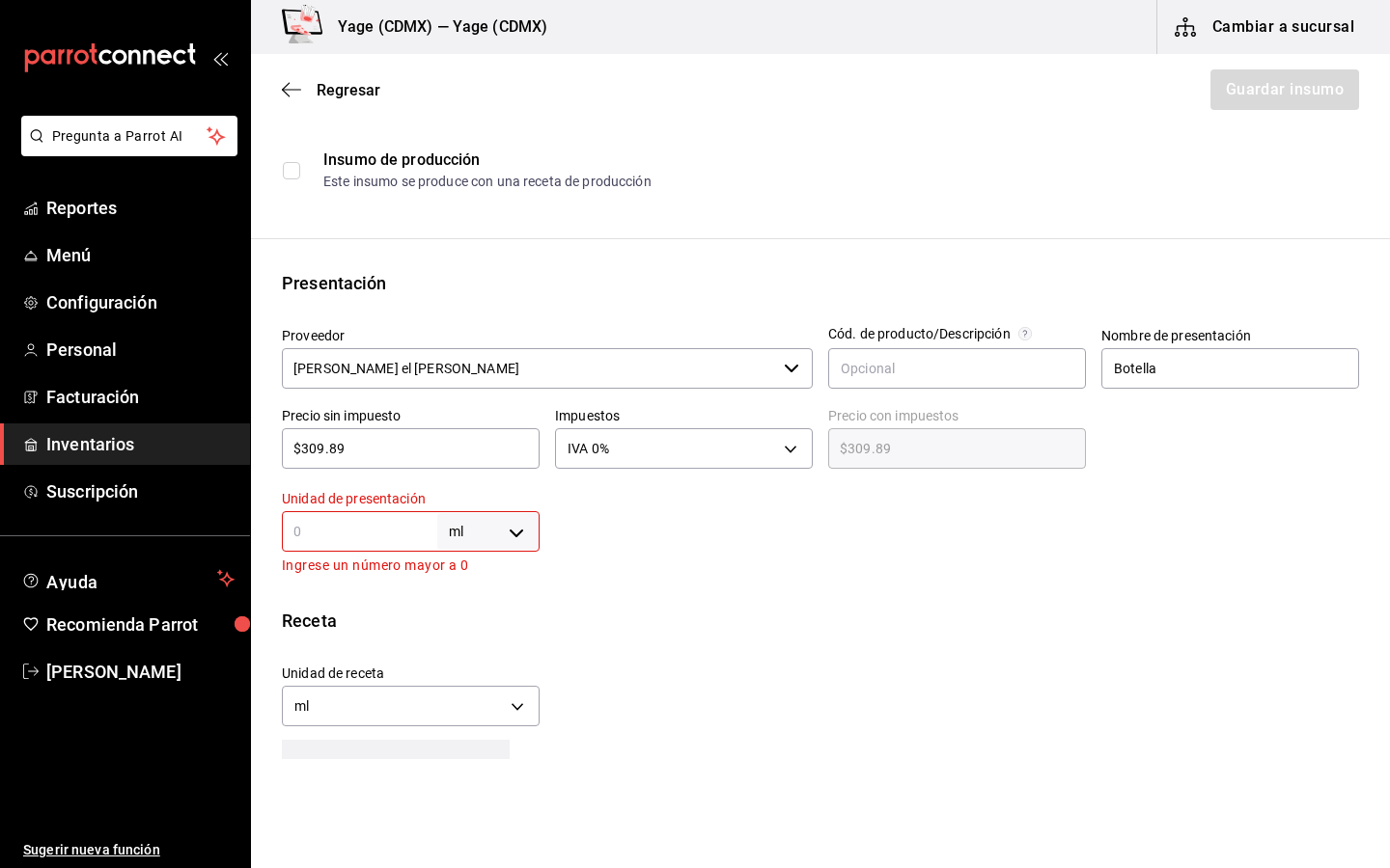
type input "7"
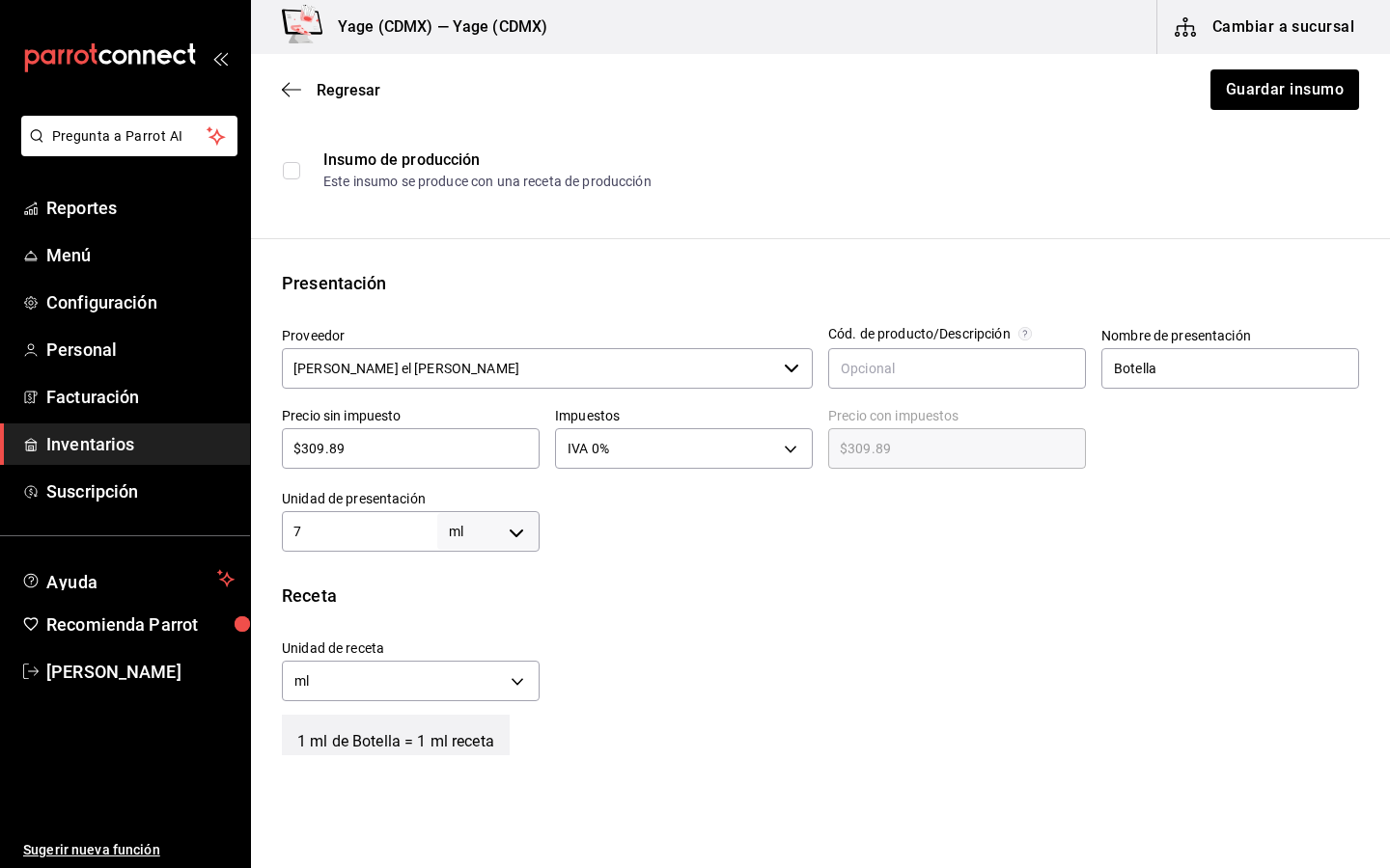
type input "75"
type input "750"
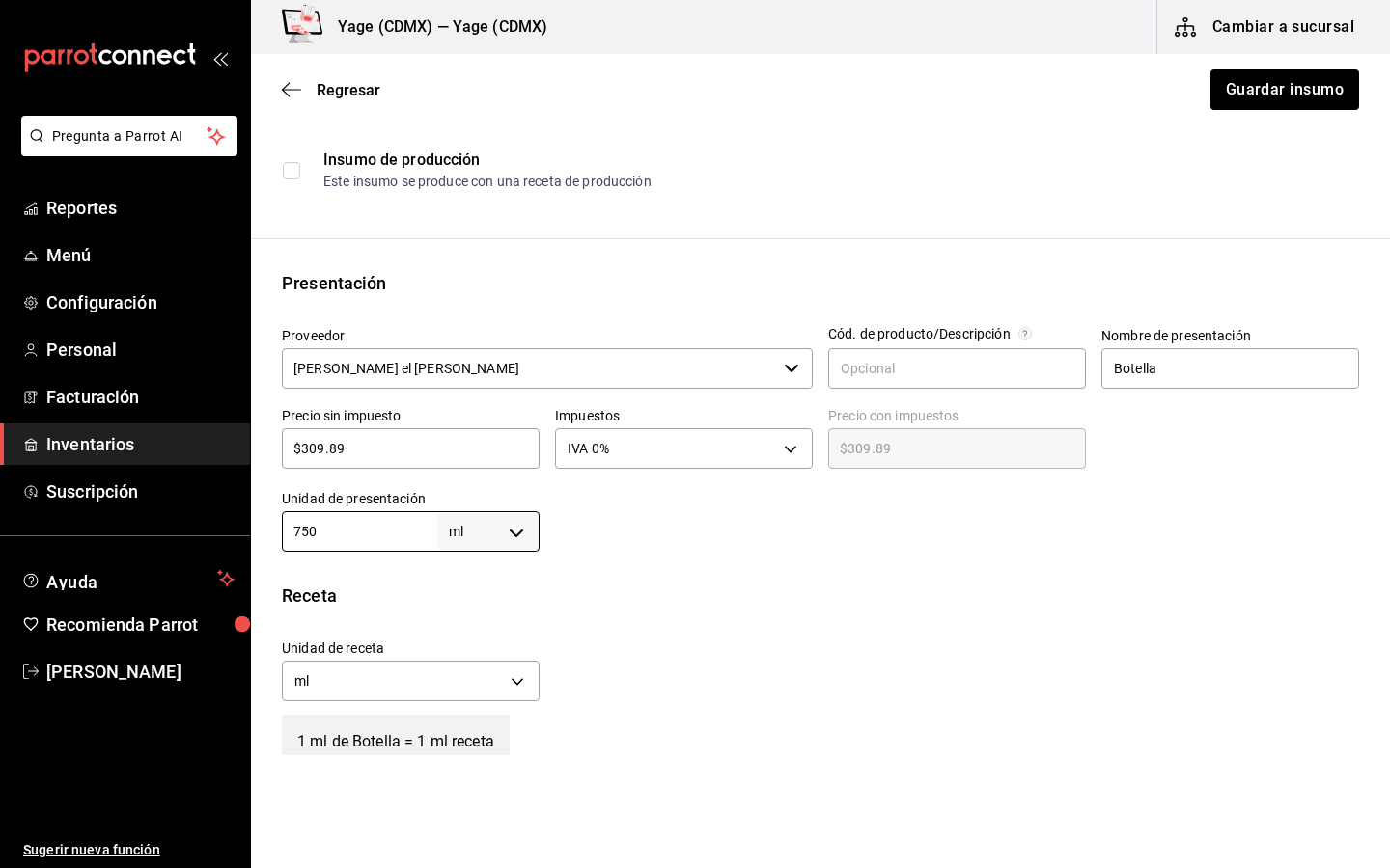
click at [644, 626] on div "Unidad de receta ml MILLILITER Factor de conversión 750 ​" at bounding box center [812, 665] width 1093 height 83
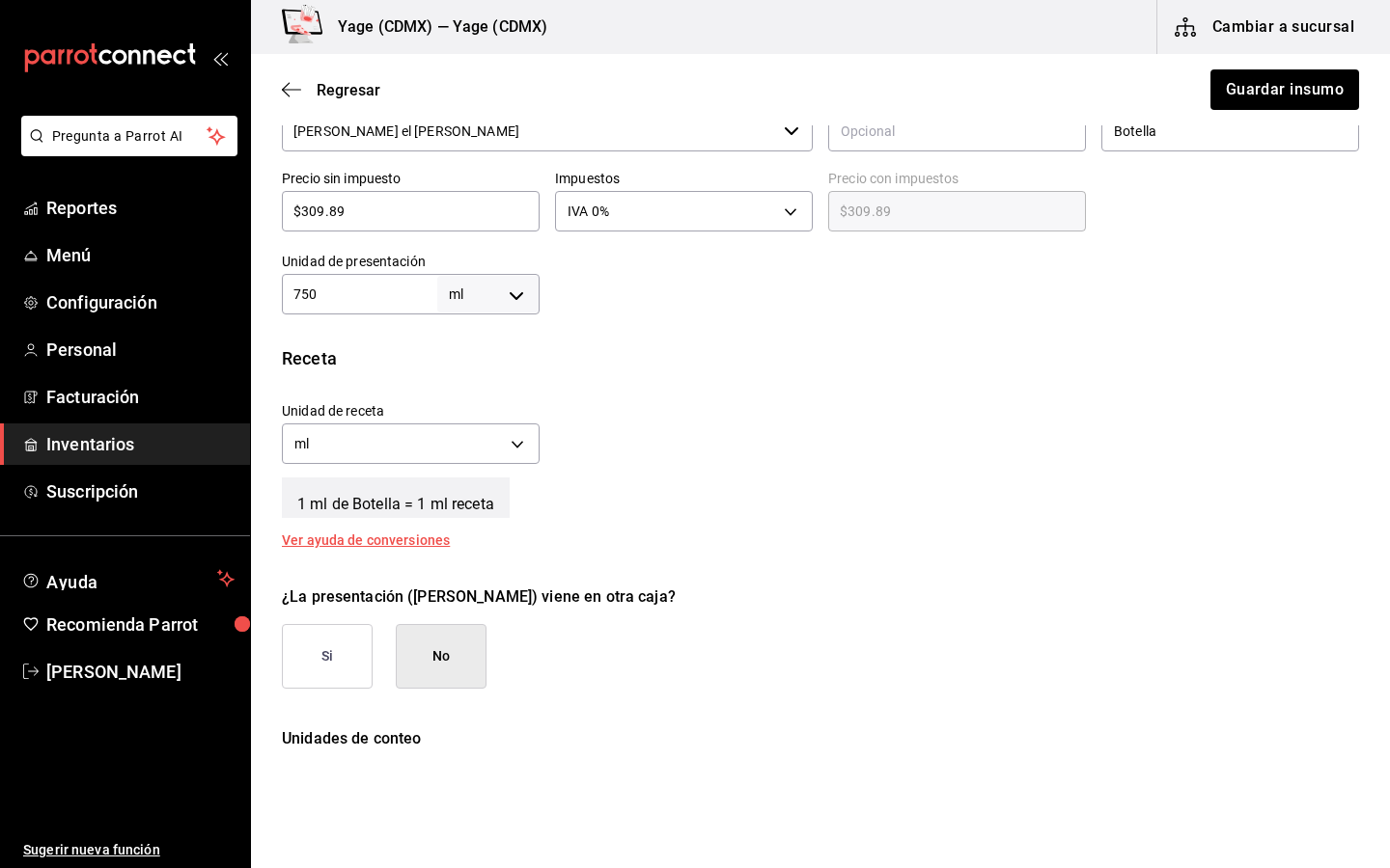
scroll to position [645, 0]
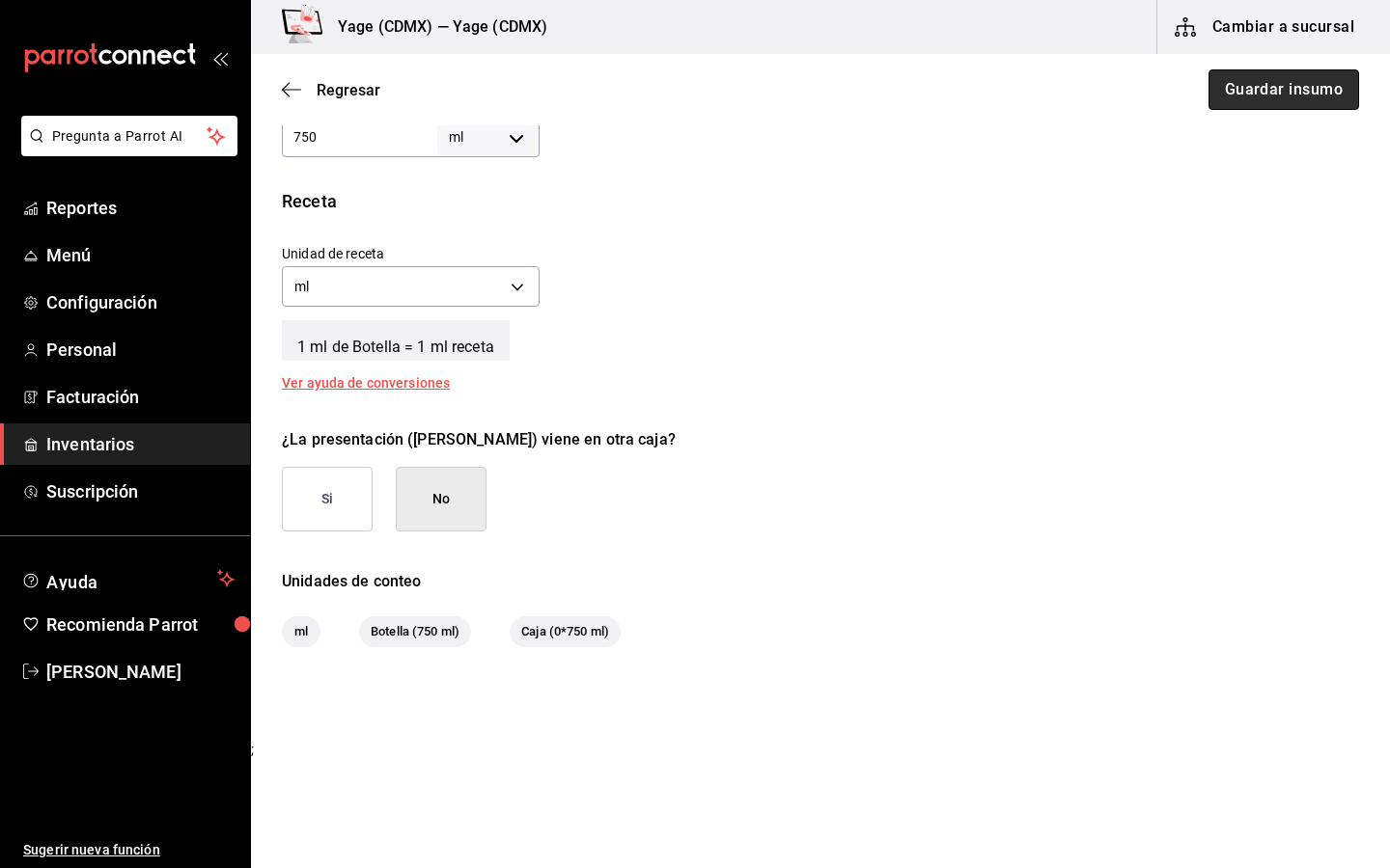
click at [1302, 84] on button "Guardar insumo" at bounding box center [1283, 90] width 151 height 41
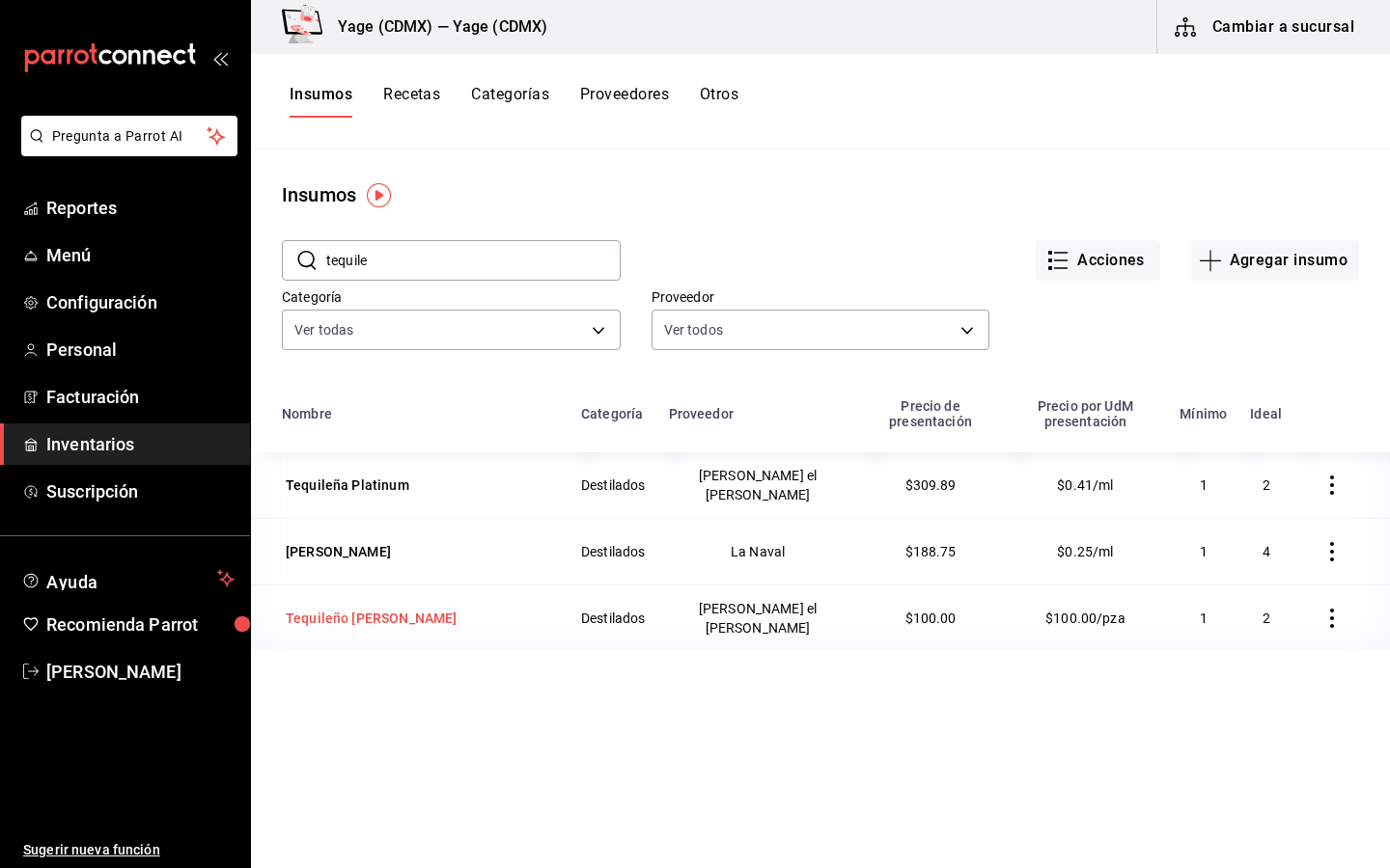
click at [349, 609] on div "Tequileño [PERSON_NAME]" at bounding box center [370, 618] width 171 height 19
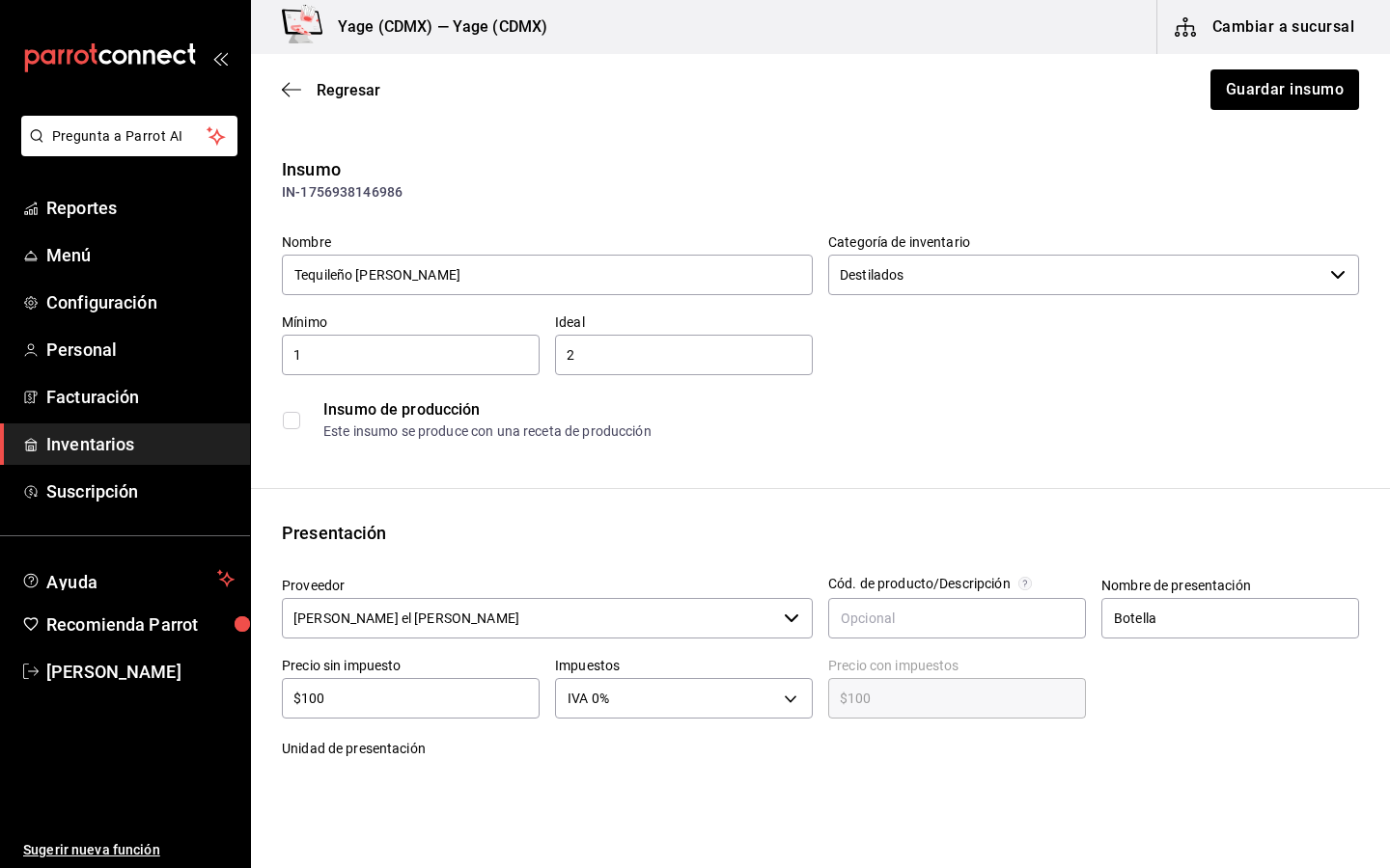
click at [488, 621] on input "[PERSON_NAME] el [PERSON_NAME]" at bounding box center [528, 619] width 494 height 41
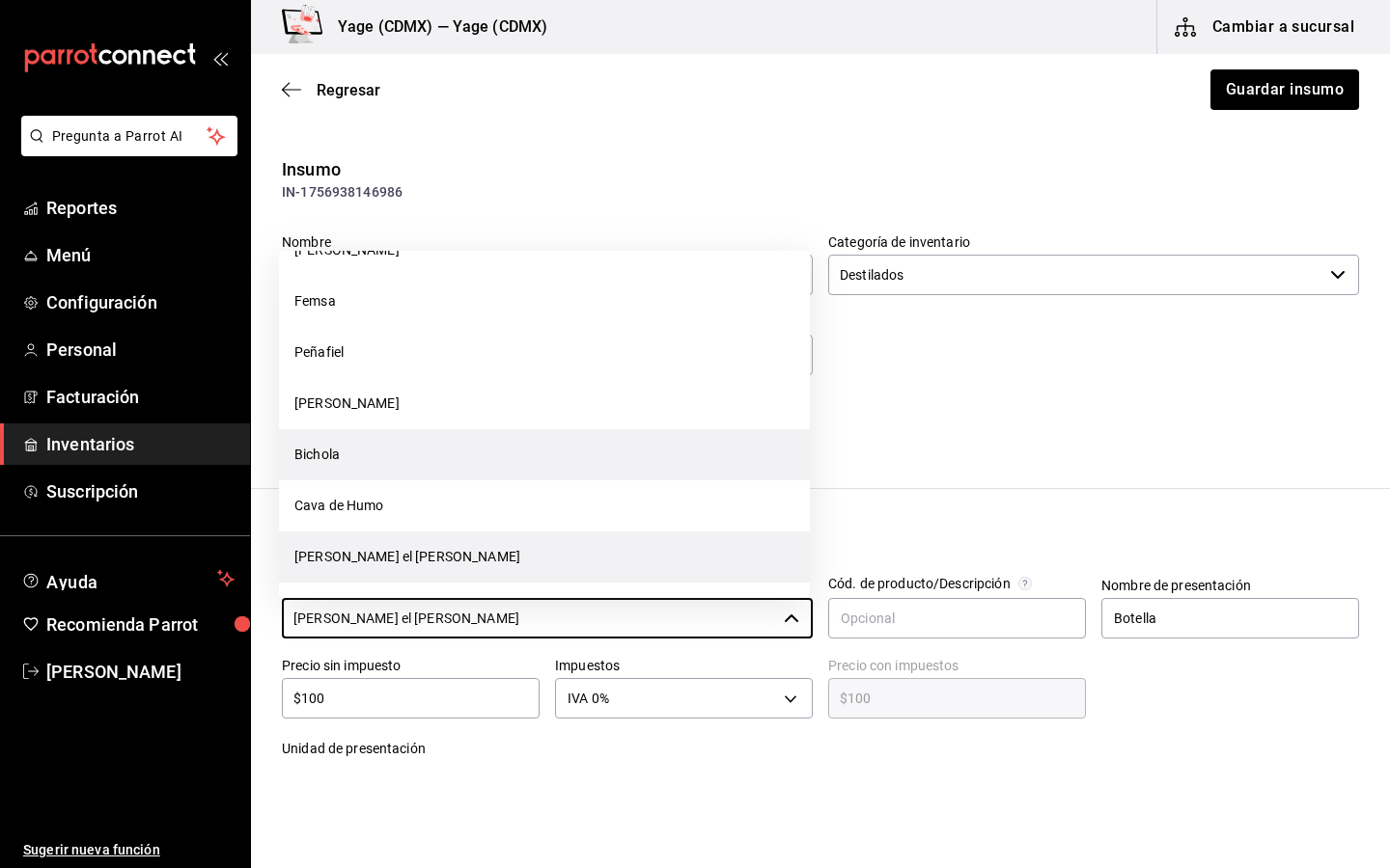
scroll to position [553, 0]
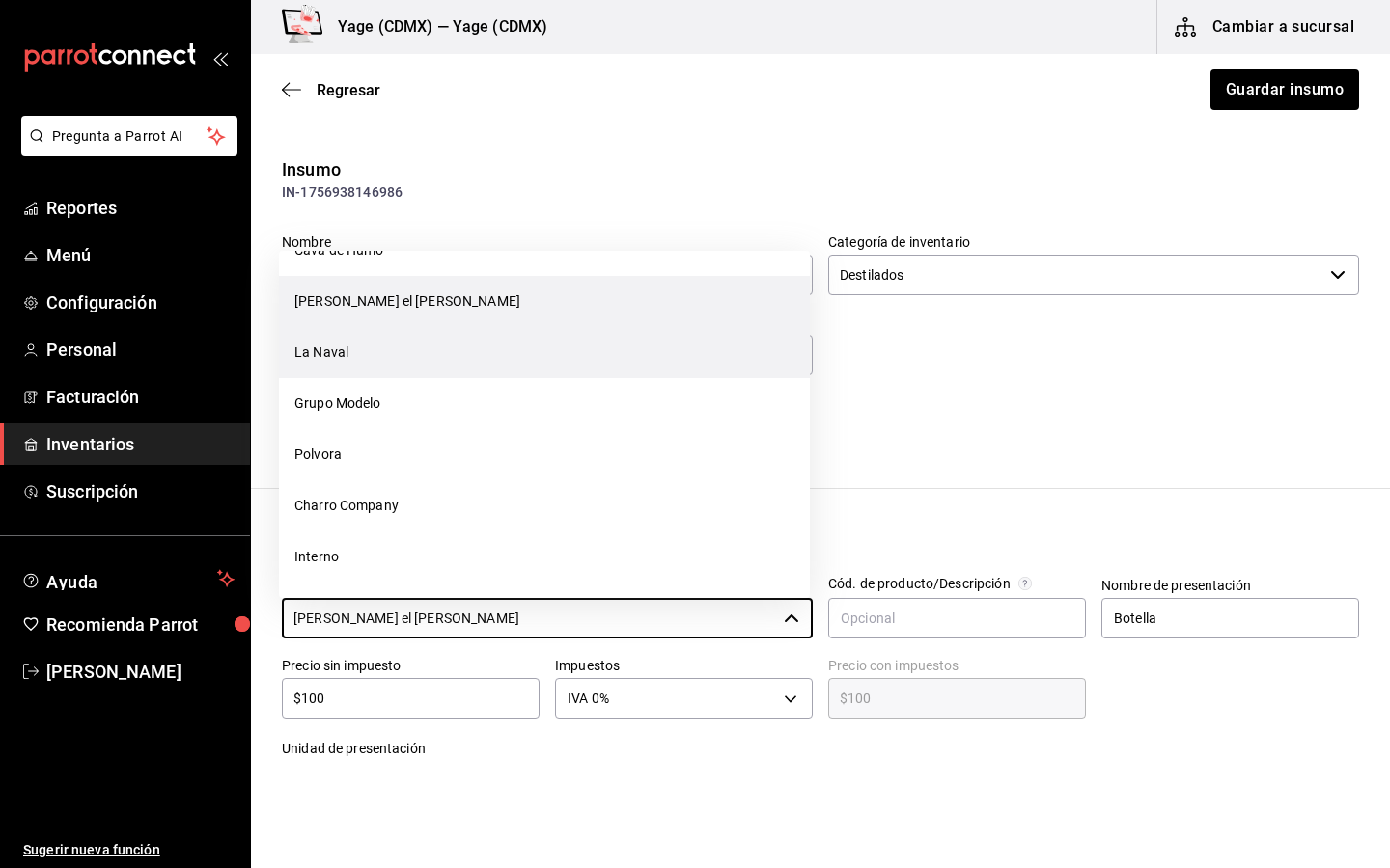
click at [421, 349] on li "La Naval" at bounding box center [544, 352] width 531 height 51
type input "La Naval"
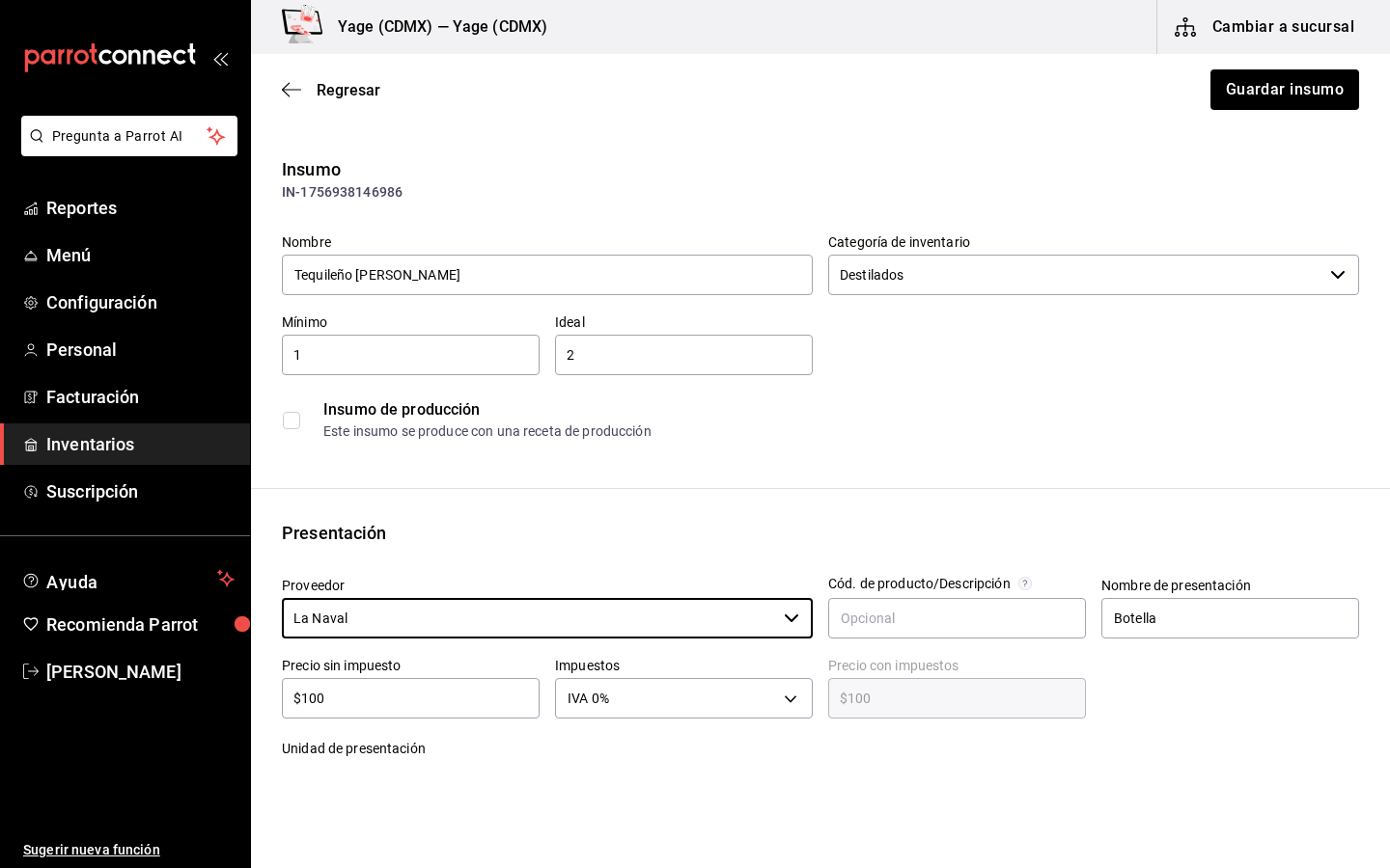
click at [477, 688] on input "$100" at bounding box center [410, 698] width 257 height 23
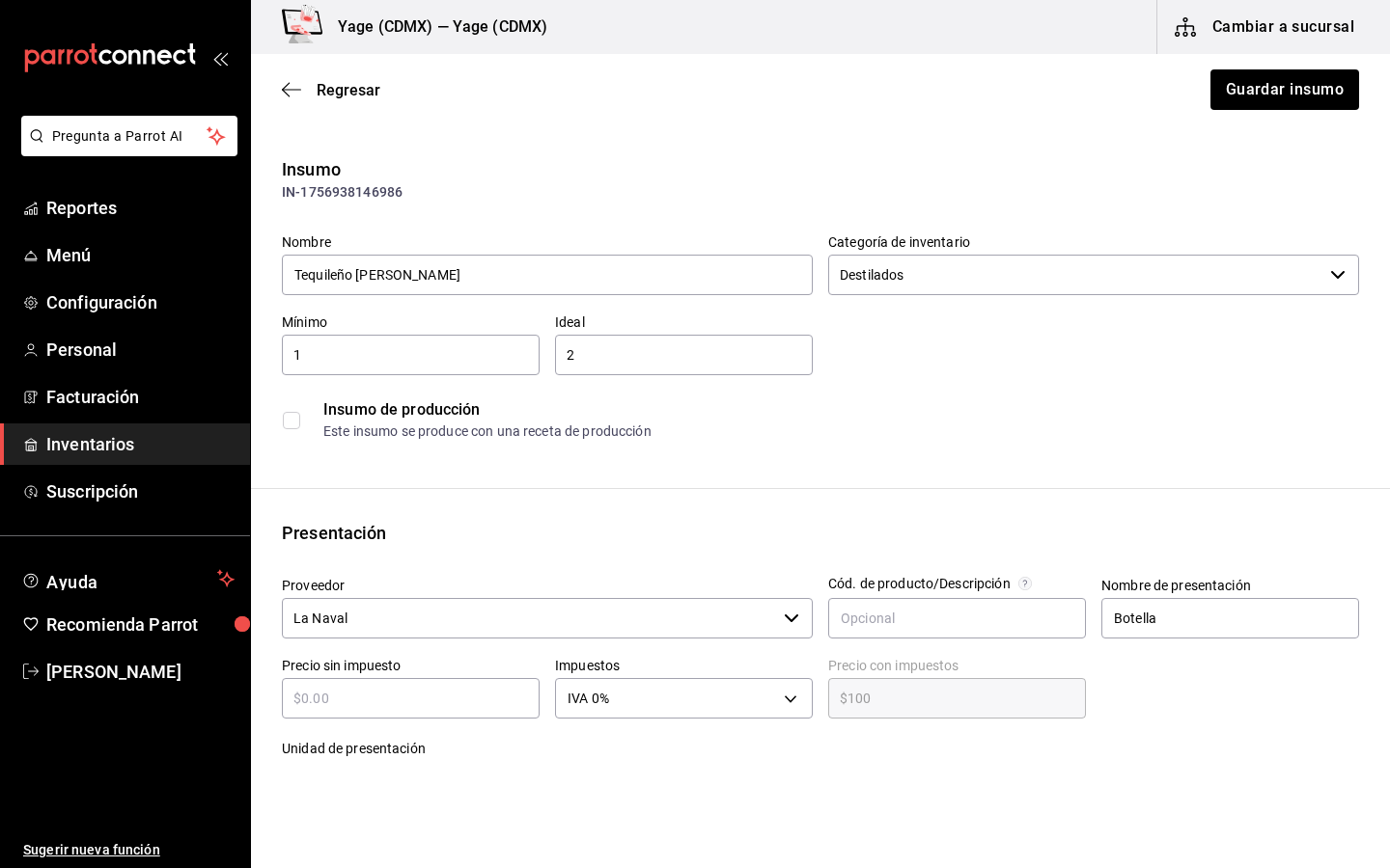
type input "$0.00"
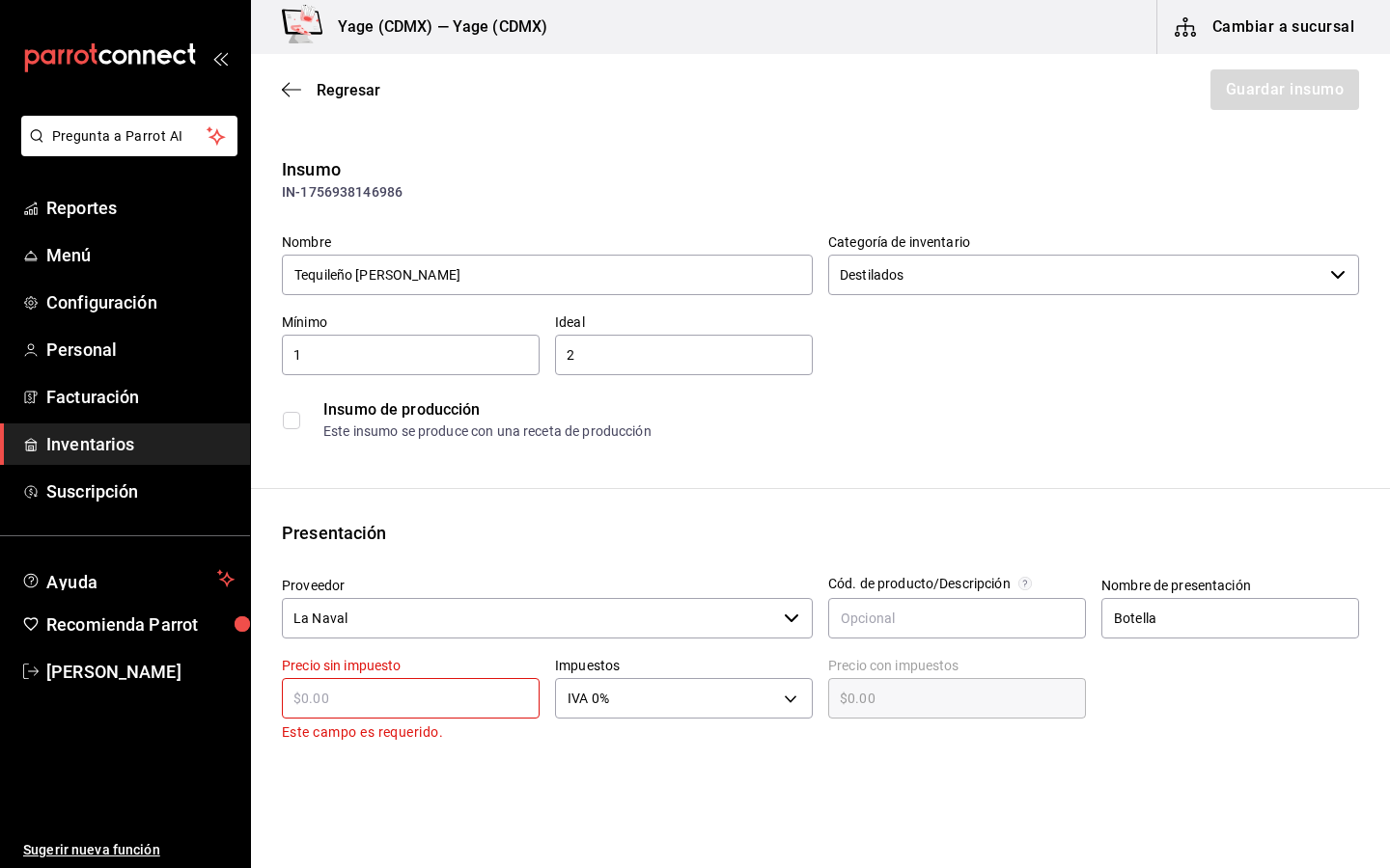
type input "$4"
type input "$4.00"
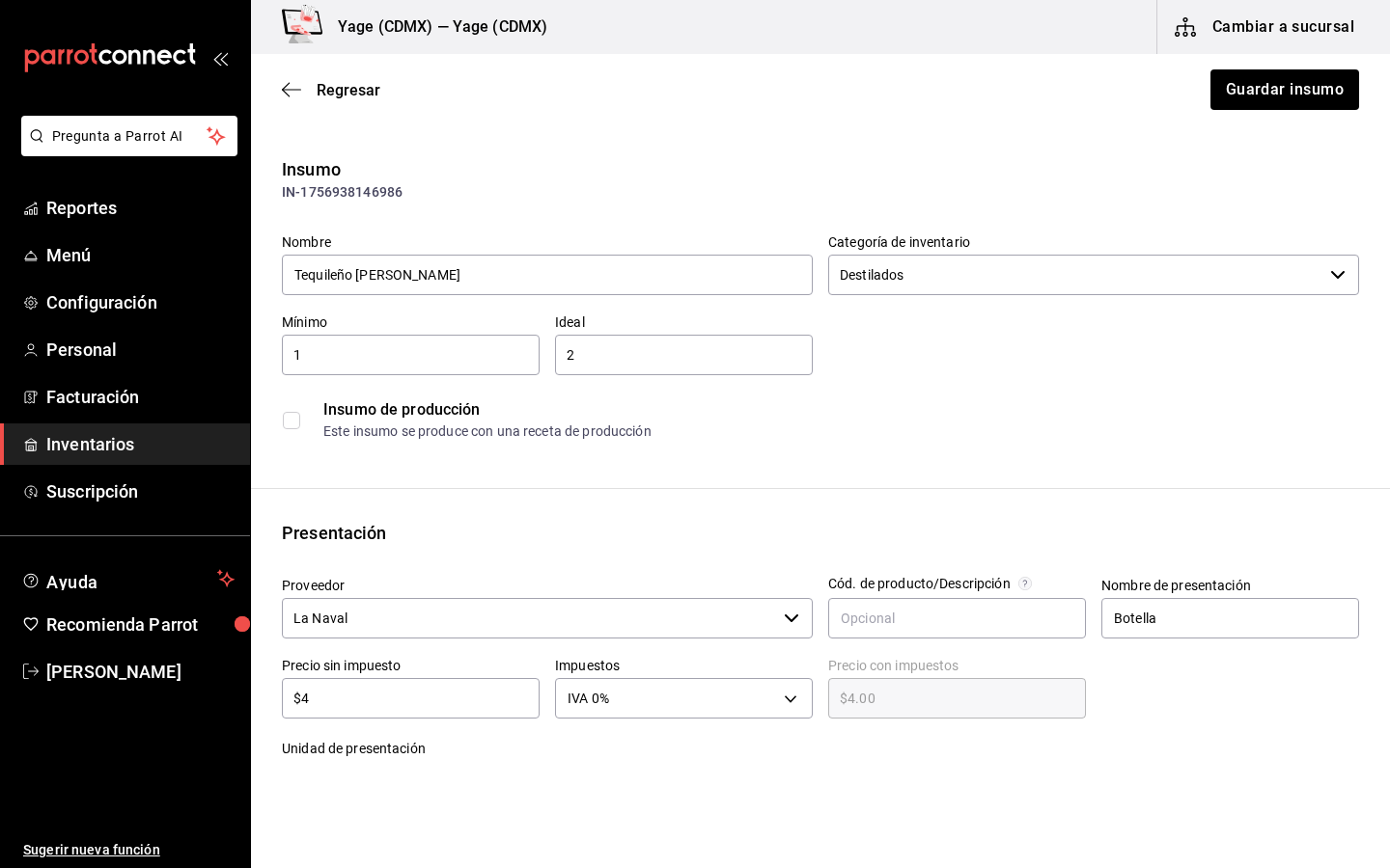
type input "$45"
type input "$45.00"
type input "$450"
type input "$450.00"
type input "$450.7"
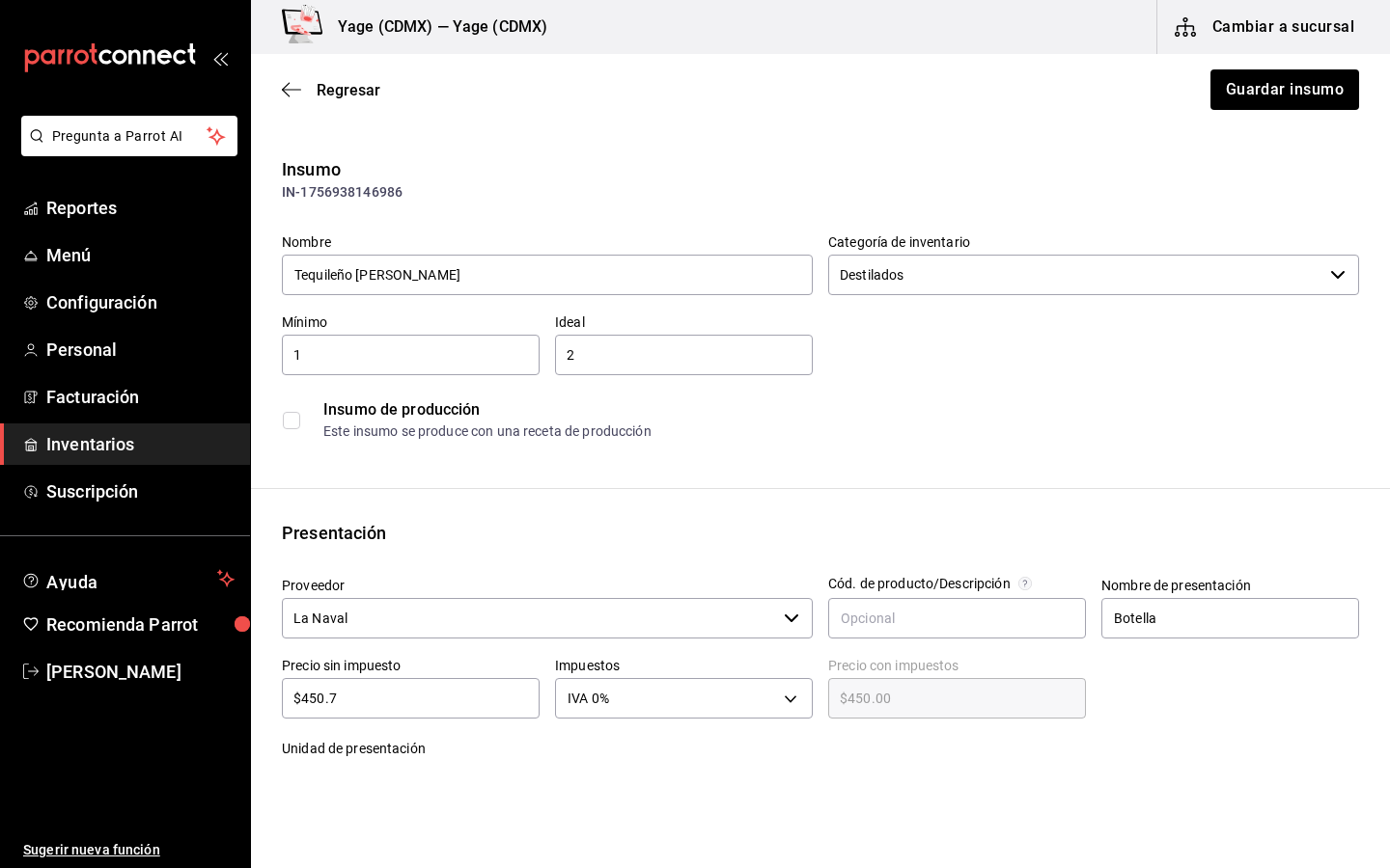
type input "$450.70"
click at [914, 739] on div at bounding box center [949, 762] width 819 height 77
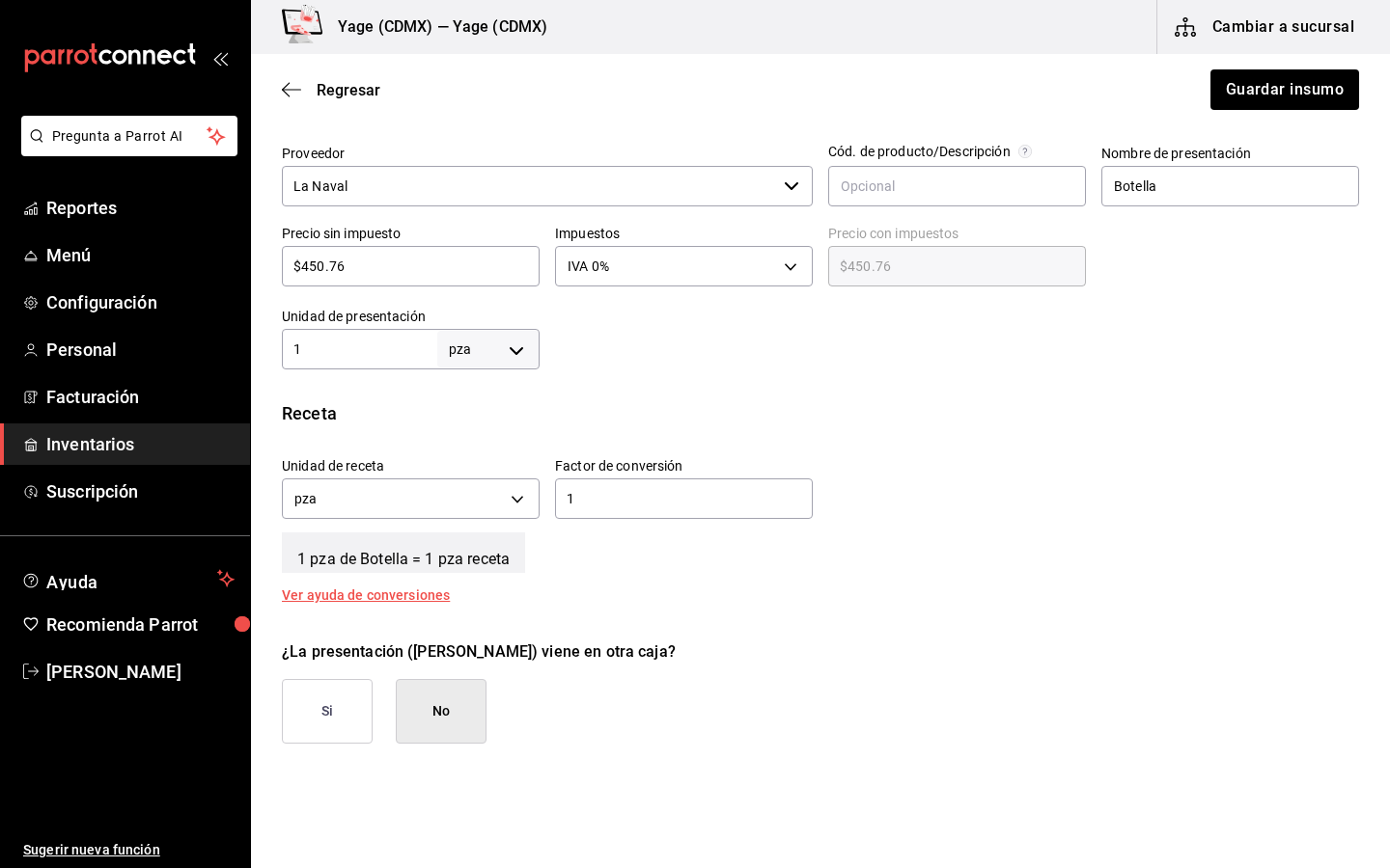
scroll to position [273, 0]
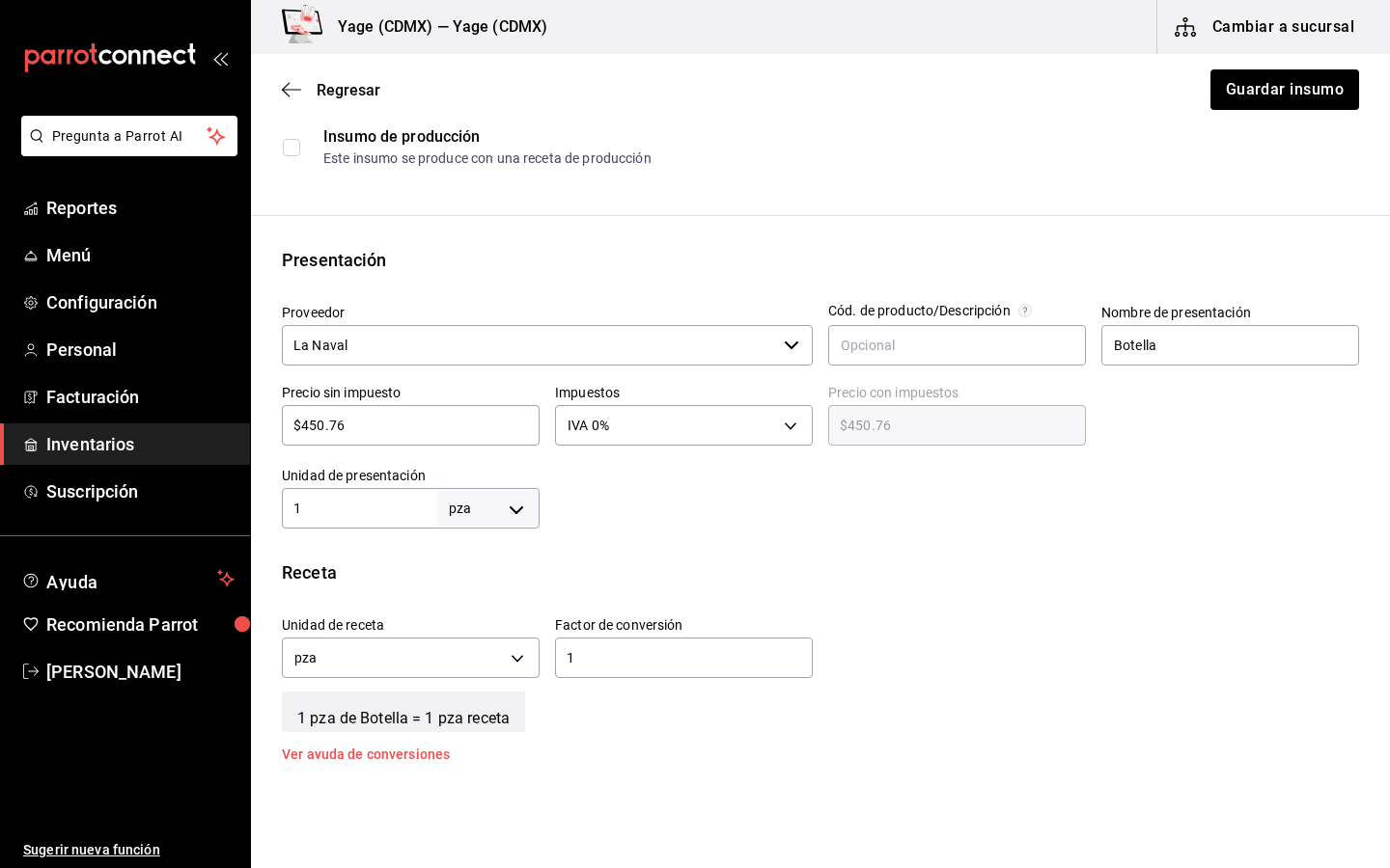
click at [486, 507] on body "Pregunta a Parrot AI Reportes Menú Configuración Personal Facturación Inventari…" at bounding box center [695, 379] width 1390 height 759
click at [477, 683] on li "ml" at bounding box center [488, 694] width 101 height 32
click at [413, 511] on input "1" at bounding box center [359, 508] width 156 height 23
click at [558, 582] on div "Receta" at bounding box center [819, 573] width 1077 height 26
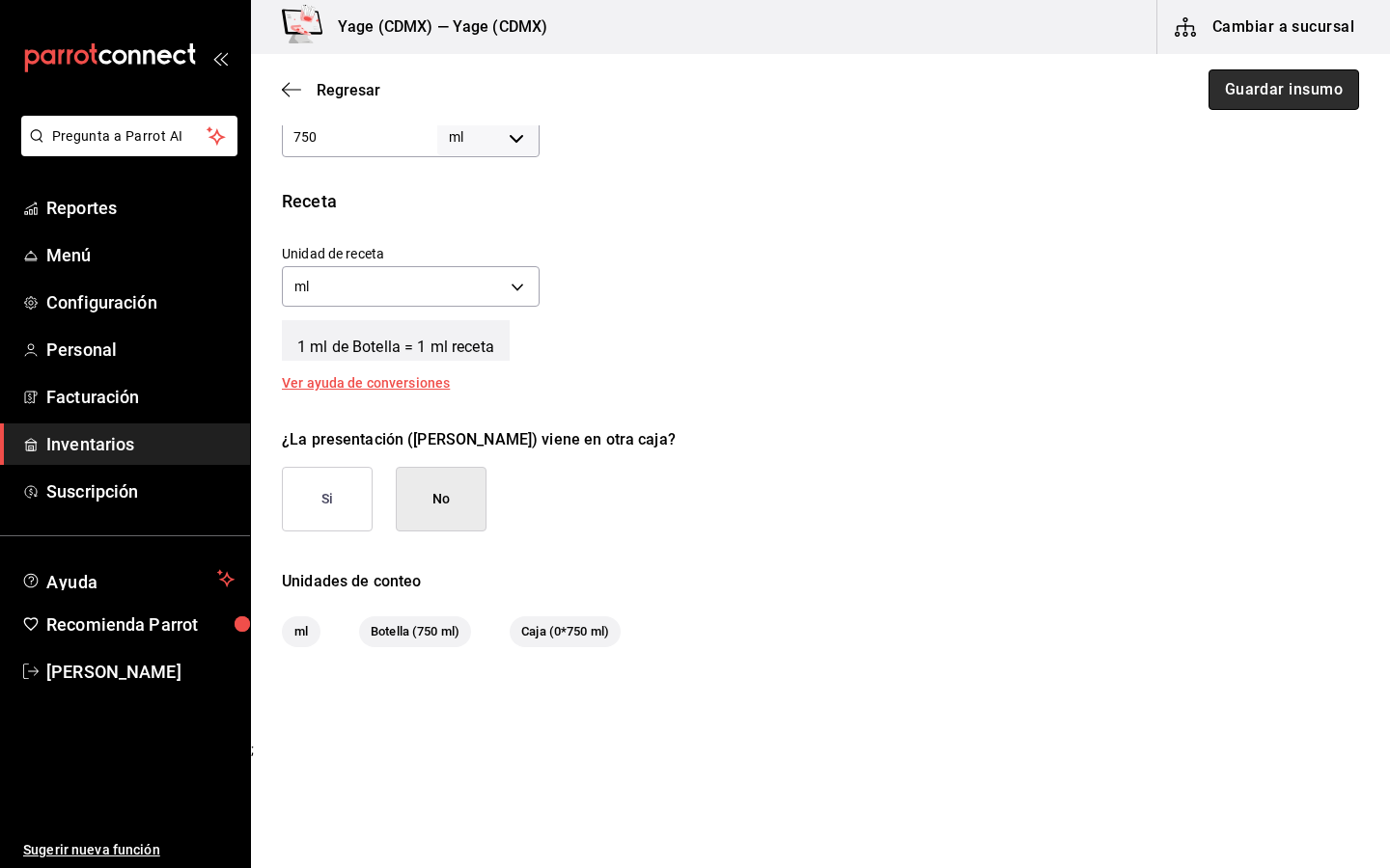
click at [1280, 89] on button "Guardar insumo" at bounding box center [1283, 90] width 151 height 41
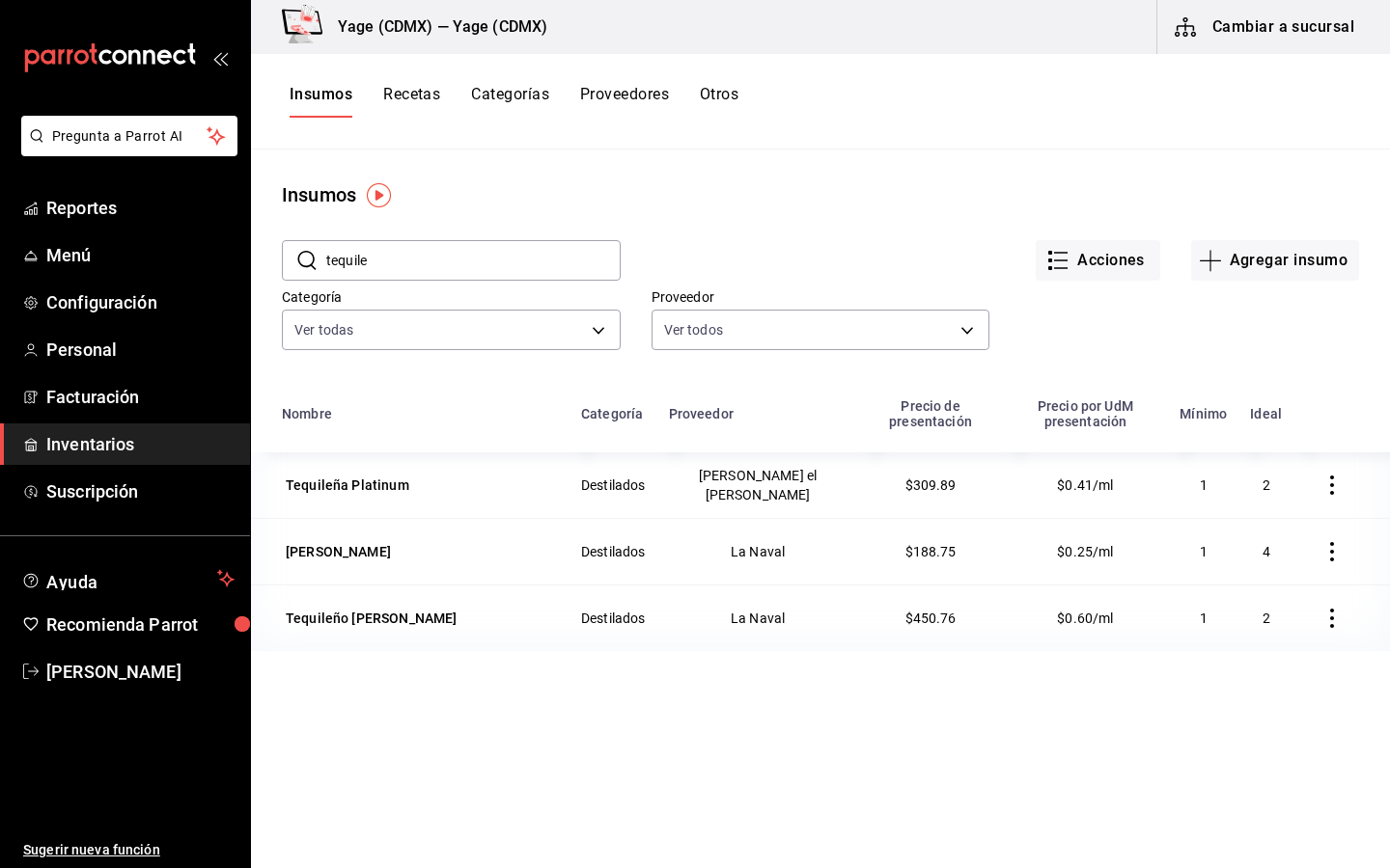
click at [418, 261] on input "tequile" at bounding box center [473, 260] width 294 height 39
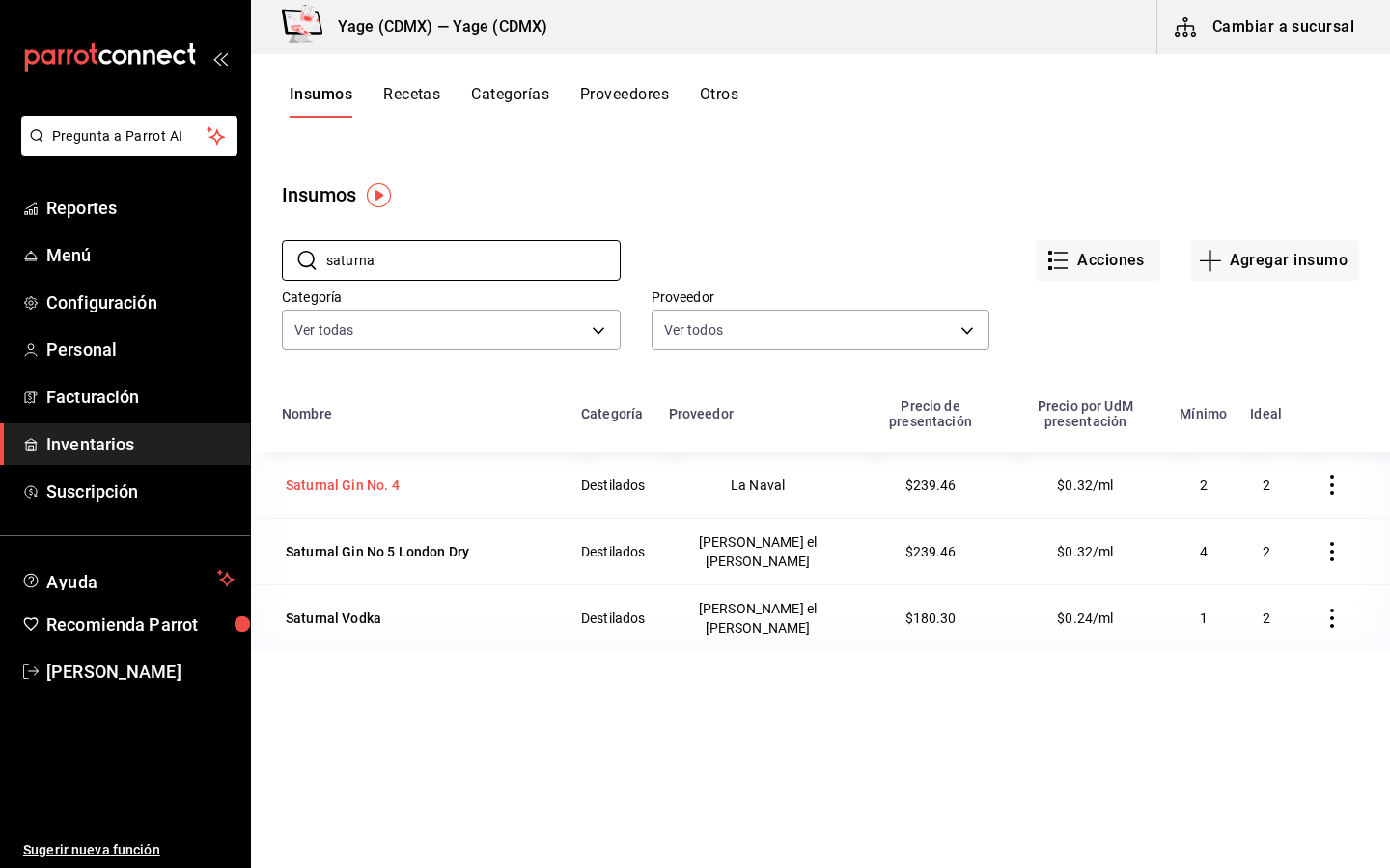
click at [341, 476] on div "Saturnal Gin No. 4" at bounding box center [342, 485] width 114 height 19
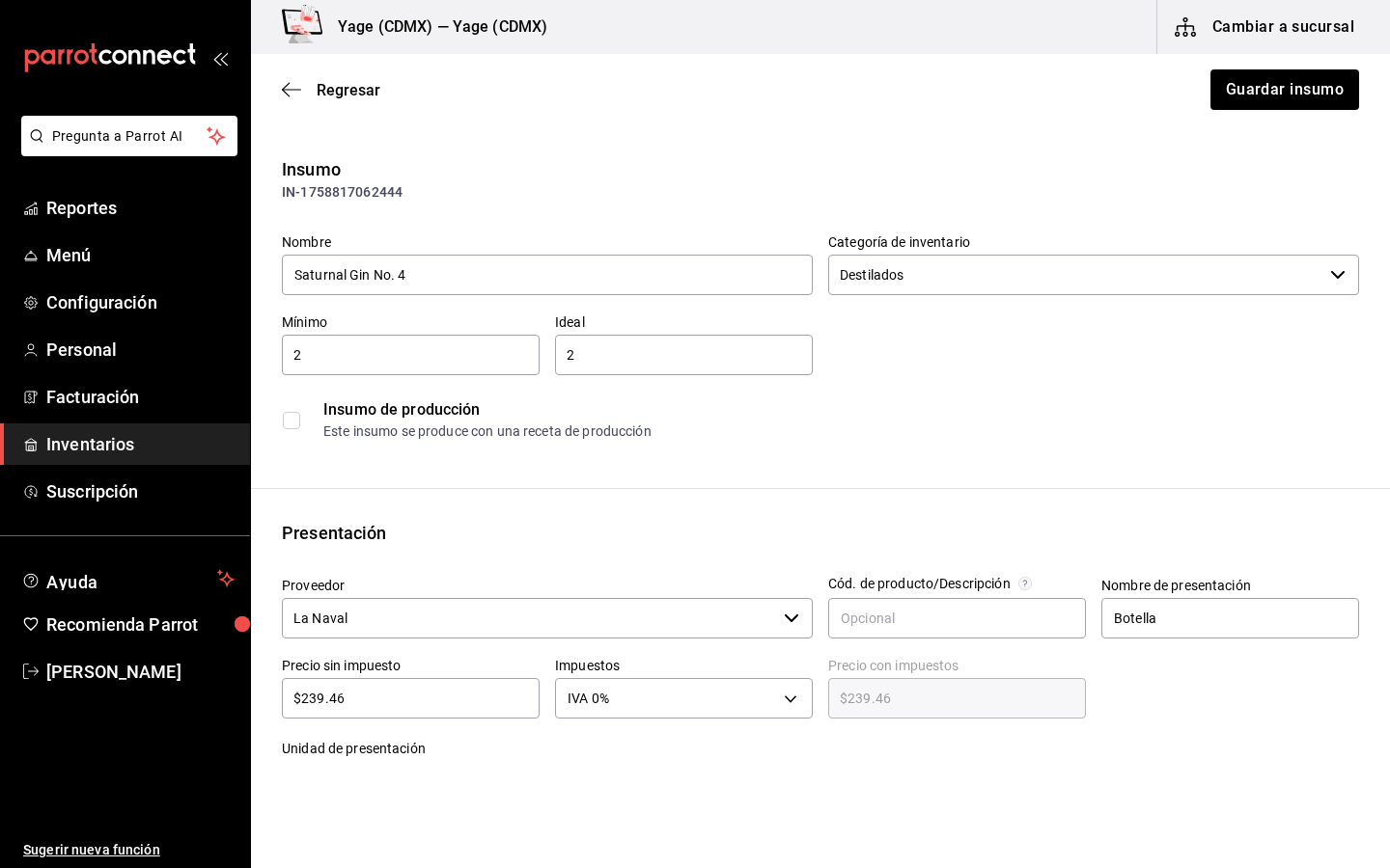
click at [547, 625] on input "La Naval" at bounding box center [528, 619] width 494 height 41
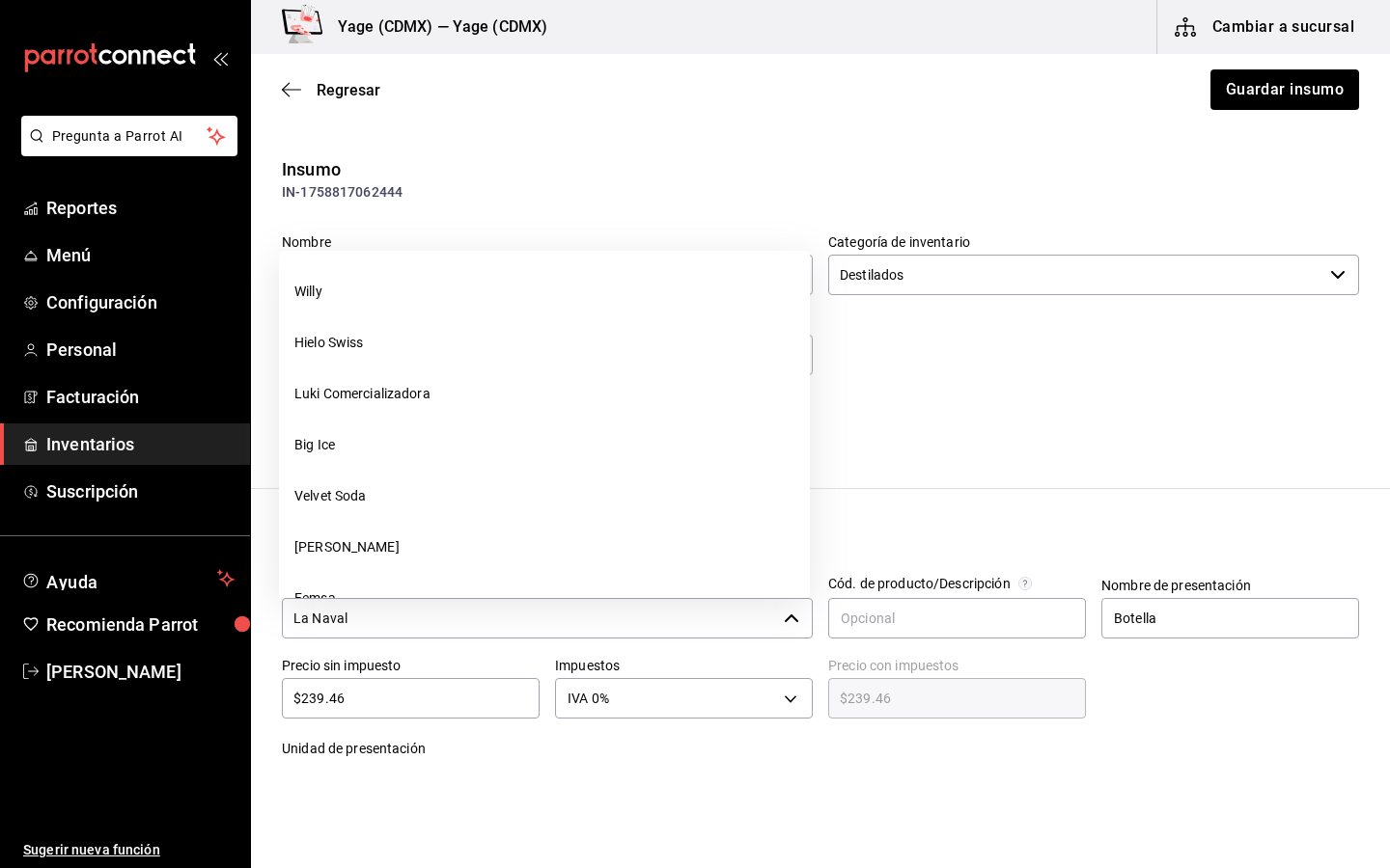
scroll to position [348, 0]
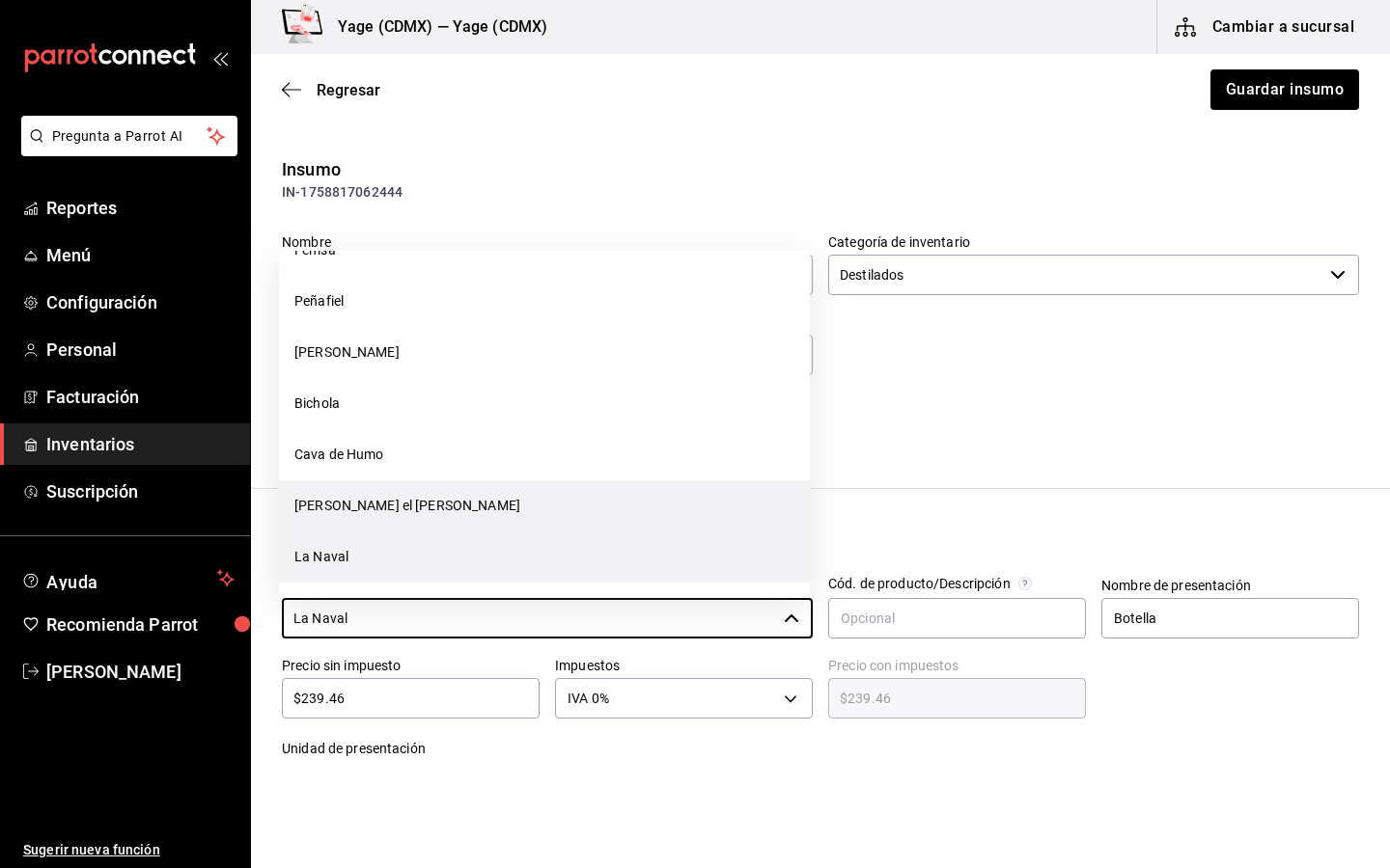
click at [515, 513] on li "[PERSON_NAME] el [PERSON_NAME]" at bounding box center [544, 506] width 531 height 51
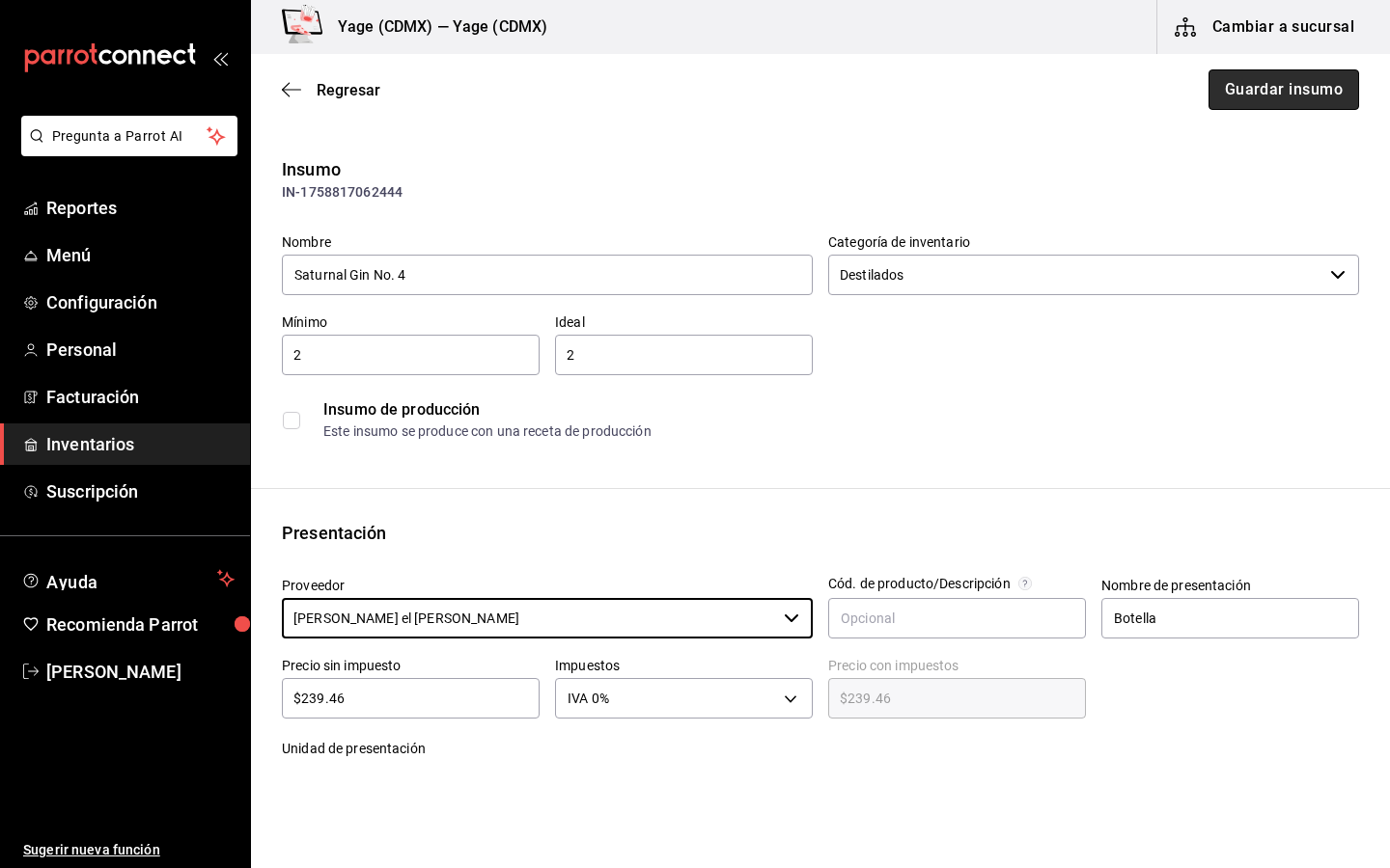
click at [1262, 70] on button "Guardar insumo" at bounding box center [1283, 90] width 151 height 41
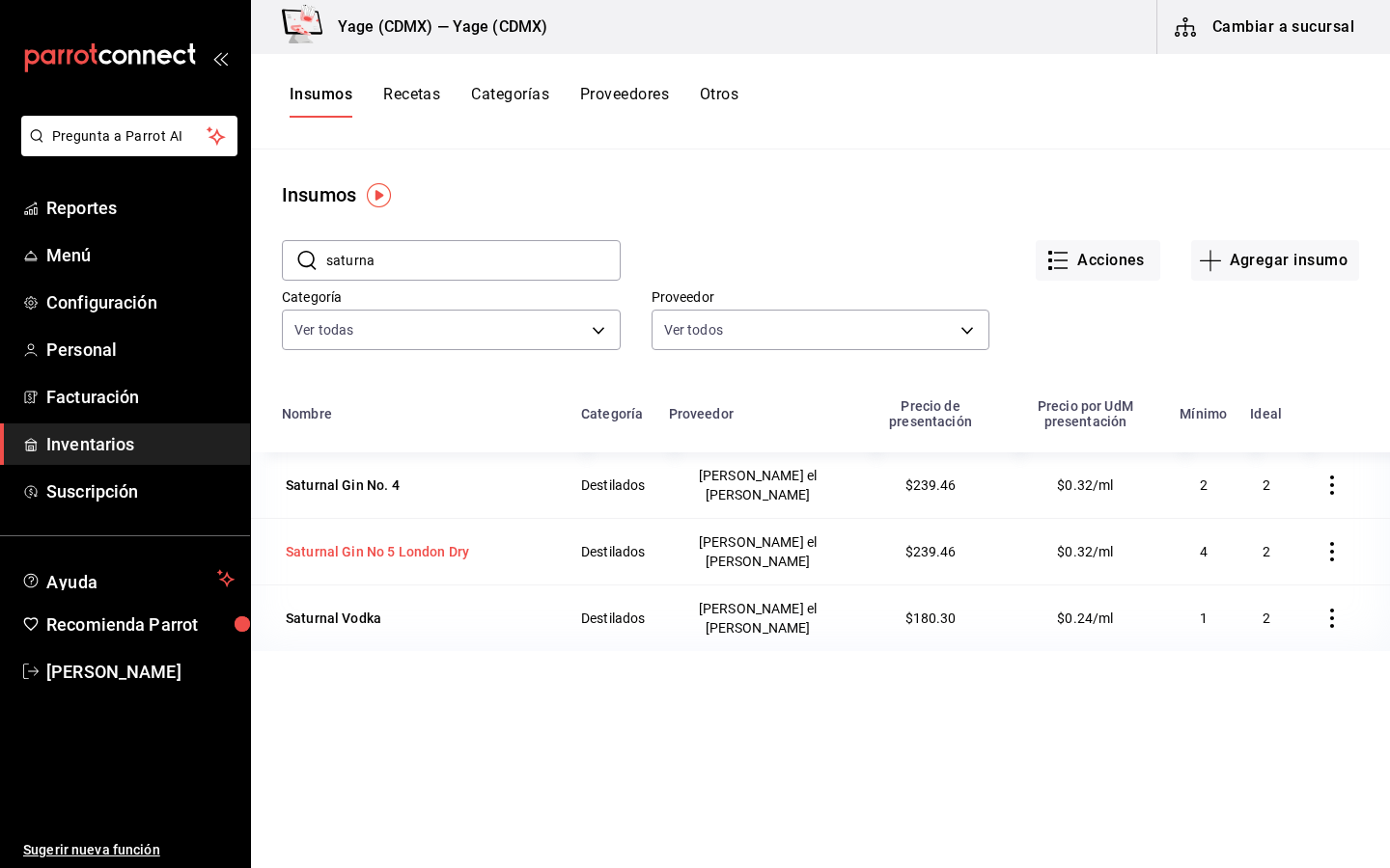
click at [377, 542] on div "Saturnal Gin No 5 London Dry" at bounding box center [377, 551] width 184 height 19
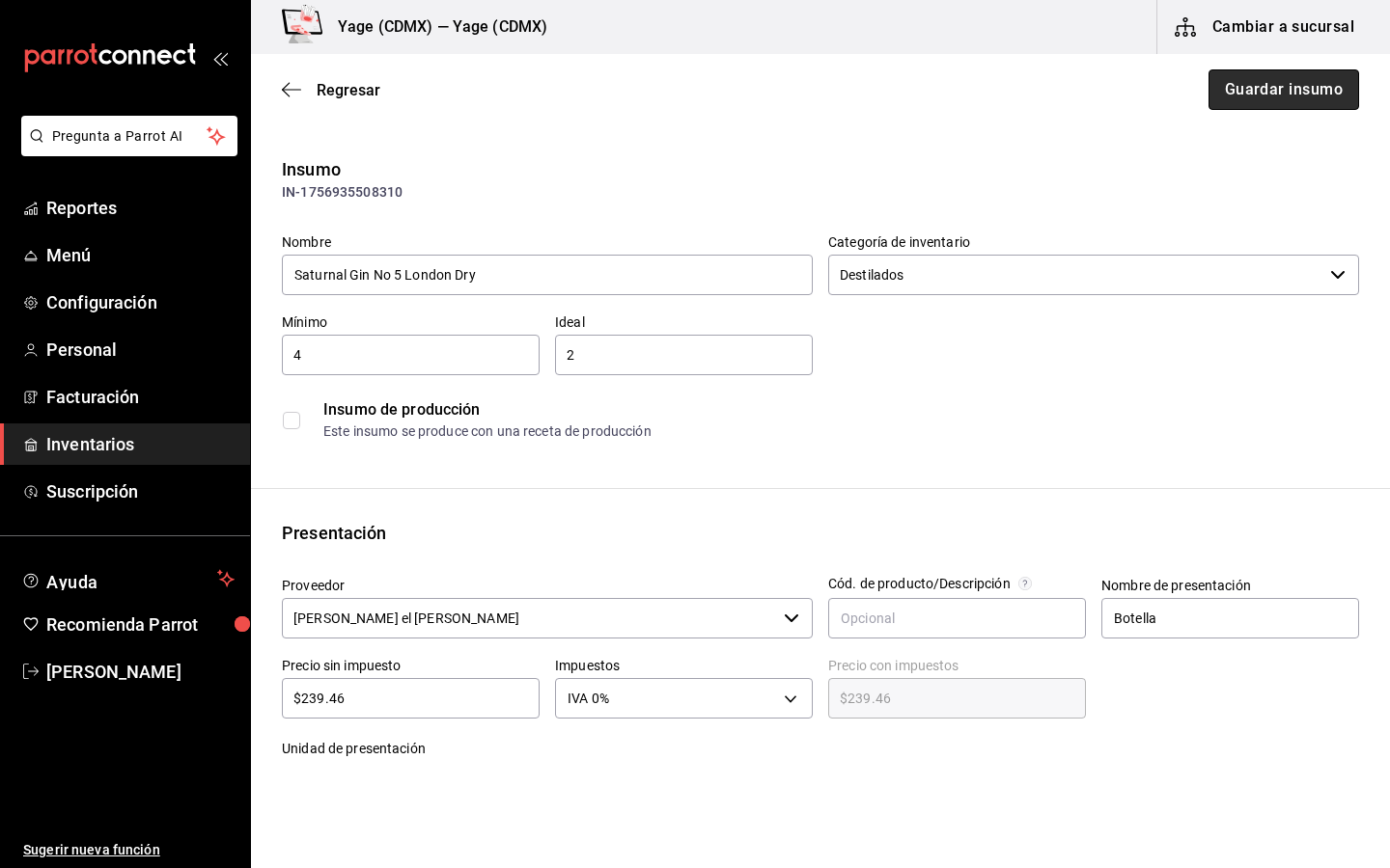
click at [1248, 98] on button "Guardar insumo" at bounding box center [1283, 90] width 151 height 41
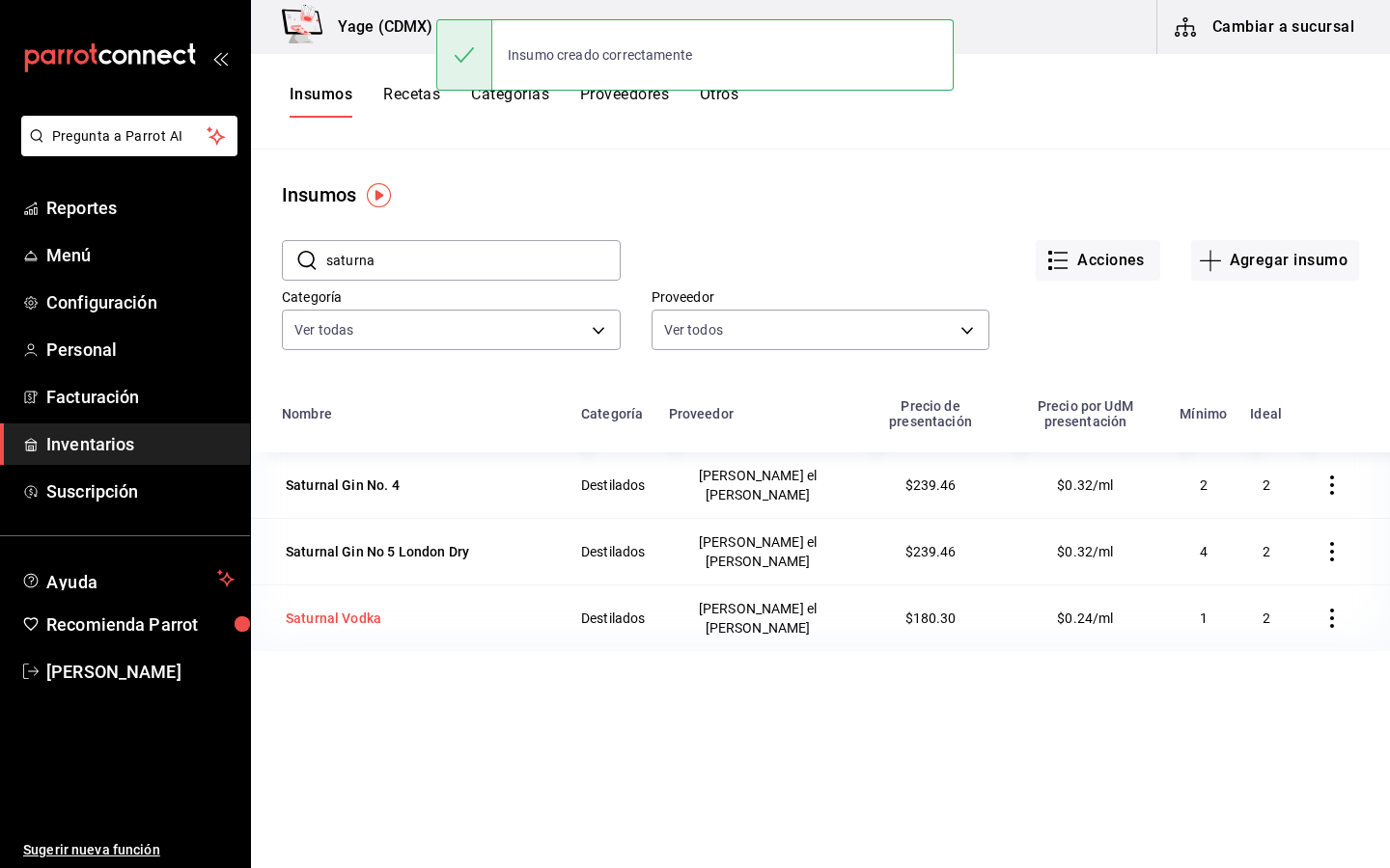
click at [330, 609] on div "Saturnal Vodka" at bounding box center [333, 618] width 96 height 19
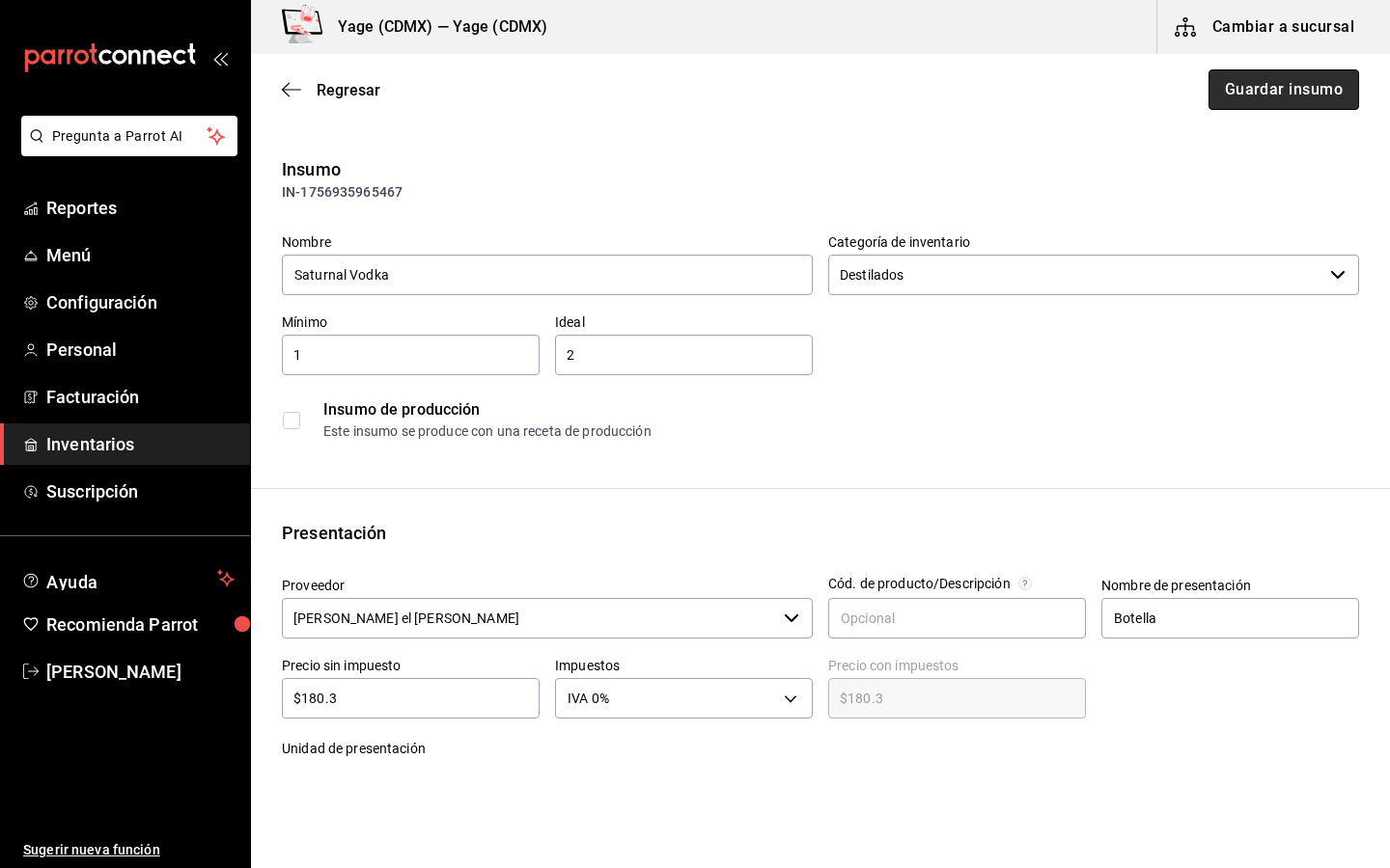
click at [1257, 80] on button "Guardar insumo" at bounding box center [1283, 90] width 151 height 41
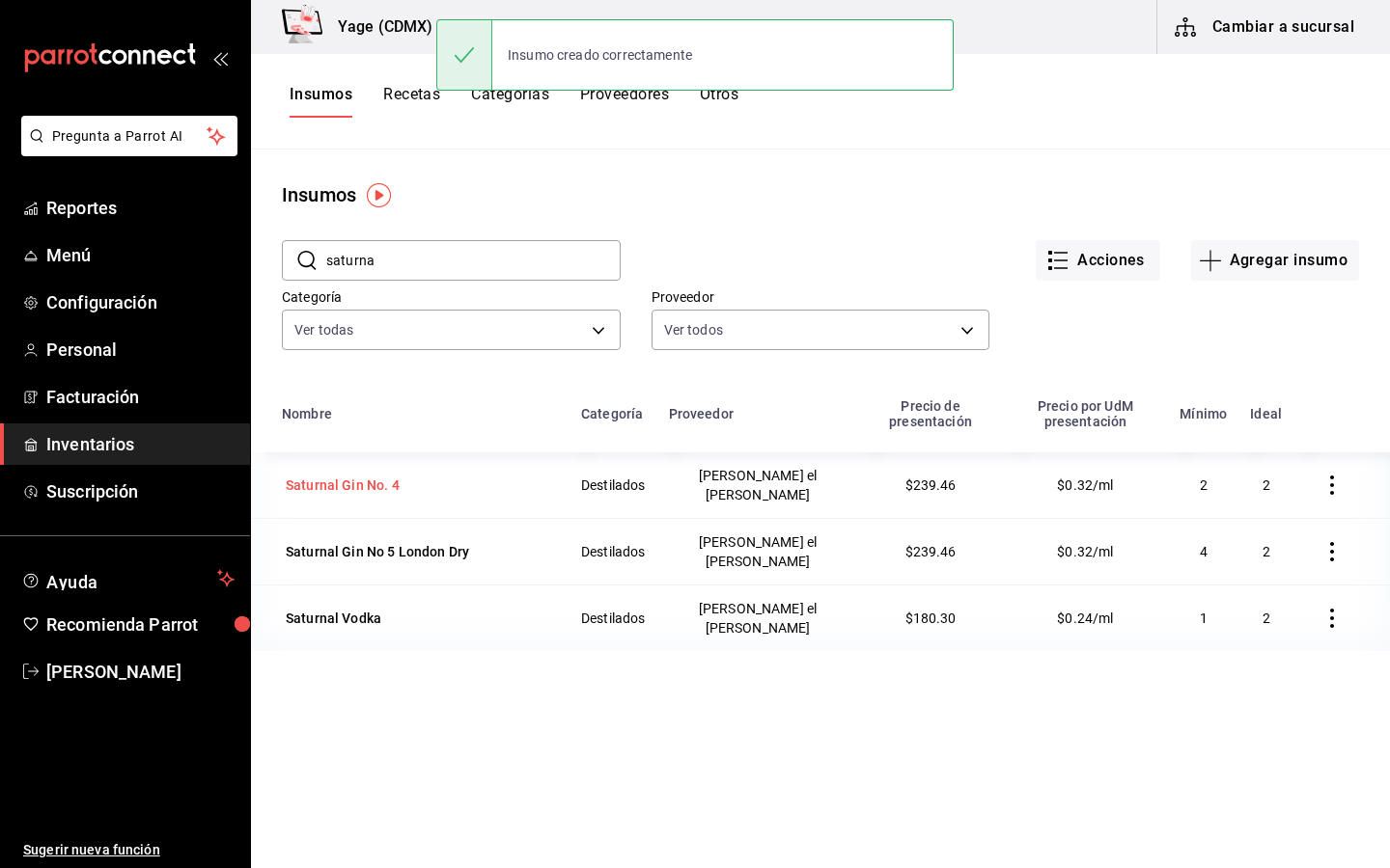
click at [343, 492] on td "Saturnal Gin No. 4" at bounding box center [409, 486] width 318 height 66
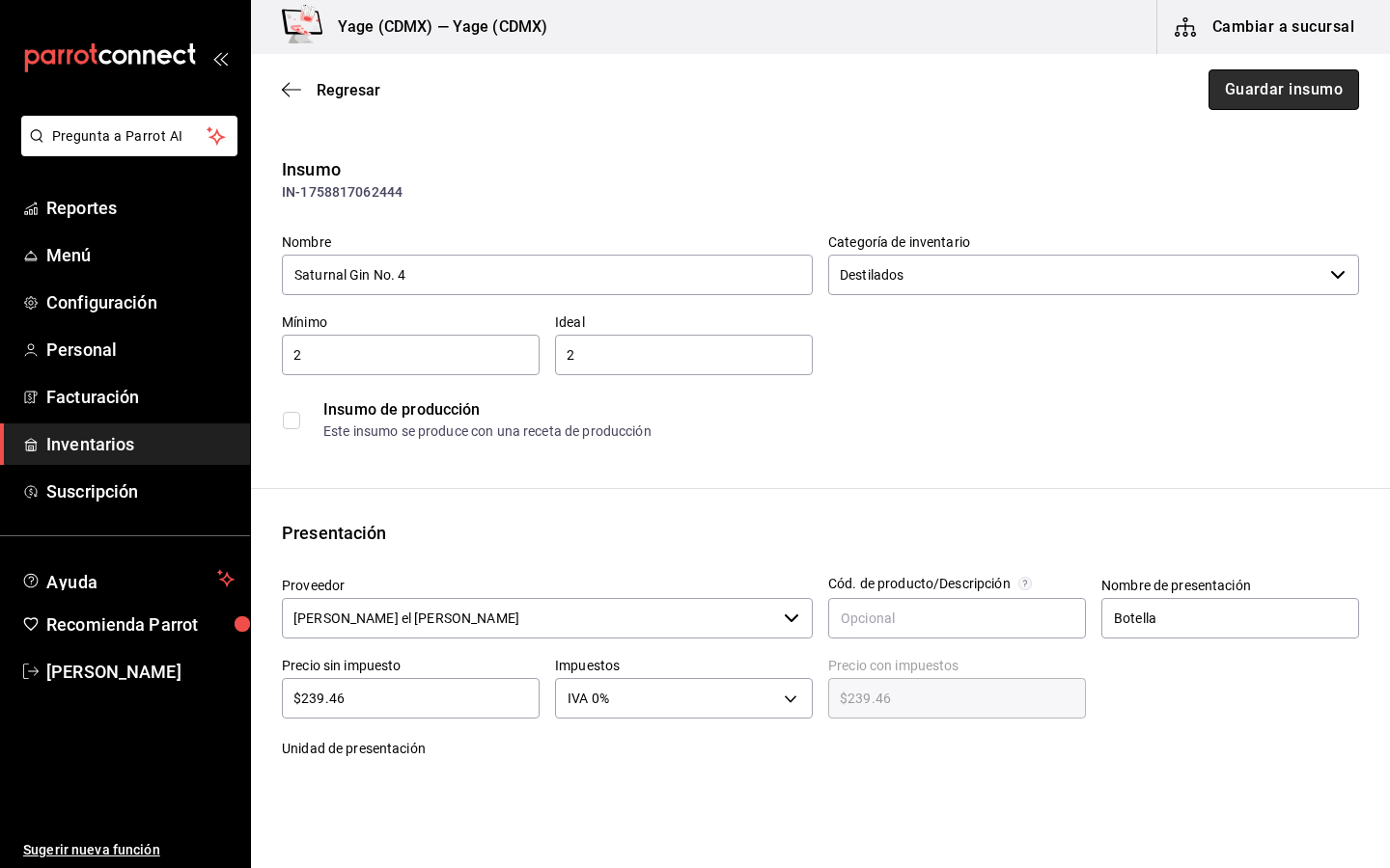
click at [1244, 103] on button "Guardar insumo" at bounding box center [1283, 90] width 151 height 41
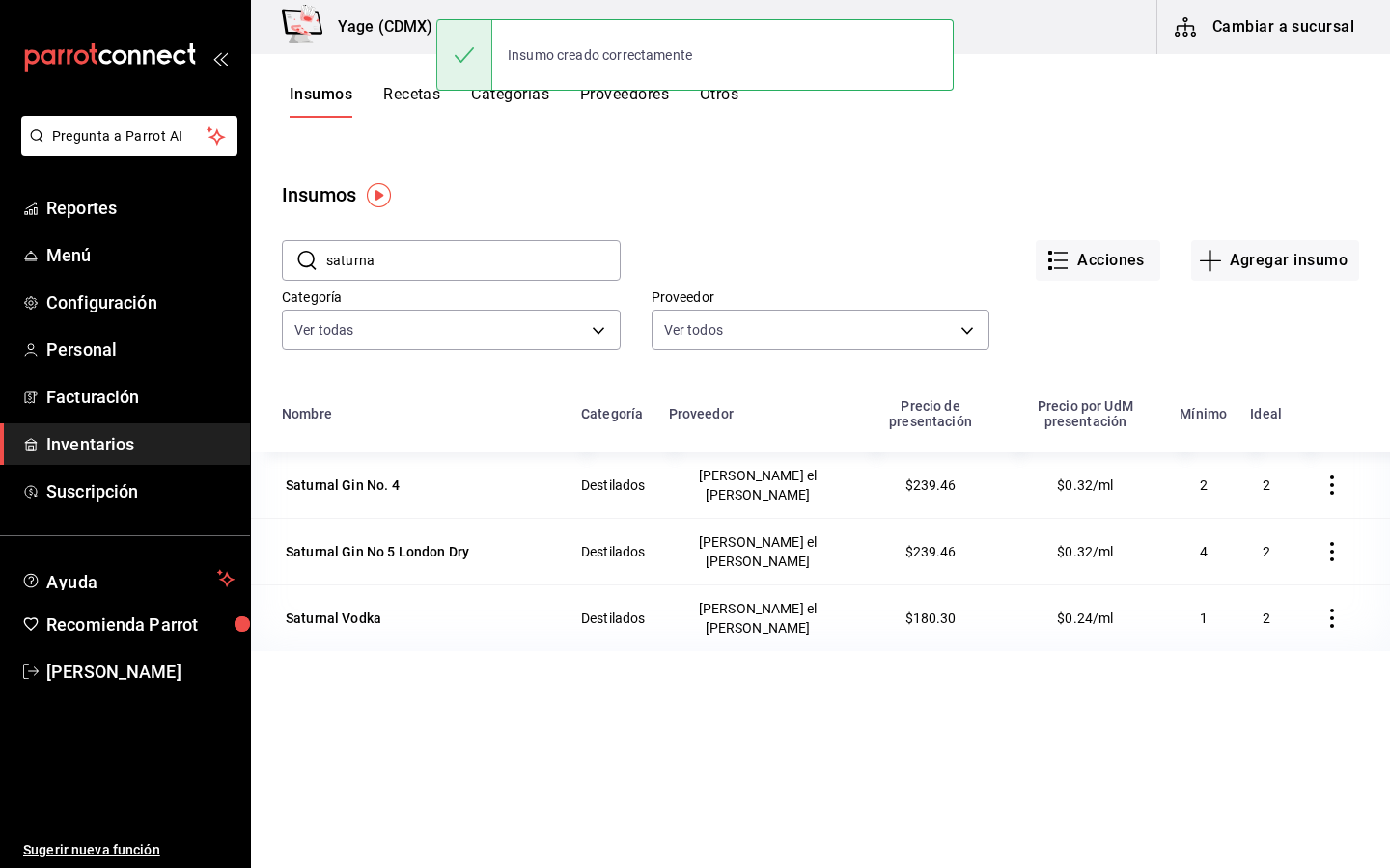
click at [451, 258] on input "saturna" at bounding box center [473, 260] width 294 height 39
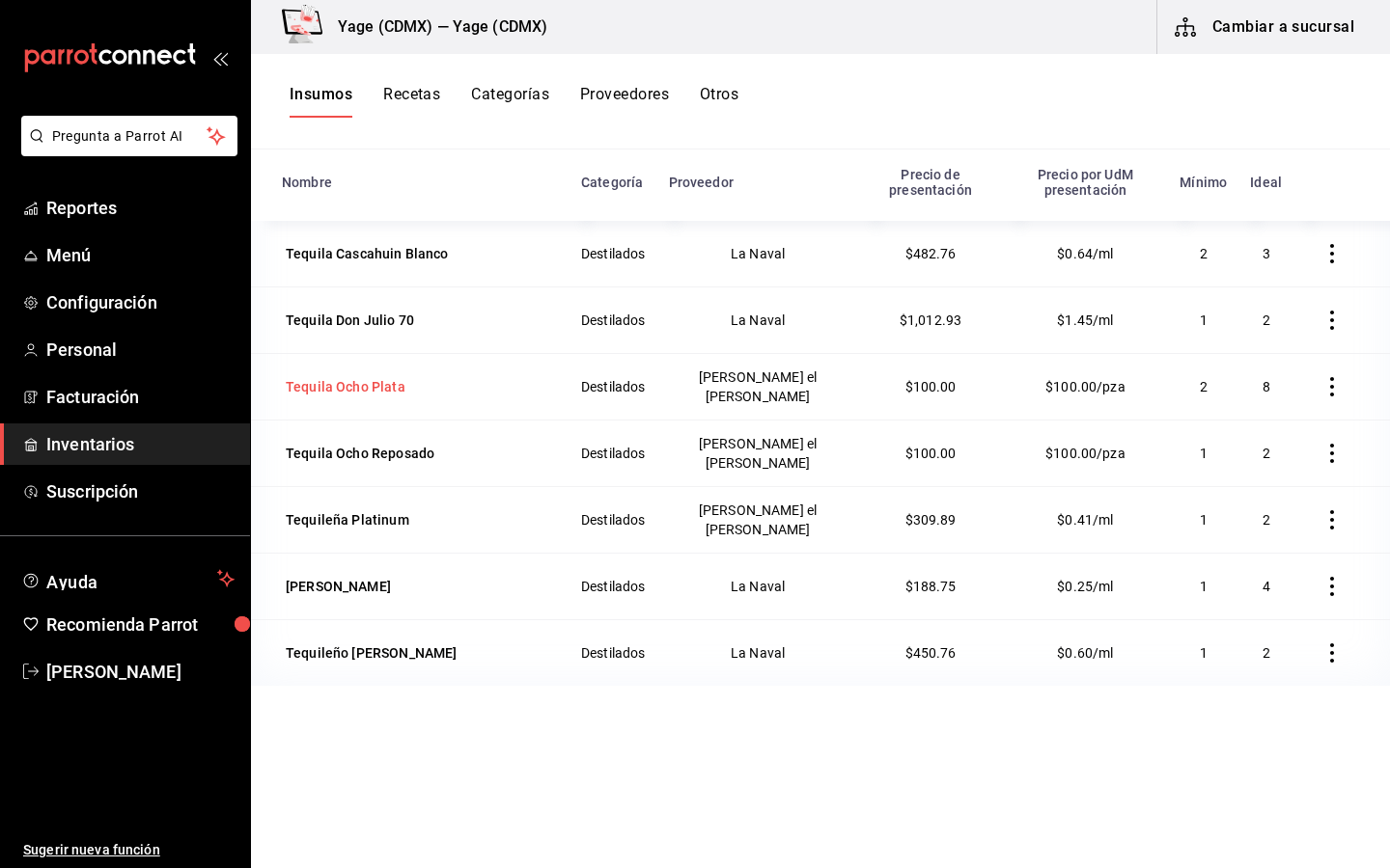
scroll to position [237, 0]
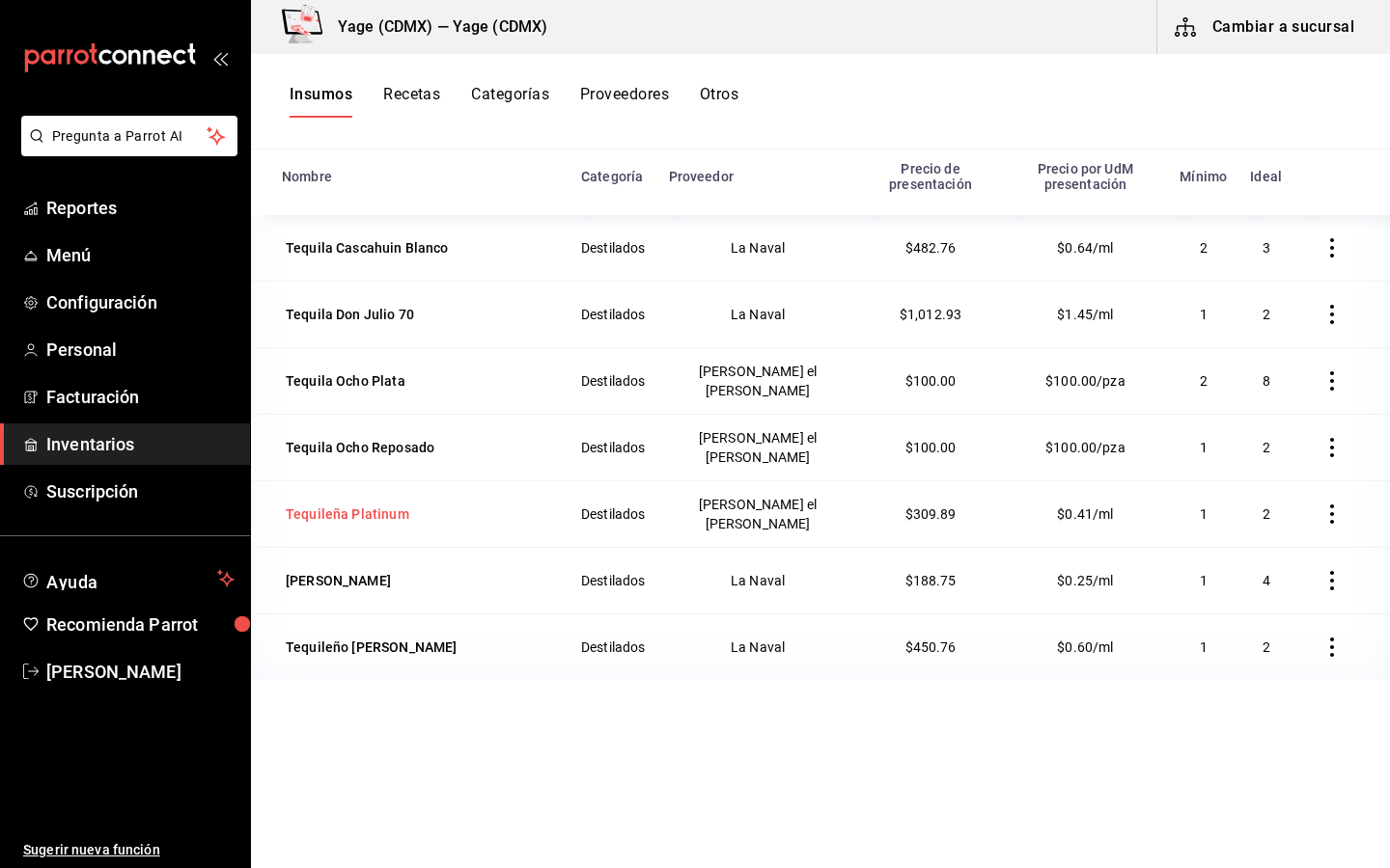
click at [371, 505] on div "Tequileña Platinum" at bounding box center [347, 514] width 124 height 19
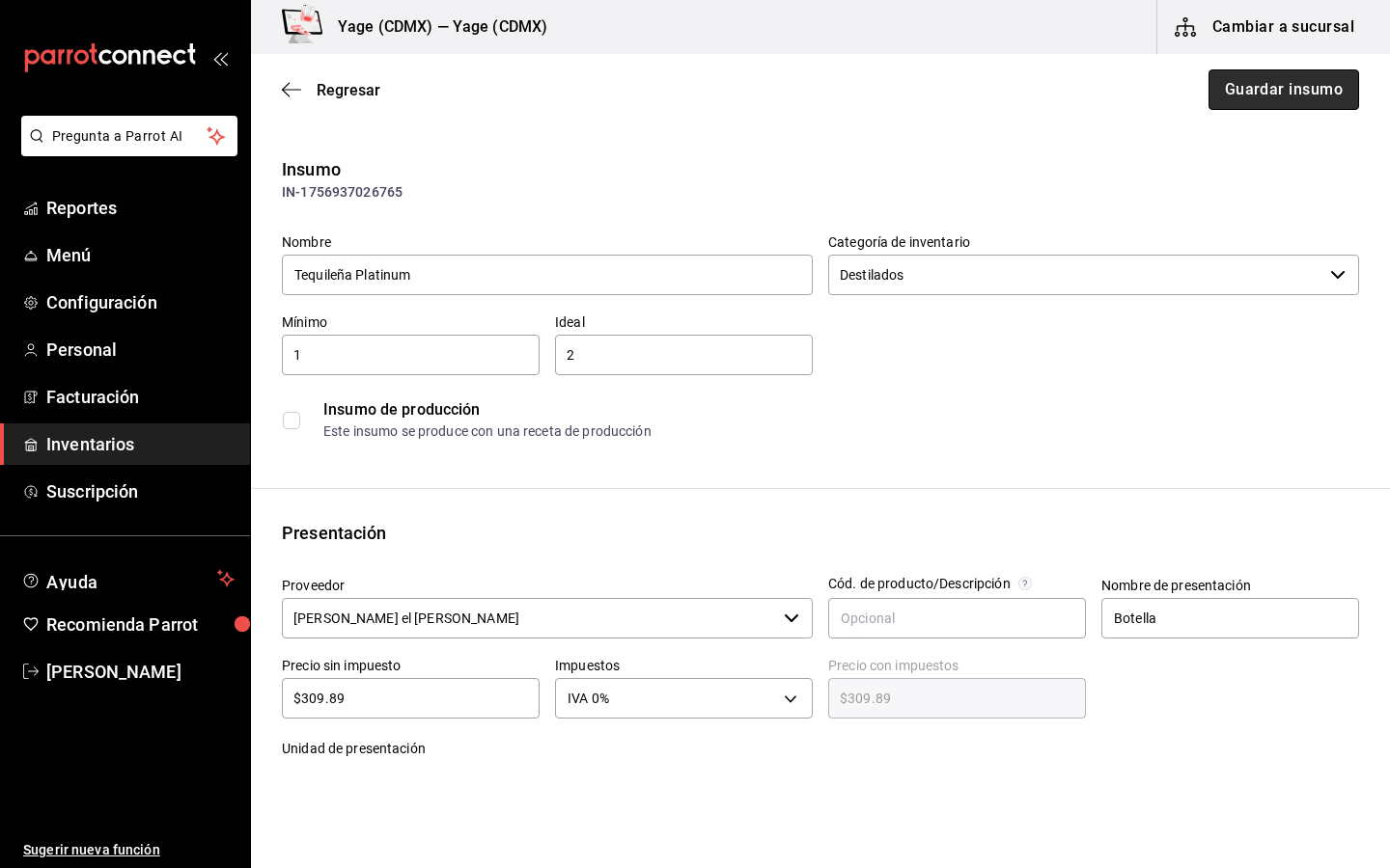
click at [1288, 102] on button "Guardar insumo" at bounding box center [1283, 90] width 151 height 41
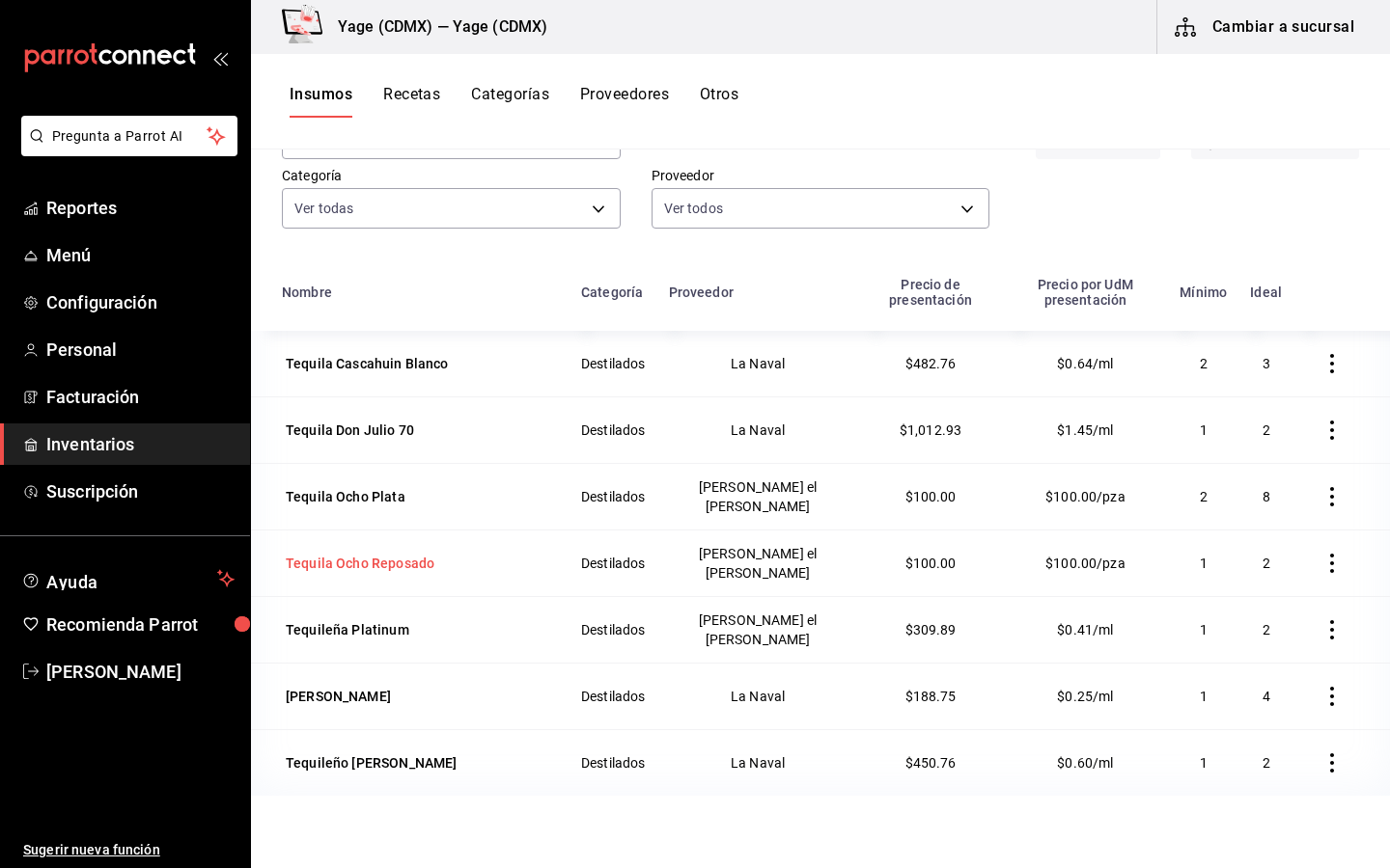
scroll to position [155, 0]
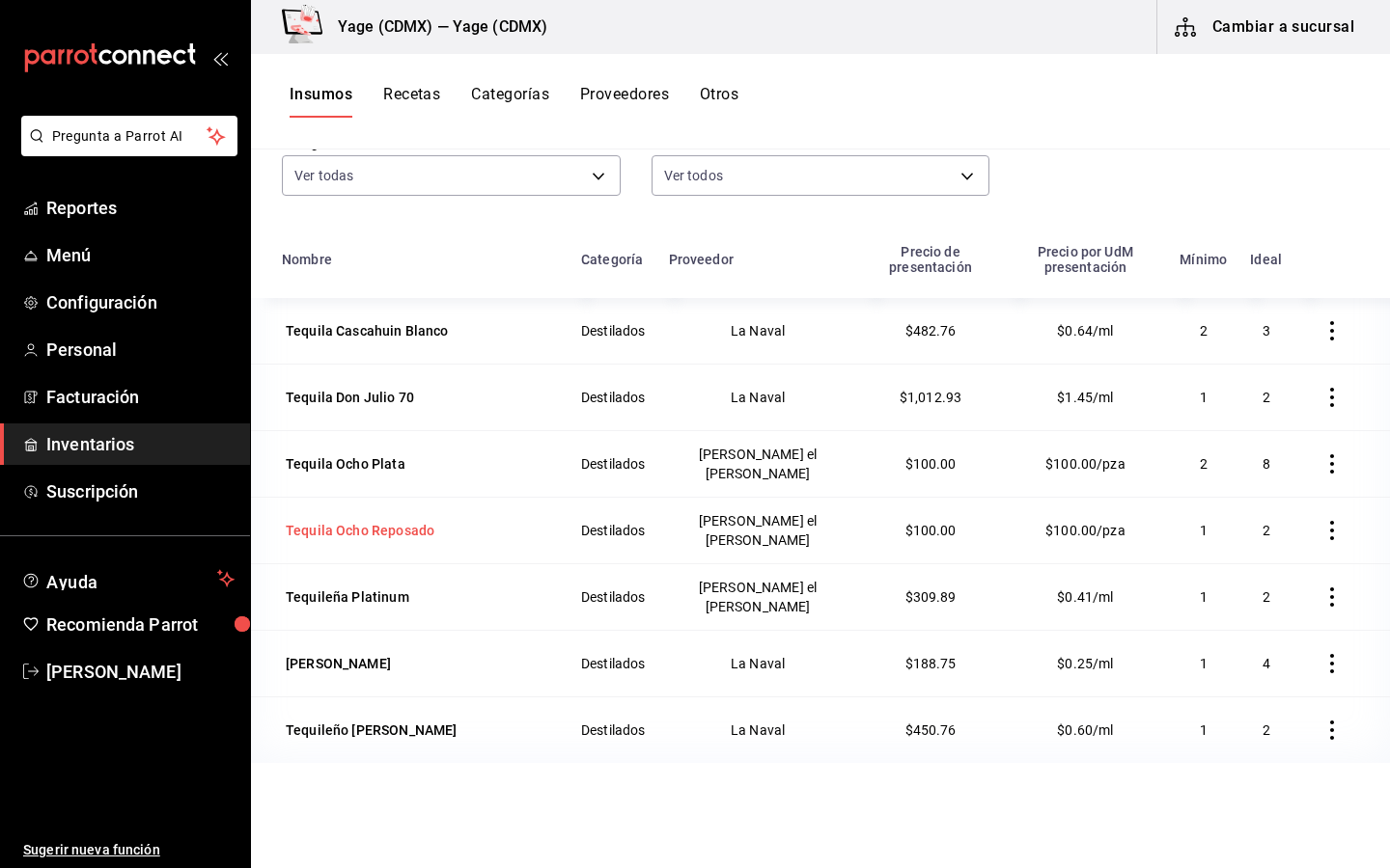
click at [369, 656] on div "[PERSON_NAME]" at bounding box center [337, 663] width 105 height 19
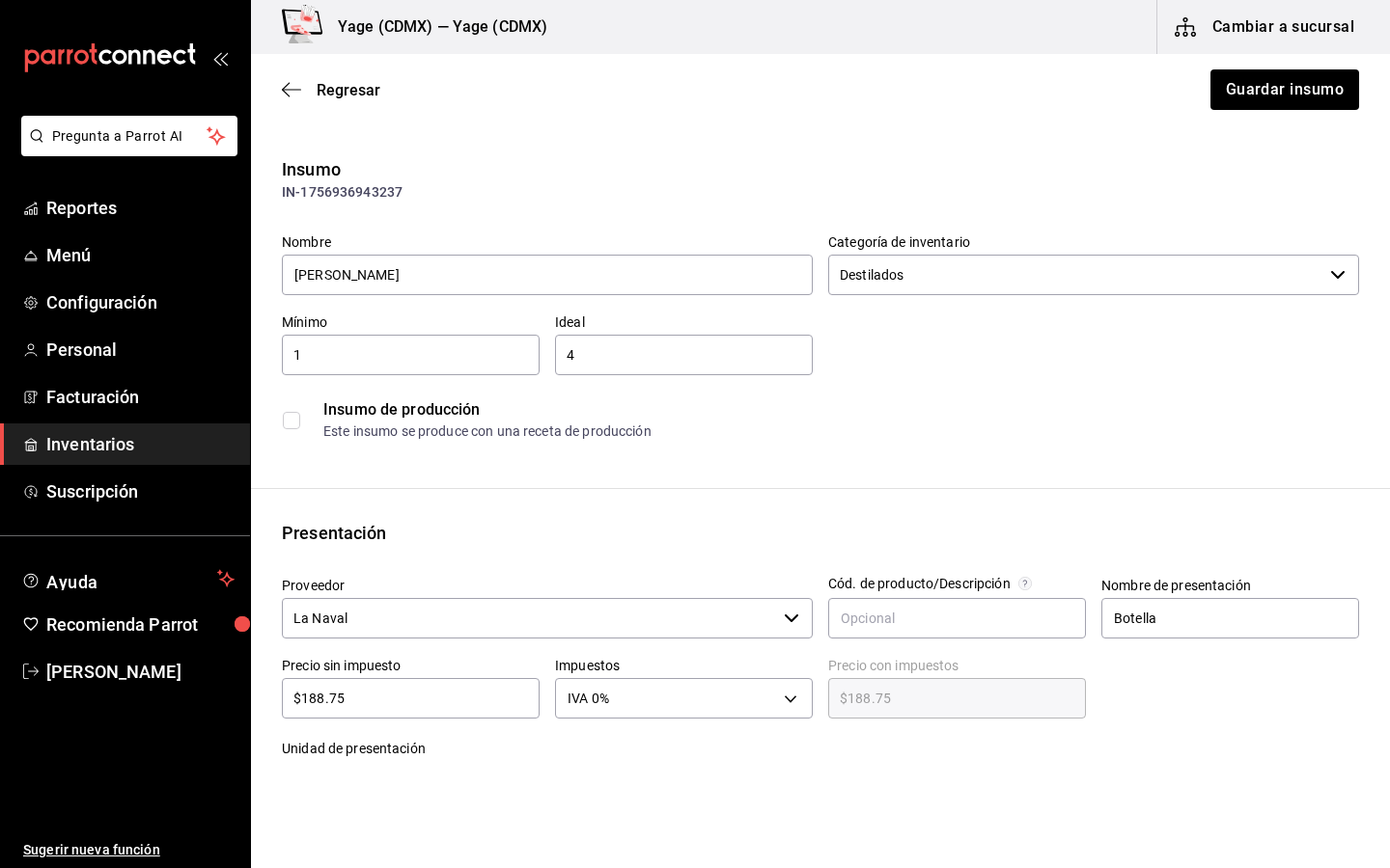
click at [371, 632] on input "La Naval" at bounding box center [528, 619] width 494 height 41
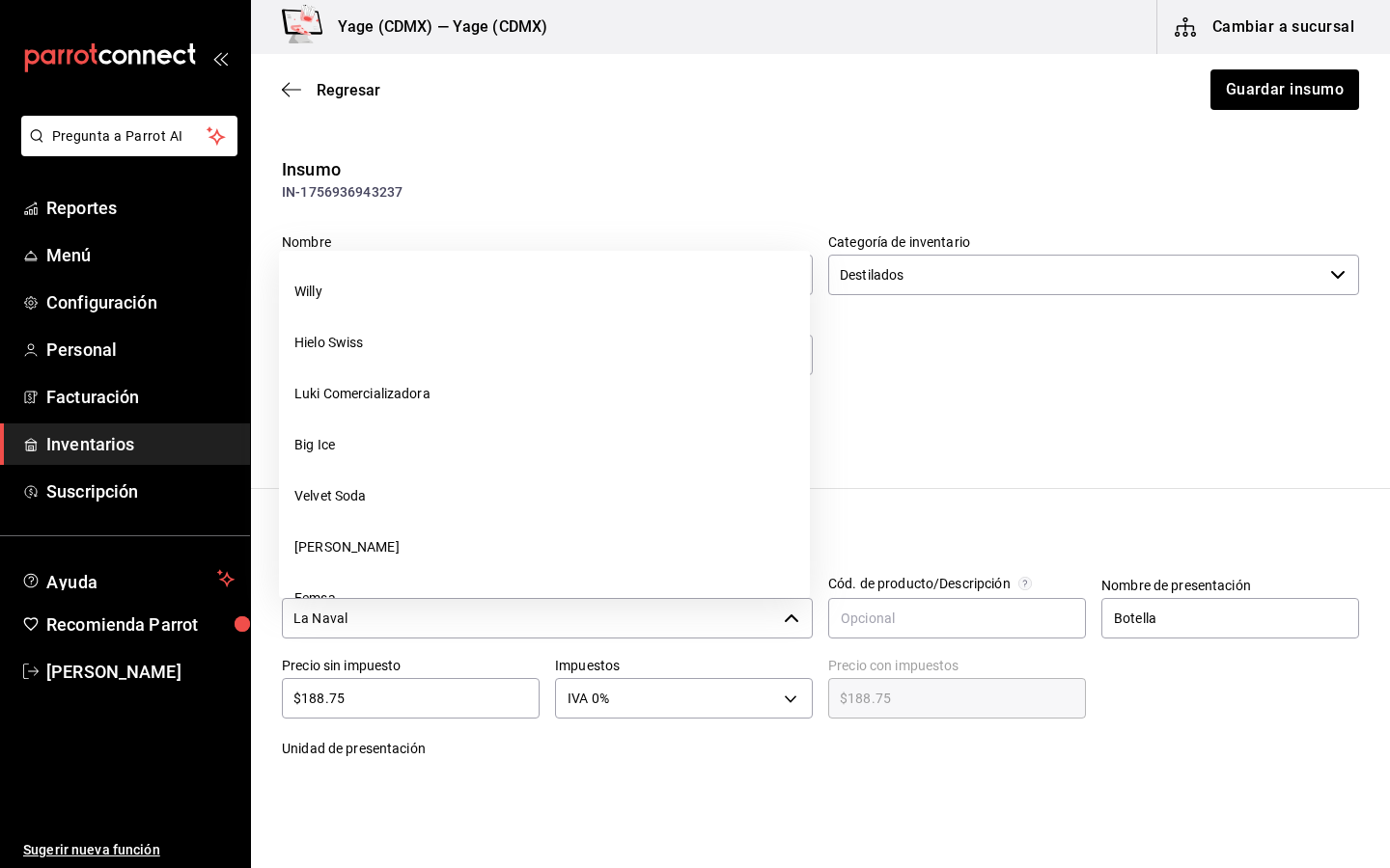
scroll to position [348, 0]
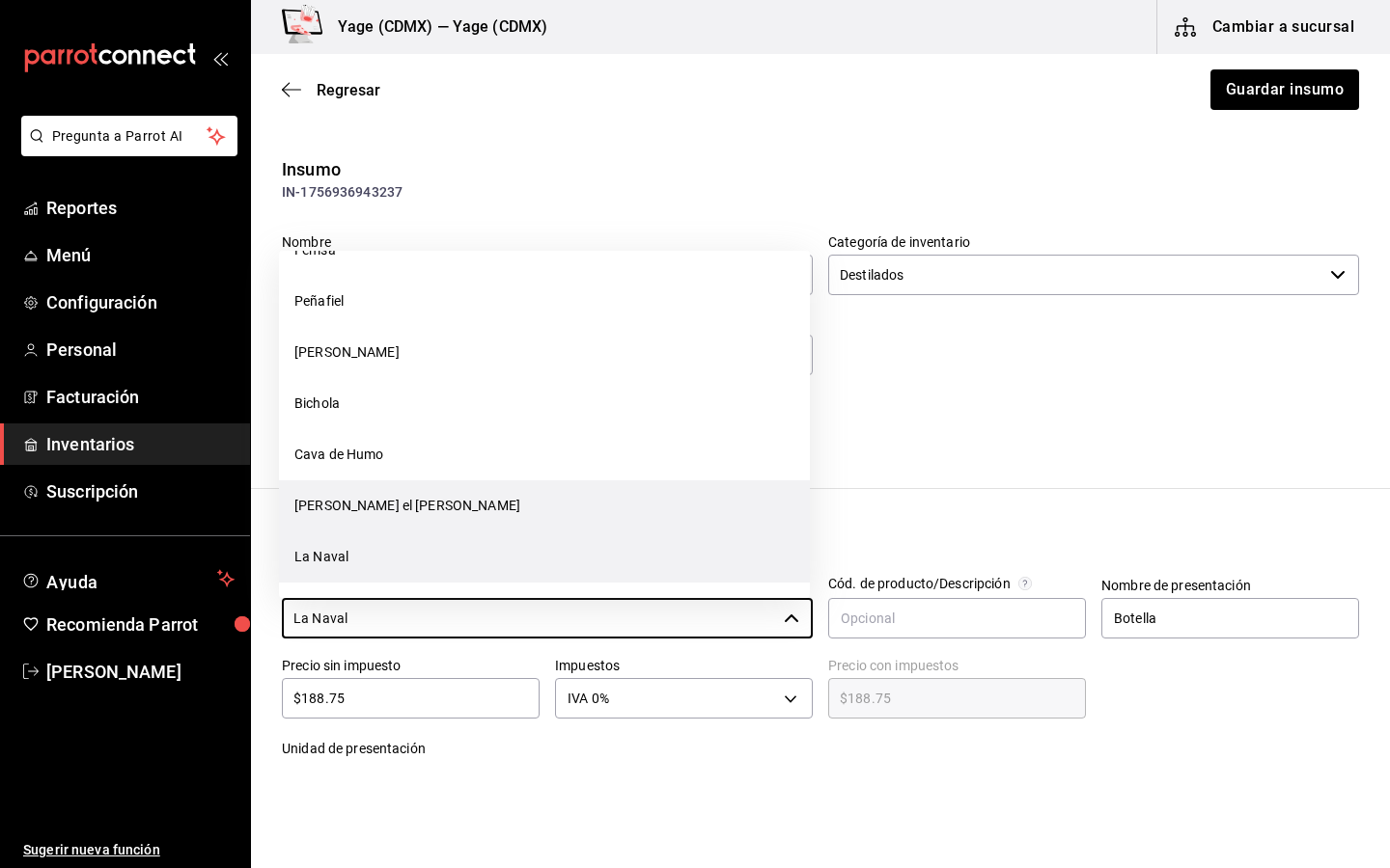
click at [388, 510] on li "[PERSON_NAME] el [PERSON_NAME]" at bounding box center [544, 506] width 531 height 51
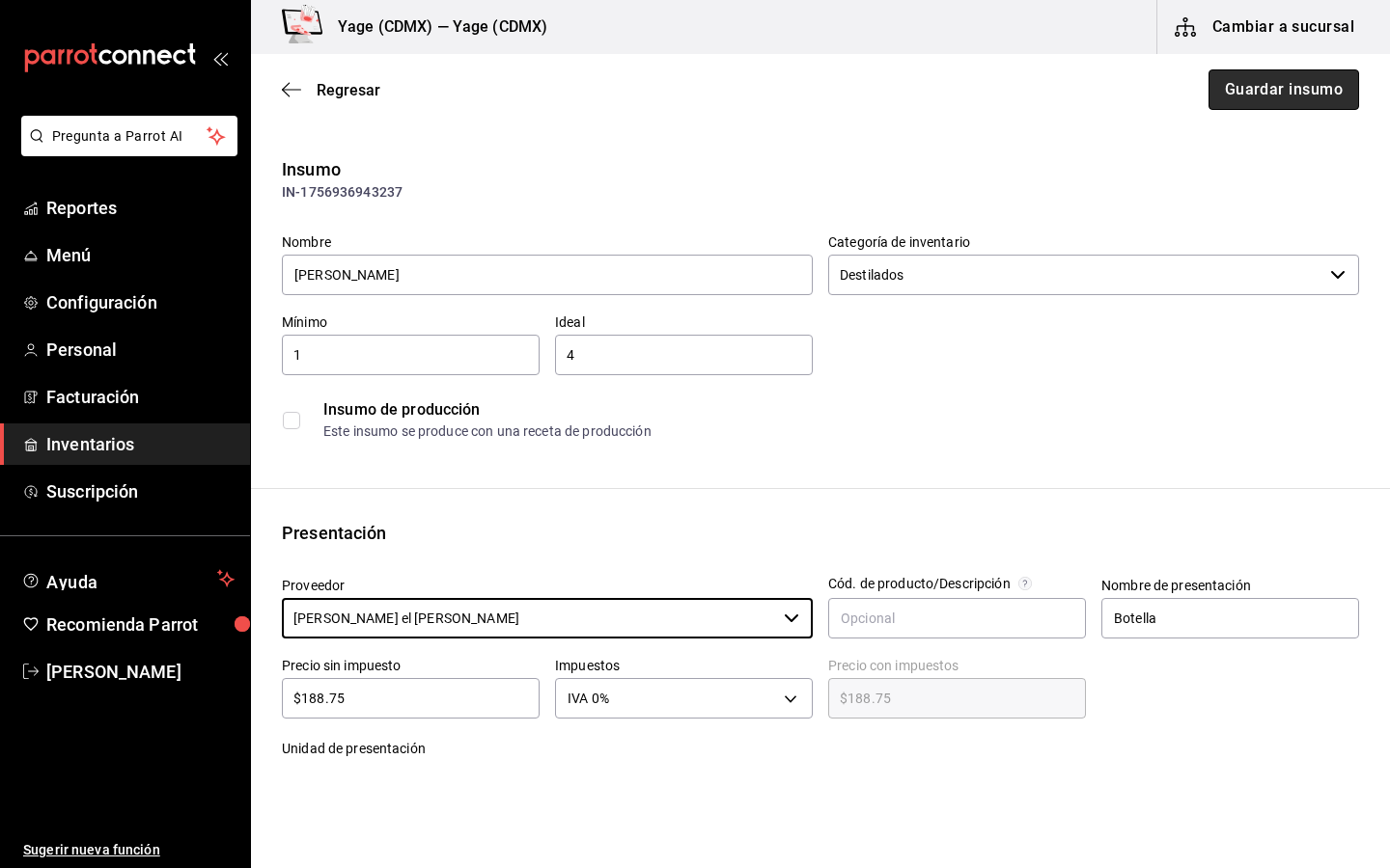
click at [1306, 83] on button "Guardar insumo" at bounding box center [1283, 90] width 151 height 41
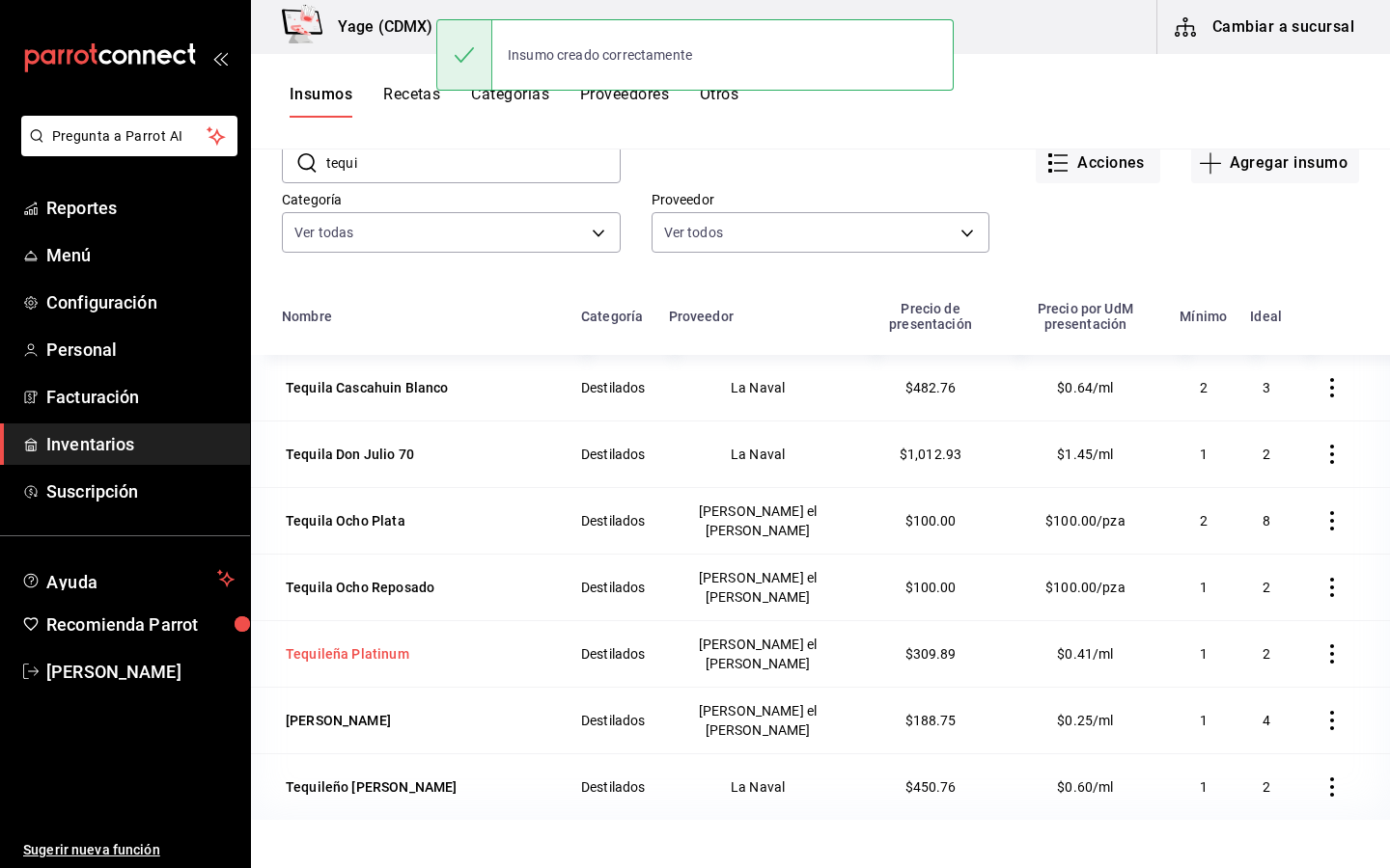
scroll to position [134, 0]
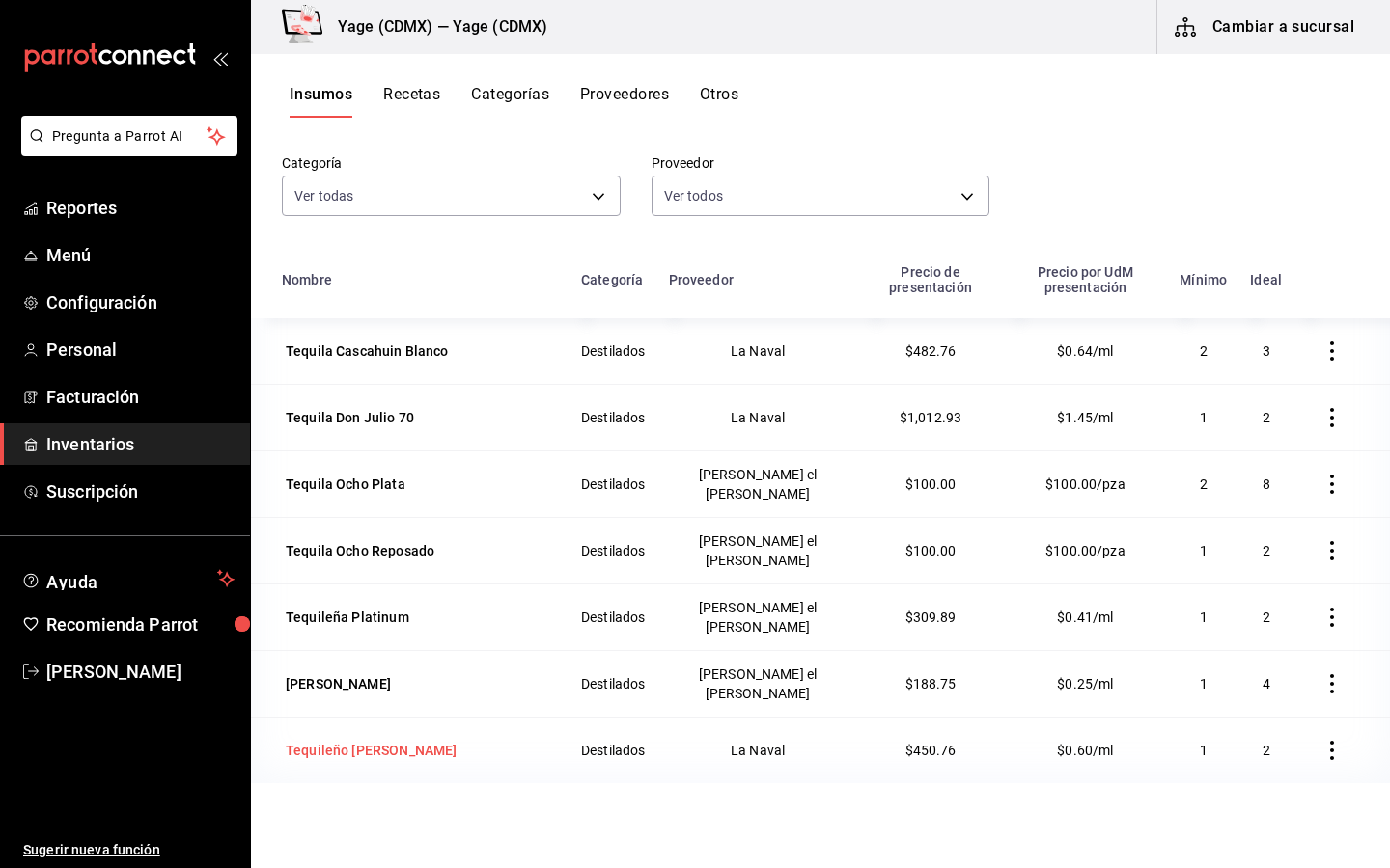
click at [366, 741] on div "Tequileño [PERSON_NAME]" at bounding box center [370, 750] width 171 height 19
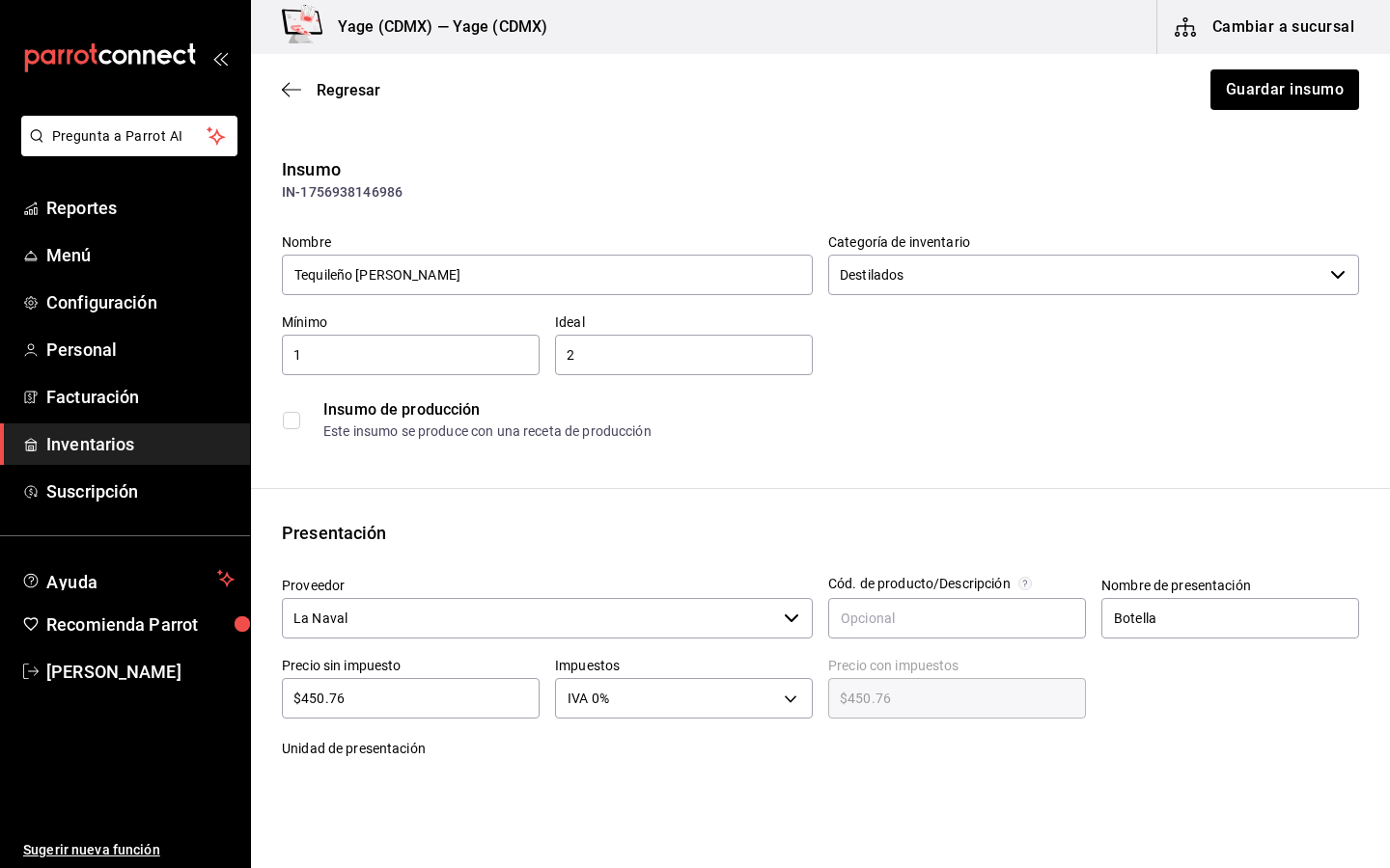
click at [465, 616] on input "La Naval" at bounding box center [528, 619] width 494 height 41
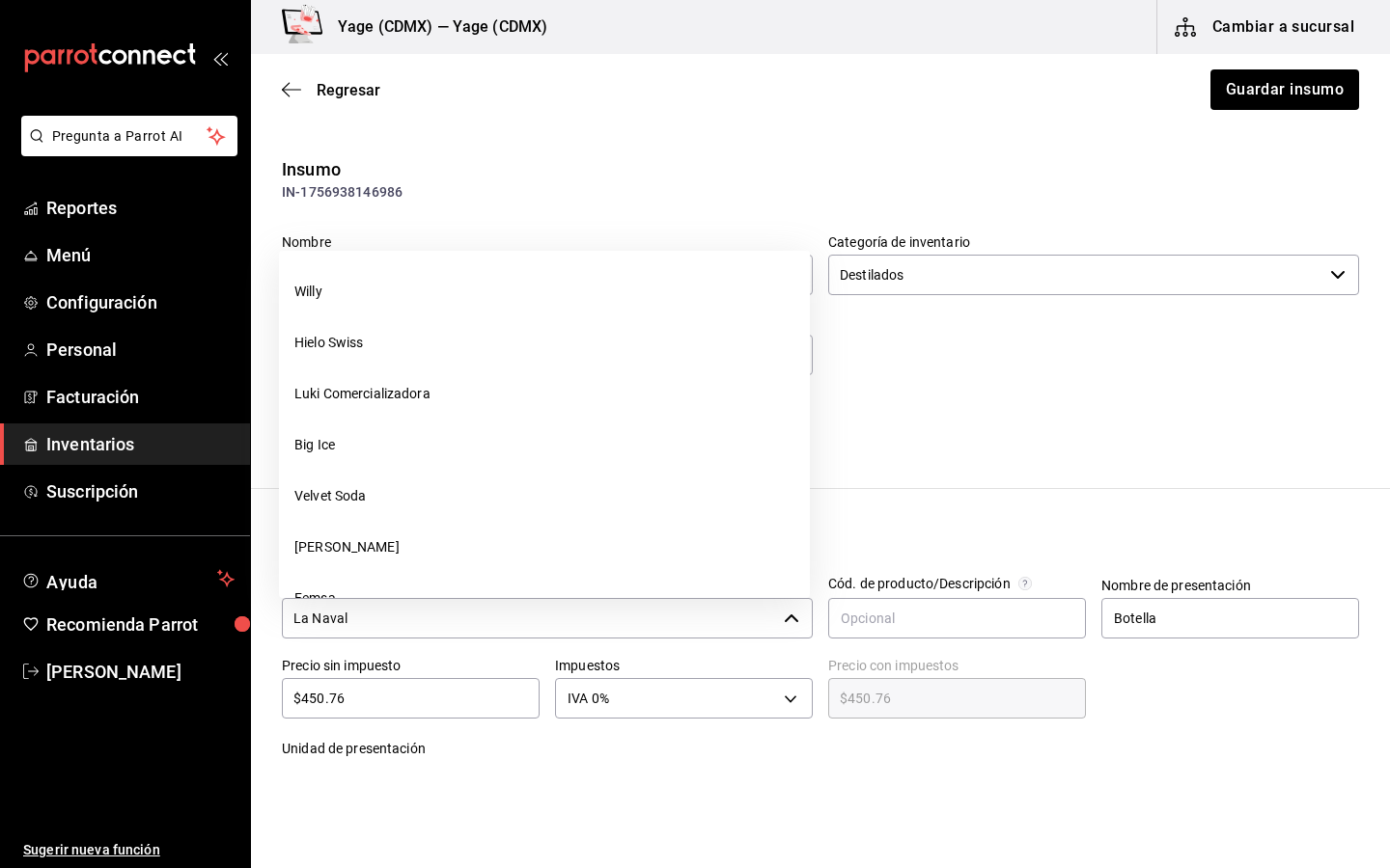
scroll to position [348, 0]
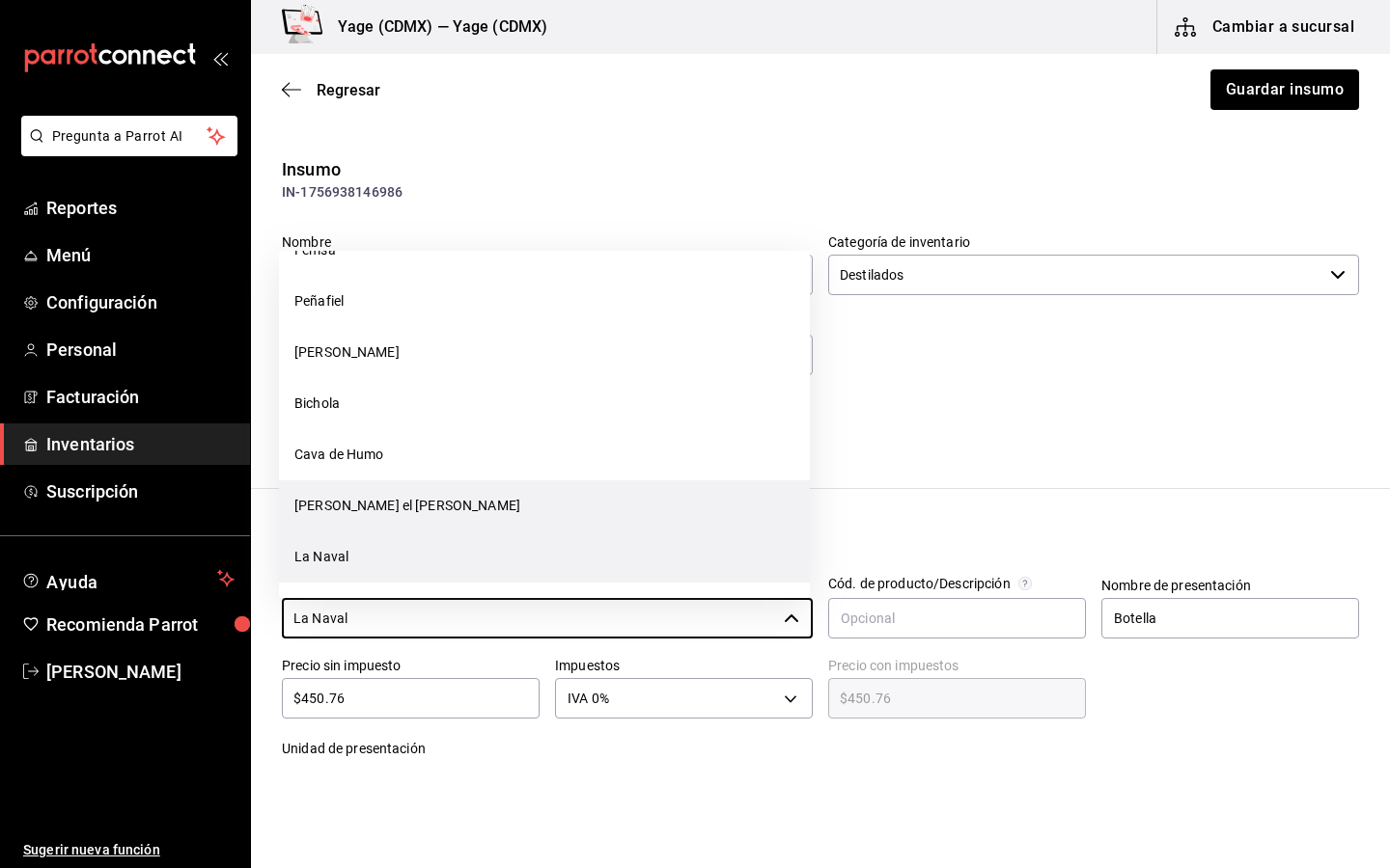
click at [456, 516] on li "[PERSON_NAME] el [PERSON_NAME]" at bounding box center [544, 506] width 531 height 51
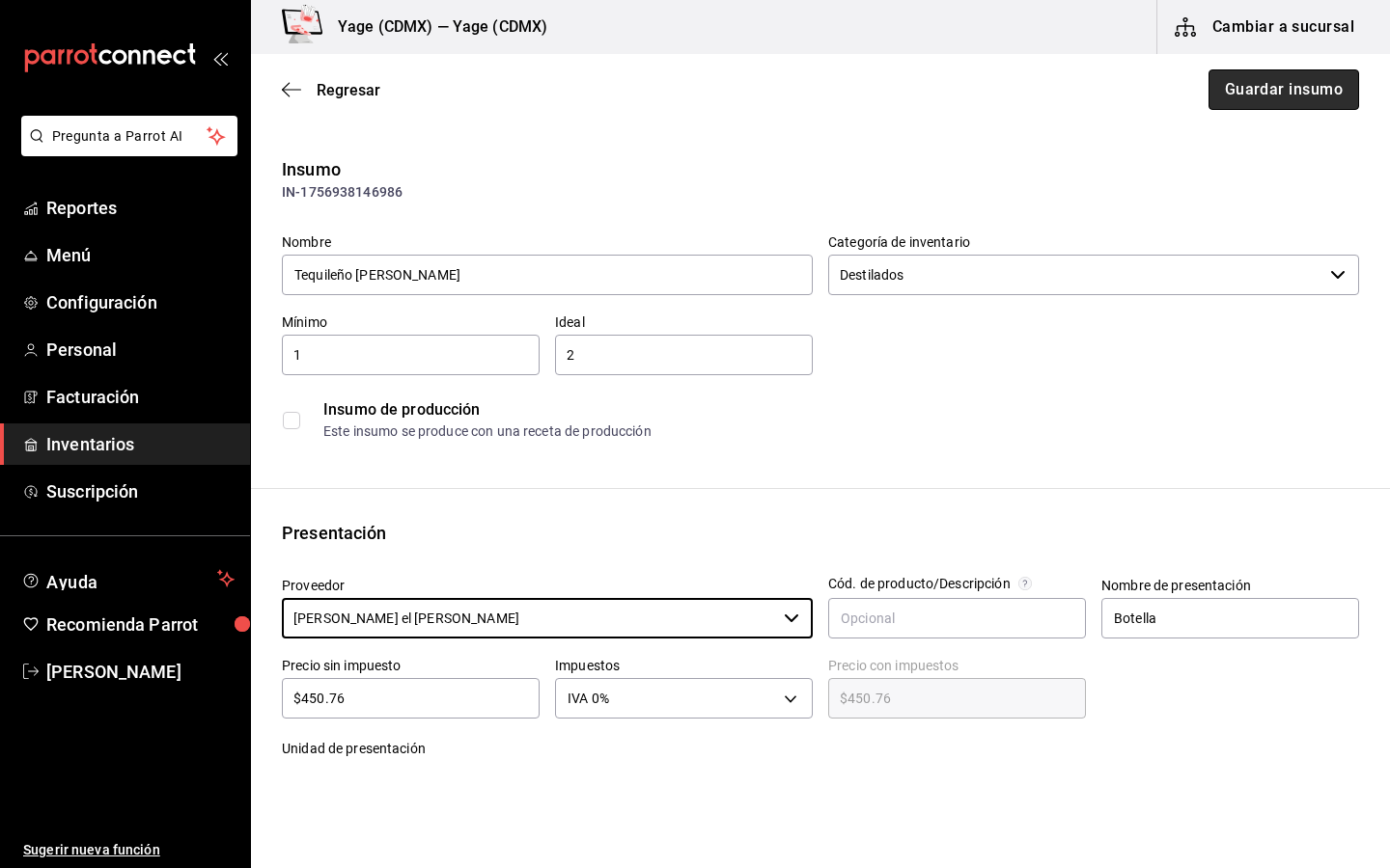
click at [1287, 76] on button "Guardar insumo" at bounding box center [1283, 90] width 151 height 41
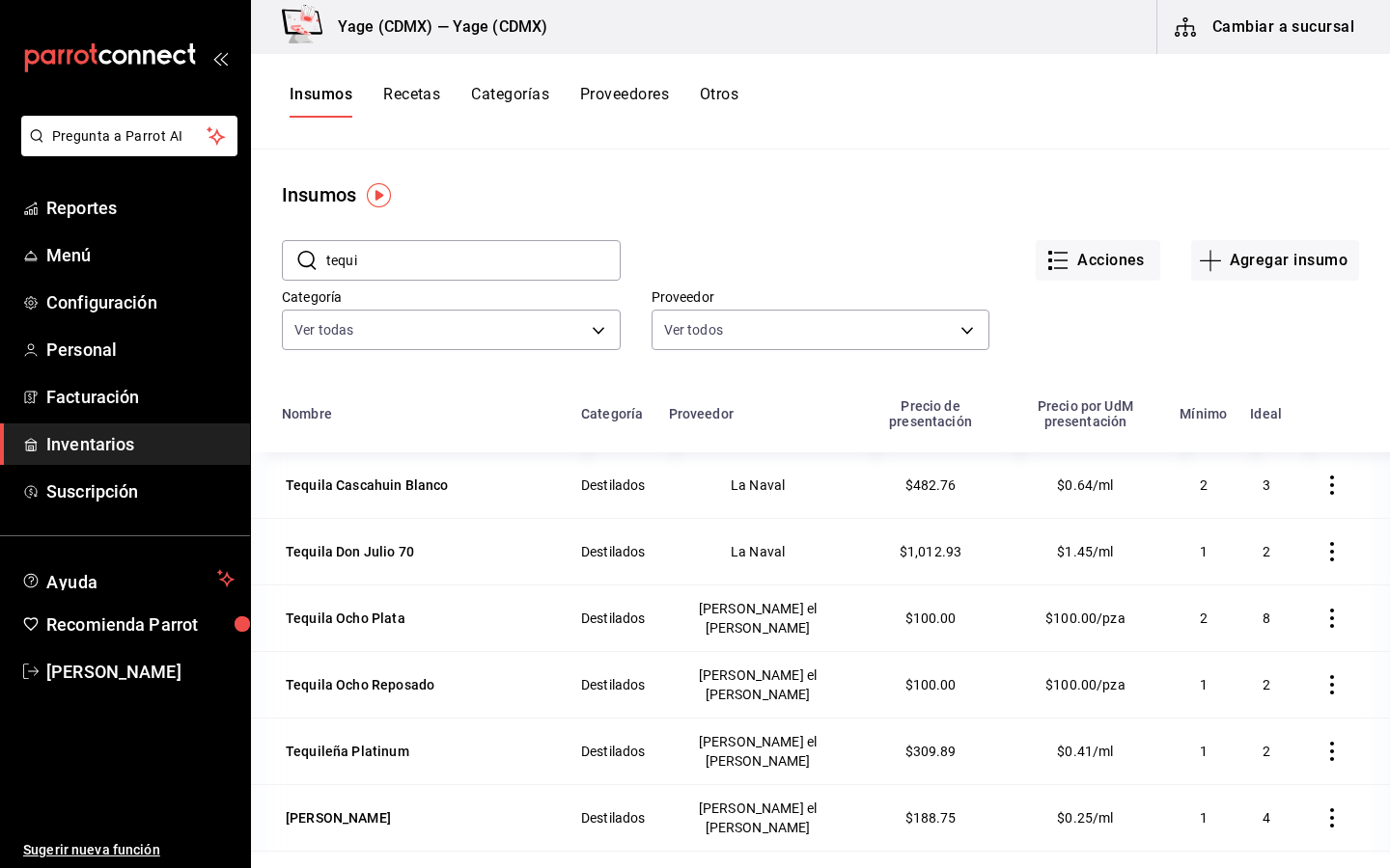
click at [517, 267] on input "tequi" at bounding box center [473, 260] width 294 height 39
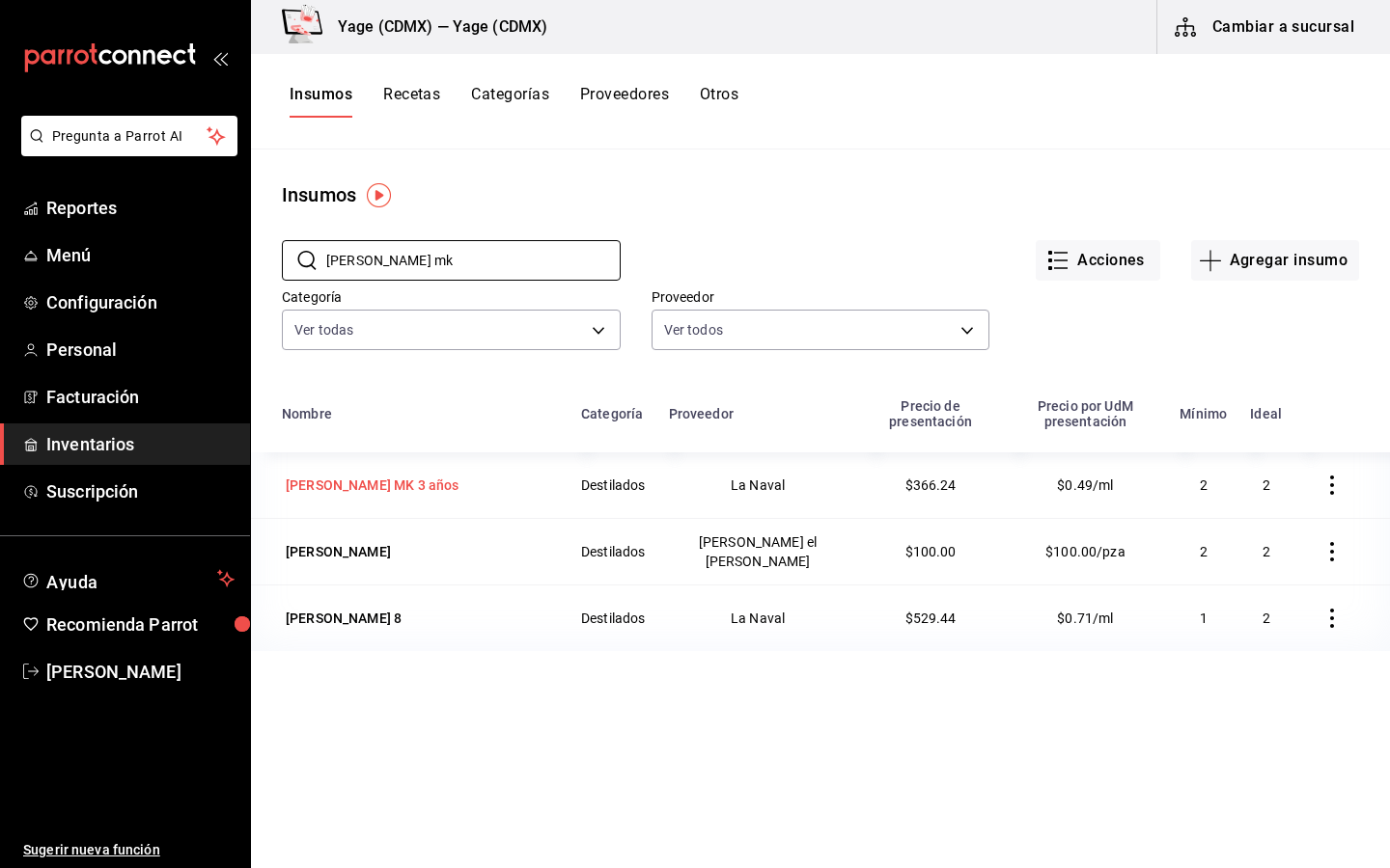
click at [381, 472] on div "[PERSON_NAME] MK 3 años" at bounding box center [371, 485] width 181 height 27
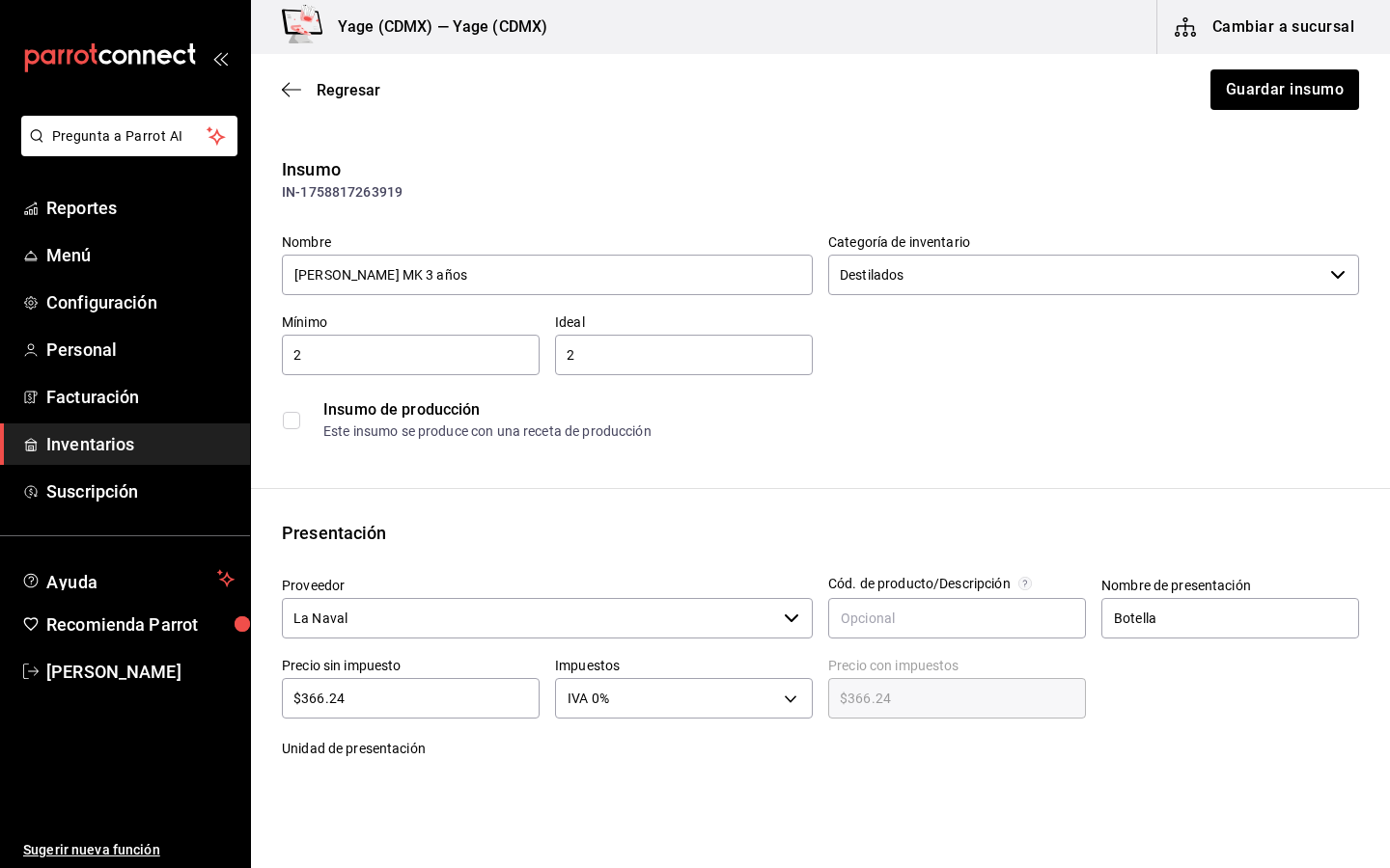
click at [380, 617] on input "La Naval" at bounding box center [528, 619] width 494 height 41
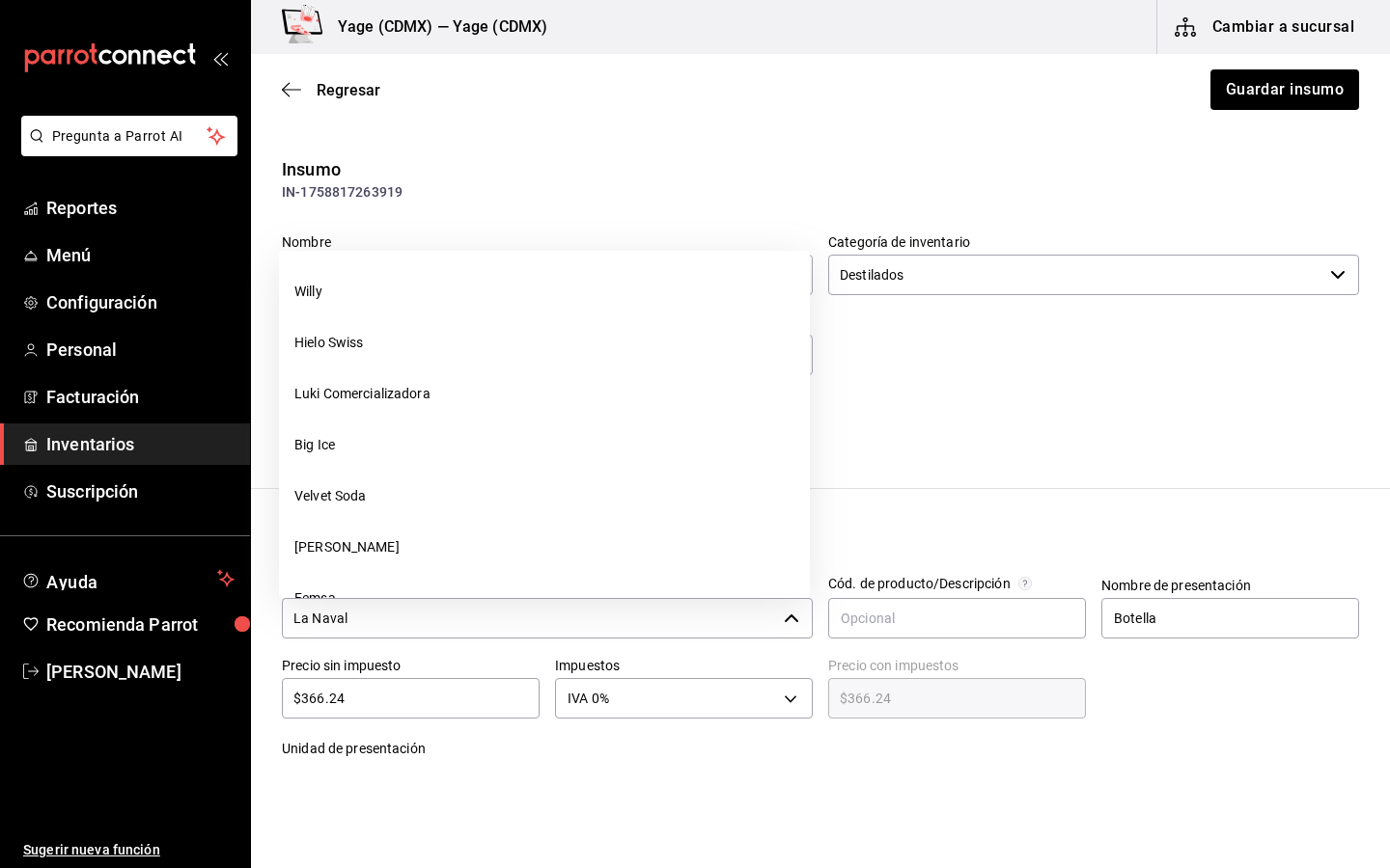
scroll to position [348, 0]
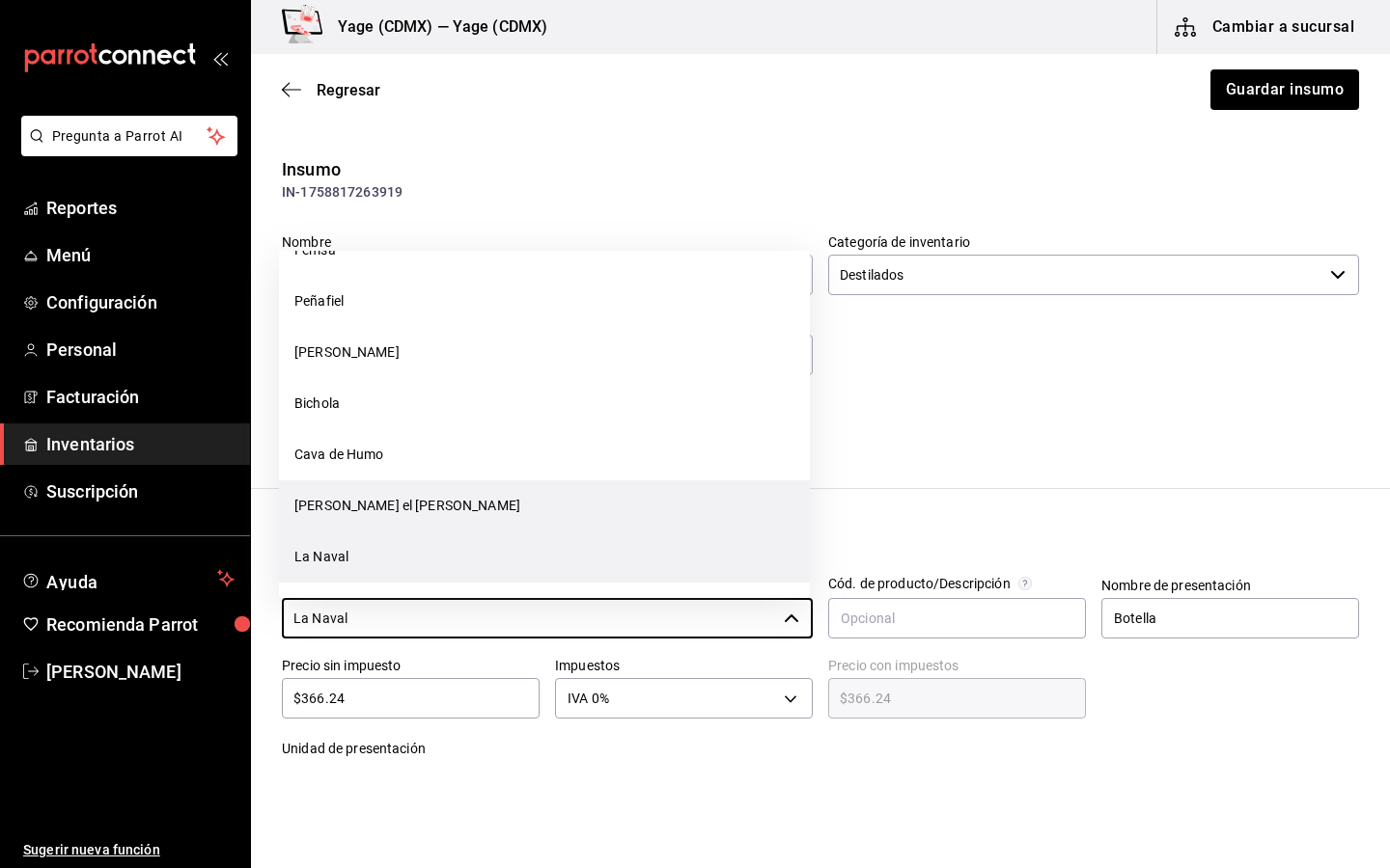
click at [383, 508] on li "[PERSON_NAME] el [PERSON_NAME]" at bounding box center [544, 506] width 531 height 51
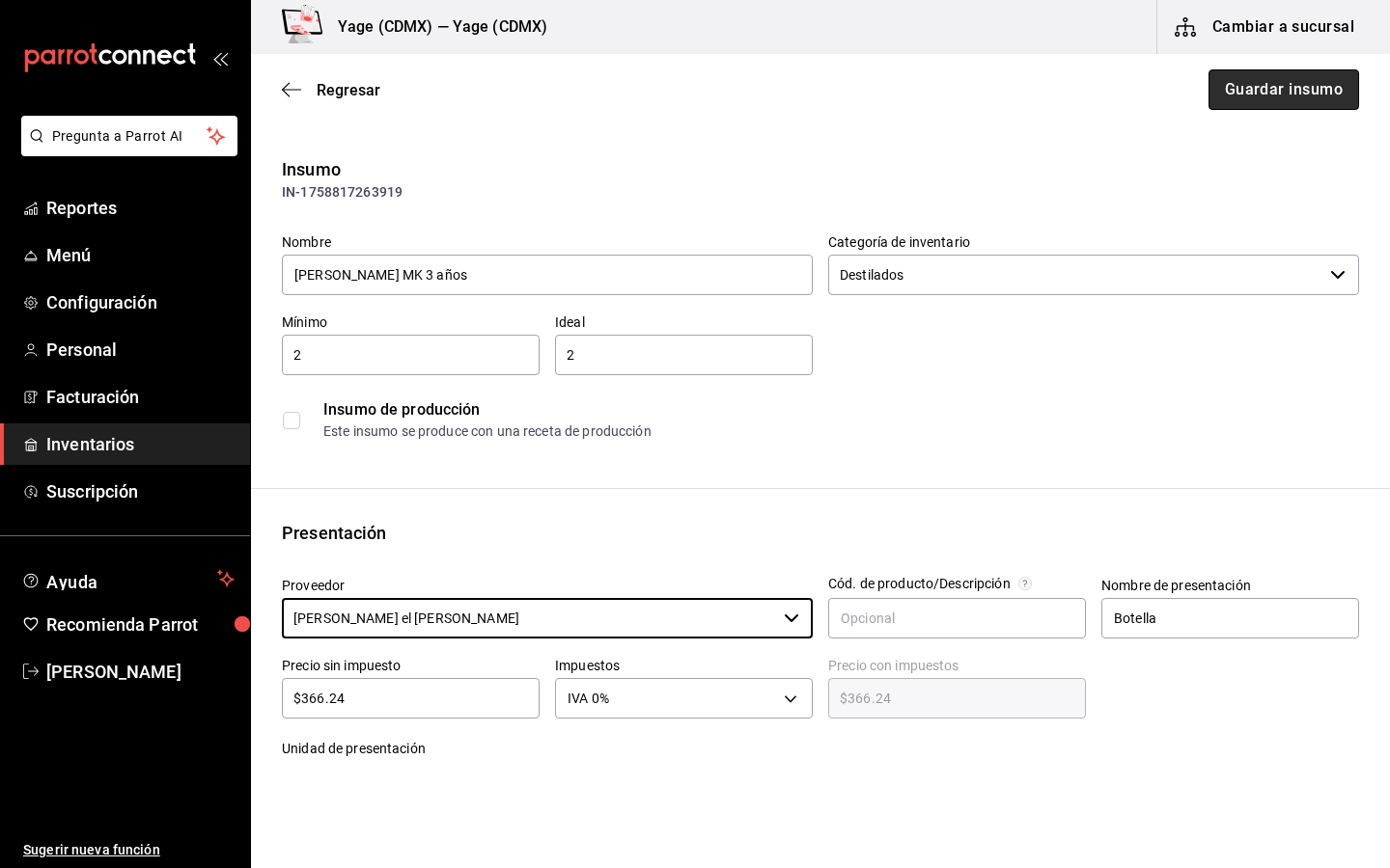
click at [1323, 90] on button "Guardar insumo" at bounding box center [1283, 90] width 151 height 41
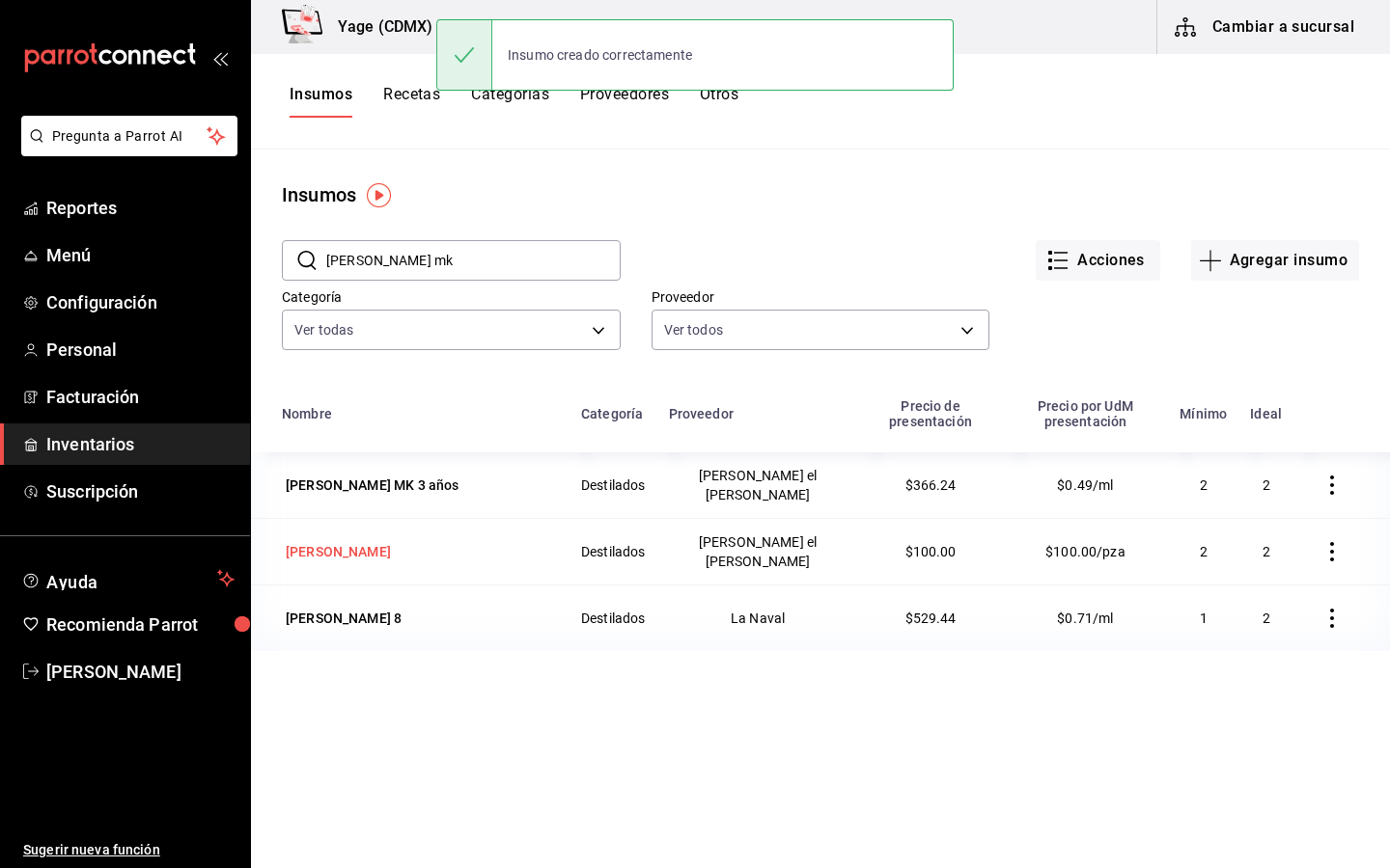
click at [325, 542] on div "[PERSON_NAME]" at bounding box center [337, 551] width 105 height 19
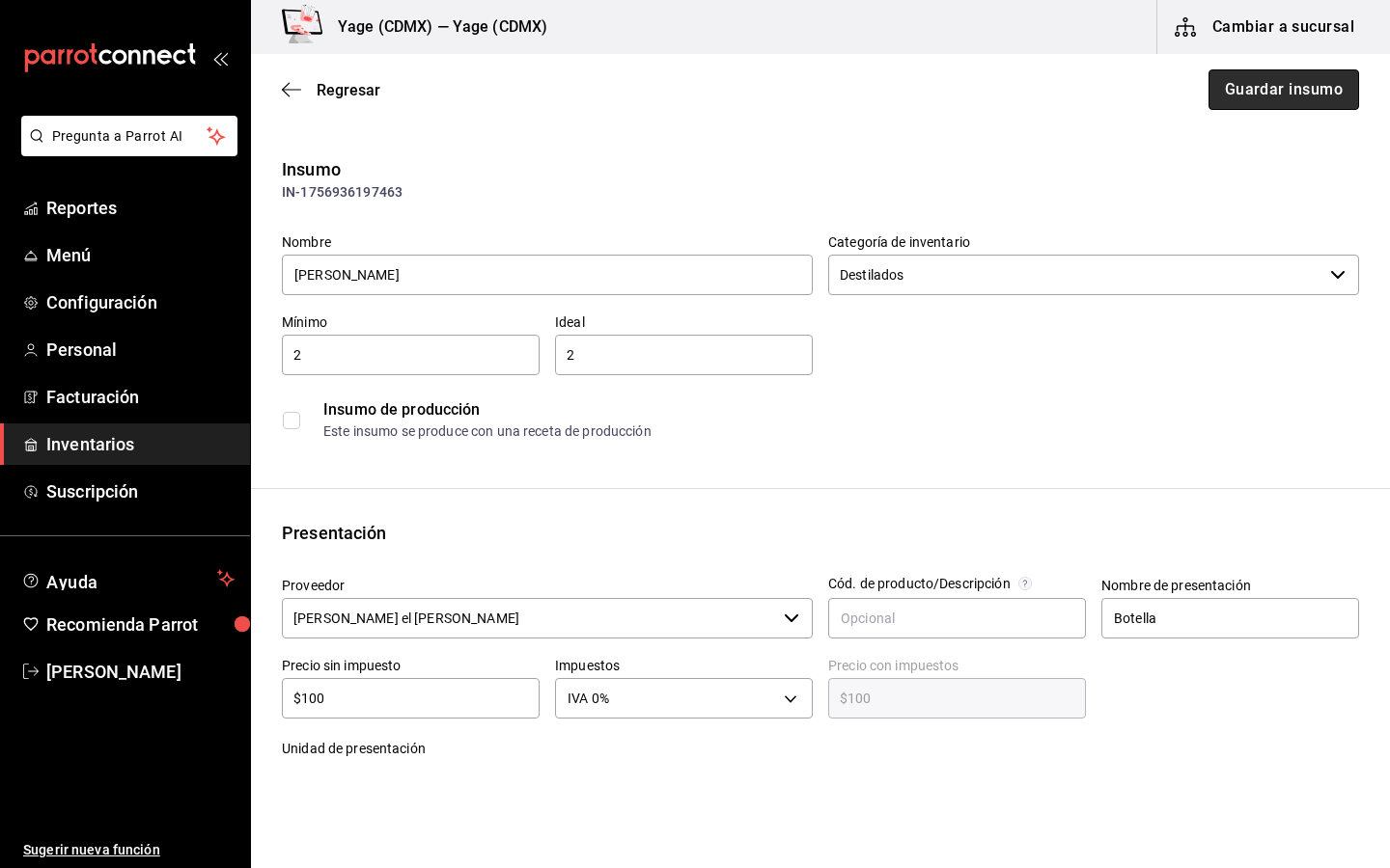
click at [1292, 104] on button "Guardar insumo" at bounding box center [1283, 90] width 151 height 41
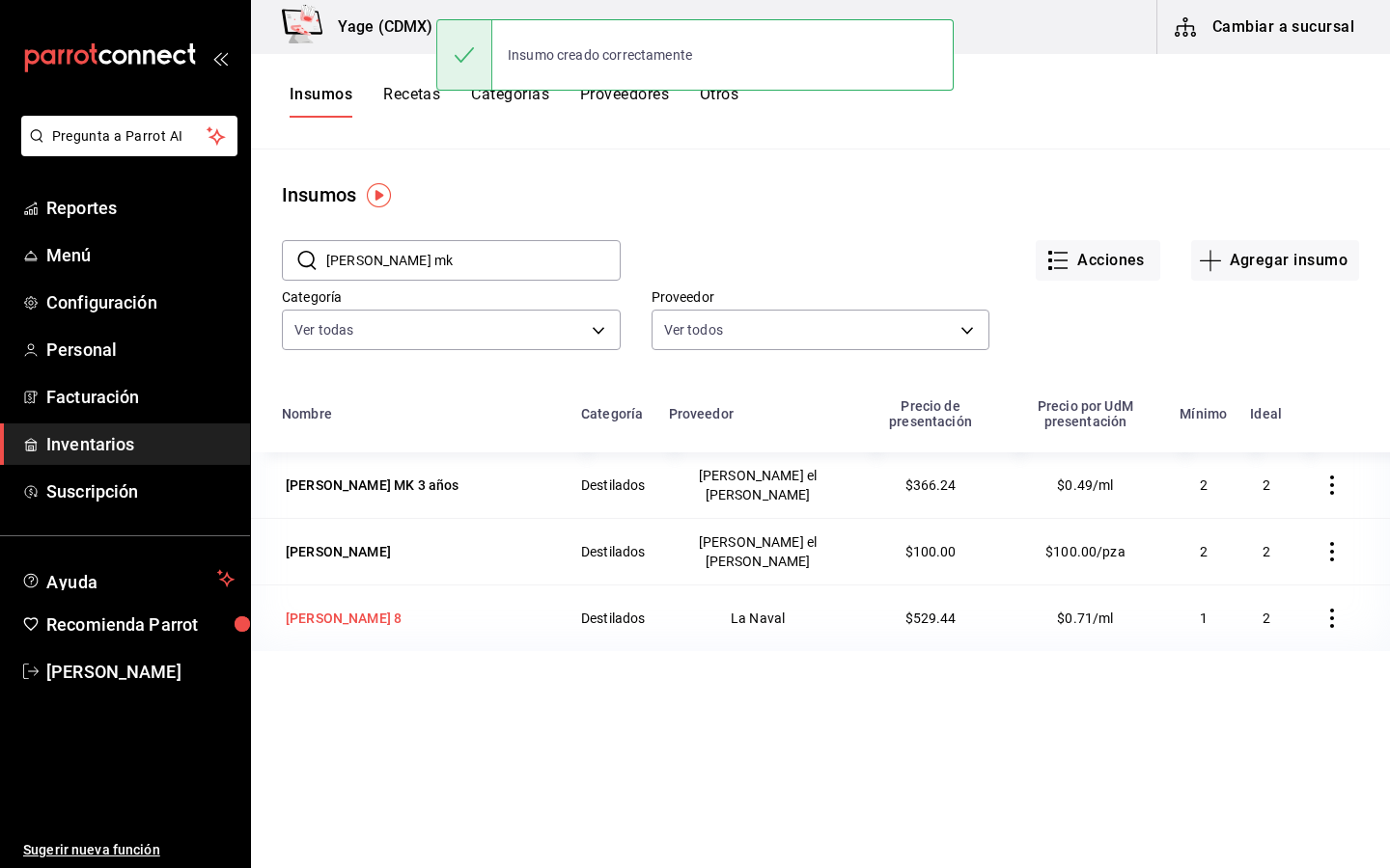
click at [324, 609] on div "[PERSON_NAME] 8" at bounding box center [343, 618] width 116 height 19
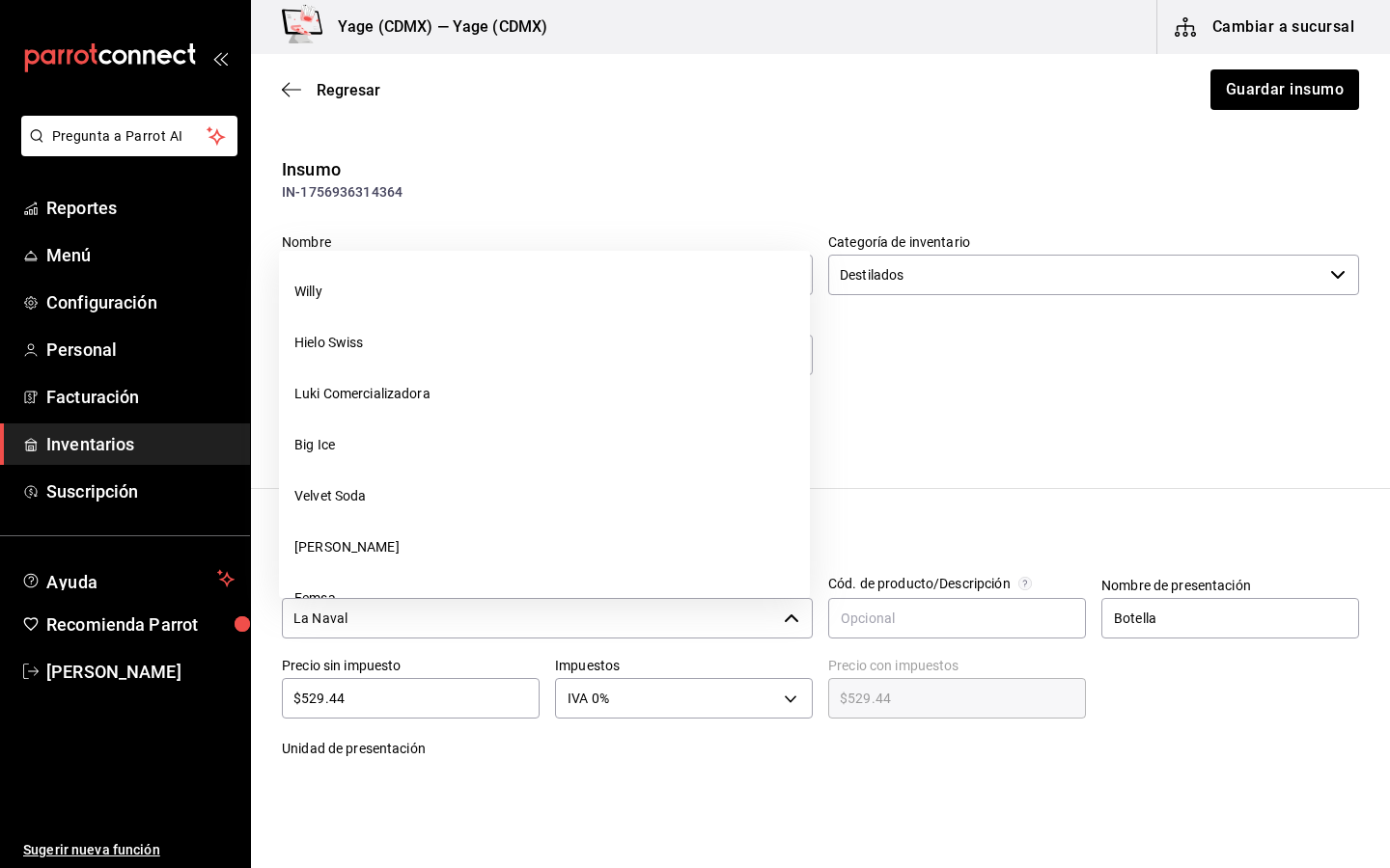
click at [365, 617] on input "La Naval" at bounding box center [528, 619] width 494 height 41
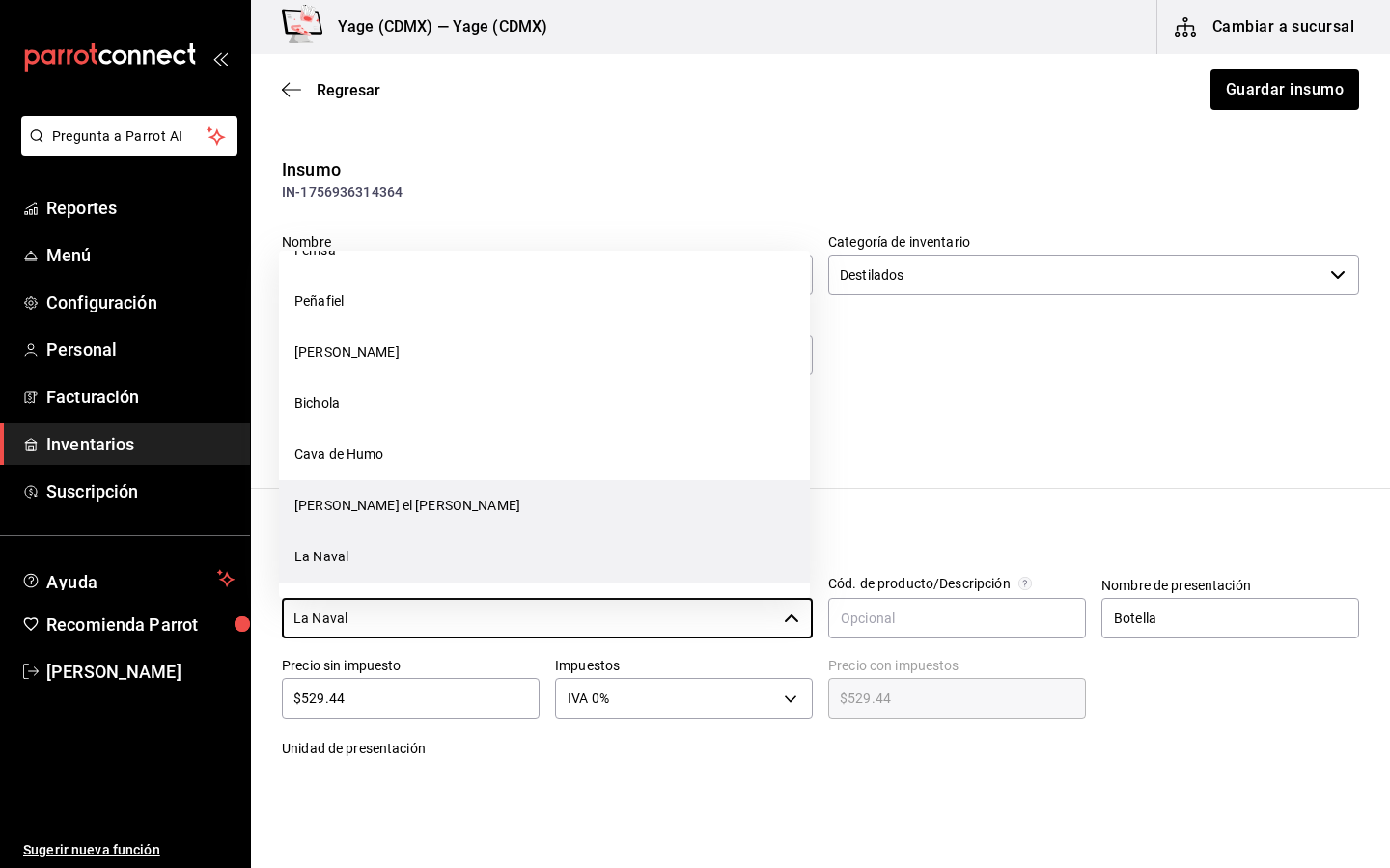
click at [397, 509] on li "[PERSON_NAME] el [PERSON_NAME]" at bounding box center [544, 506] width 531 height 51
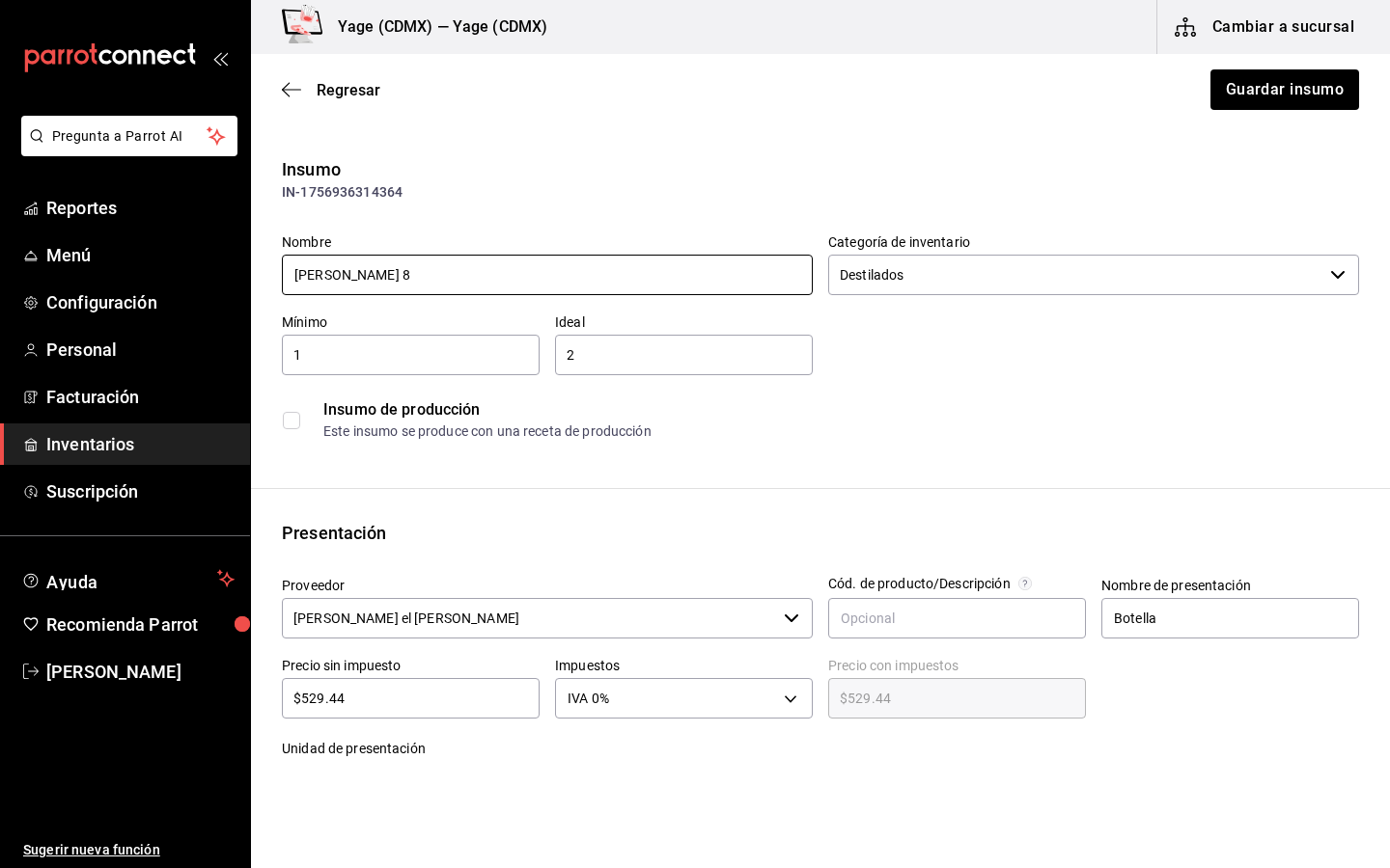
click at [376, 274] on input "[PERSON_NAME] 8" at bounding box center [547, 274] width 531 height 41
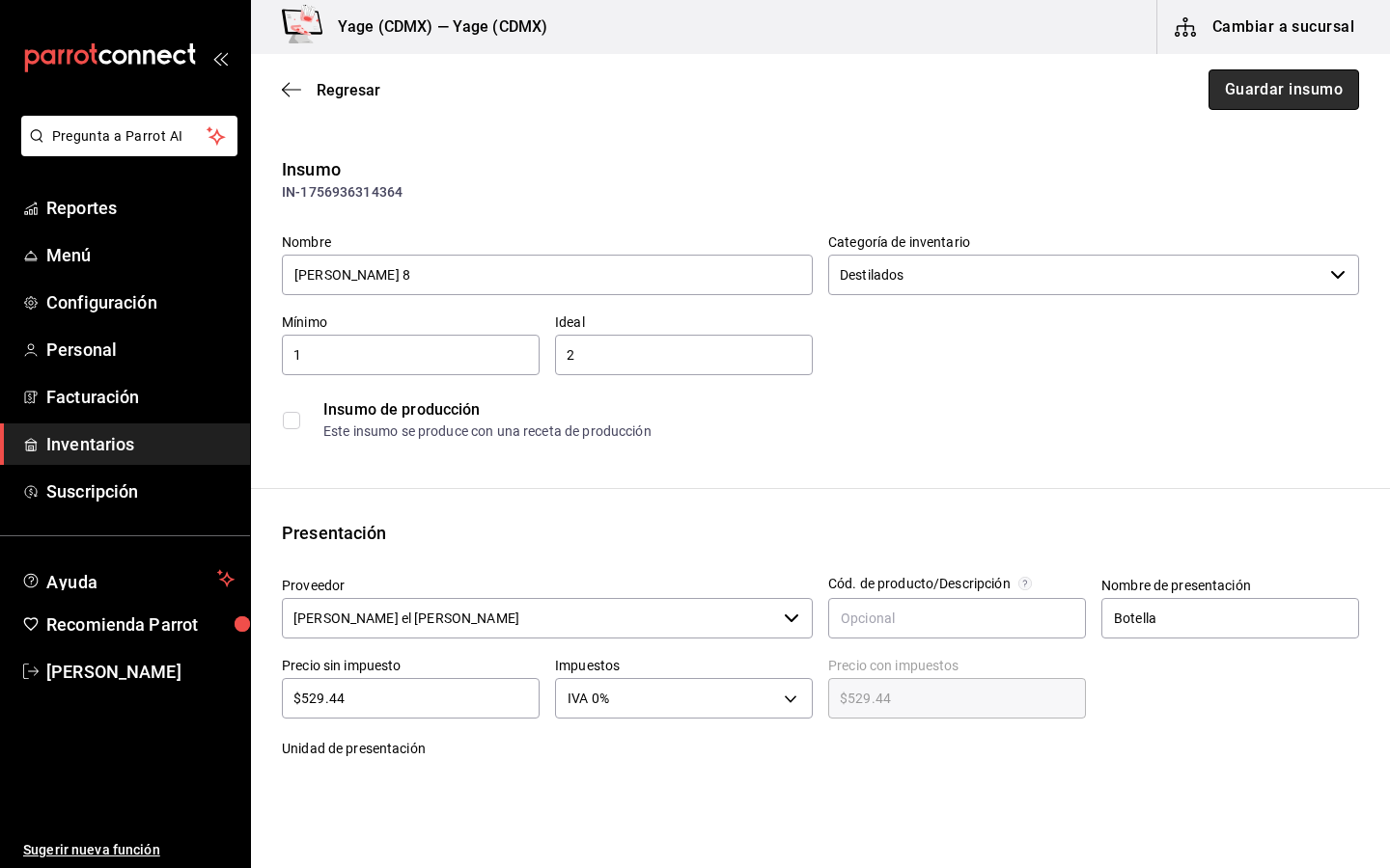
click at [1242, 83] on button "Guardar insumo" at bounding box center [1283, 90] width 151 height 41
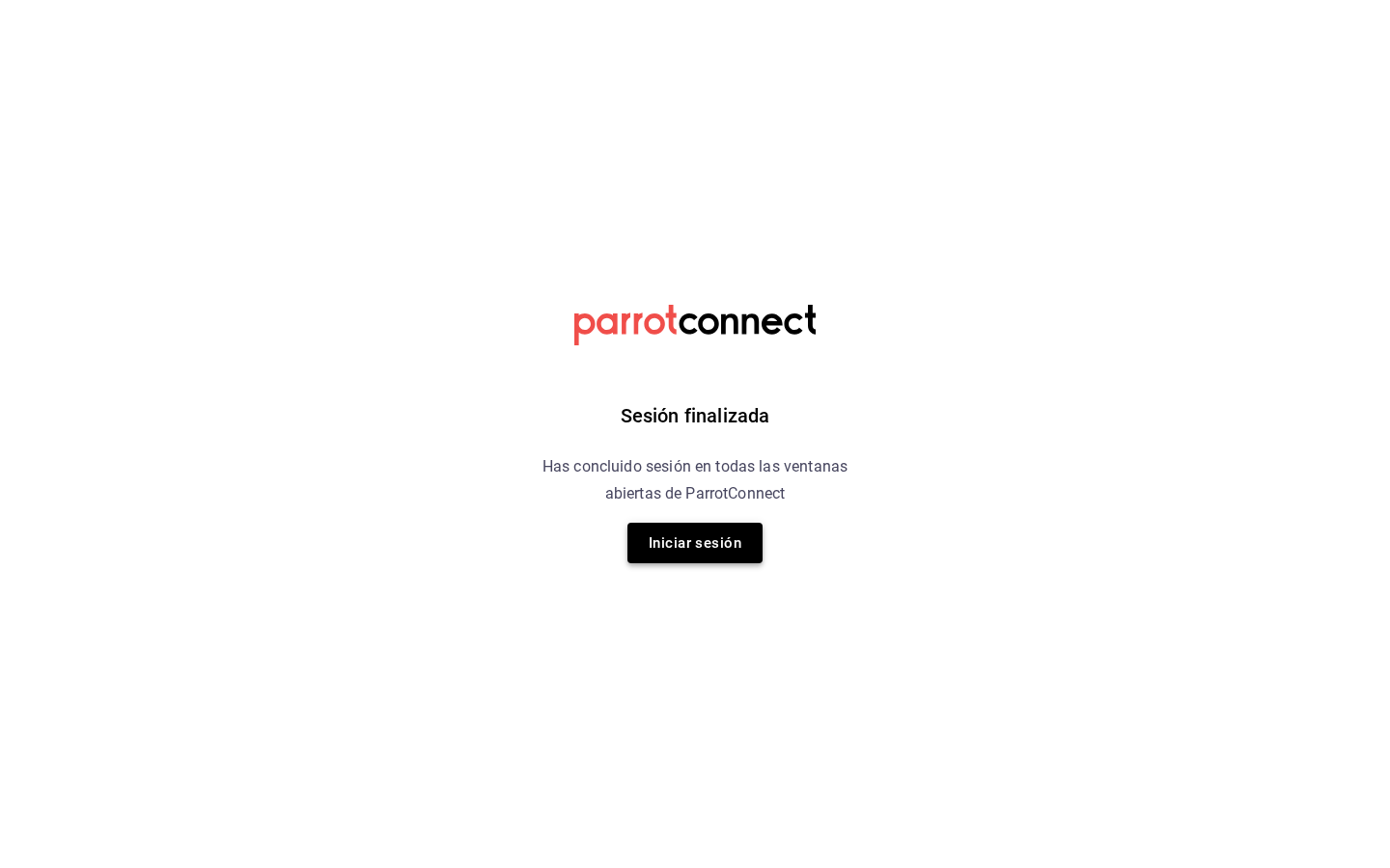
click at [708, 531] on button "Iniciar sesión" at bounding box center [695, 543] width 135 height 41
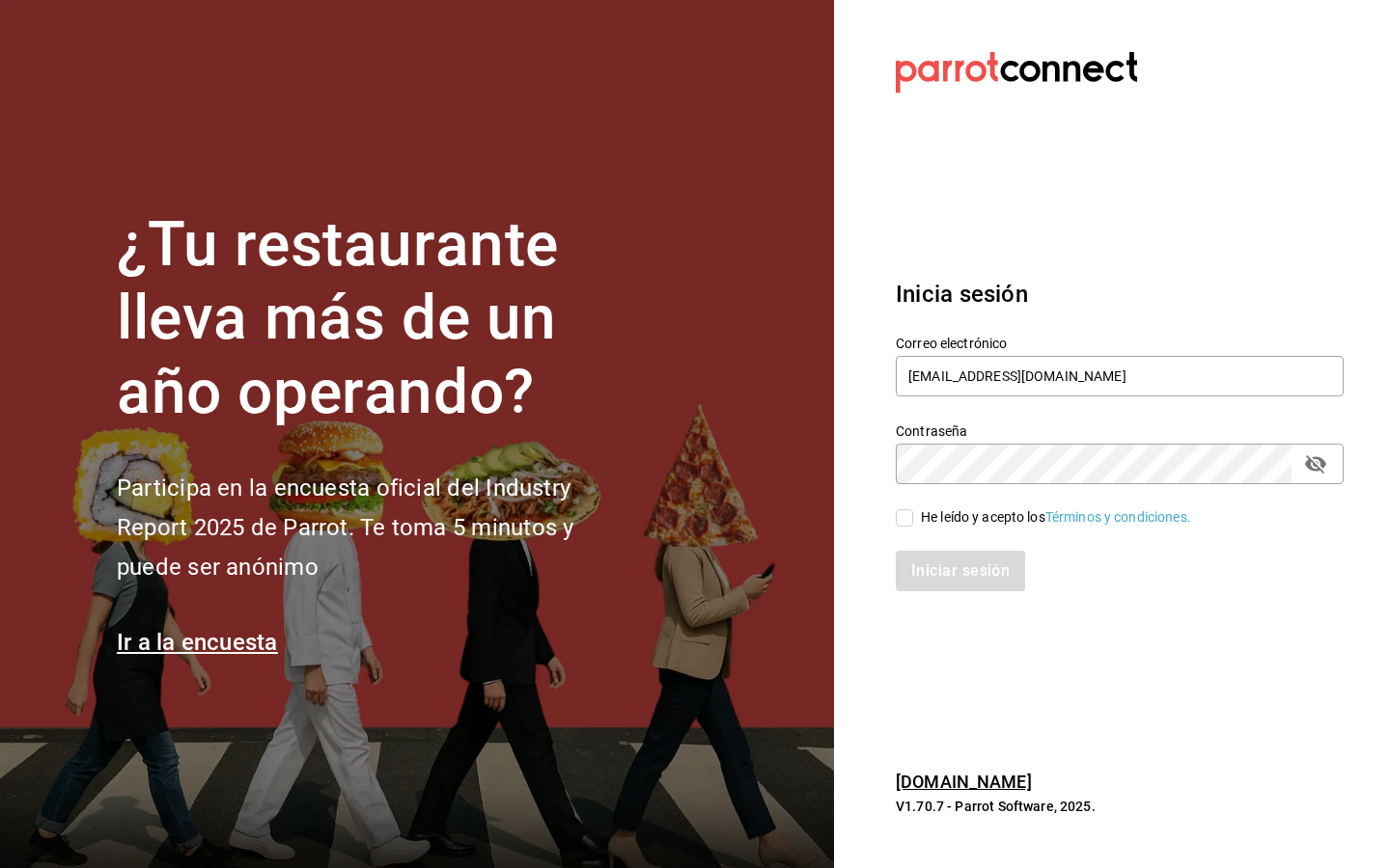
click at [925, 515] on div "He leído y acepto los Términos y condiciones." at bounding box center [1056, 518] width 270 height 20
click at [913, 515] on input "He leído y acepto los Términos y condiciones." at bounding box center [903, 518] width 17 height 17
click at [942, 570] on button "Iniciar sesión" at bounding box center [961, 571] width 132 height 41
